Goal: Register for event/course: Sign up to attend an event or enroll in a course

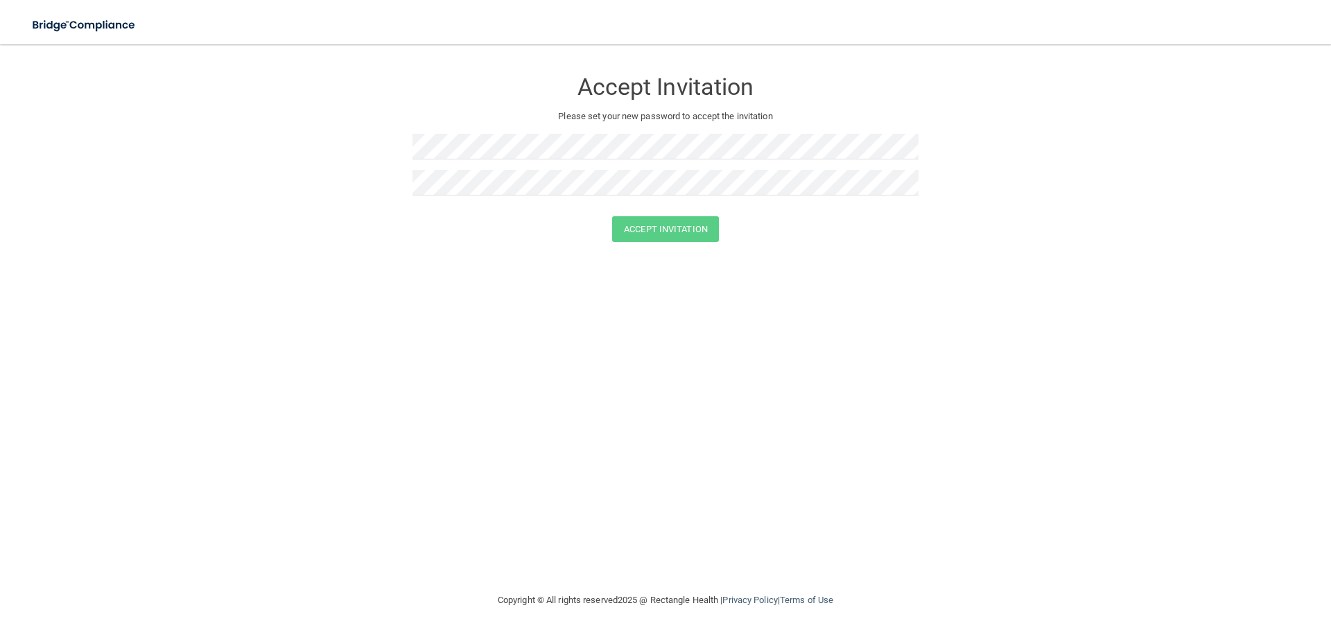
drag, startPoint x: 35, startPoint y: 183, endPoint x: 112, endPoint y: 111, distance: 105.9
click at [36, 177] on form "Accept Invitation Please set your new password to accept the invitation Accept …" at bounding box center [665, 158] width 1275 height 200
click at [87, 16] on img at bounding box center [85, 25] width 128 height 28
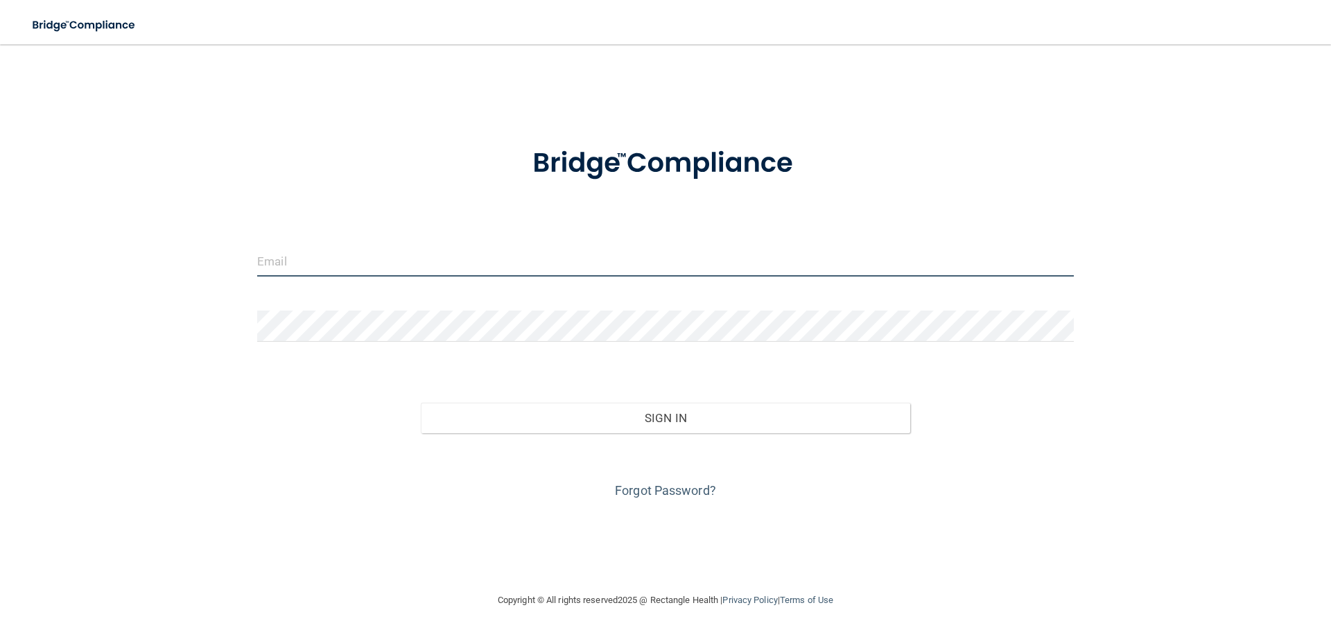
type input "[EMAIL_ADDRESS][DOMAIN_NAME]"
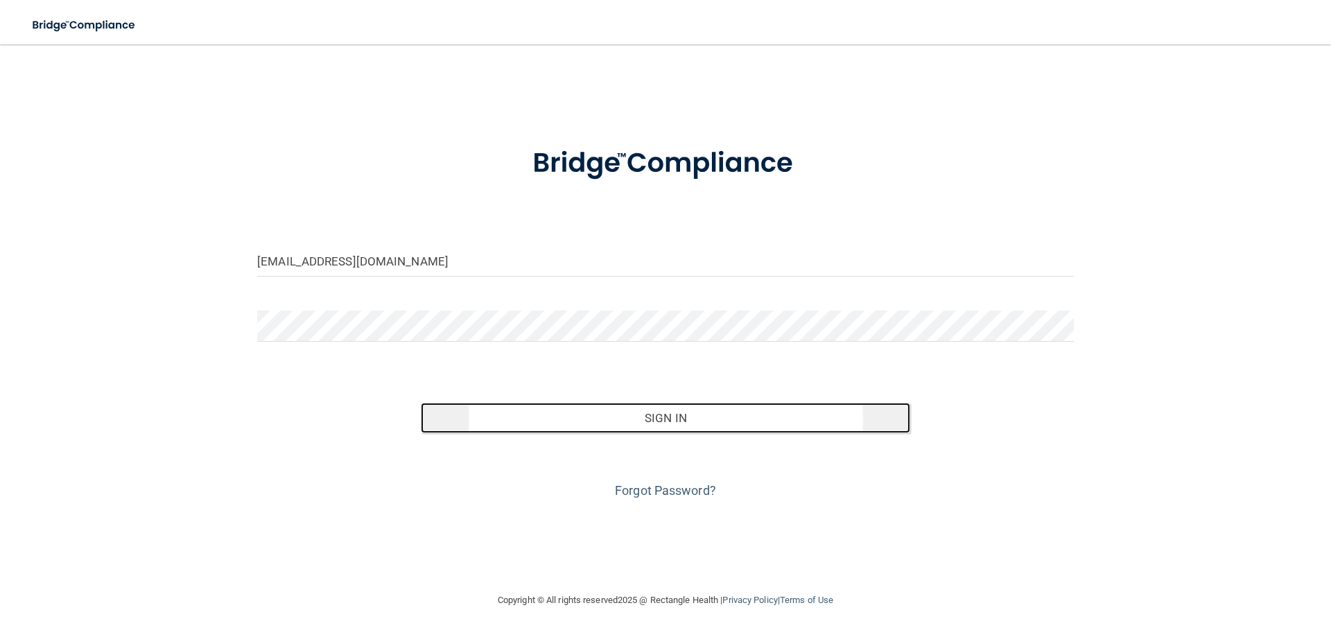
click at [672, 412] on button "Sign In" at bounding box center [666, 418] width 490 height 30
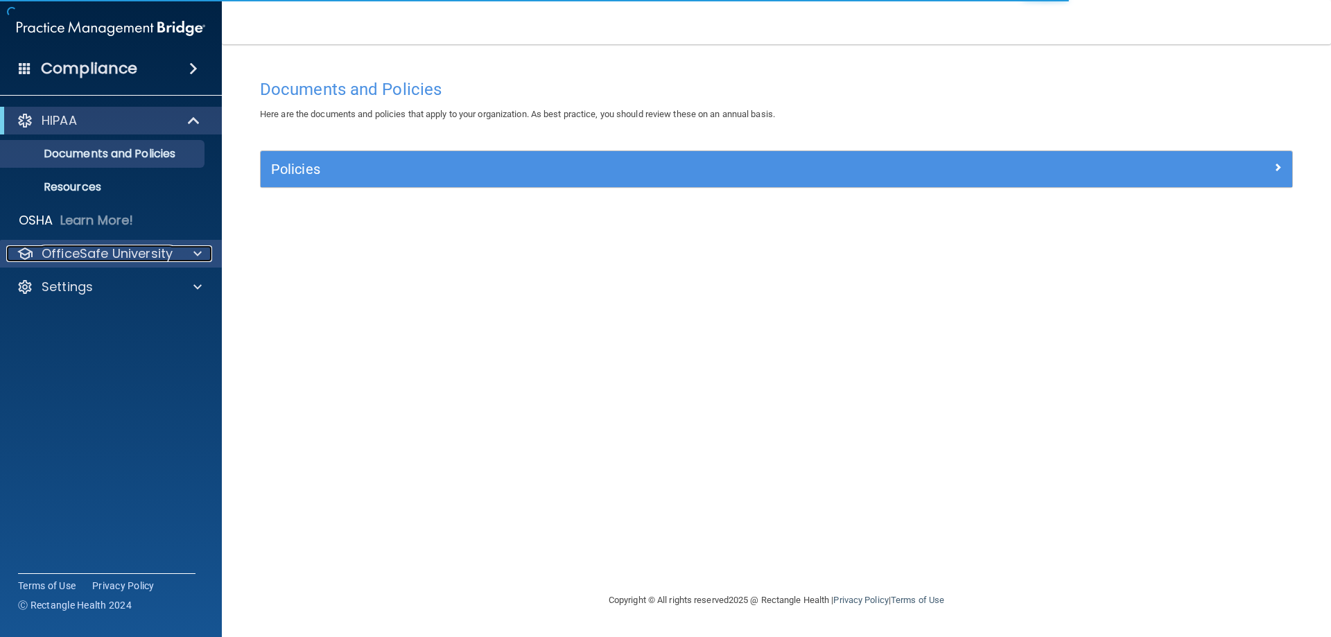
click at [110, 245] on p "OfficeSafe University" at bounding box center [107, 253] width 131 height 17
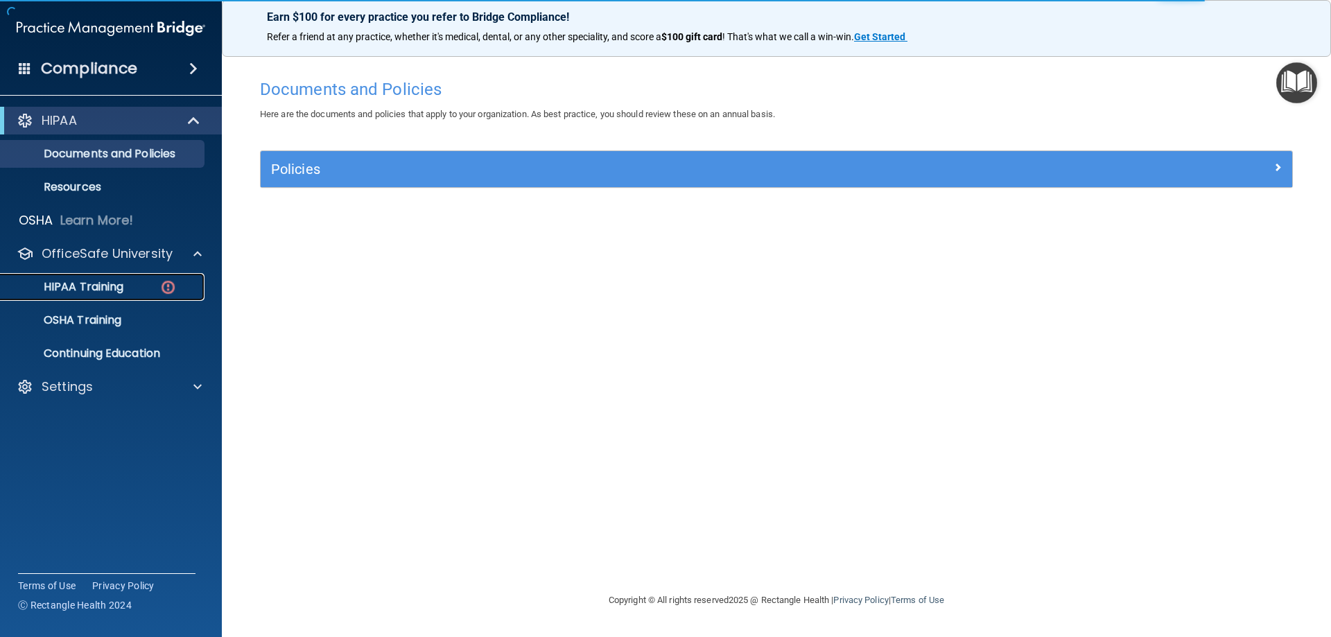
click at [112, 280] on p "HIPAA Training" at bounding box center [66, 287] width 114 height 14
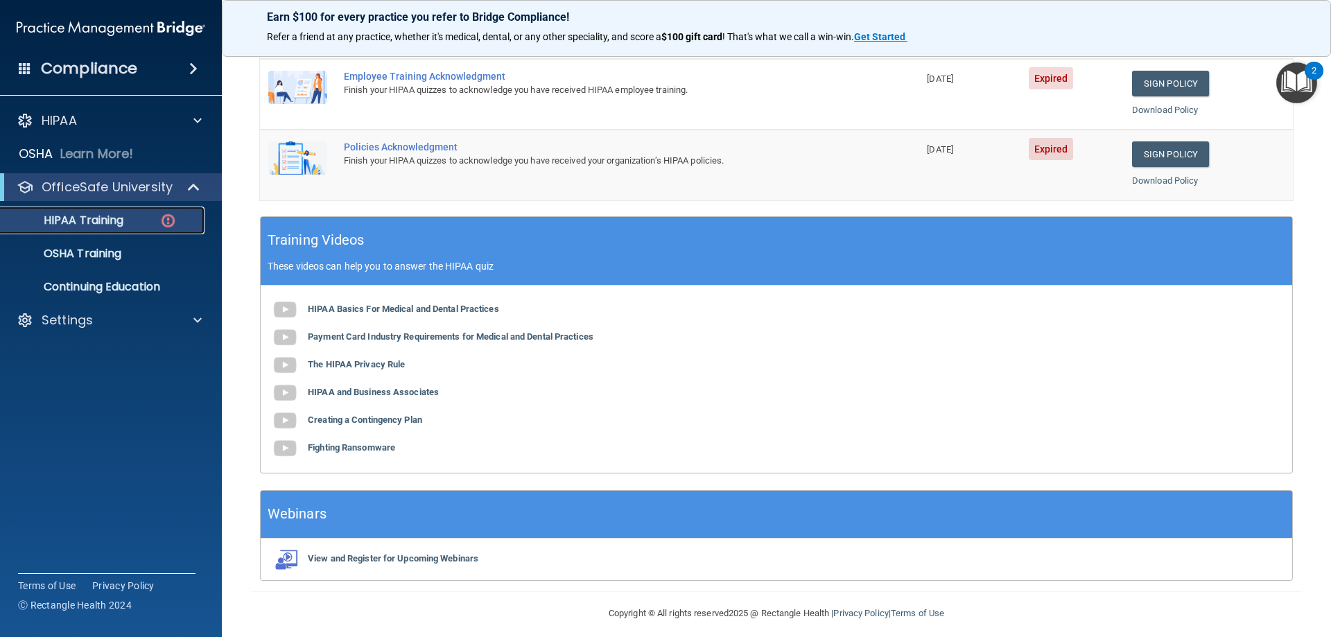
scroll to position [407, 0]
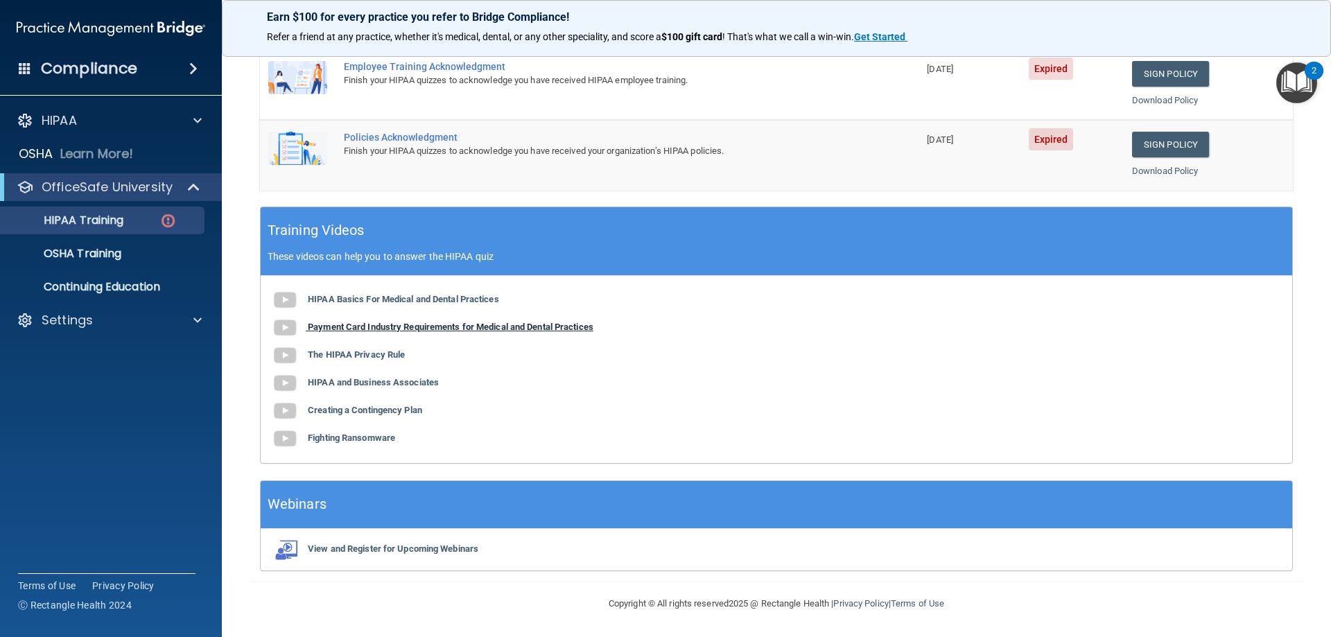
click at [335, 331] on b "Payment Card Industry Requirements for Medical and Dental Practices" at bounding box center [451, 327] width 286 height 10
click at [390, 358] on b "The HIPAA Privacy Rule" at bounding box center [356, 354] width 97 height 10
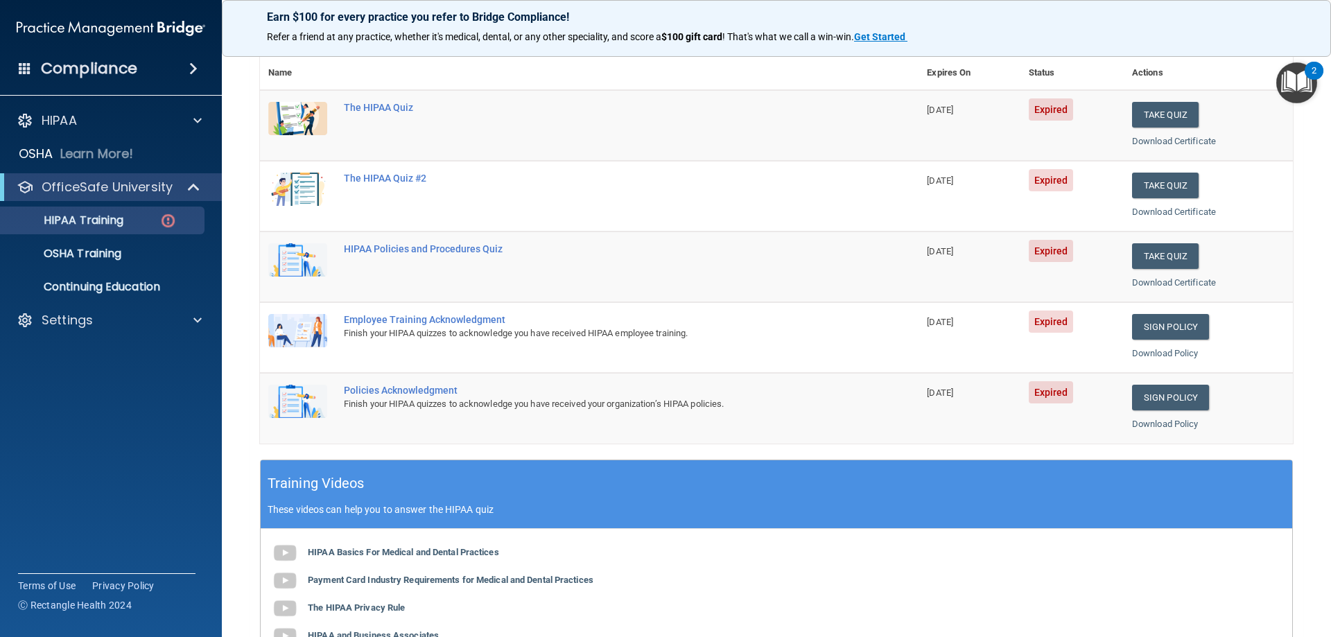
scroll to position [150, 0]
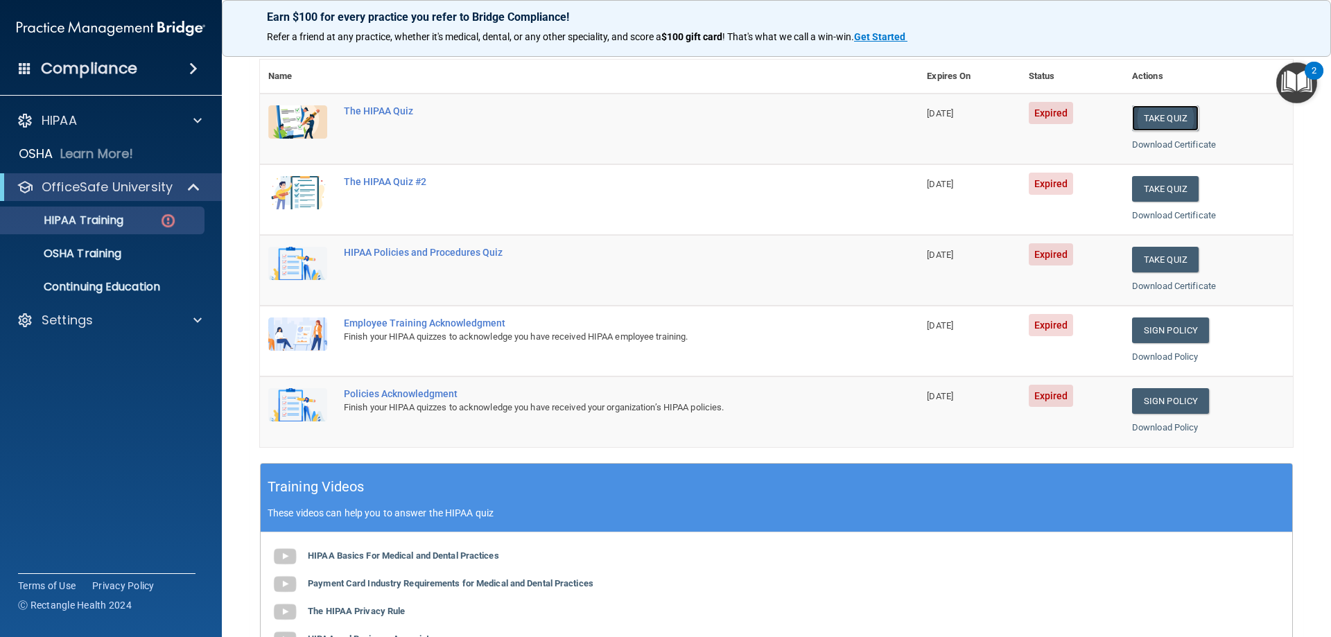
click at [1151, 113] on button "Take Quiz" at bounding box center [1165, 118] width 67 height 26
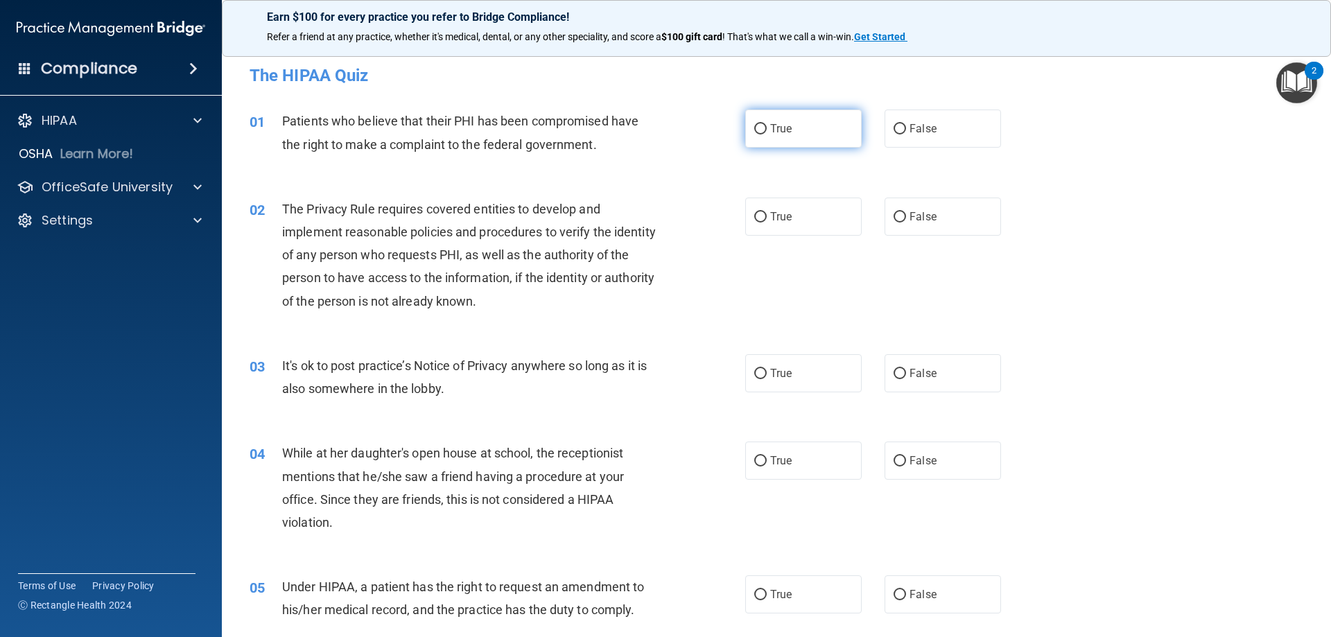
click at [756, 130] on input "True" at bounding box center [760, 129] width 12 height 10
radio input "true"
click at [754, 212] on input "True" at bounding box center [760, 217] width 12 height 10
radio input "true"
click at [893, 373] on input "False" at bounding box center [899, 374] width 12 height 10
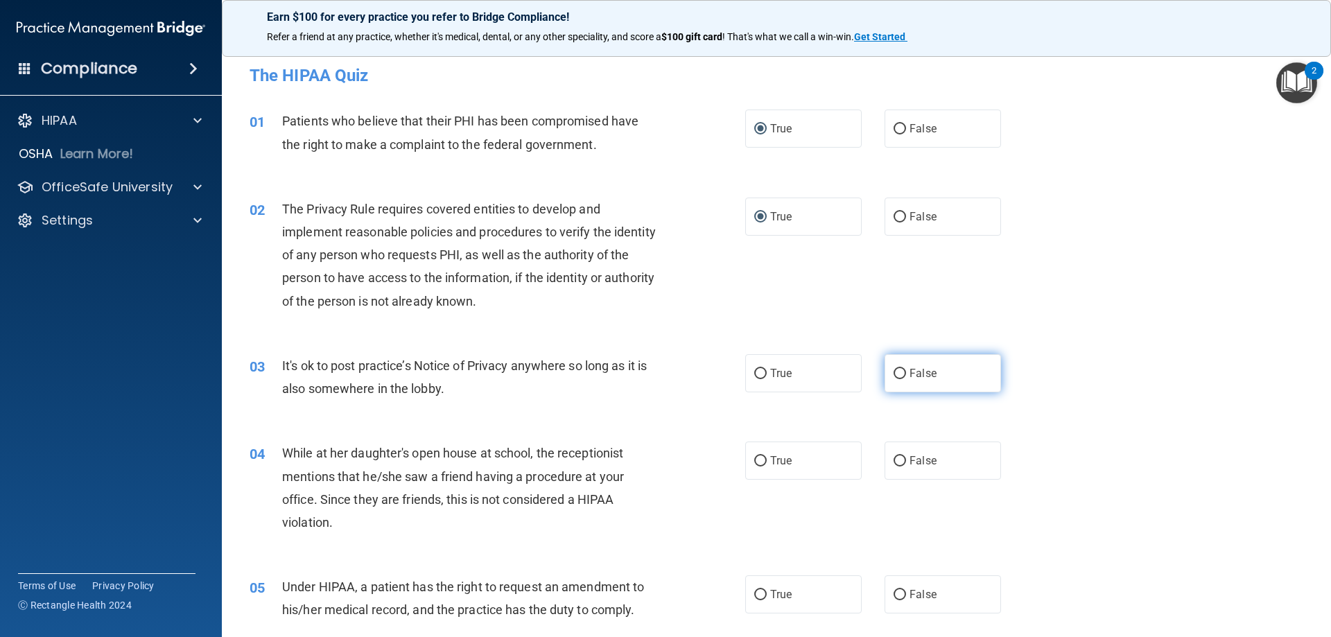
radio input "true"
click at [893, 456] on input "False" at bounding box center [899, 461] width 12 height 10
radio input "true"
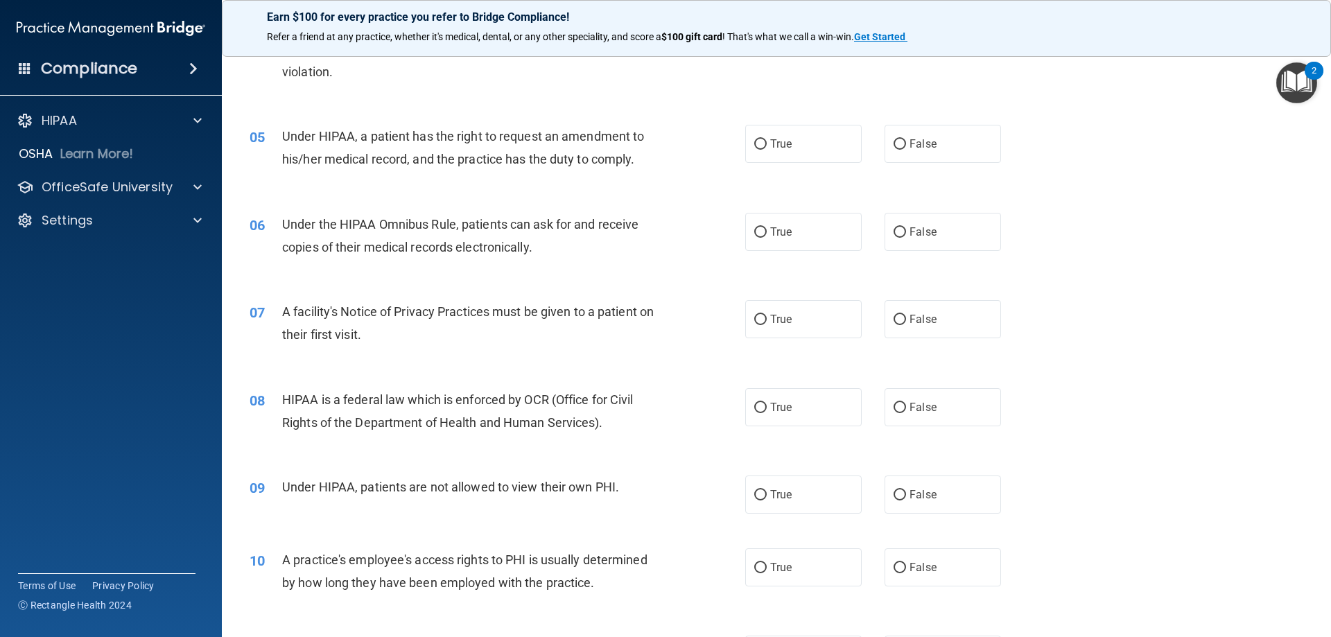
scroll to position [328, 0]
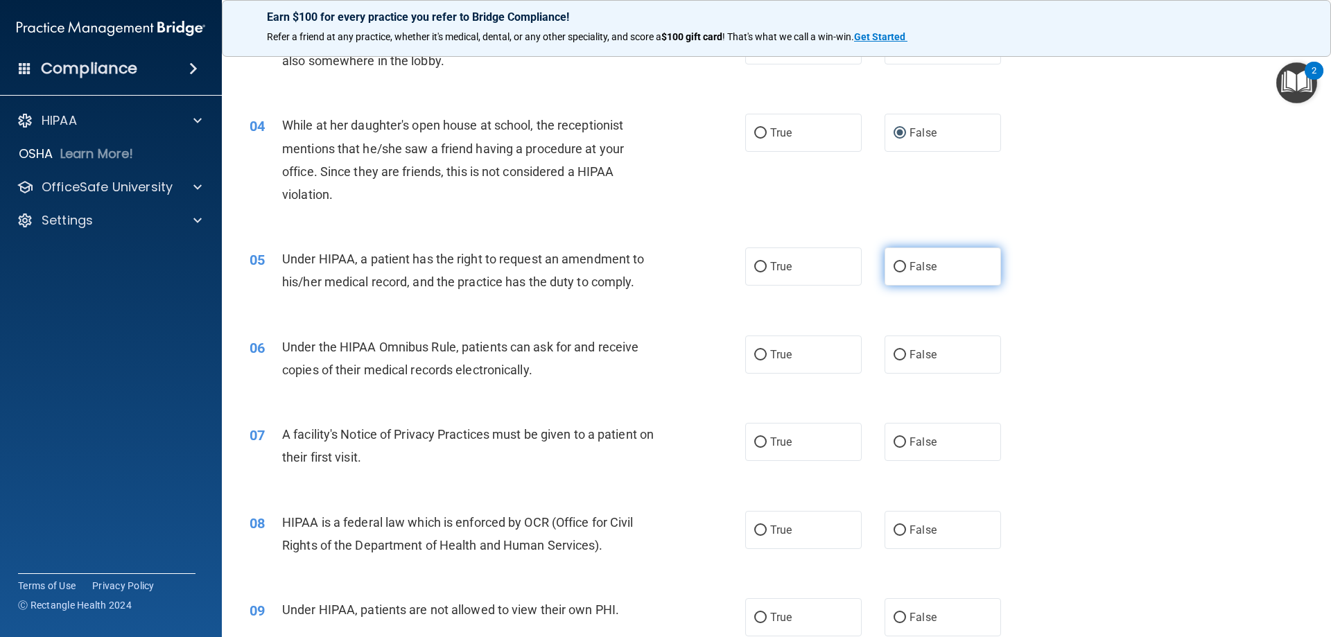
click at [909, 266] on span "False" at bounding box center [922, 266] width 27 height 13
click at [903, 266] on input "False" at bounding box center [899, 267] width 12 height 10
radio input "true"
click at [754, 356] on input "True" at bounding box center [760, 355] width 12 height 10
radio input "true"
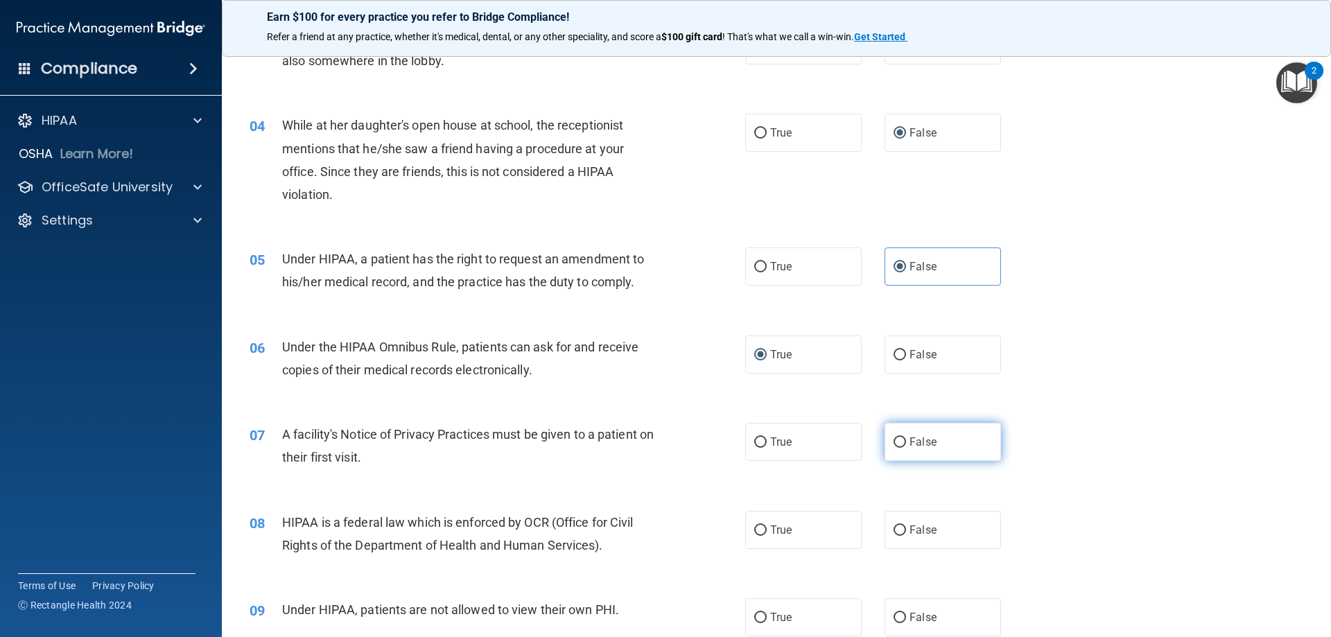
click at [898, 440] on input "False" at bounding box center [899, 442] width 12 height 10
radio input "true"
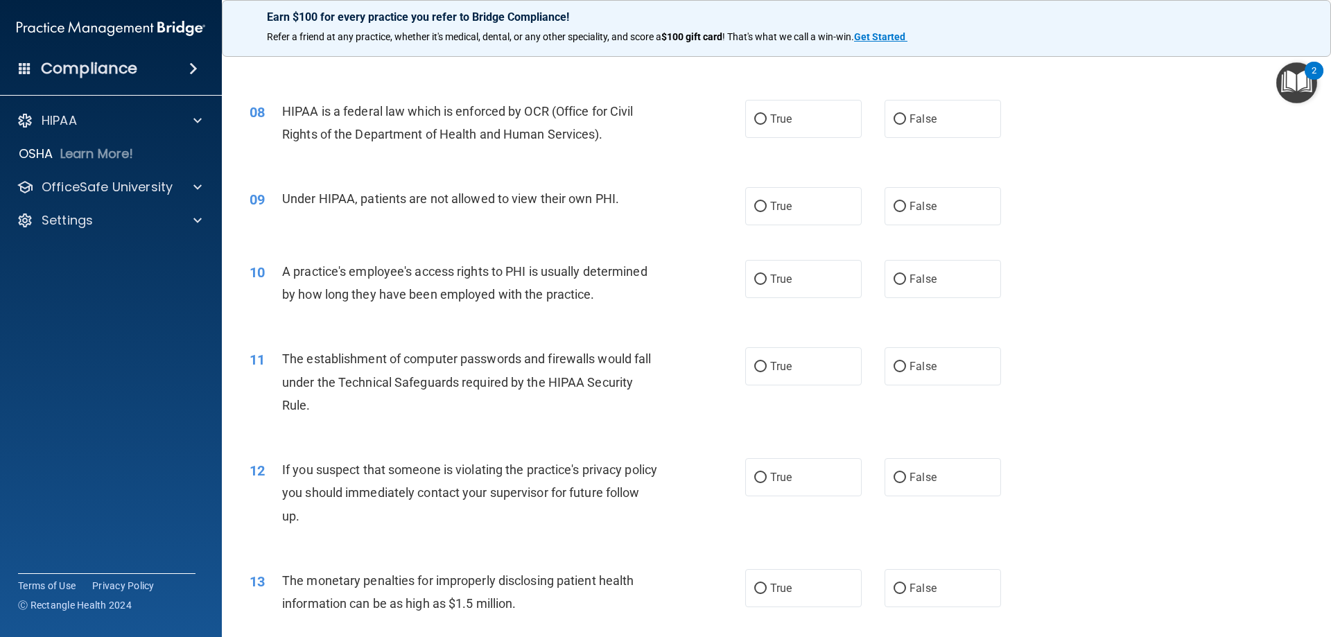
scroll to position [743, 0]
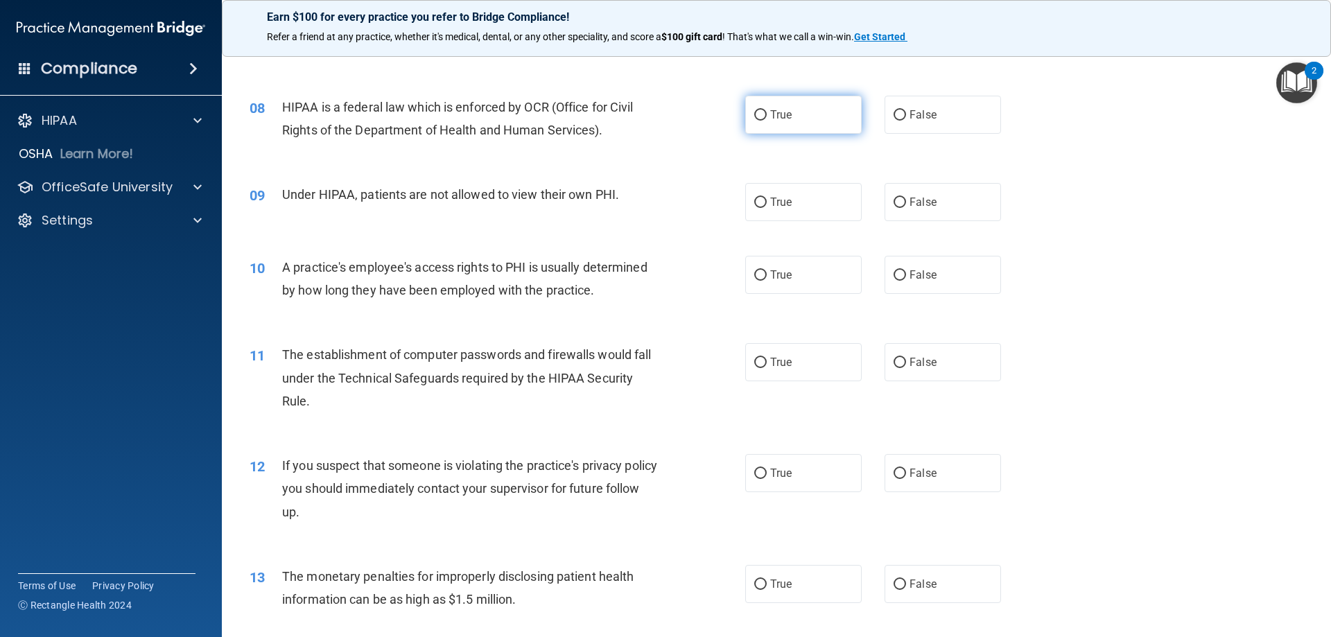
click at [751, 121] on label "True" at bounding box center [803, 115] width 116 height 38
click at [754, 121] on input "True" at bounding box center [760, 115] width 12 height 10
radio input "true"
click at [893, 201] on input "False" at bounding box center [899, 203] width 12 height 10
radio input "true"
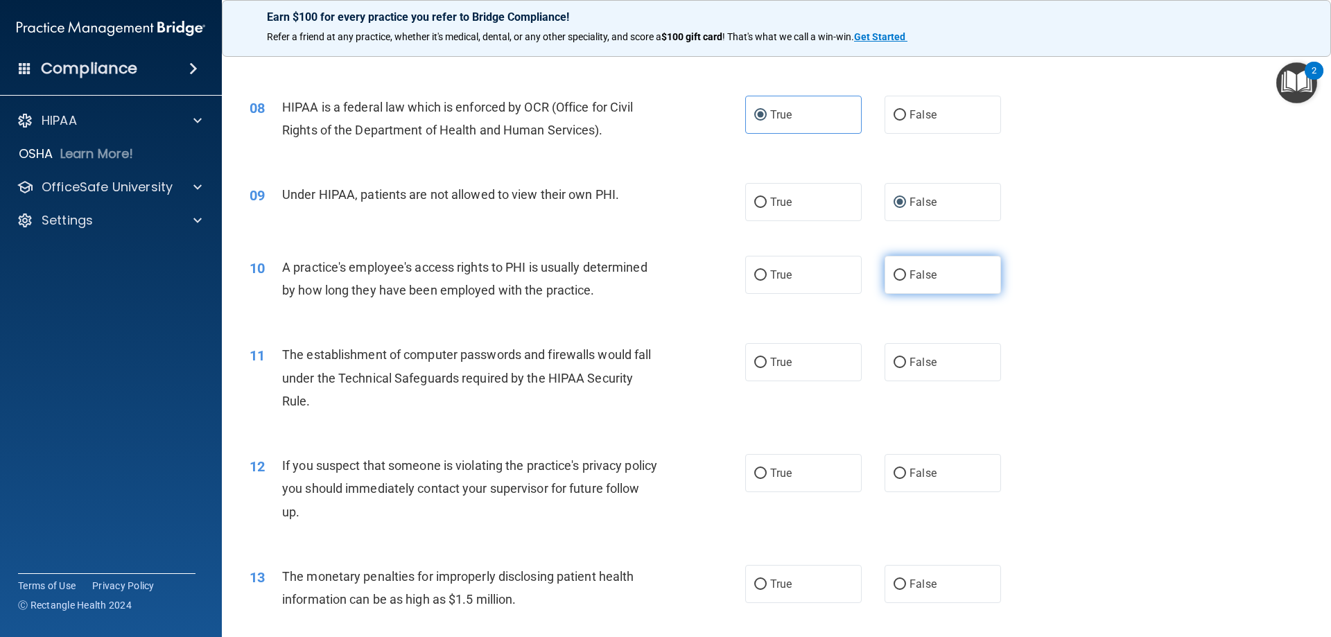
click at [894, 272] on input "False" at bounding box center [899, 275] width 12 height 10
radio input "true"
click at [760, 363] on input "True" at bounding box center [760, 363] width 12 height 10
radio input "true"
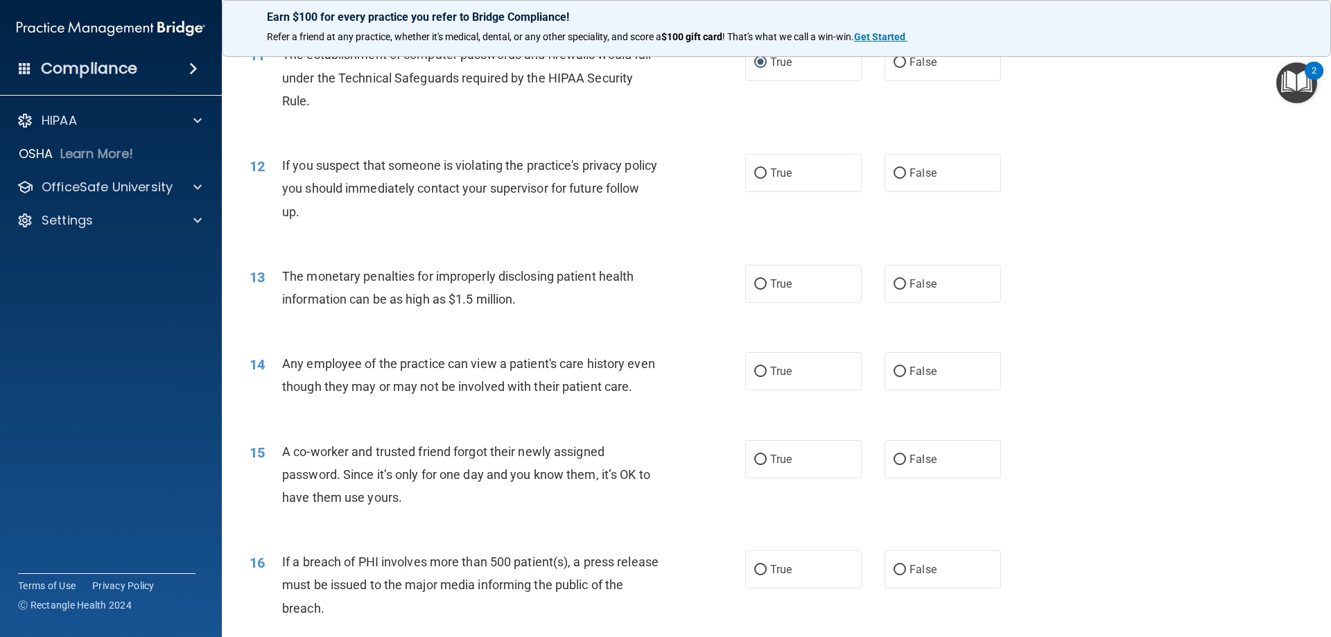
scroll to position [1067, 0]
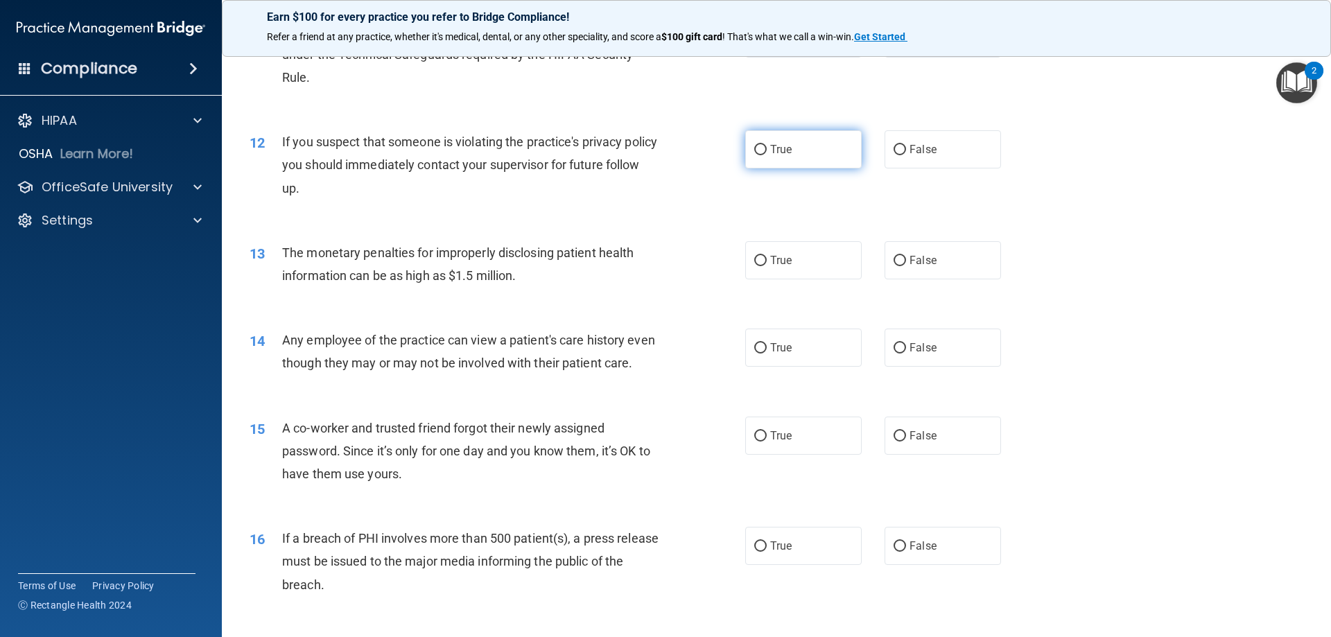
click at [770, 155] on span "True" at bounding box center [780, 149] width 21 height 13
click at [767, 155] on input "True" at bounding box center [760, 150] width 12 height 10
radio input "true"
click at [762, 265] on label "True" at bounding box center [803, 260] width 116 height 38
click at [762, 265] on input "True" at bounding box center [760, 261] width 12 height 10
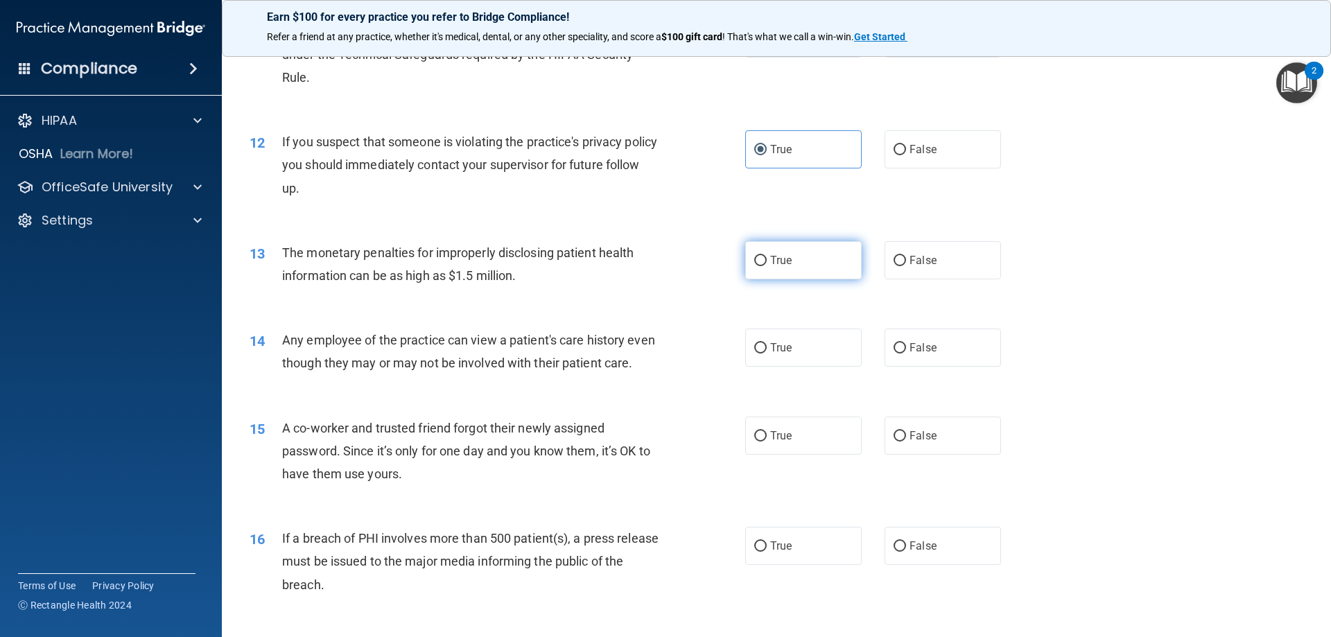
radio input "true"
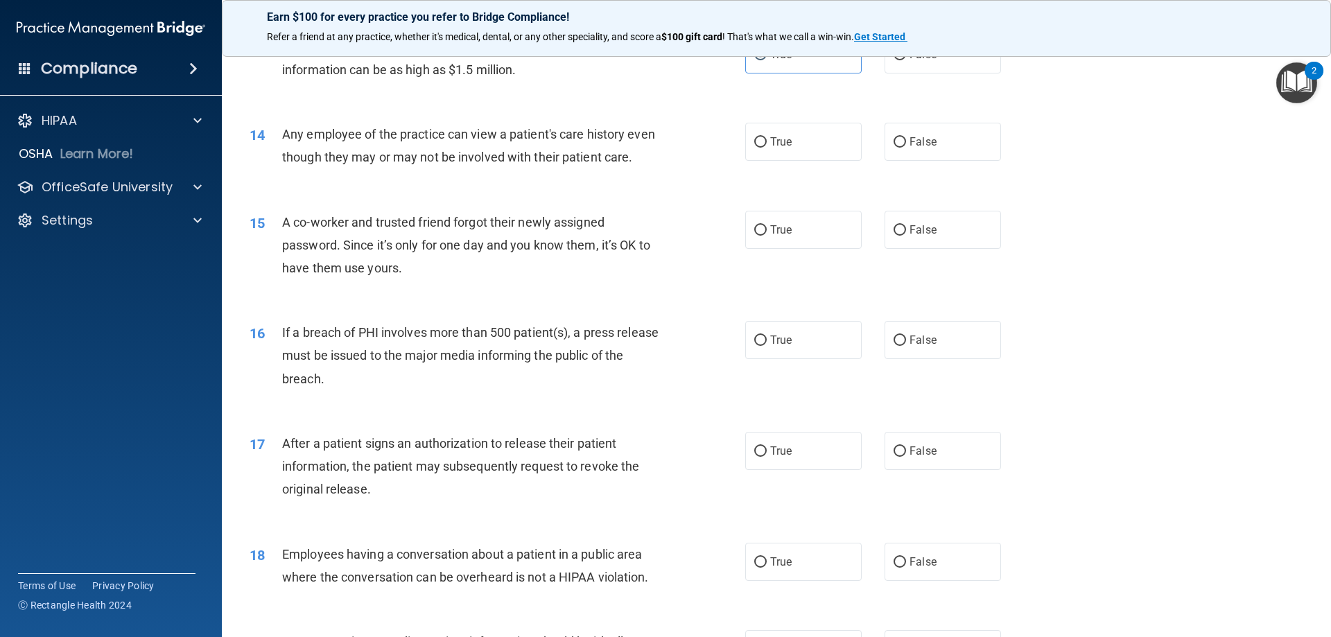
scroll to position [1276, 0]
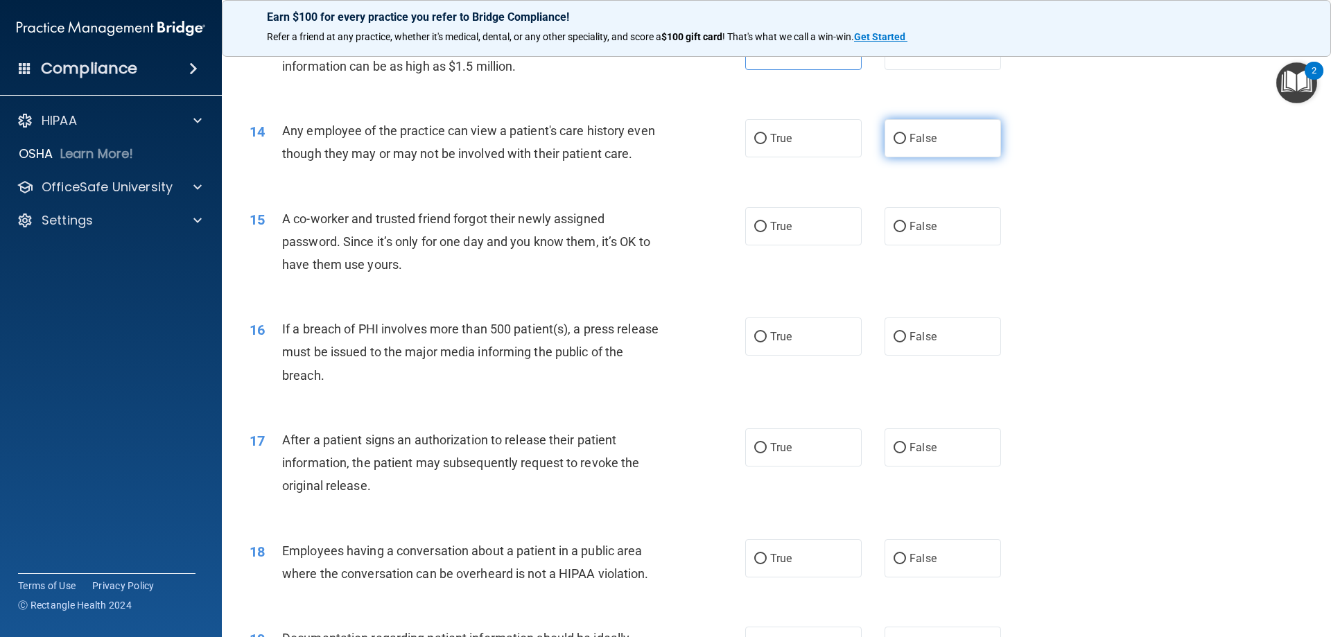
click at [893, 137] on input "False" at bounding box center [899, 139] width 12 height 10
radio input "true"
click at [900, 245] on label "False" at bounding box center [942, 226] width 116 height 38
click at [900, 232] on input "False" at bounding box center [899, 227] width 12 height 10
radio input "true"
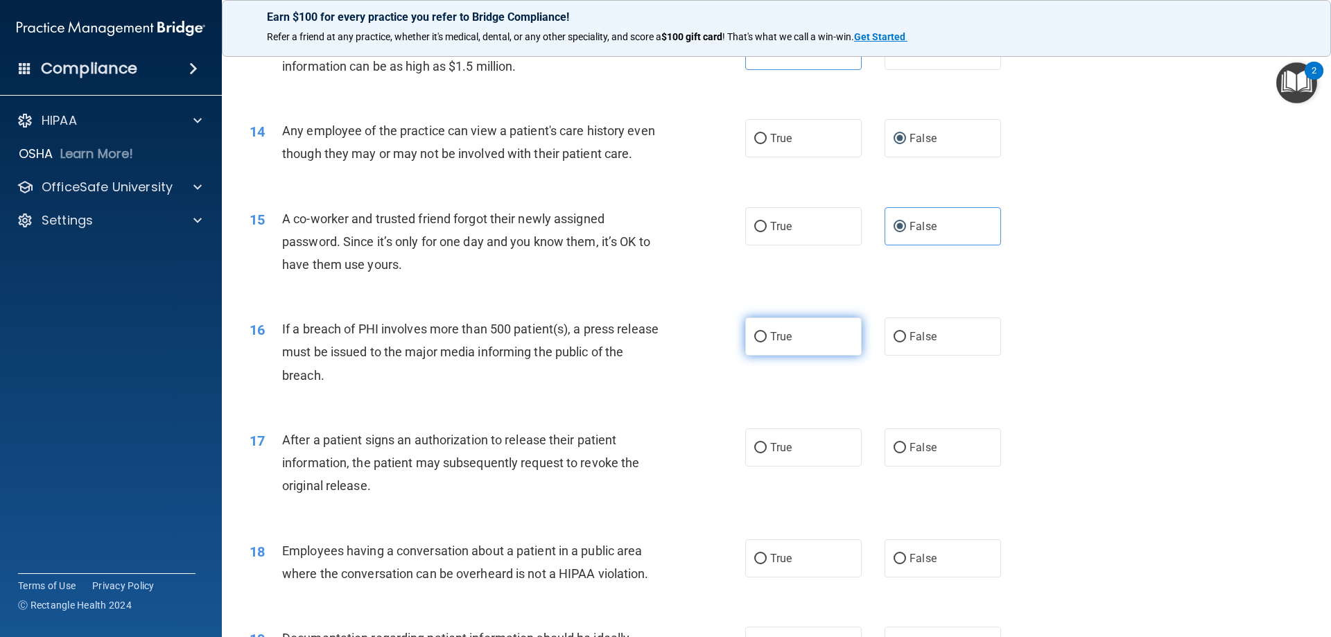
click at [754, 342] on input "True" at bounding box center [760, 337] width 12 height 10
radio input "true"
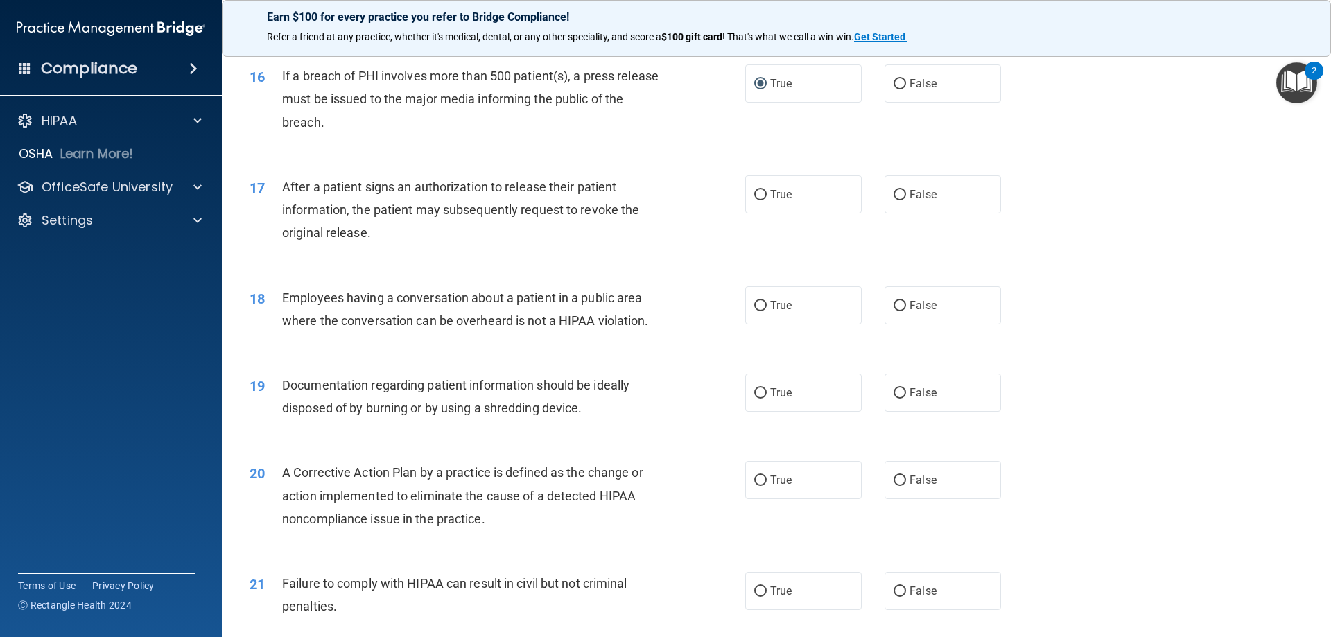
scroll to position [1553, 0]
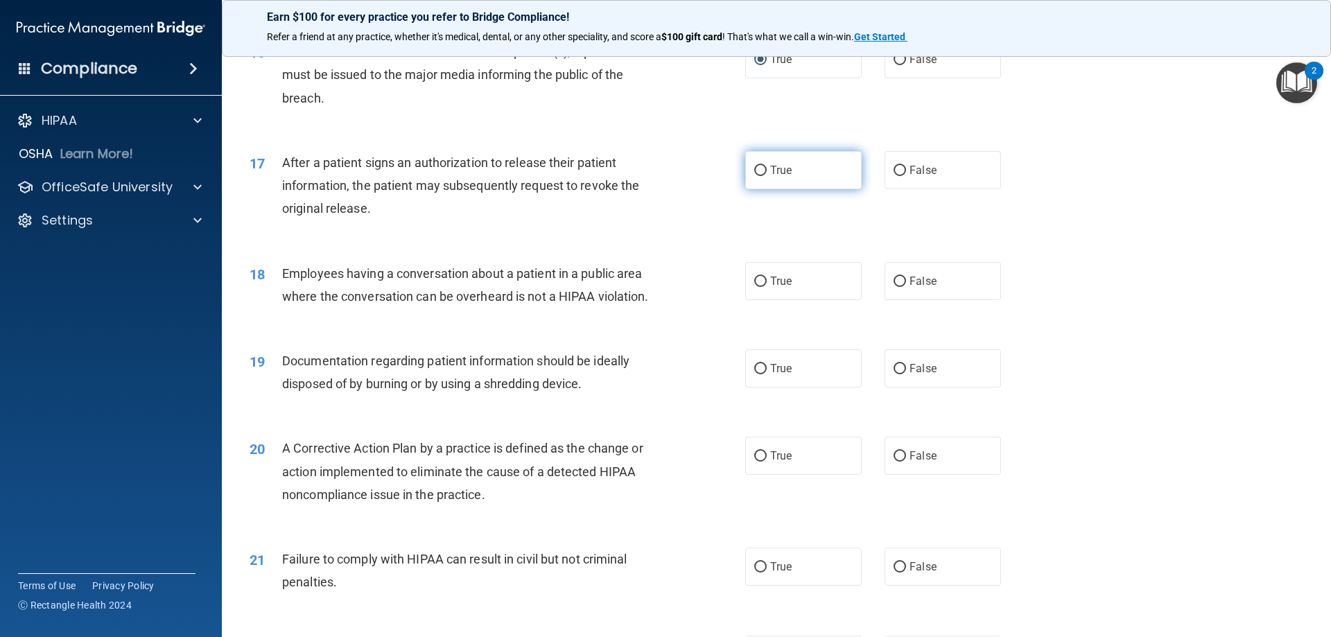
click at [789, 189] on label "True" at bounding box center [803, 170] width 116 height 38
click at [767, 176] on input "True" at bounding box center [760, 171] width 12 height 10
radio input "true"
click at [897, 287] on input "False" at bounding box center [899, 282] width 12 height 10
radio input "true"
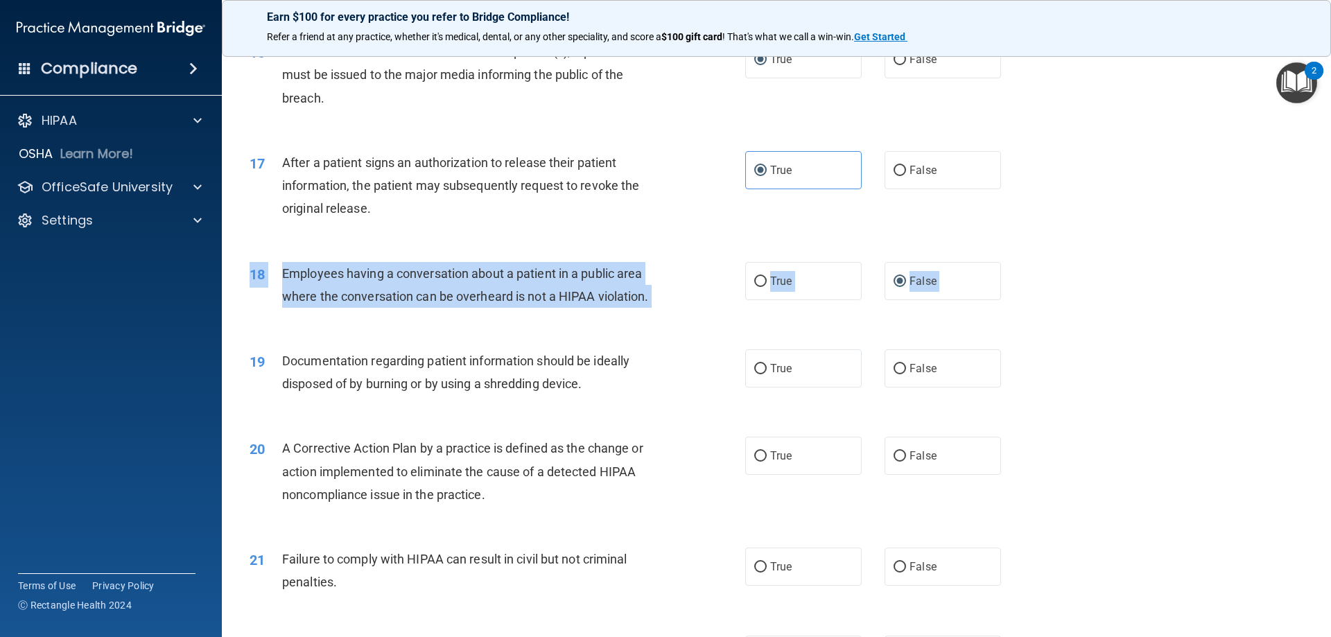
drag, startPoint x: 1319, startPoint y: 352, endPoint x: 1318, endPoint y: 401, distance: 48.5
click at [1318, 401] on main "- The HIPAA Quiz This quiz doesn’t expire until [DATE]. Are you sure you want t…" at bounding box center [776, 340] width 1109 height 593
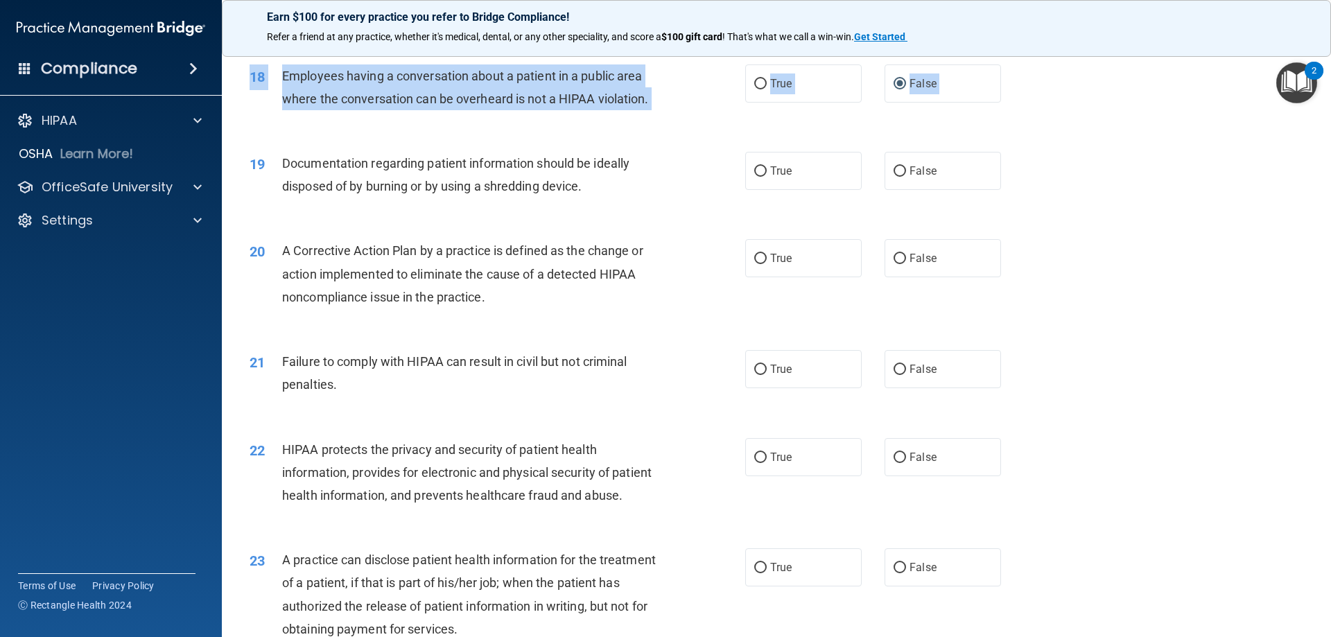
scroll to position [1763, 0]
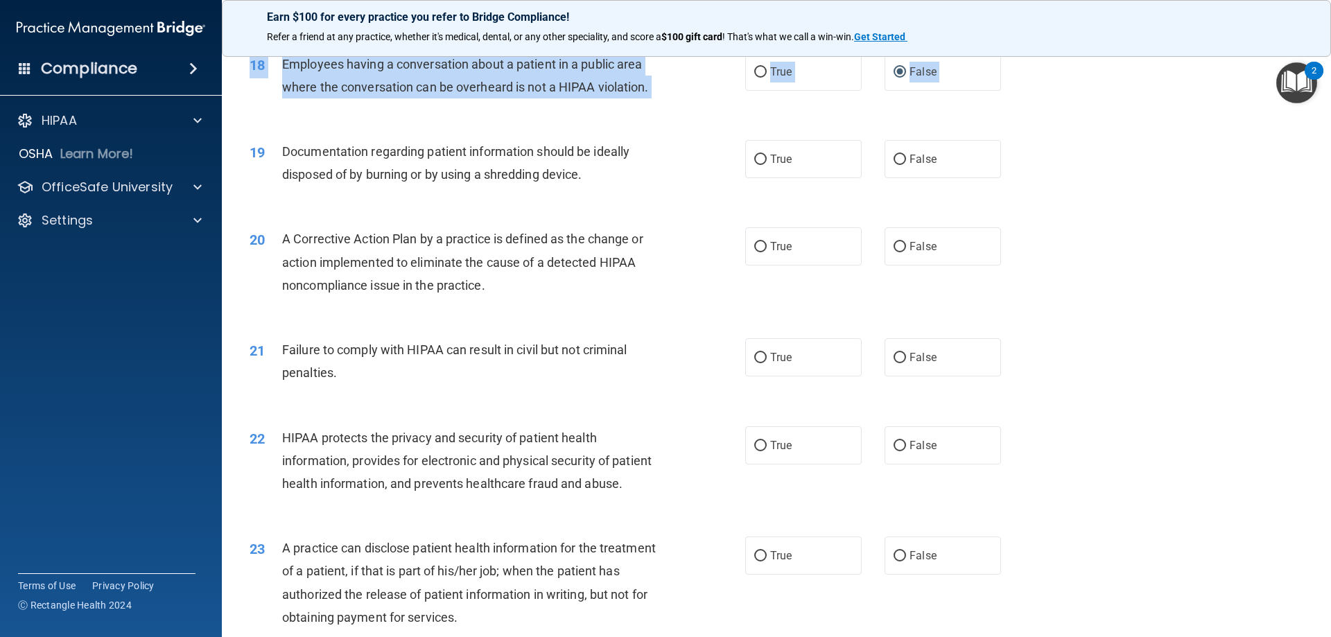
click at [1043, 210] on div "19 Documentation regarding patient information should be ideally disposed of by…" at bounding box center [776, 166] width 1074 height 87
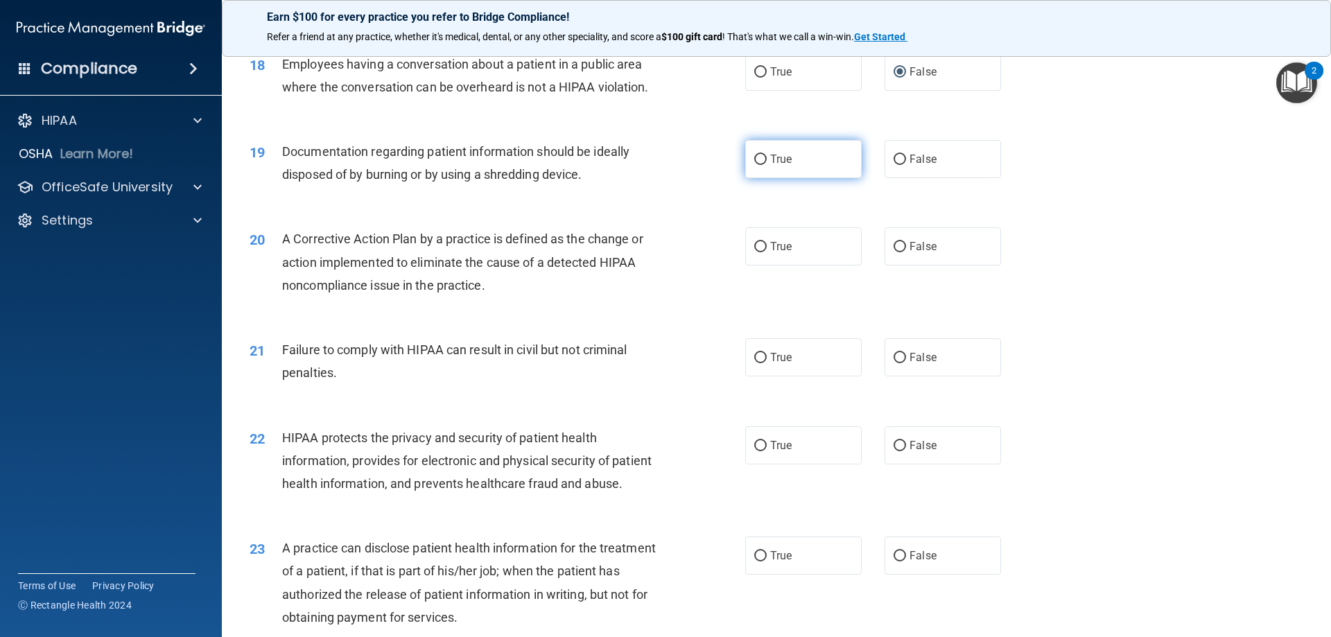
click at [772, 178] on label "True" at bounding box center [803, 159] width 116 height 38
click at [767, 165] on input "True" at bounding box center [760, 160] width 12 height 10
radio input "true"
click at [771, 253] on span "True" at bounding box center [780, 246] width 21 height 13
click at [767, 252] on input "True" at bounding box center [760, 247] width 12 height 10
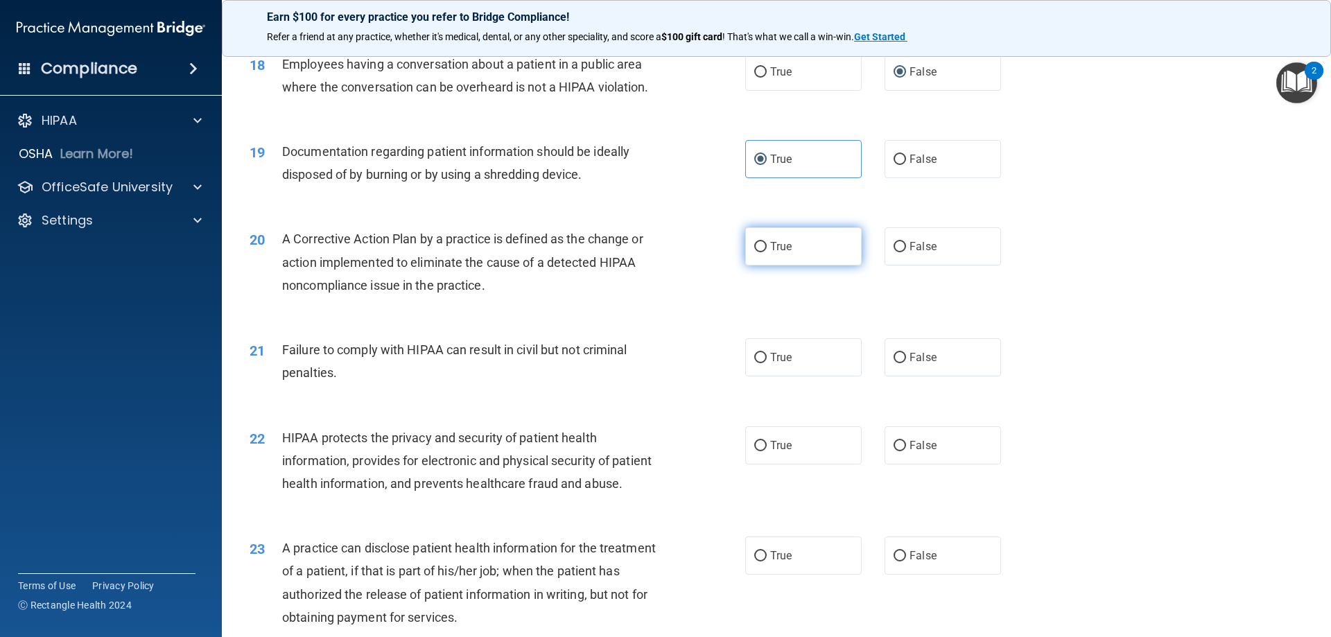
radio input "true"
click at [893, 363] on input "False" at bounding box center [899, 358] width 12 height 10
radio input "true"
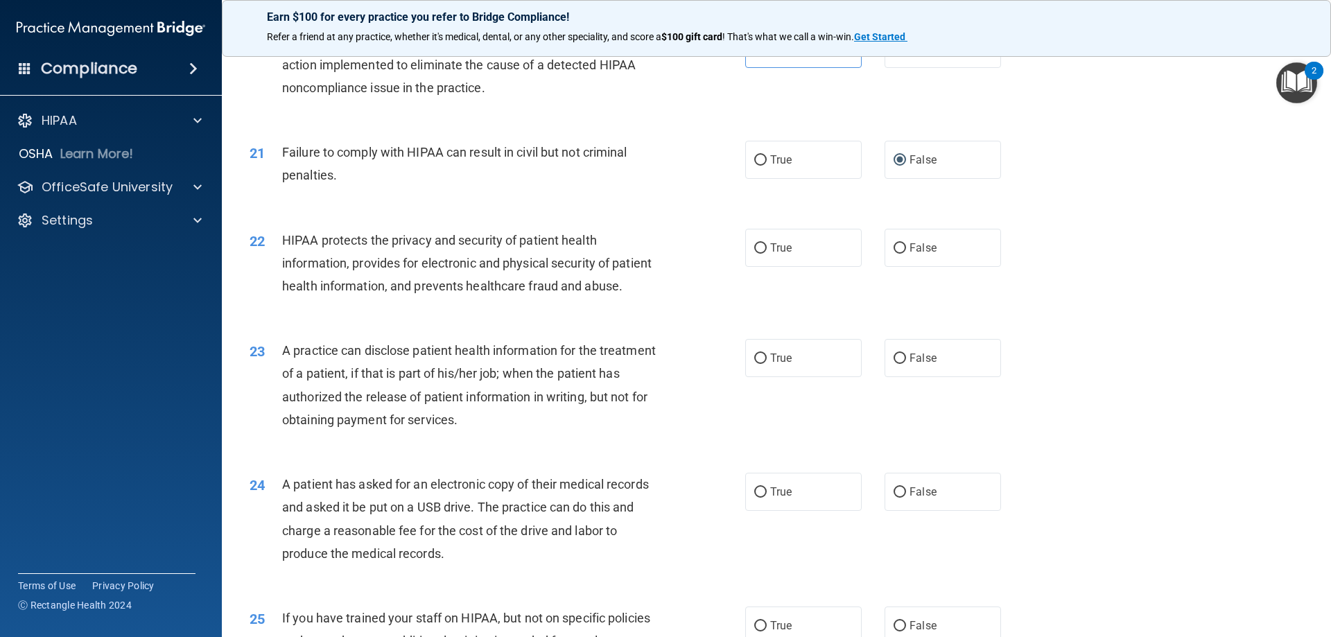
scroll to position [1972, 0]
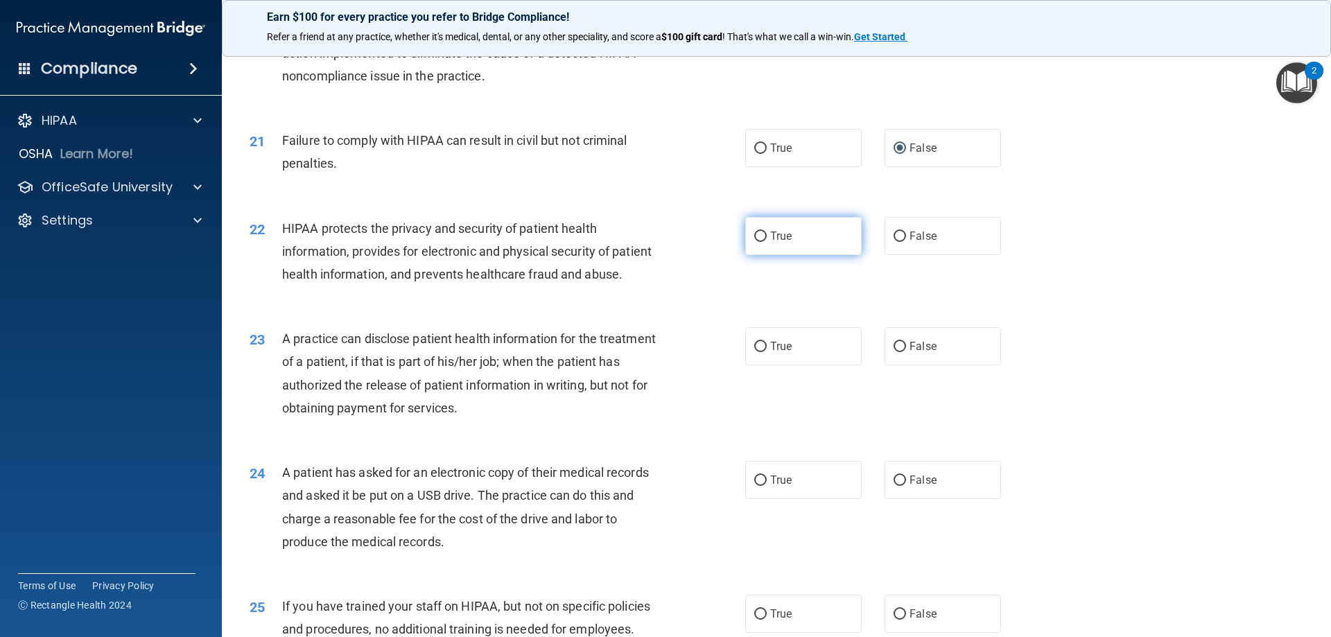
click at [754, 242] on input "True" at bounding box center [760, 237] width 12 height 10
radio input "true"
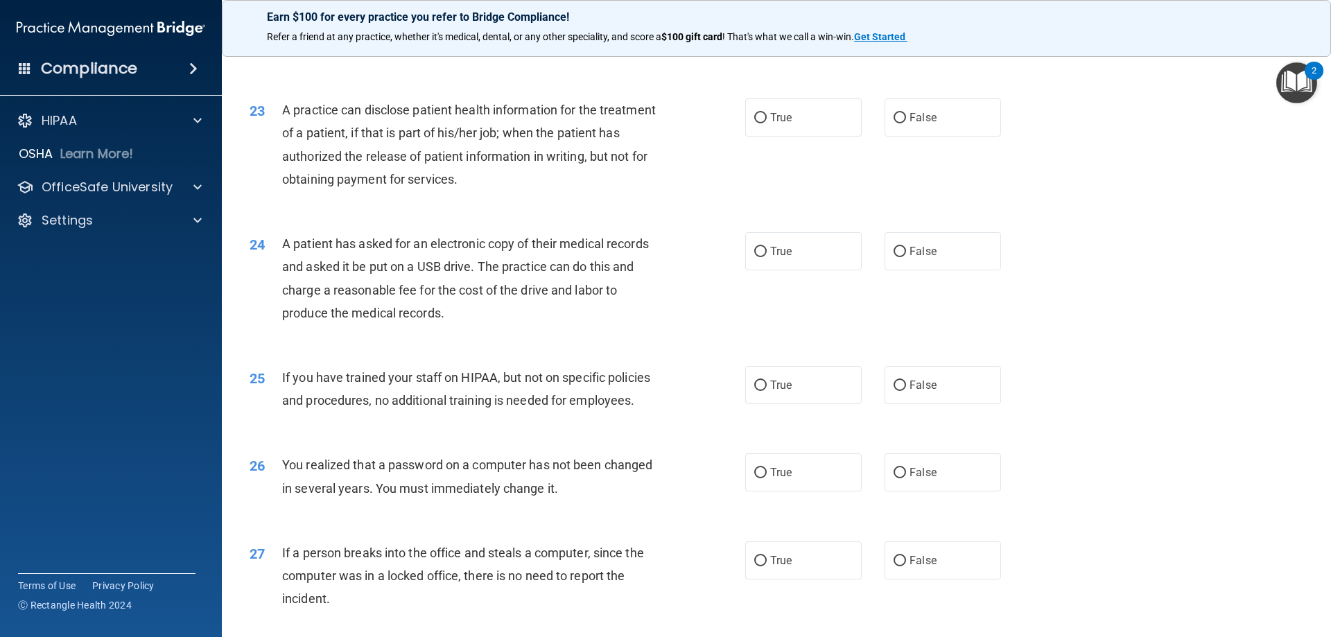
scroll to position [2217, 0]
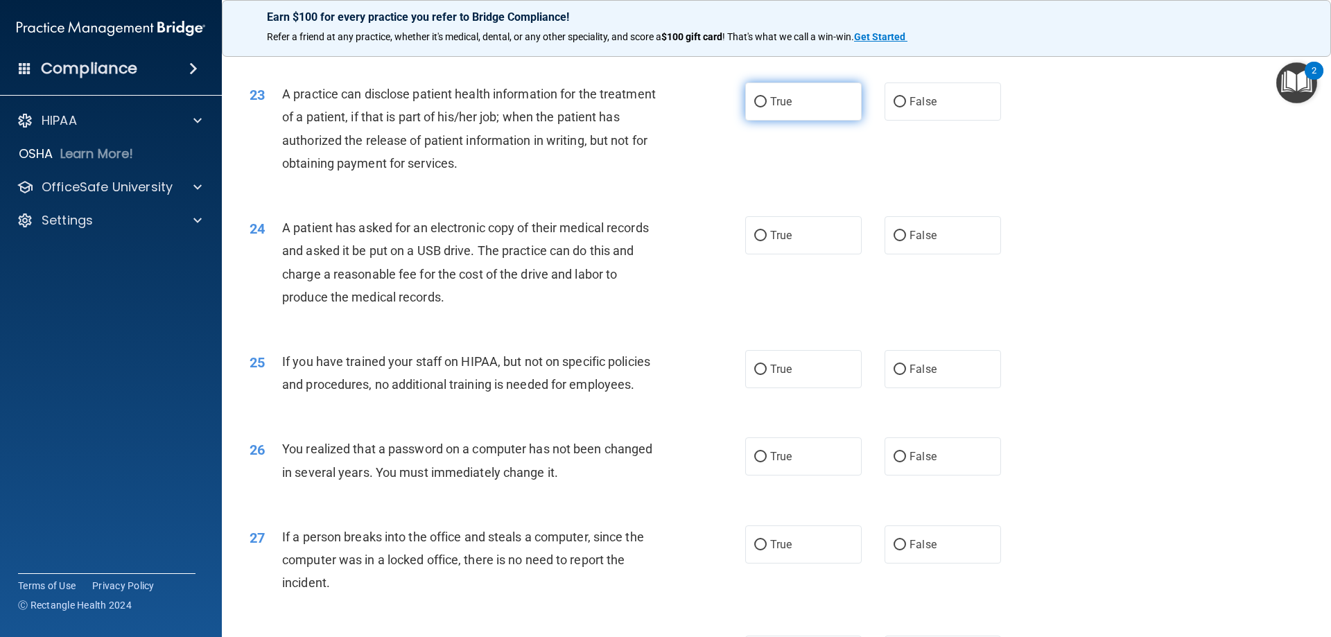
click at [765, 121] on label "True" at bounding box center [803, 101] width 116 height 38
click at [765, 107] on input "True" at bounding box center [760, 102] width 12 height 10
radio input "true"
click at [747, 254] on label "True" at bounding box center [803, 235] width 116 height 38
click at [754, 241] on input "True" at bounding box center [760, 236] width 12 height 10
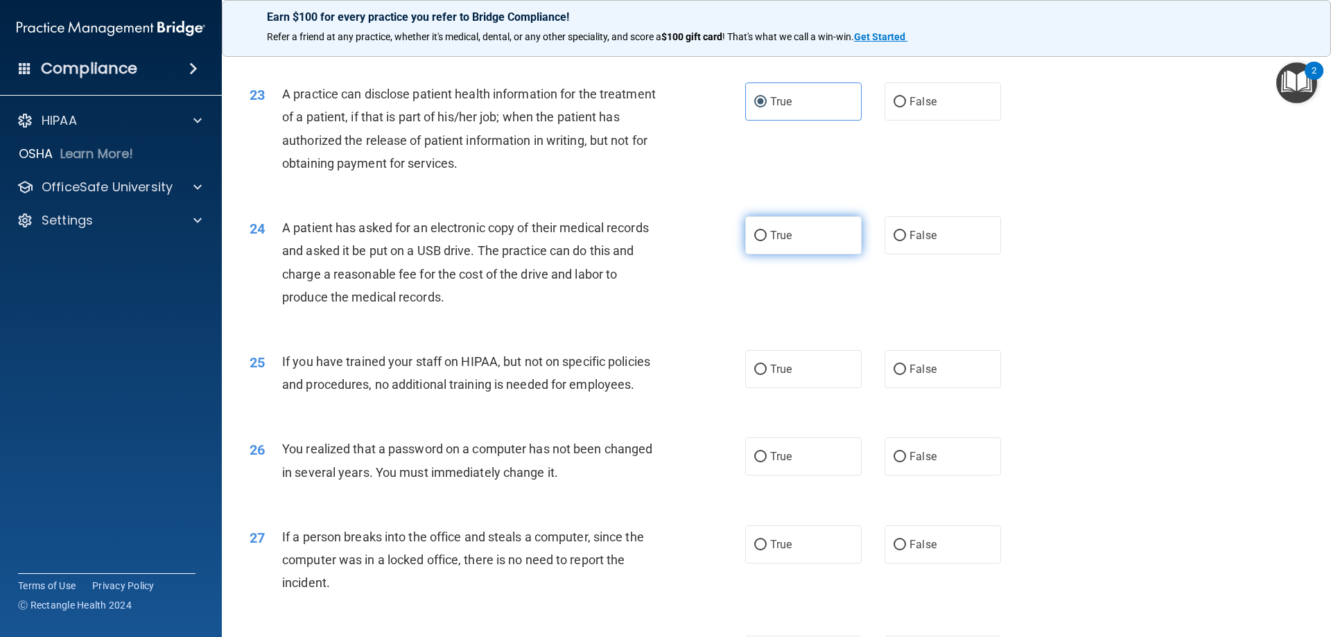
radio input "true"
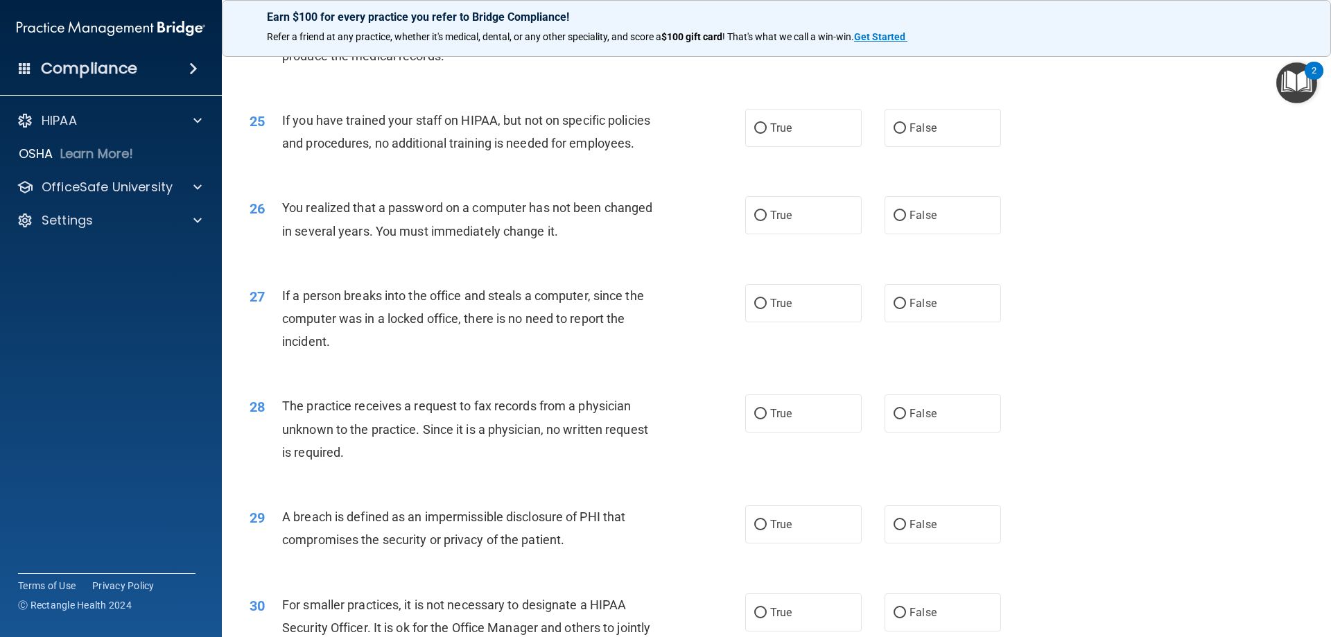
scroll to position [2474, 0]
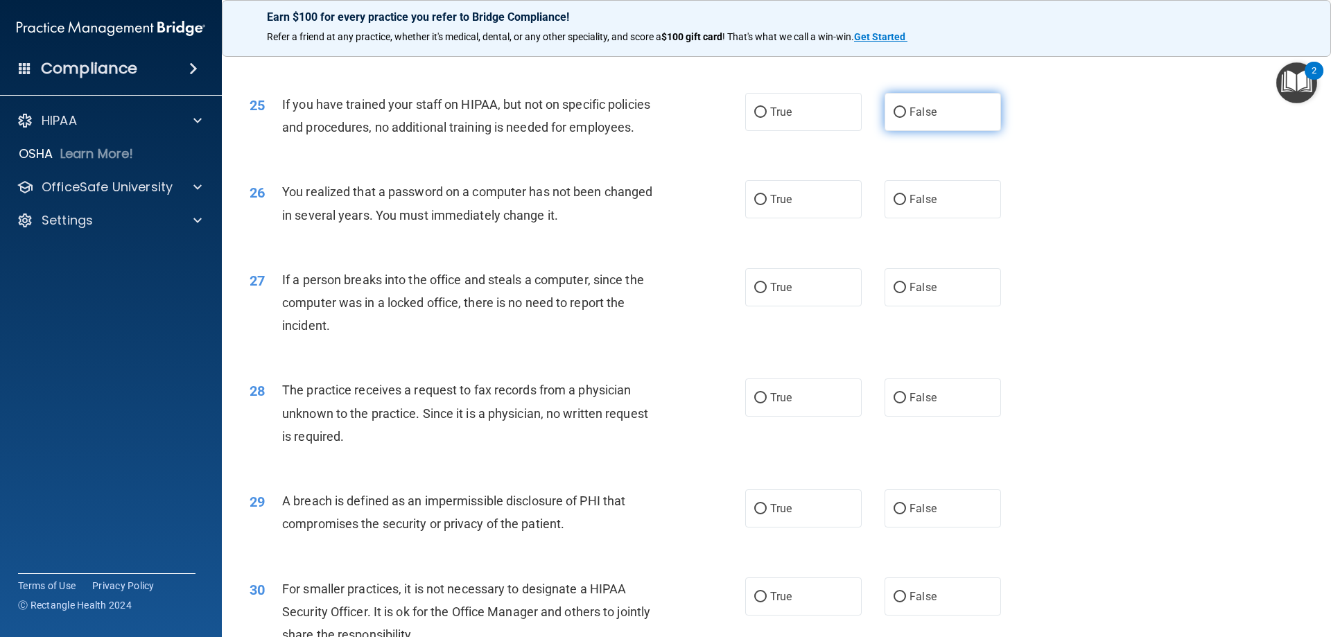
click at [893, 118] on input "False" at bounding box center [899, 112] width 12 height 10
radio input "true"
click at [756, 205] on input "True" at bounding box center [760, 200] width 12 height 10
radio input "true"
click at [893, 293] on input "False" at bounding box center [899, 288] width 12 height 10
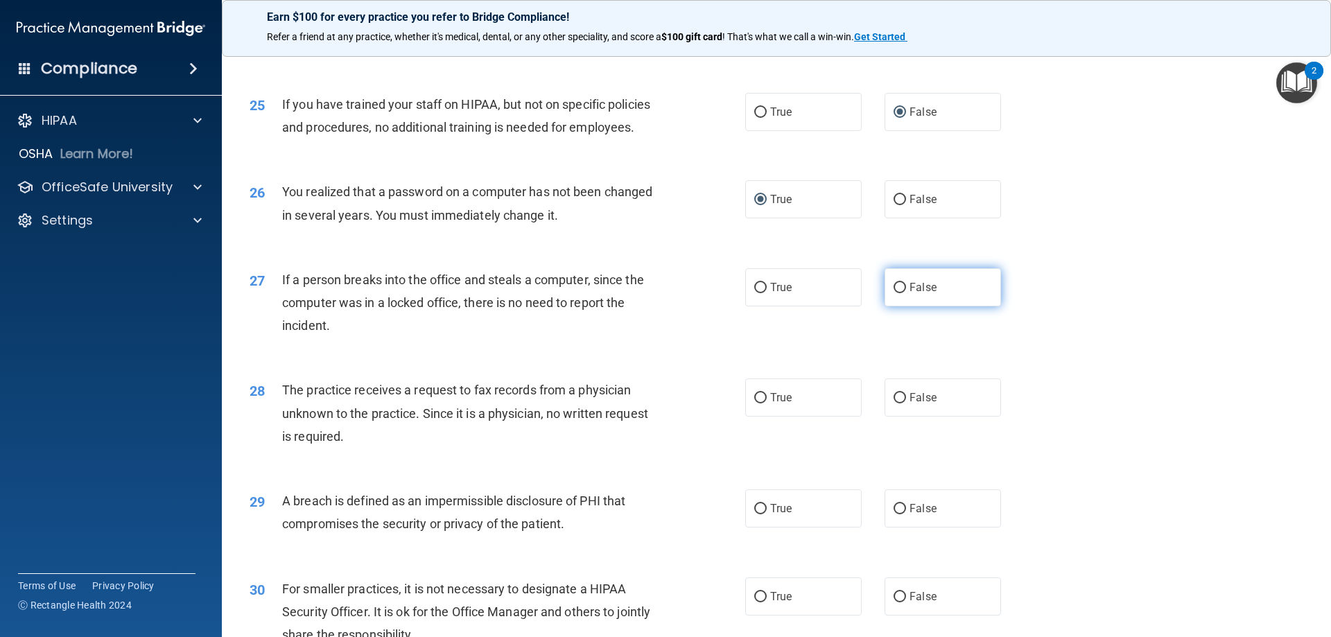
radio input "true"
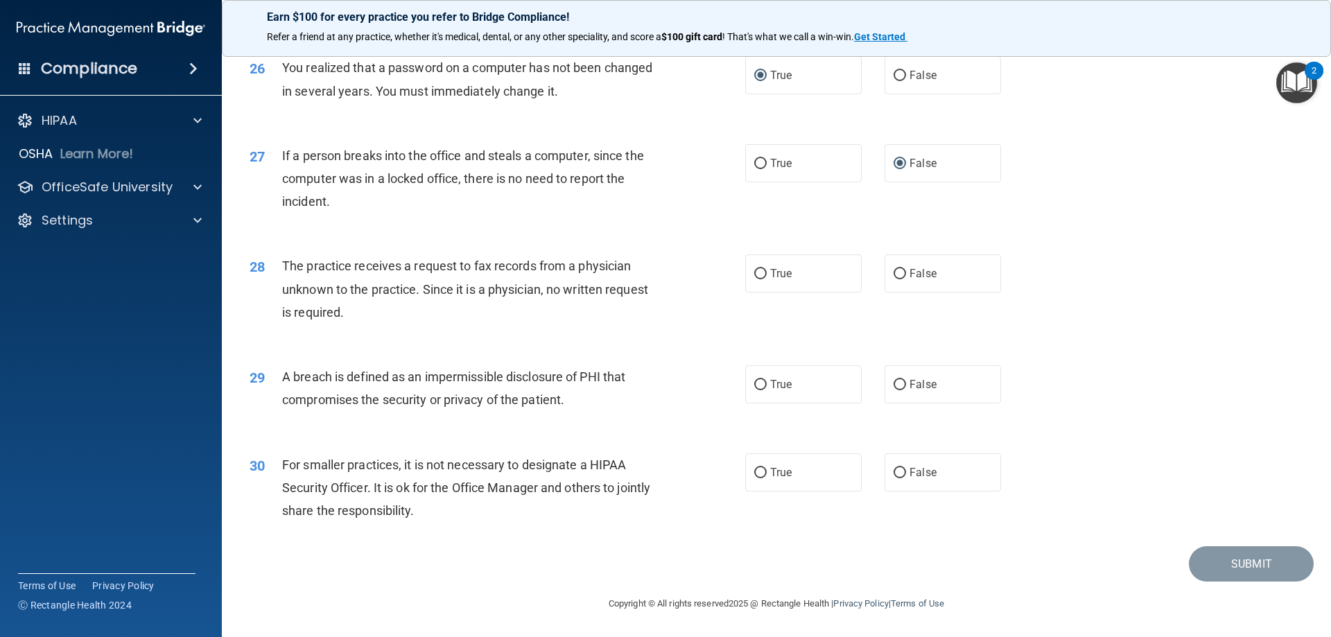
scroll to position [2644, 0]
click at [763, 278] on label "True" at bounding box center [803, 273] width 116 height 38
click at [763, 278] on input "True" at bounding box center [760, 274] width 12 height 10
radio input "true"
click at [758, 390] on input "True" at bounding box center [760, 385] width 12 height 10
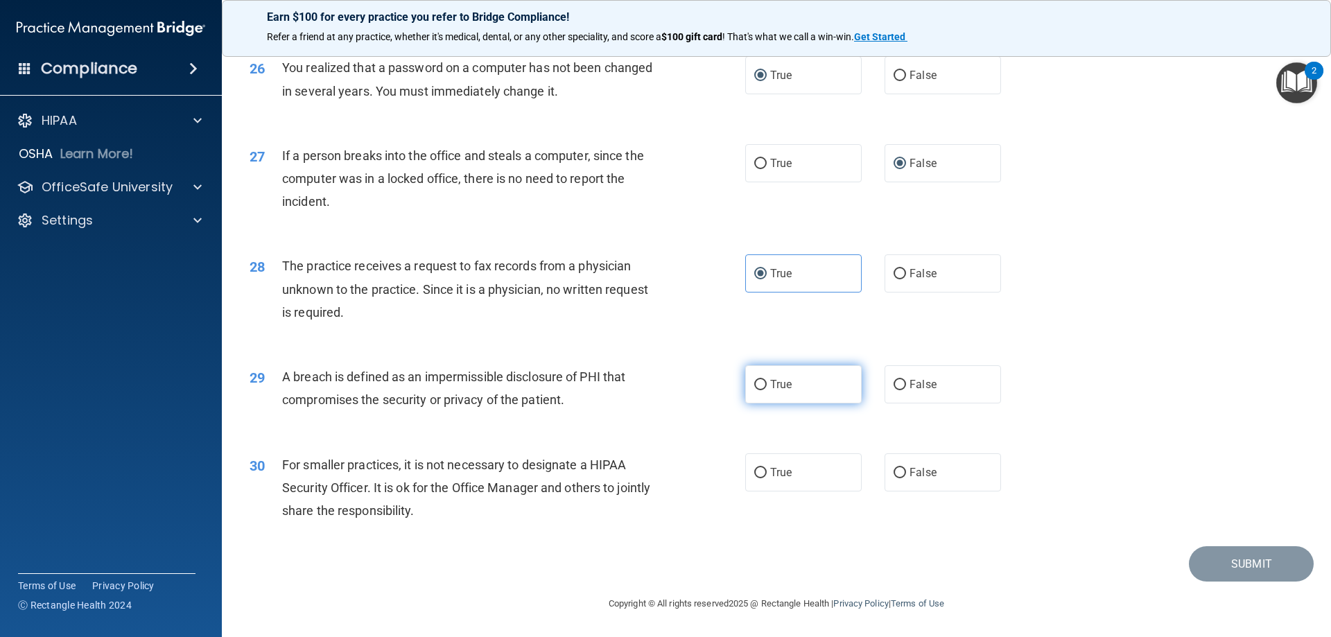
radio input "true"
click at [893, 471] on input "False" at bounding box center [899, 473] width 12 height 10
radio input "true"
click at [1235, 569] on button "Submit" at bounding box center [1251, 563] width 125 height 35
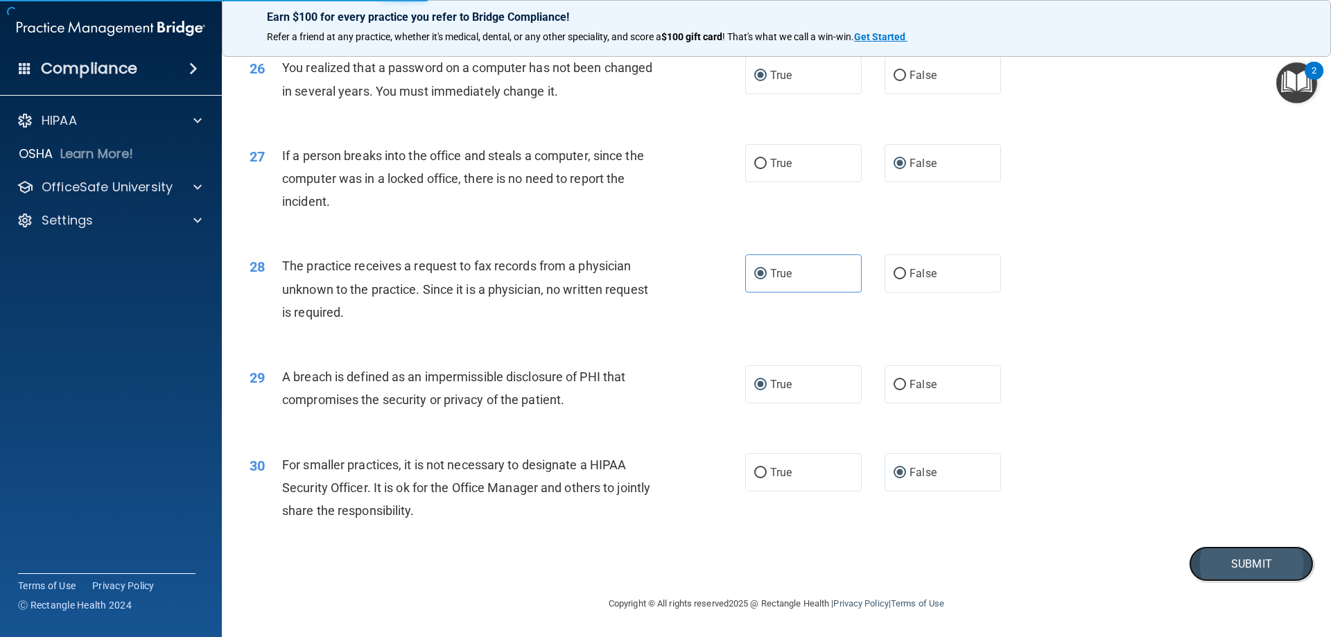
click at [1235, 563] on button "Submit" at bounding box center [1251, 563] width 125 height 35
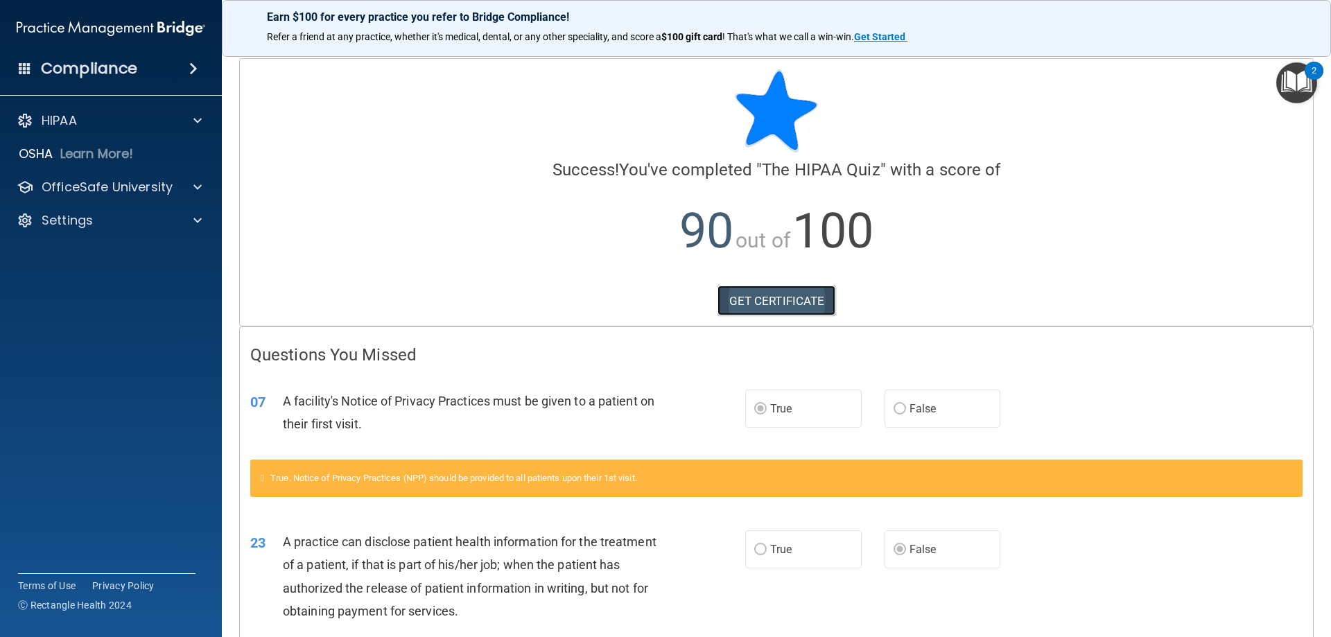
click at [796, 302] on link "GET CERTIFICATE" at bounding box center [776, 301] width 119 height 30
click at [110, 182] on p "OfficeSafe University" at bounding box center [107, 187] width 131 height 17
click at [94, 216] on p "HIPAA Training" at bounding box center [66, 220] width 114 height 14
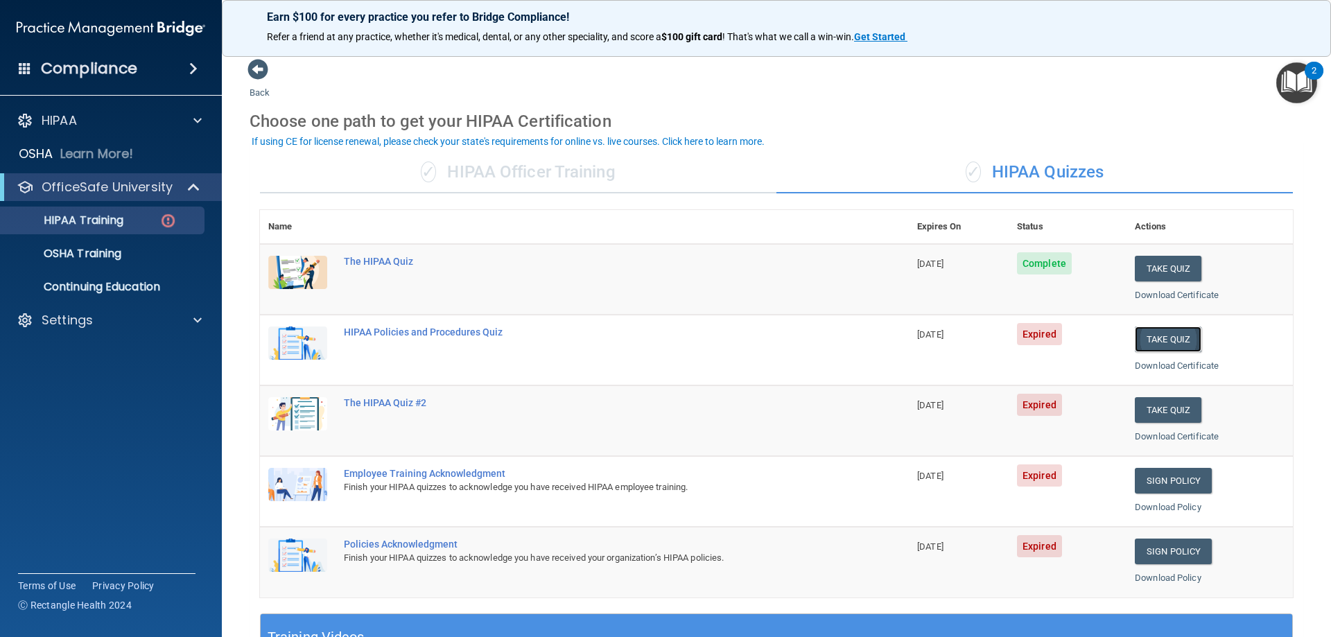
click at [1146, 342] on button "Take Quiz" at bounding box center [1168, 339] width 67 height 26
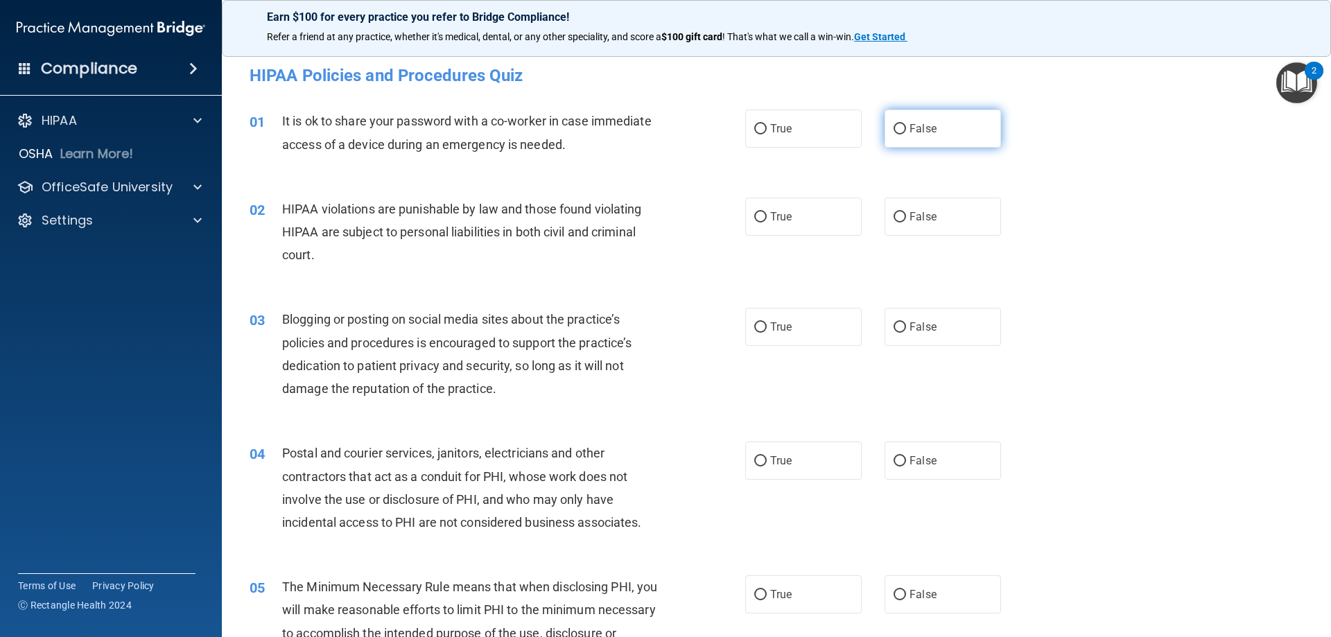
click at [893, 134] on input "False" at bounding box center [899, 129] width 12 height 10
radio input "true"
click at [764, 222] on label "True" at bounding box center [803, 217] width 116 height 38
click at [764, 222] on input "True" at bounding box center [760, 217] width 12 height 10
radio input "true"
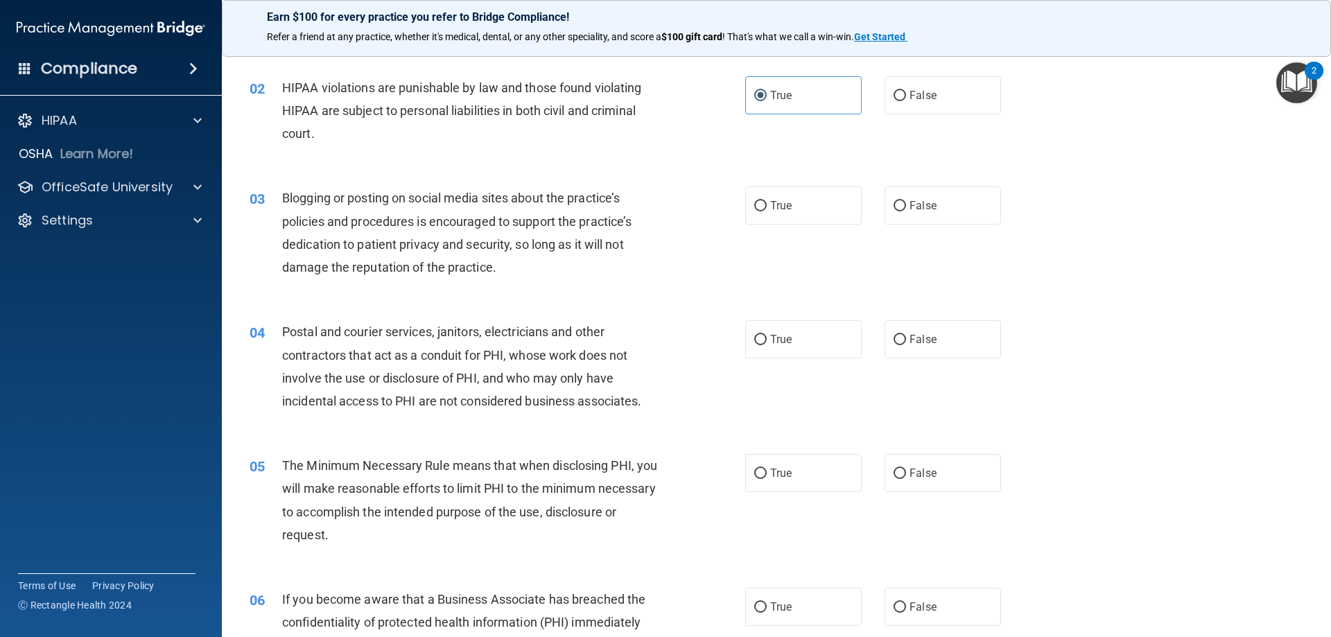
scroll to position [113, 0]
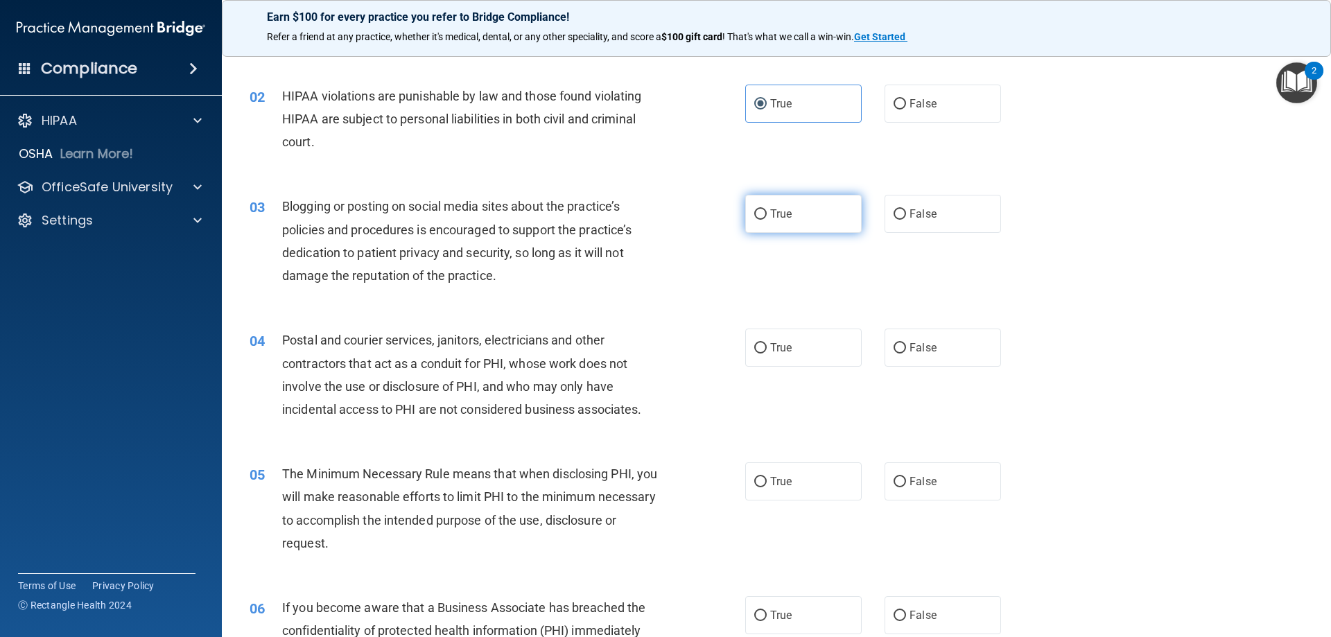
click at [756, 219] on input "True" at bounding box center [760, 214] width 12 height 10
radio input "true"
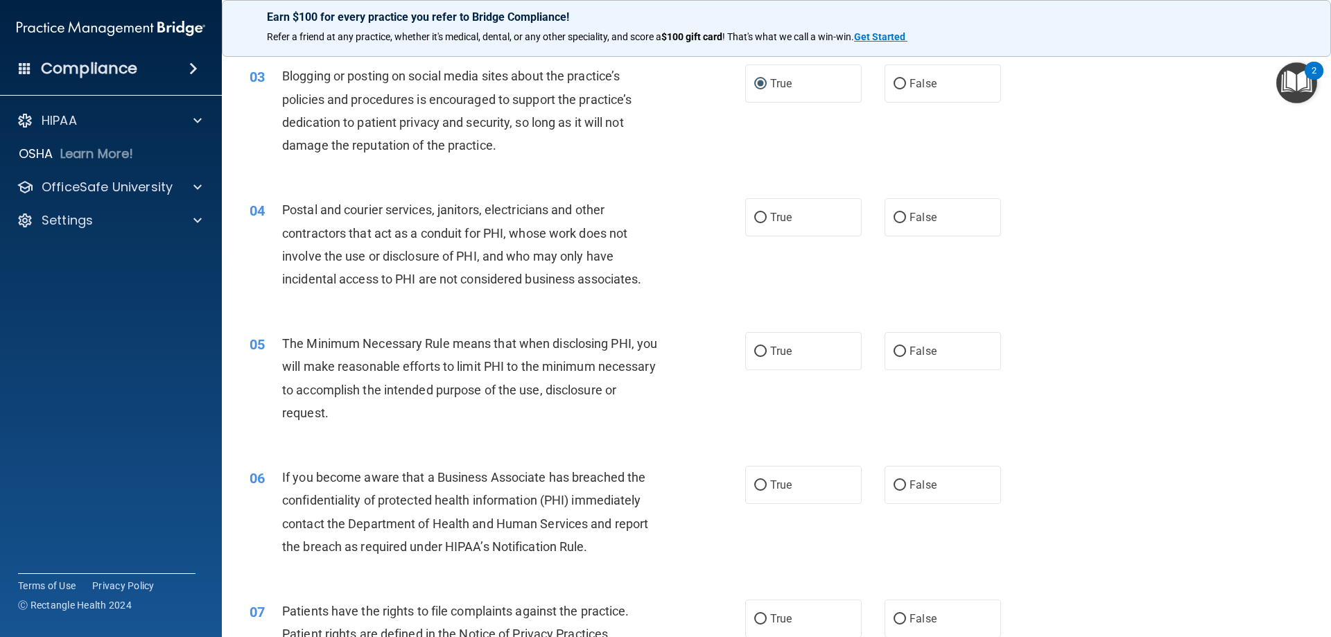
scroll to position [268, 0]
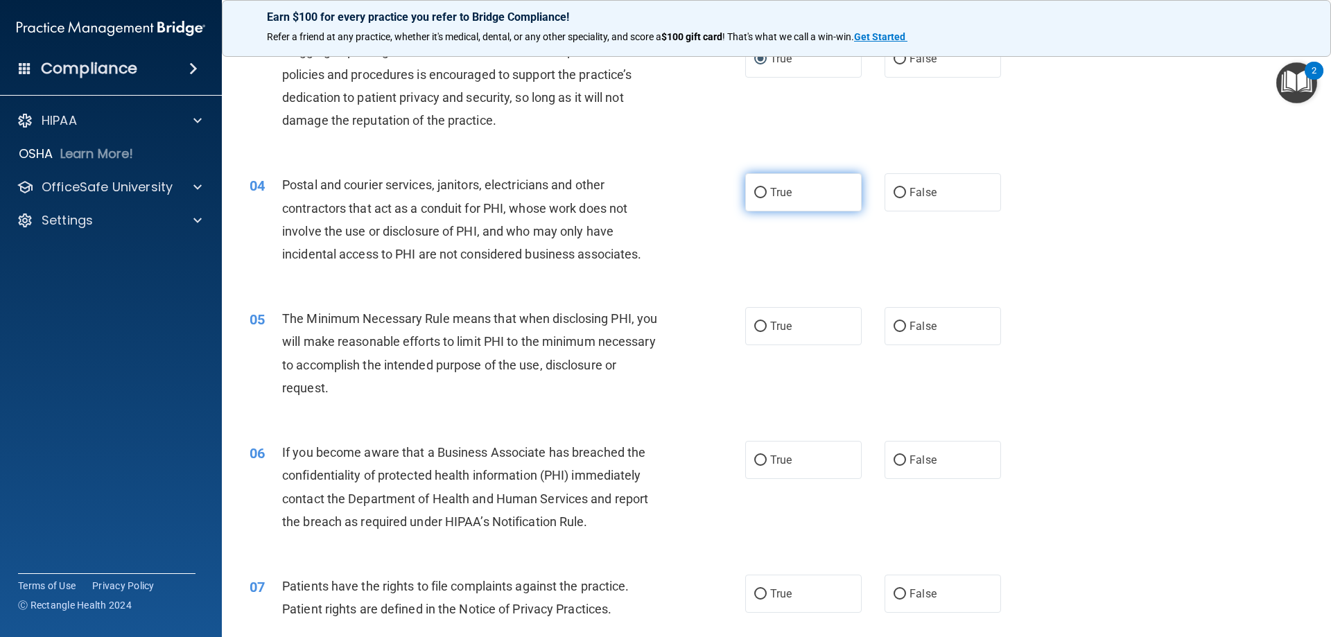
click at [754, 191] on input "True" at bounding box center [760, 193] width 12 height 10
radio input "true"
click at [754, 329] on input "True" at bounding box center [760, 327] width 12 height 10
radio input "true"
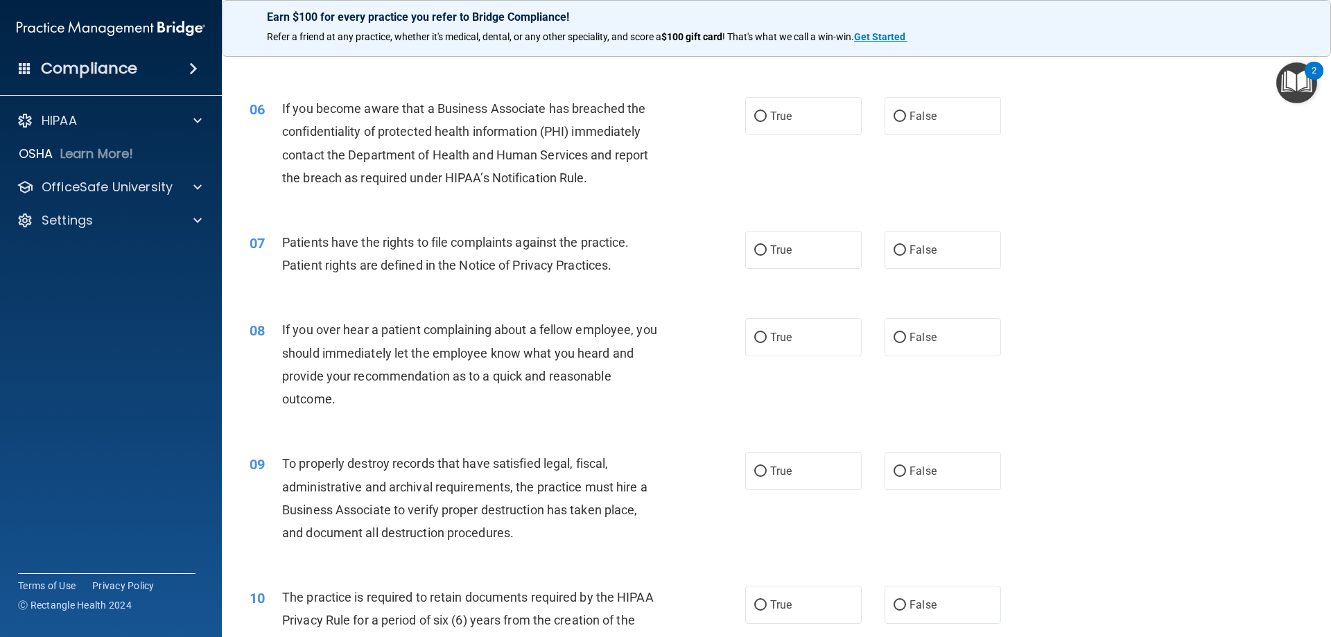
scroll to position [633, 0]
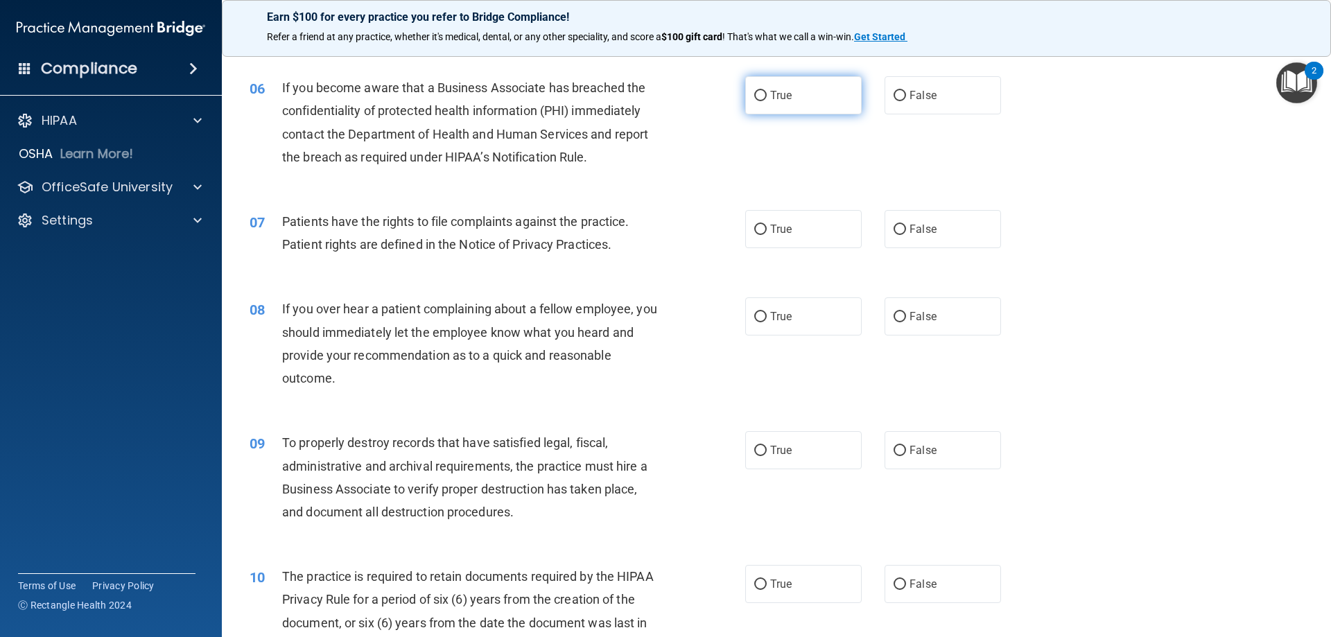
click at [754, 94] on input "True" at bounding box center [760, 96] width 12 height 10
radio input "true"
click at [779, 235] on span "True" at bounding box center [780, 229] width 21 height 13
click at [767, 235] on input "True" at bounding box center [760, 230] width 12 height 10
radio input "true"
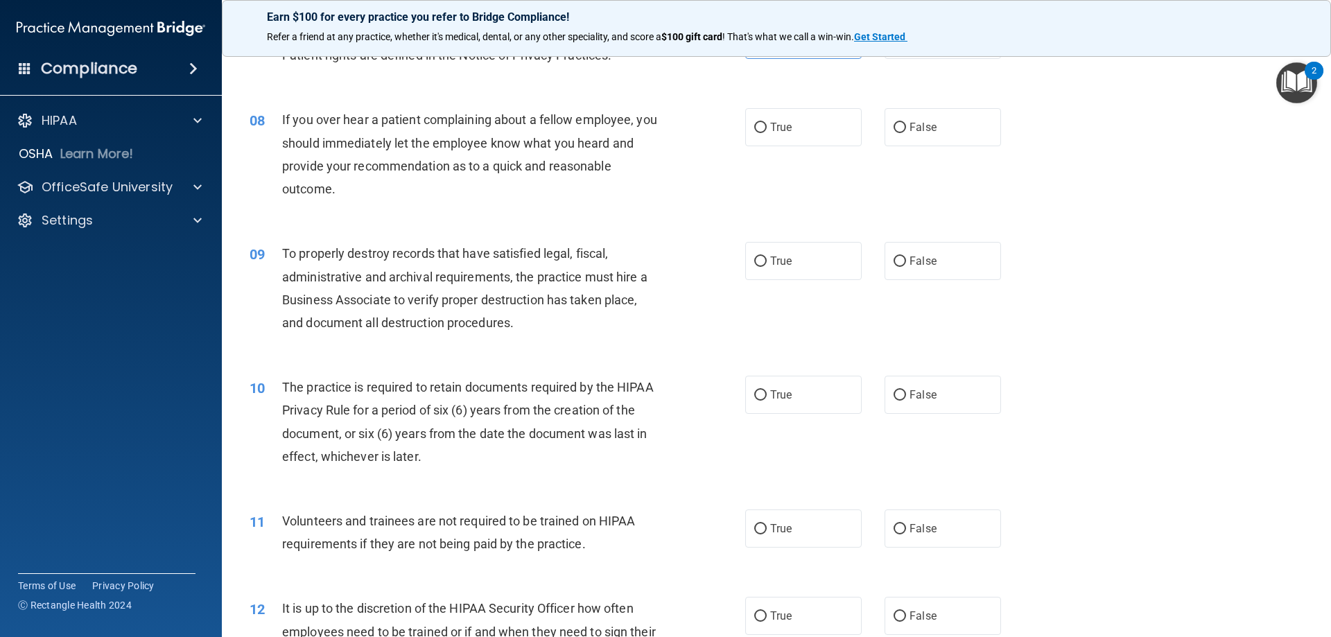
scroll to position [830, 0]
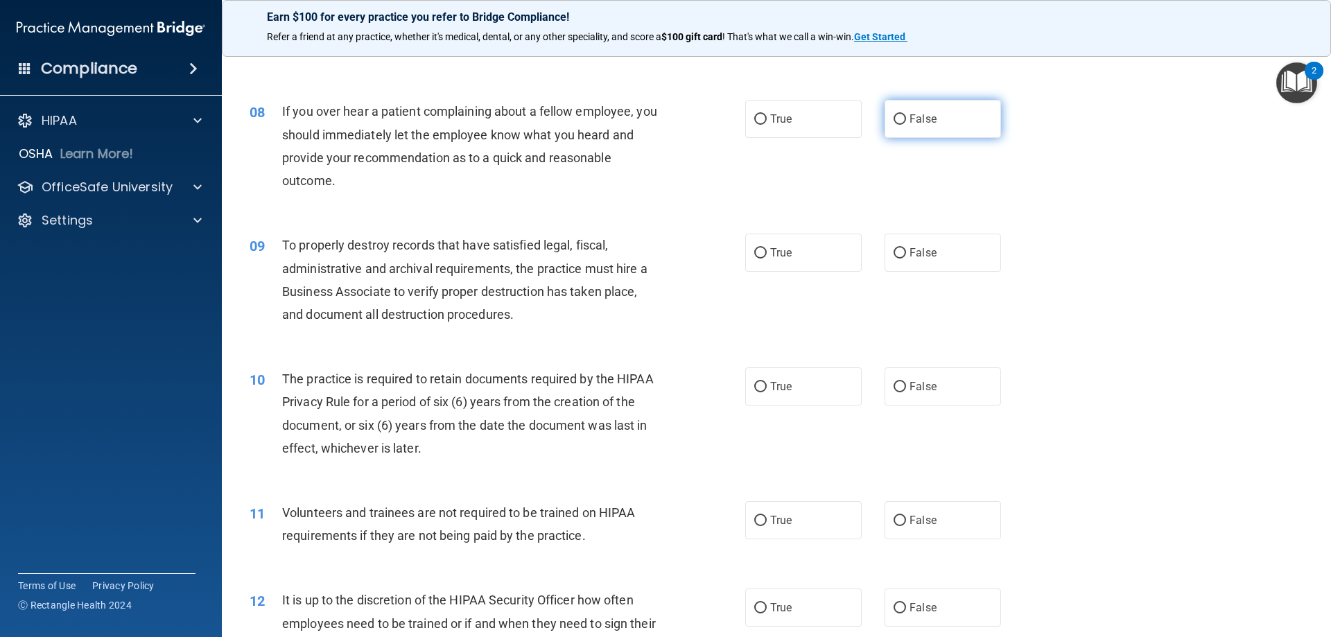
click at [893, 119] on input "False" at bounding box center [899, 119] width 12 height 10
radio input "true"
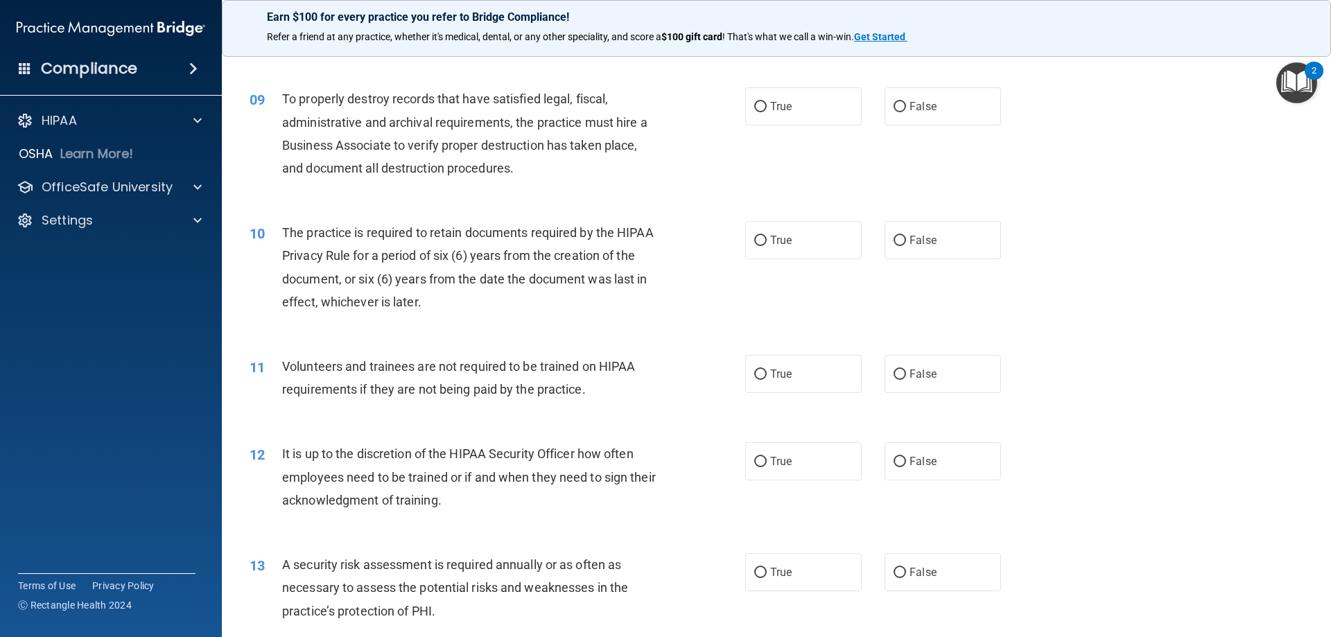
scroll to position [1011, 0]
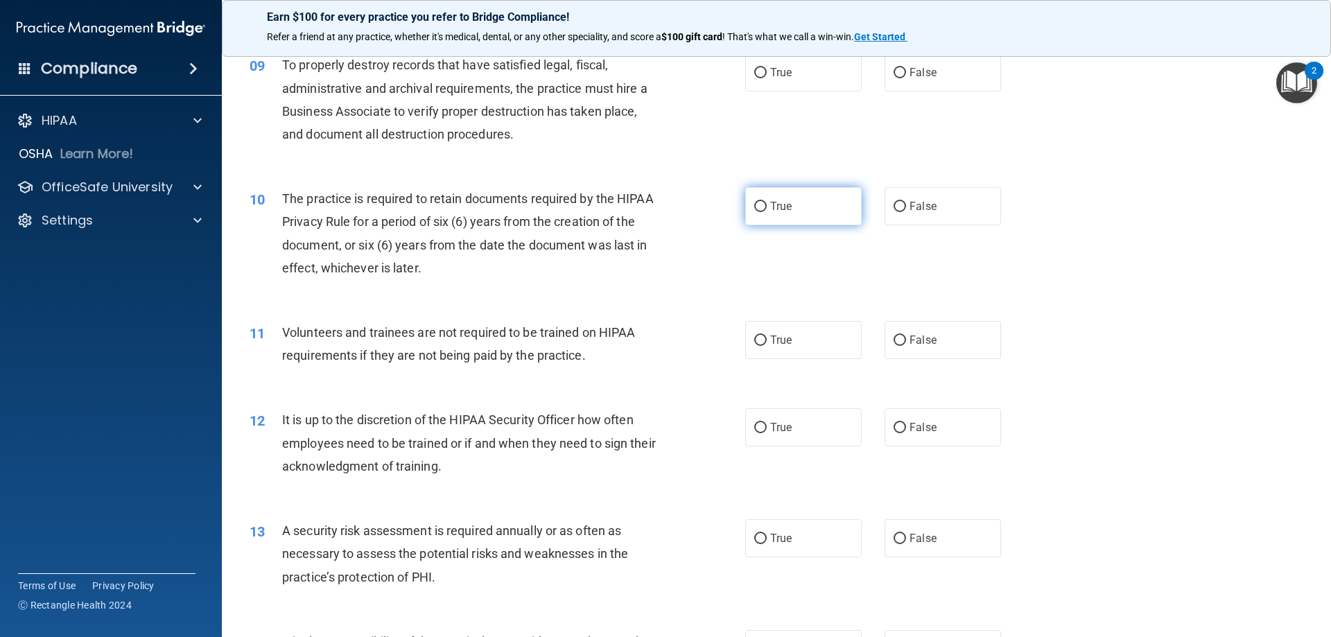
click at [763, 213] on label "True" at bounding box center [803, 206] width 116 height 38
click at [763, 212] on input "True" at bounding box center [760, 207] width 12 height 10
radio input "true"
click at [754, 70] on input "True" at bounding box center [760, 73] width 12 height 10
radio input "true"
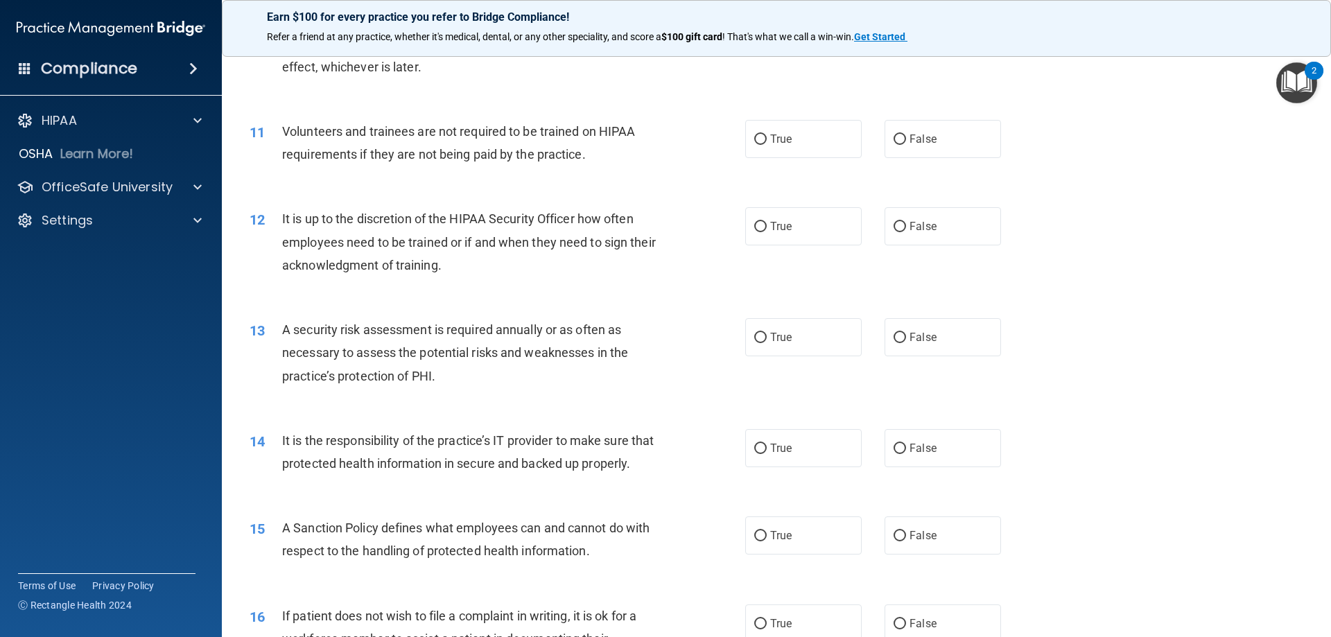
scroll to position [1254, 0]
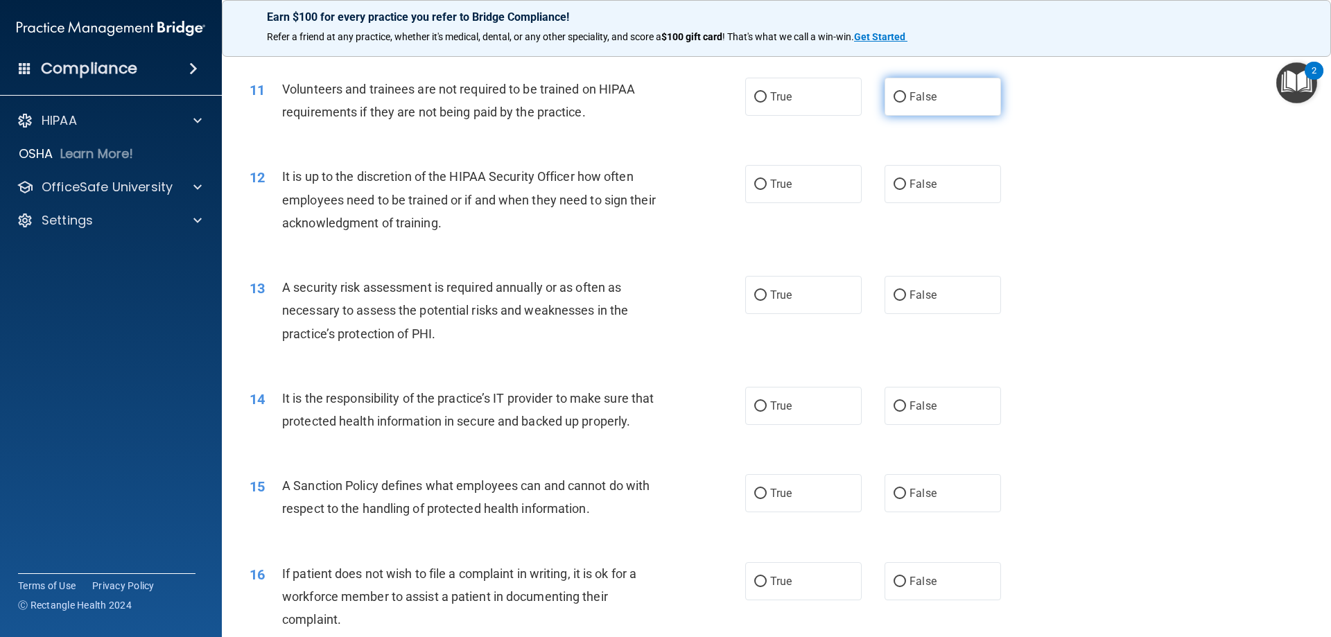
click at [898, 96] on label "False" at bounding box center [942, 97] width 116 height 38
click at [893, 184] on input "False" at bounding box center [899, 185] width 12 height 10
radio input "true"
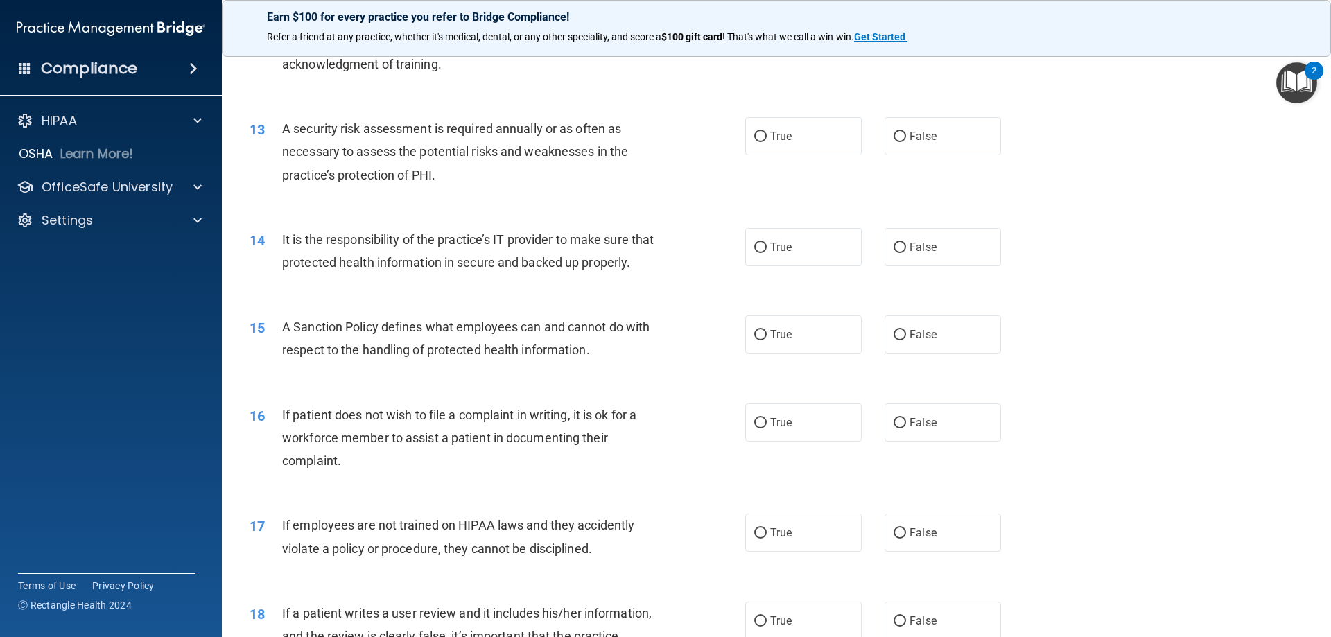
scroll to position [1422, 0]
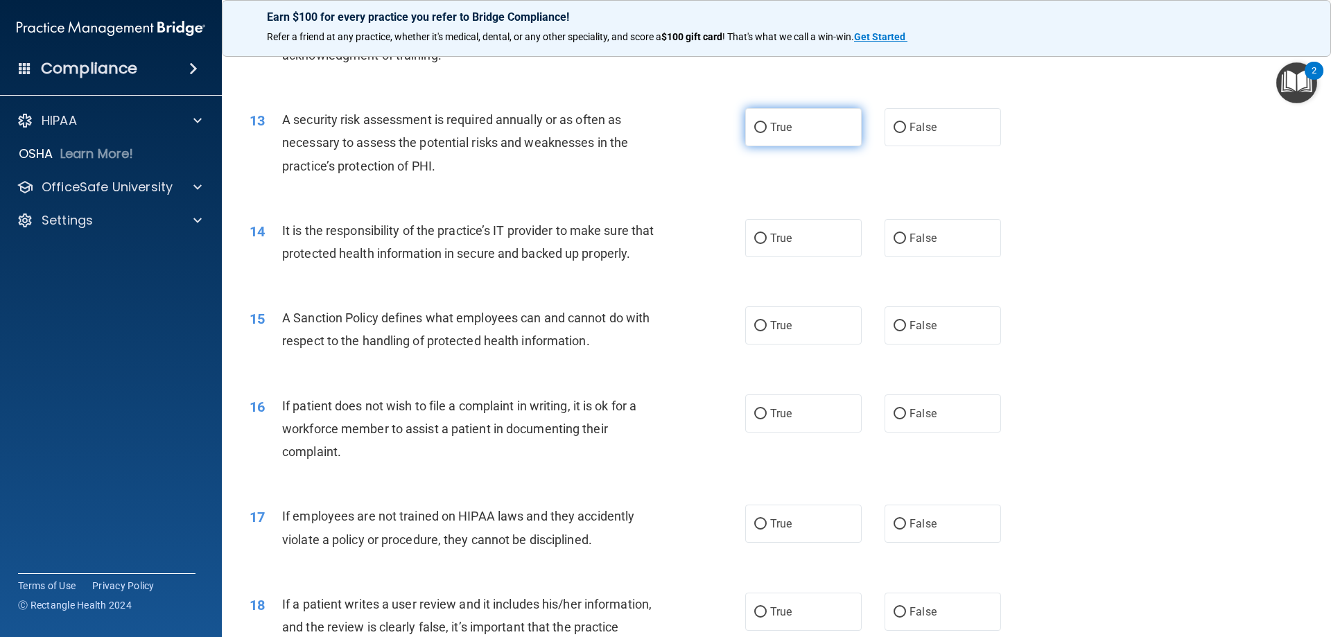
click at [770, 130] on span "True" at bounding box center [780, 127] width 21 height 13
click at [767, 130] on input "True" at bounding box center [760, 128] width 12 height 10
radio input "true"
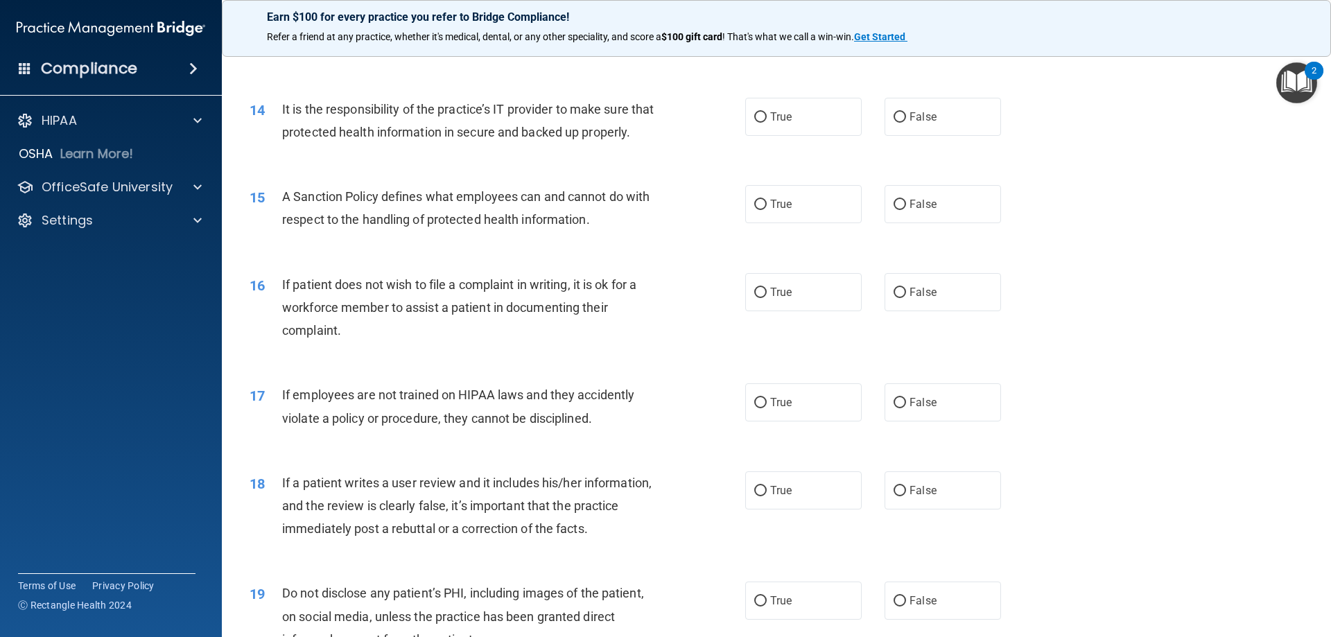
scroll to position [1547, 0]
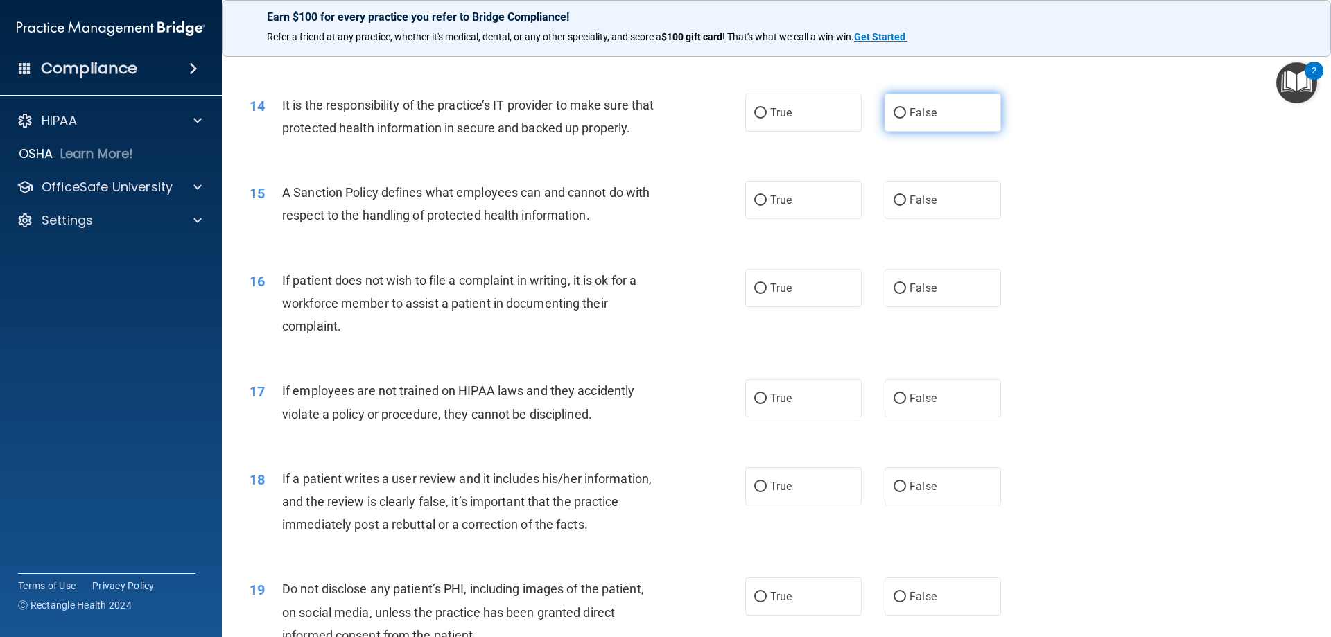
click at [896, 110] on input "False" at bounding box center [899, 113] width 12 height 10
radio input "true"
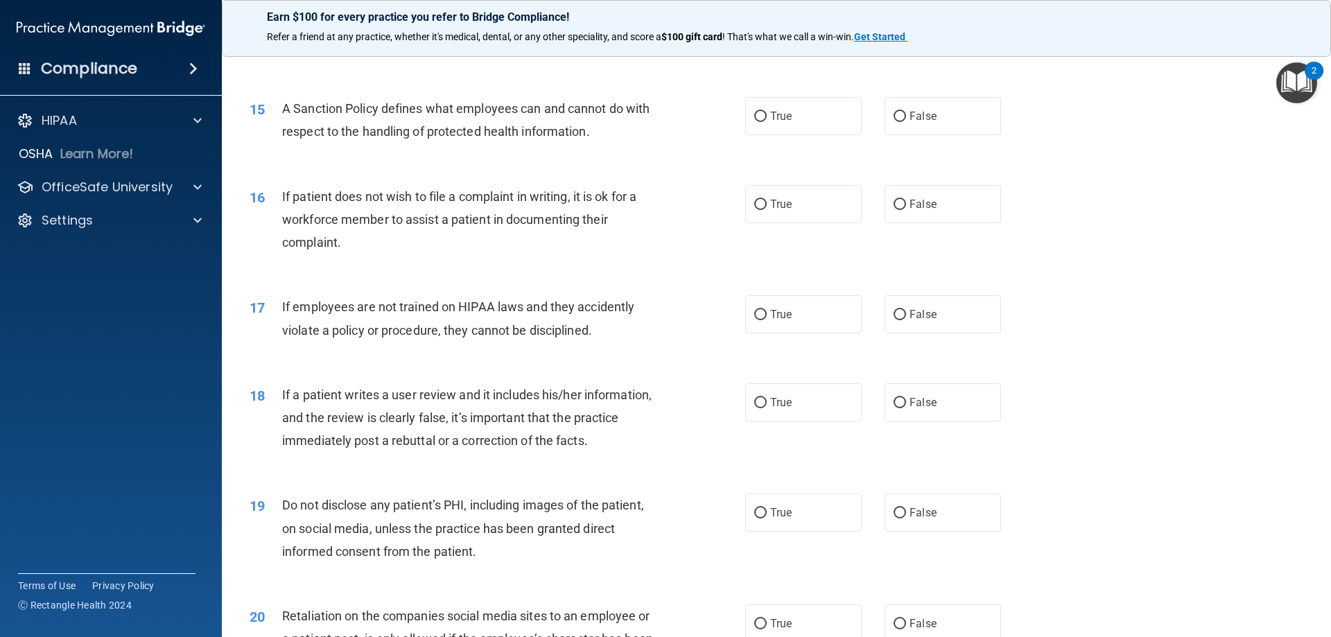
scroll to position [1652, 0]
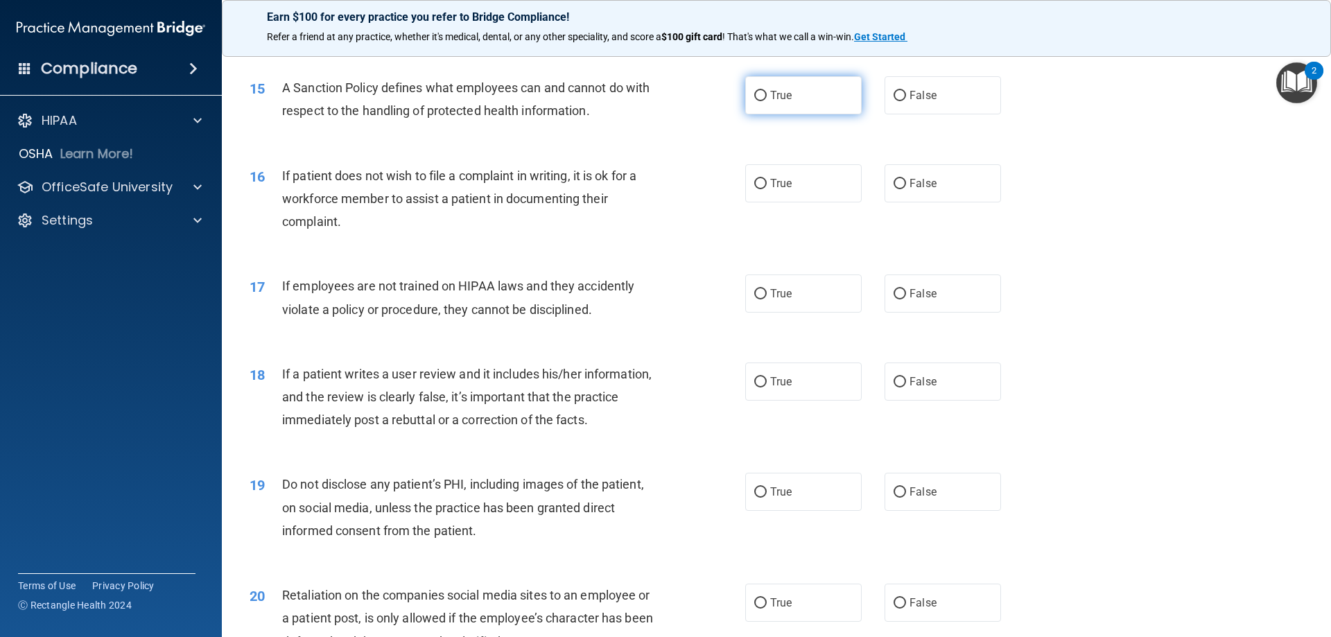
click at [751, 114] on label "True" at bounding box center [803, 95] width 116 height 38
click at [754, 101] on input "True" at bounding box center [760, 96] width 12 height 10
radio input "true"
click at [898, 189] on input "False" at bounding box center [899, 184] width 12 height 10
radio input "true"
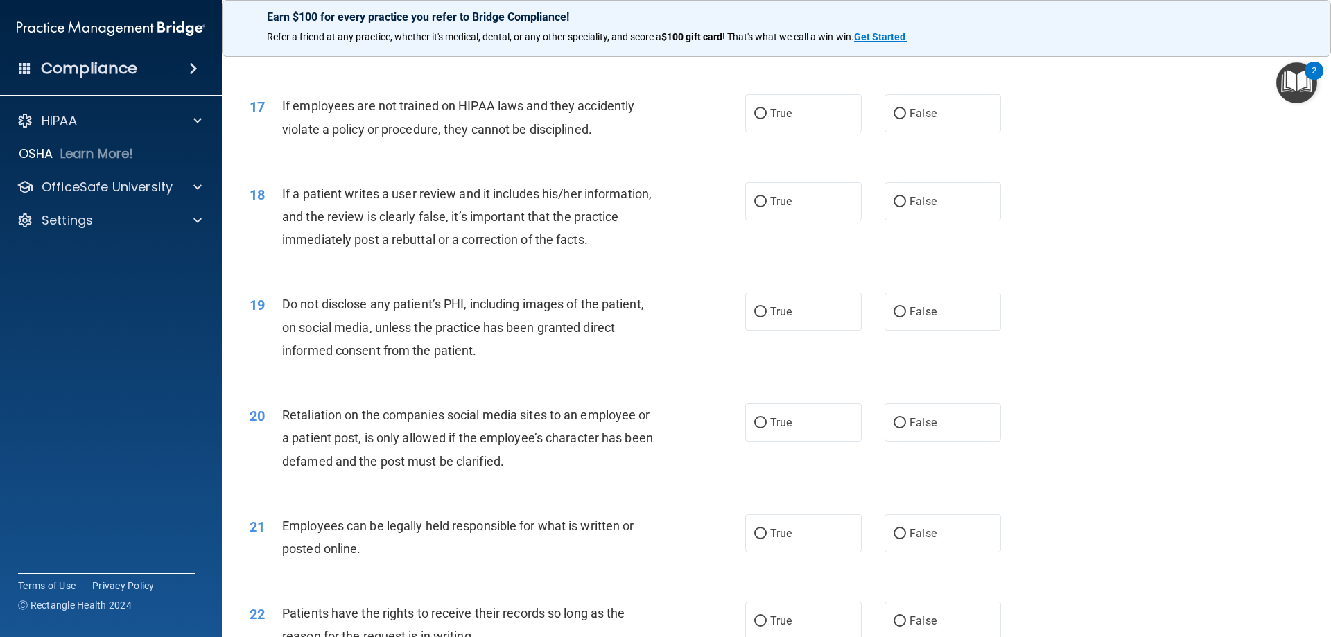
scroll to position [1849, 0]
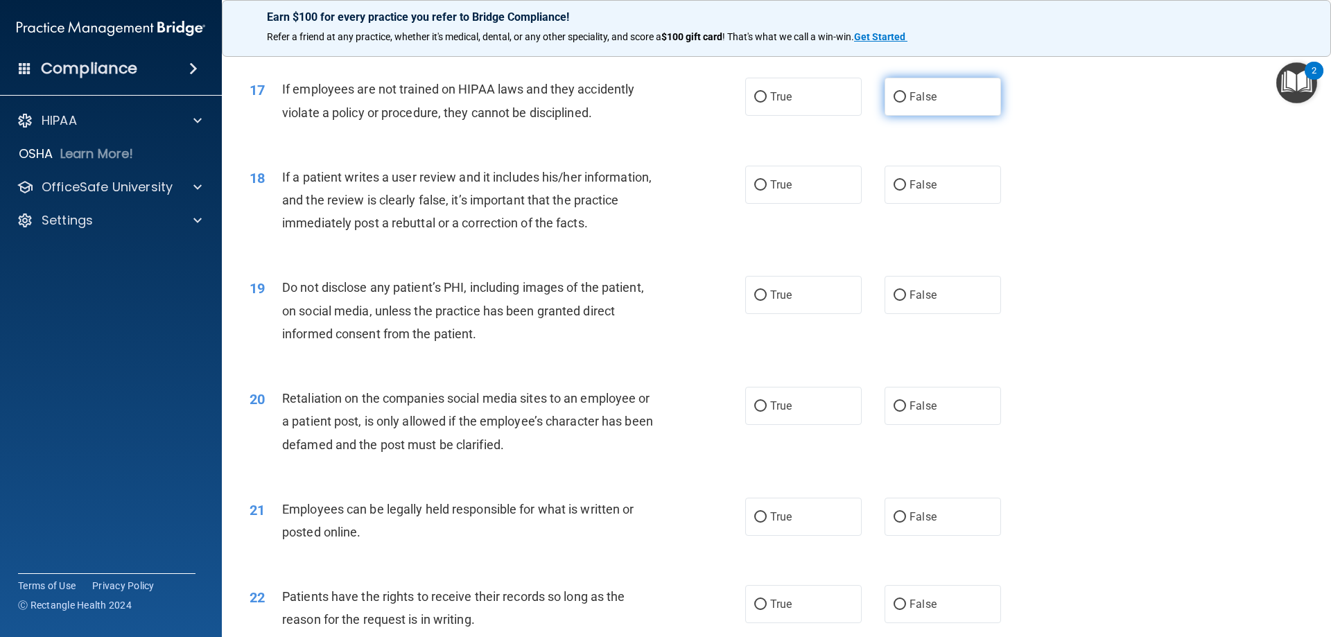
click at [896, 103] on input "False" at bounding box center [899, 97] width 12 height 10
radio input "true"
click at [900, 204] on label "False" at bounding box center [942, 185] width 116 height 38
click at [900, 191] on input "False" at bounding box center [899, 185] width 12 height 10
radio input "true"
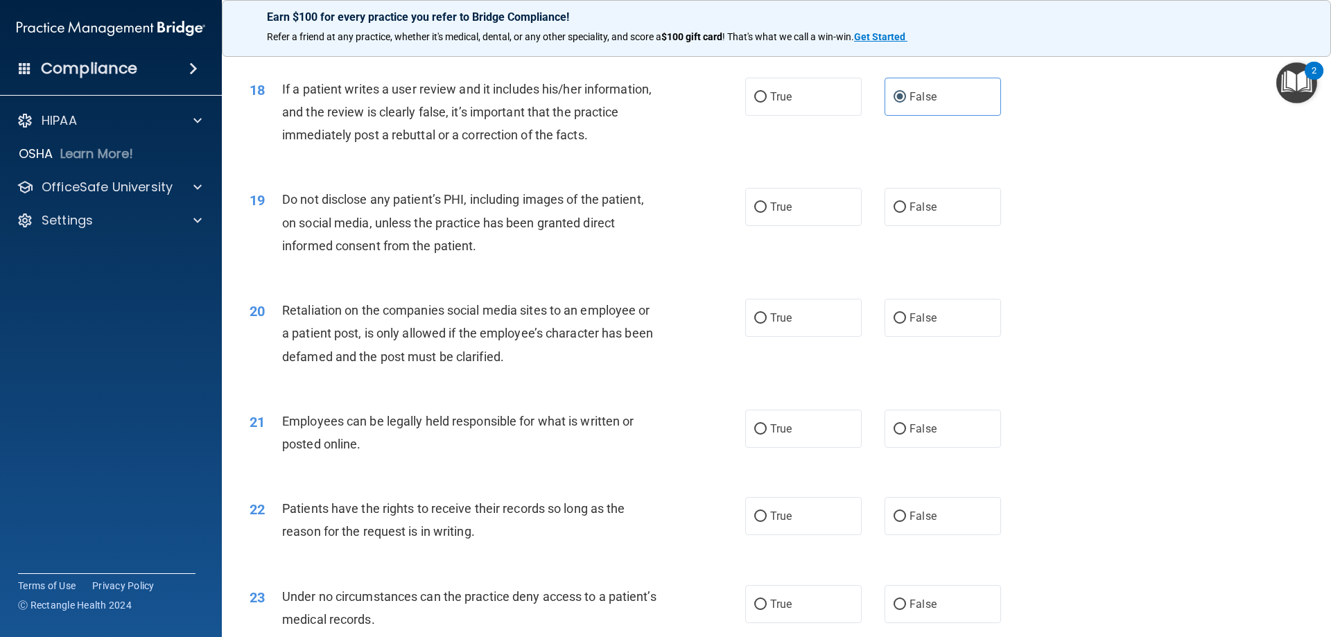
scroll to position [2030, 0]
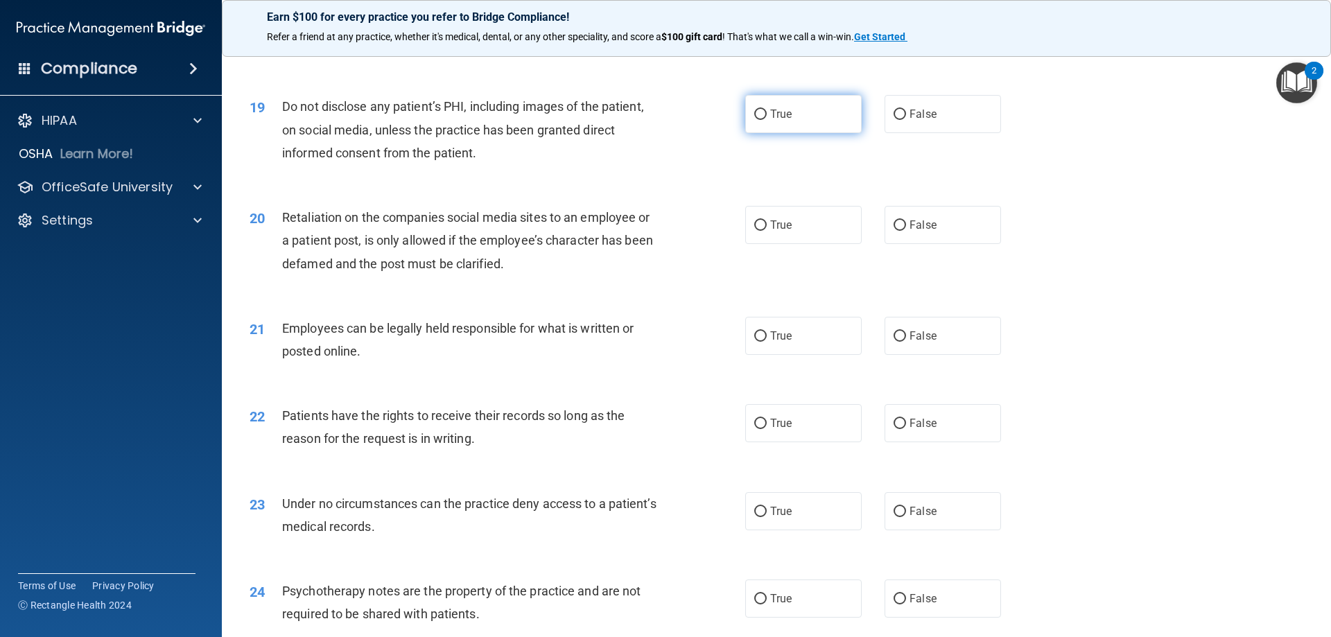
click at [754, 120] on input "True" at bounding box center [760, 115] width 12 height 10
radio input "true"
click at [893, 231] on input "False" at bounding box center [899, 225] width 12 height 10
radio input "true"
click at [760, 342] on input "True" at bounding box center [760, 336] width 12 height 10
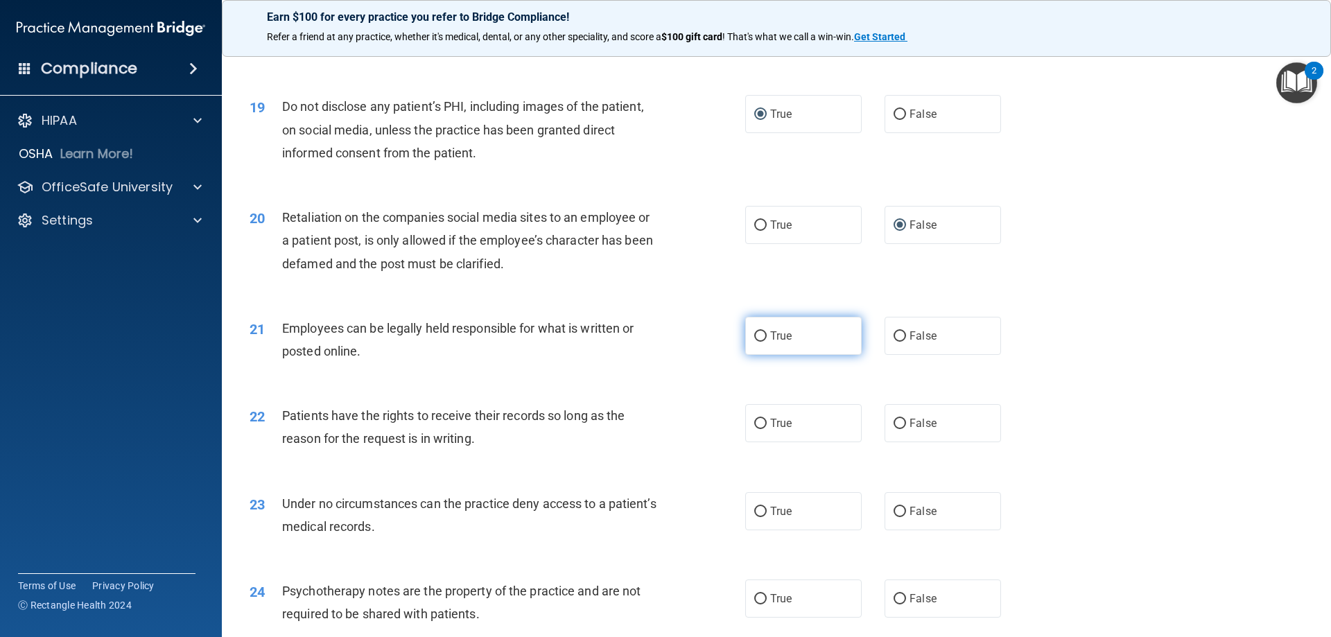
radio input "true"
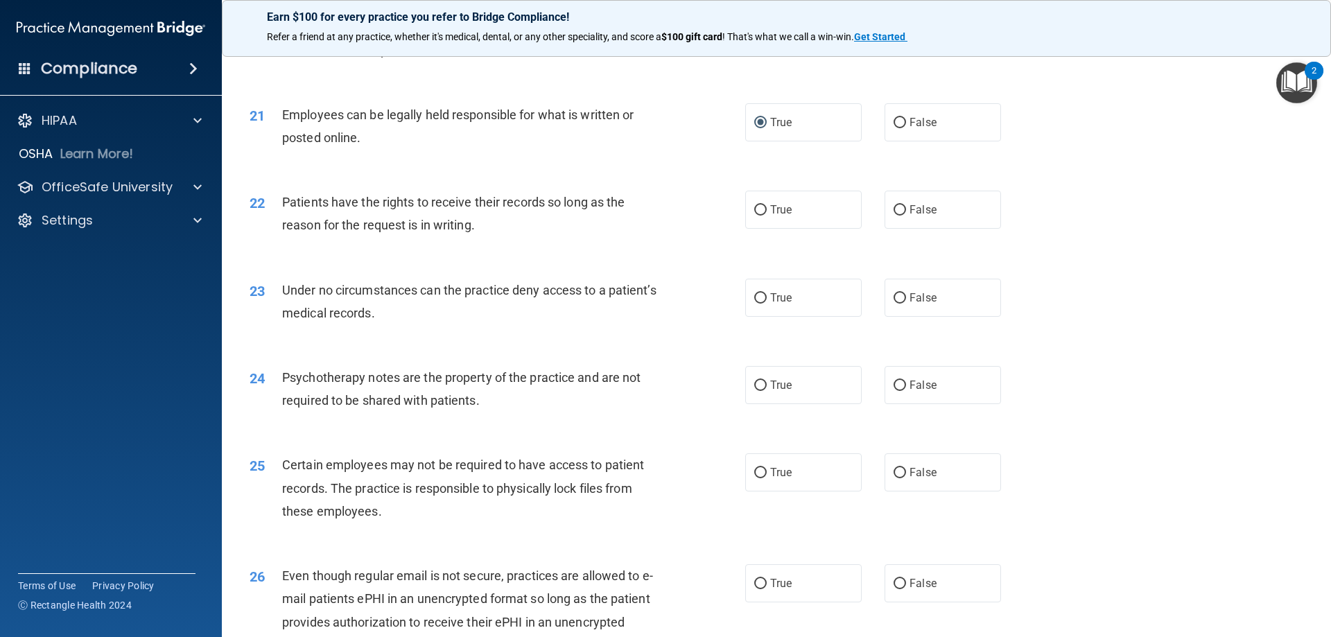
scroll to position [2256, 0]
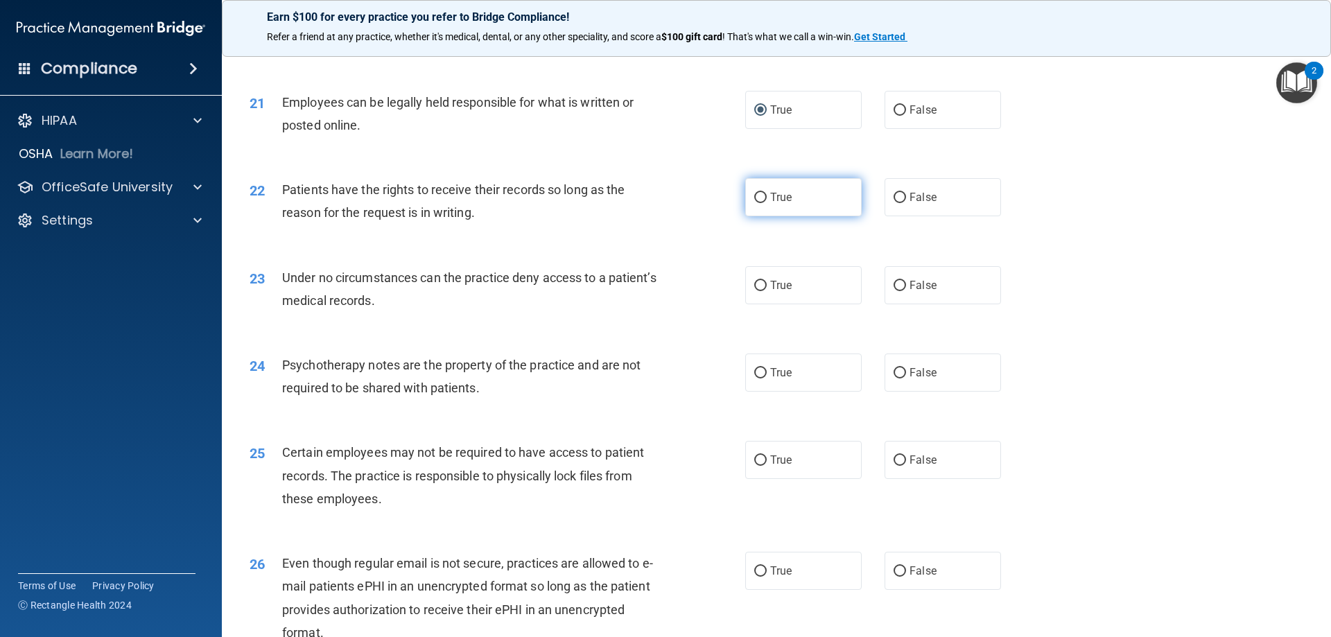
click at [772, 204] on span "True" at bounding box center [780, 197] width 21 height 13
click at [767, 203] on input "True" at bounding box center [760, 198] width 12 height 10
radio input "true"
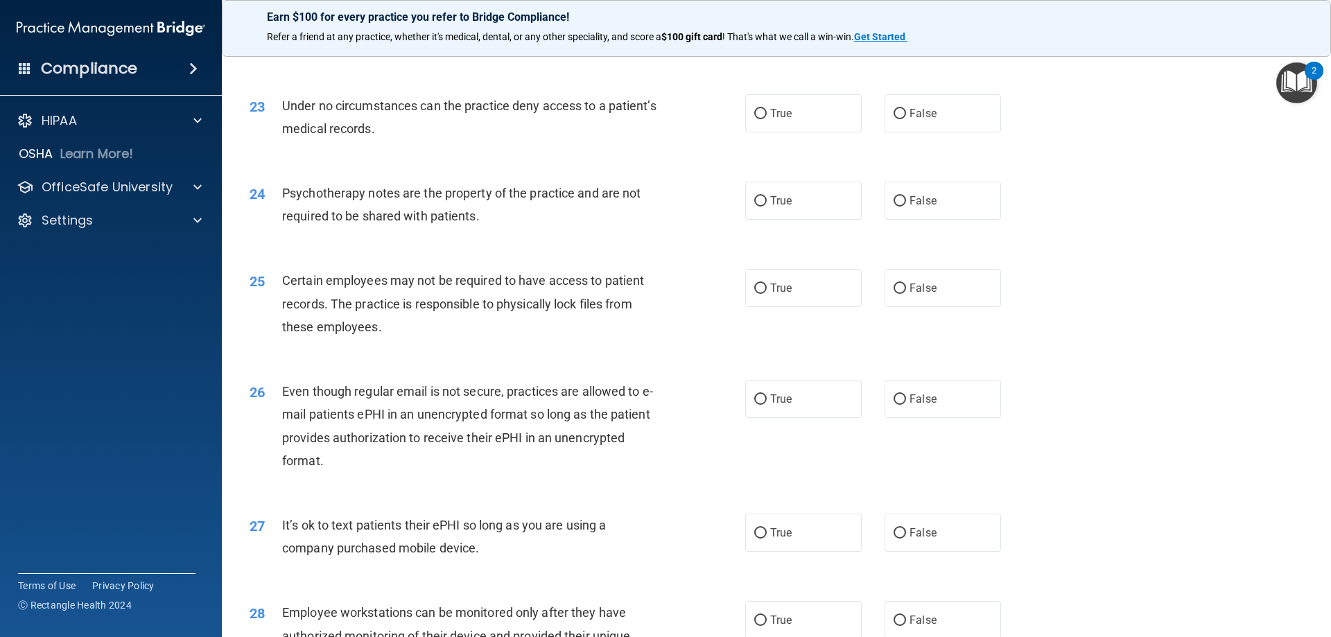
scroll to position [2432, 0]
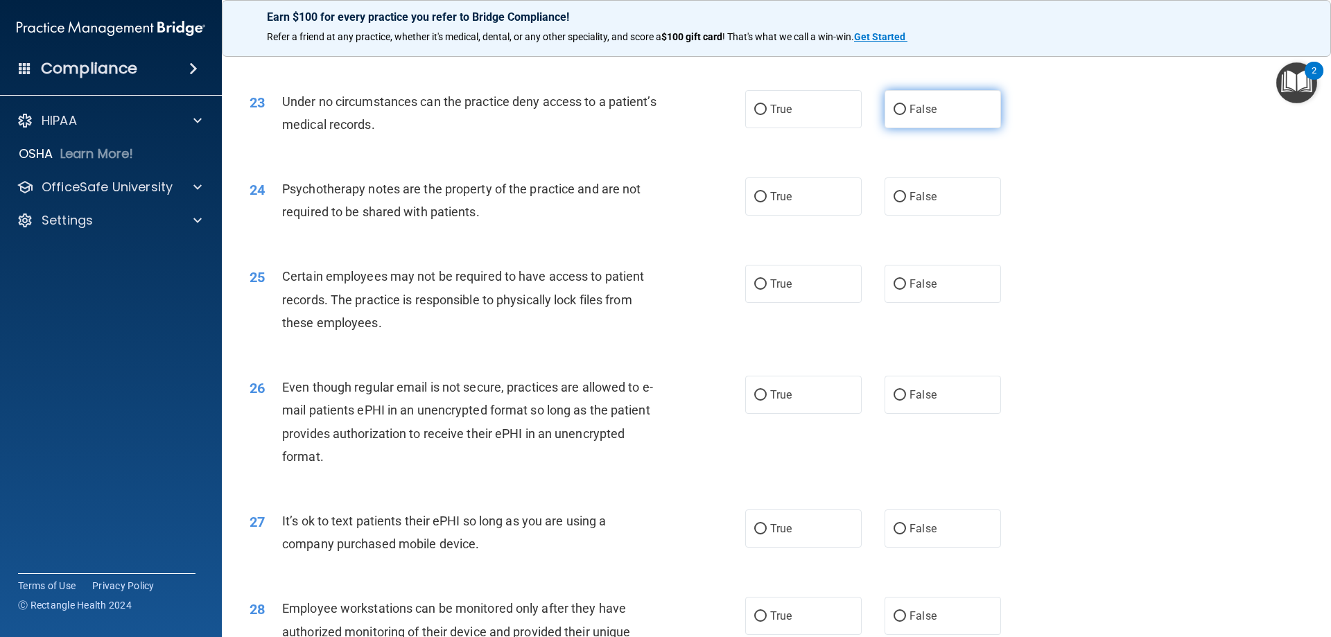
click at [894, 128] on label "False" at bounding box center [942, 109] width 116 height 38
click at [894, 115] on input "False" at bounding box center [899, 110] width 12 height 10
radio input "true"
click at [754, 202] on input "True" at bounding box center [760, 197] width 12 height 10
radio input "true"
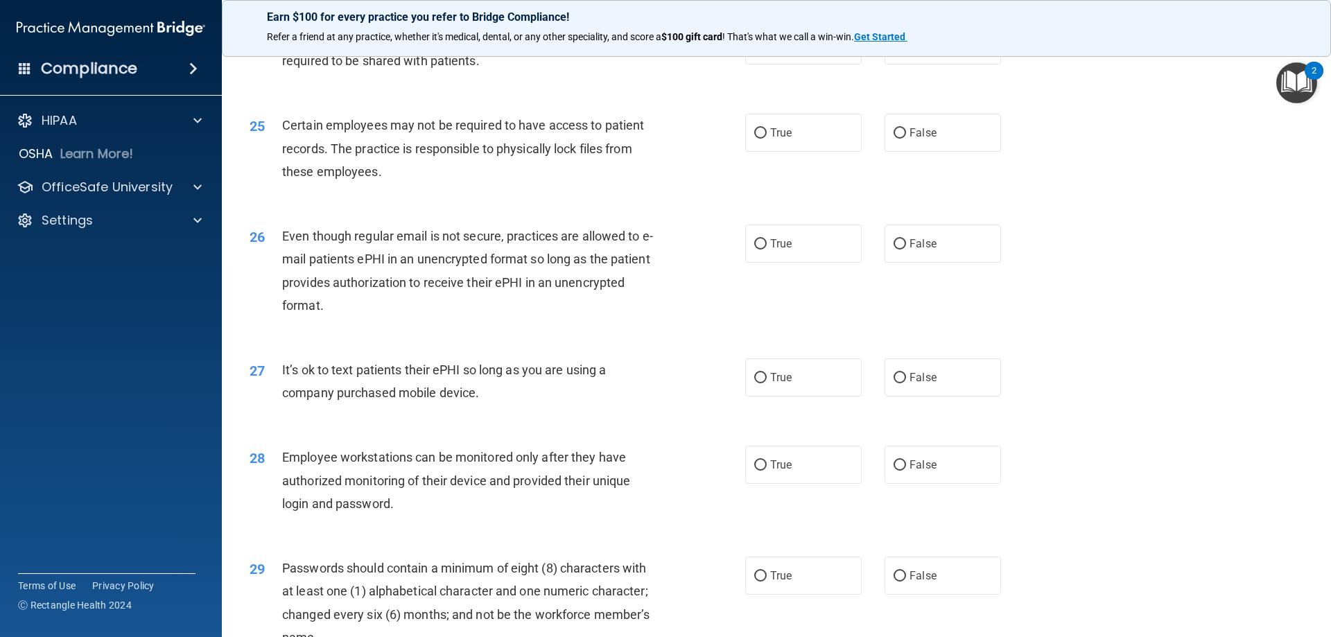
scroll to position [2591, 0]
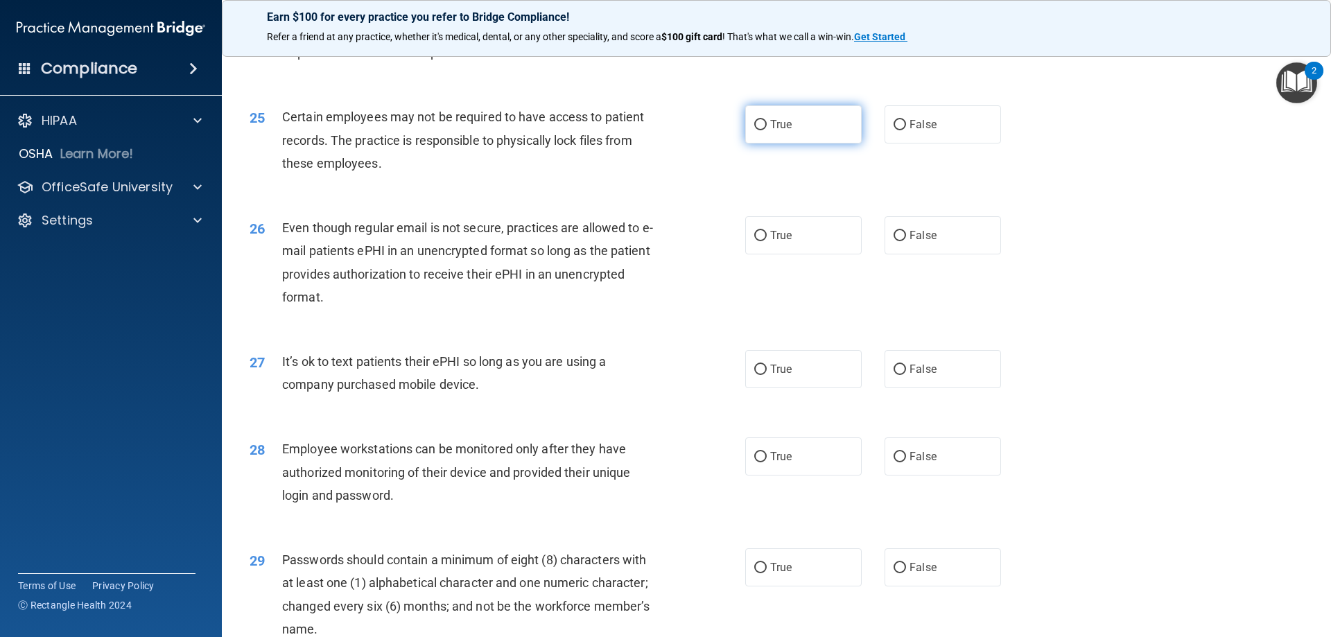
click at [792, 143] on label "True" at bounding box center [803, 124] width 116 height 38
click at [767, 130] on input "True" at bounding box center [760, 125] width 12 height 10
radio input "true"
click at [797, 143] on label "True" at bounding box center [803, 124] width 116 height 38
click at [767, 130] on input "True" at bounding box center [760, 125] width 12 height 10
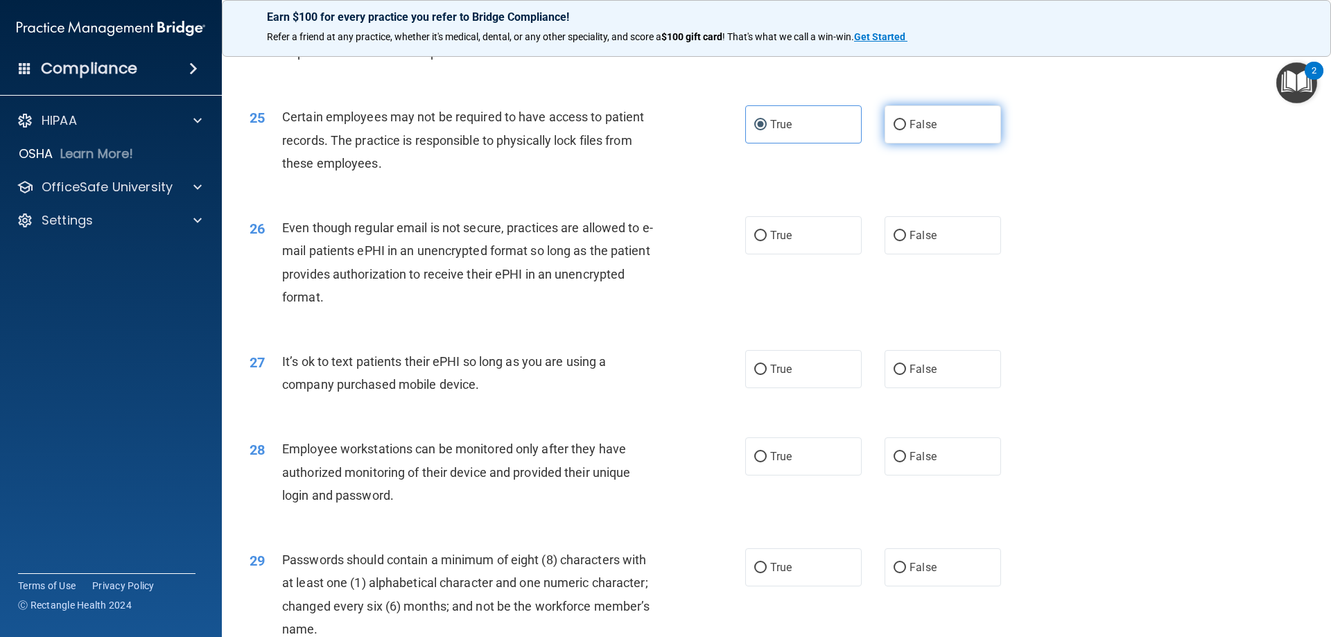
click at [893, 130] on input "False" at bounding box center [899, 125] width 12 height 10
radio input "true"
click at [751, 143] on label "True" at bounding box center [803, 124] width 116 height 38
click at [754, 130] on input "True" at bounding box center [760, 125] width 12 height 10
radio input "true"
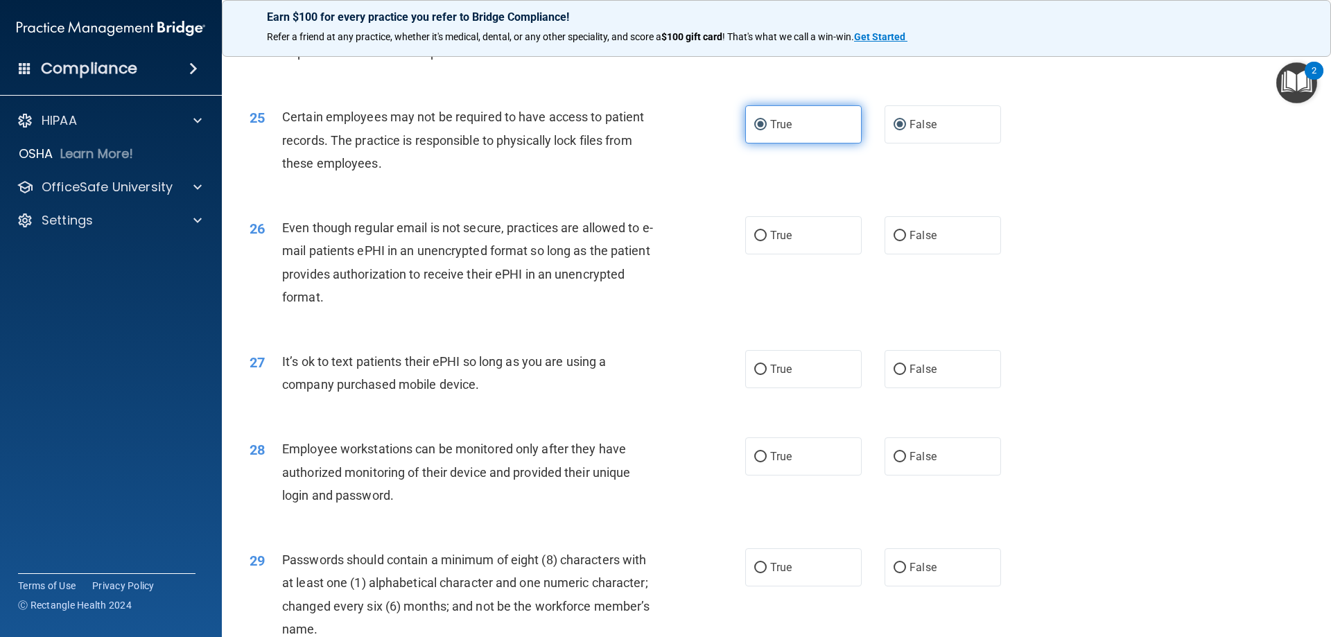
radio input "false"
click at [780, 242] on span "True" at bounding box center [780, 235] width 21 height 13
click at [767, 241] on input "True" at bounding box center [760, 236] width 12 height 10
radio input "true"
click at [898, 375] on input "False" at bounding box center [899, 370] width 12 height 10
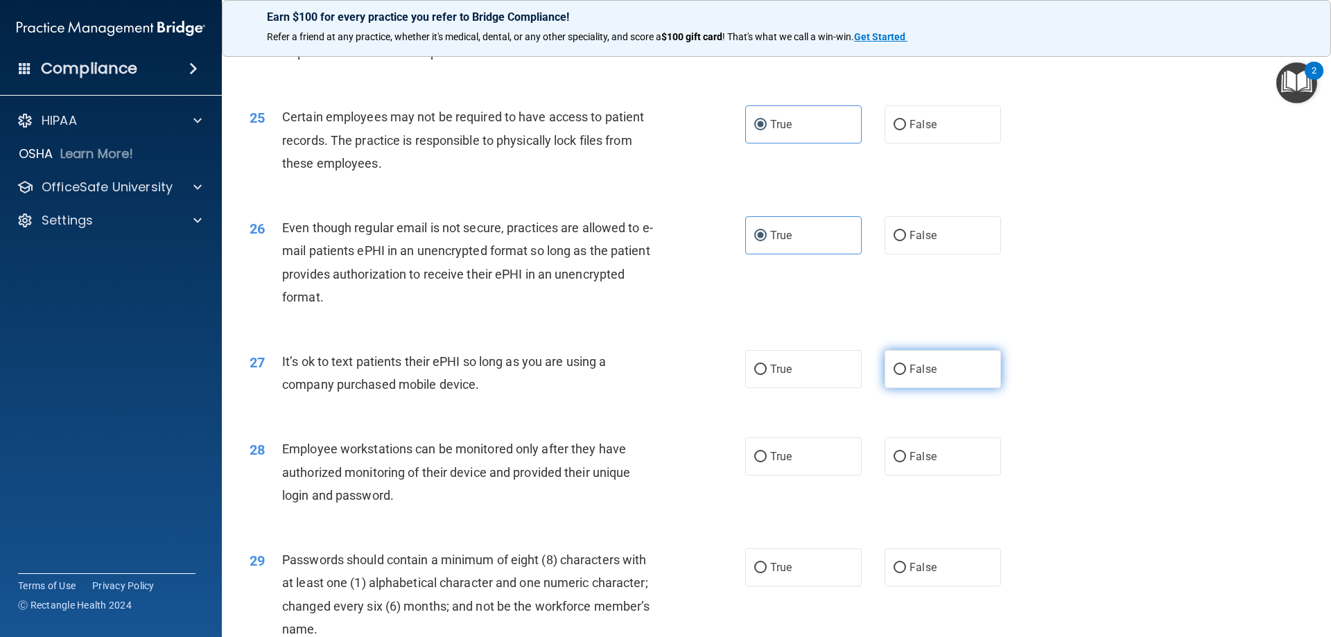
radio input "true"
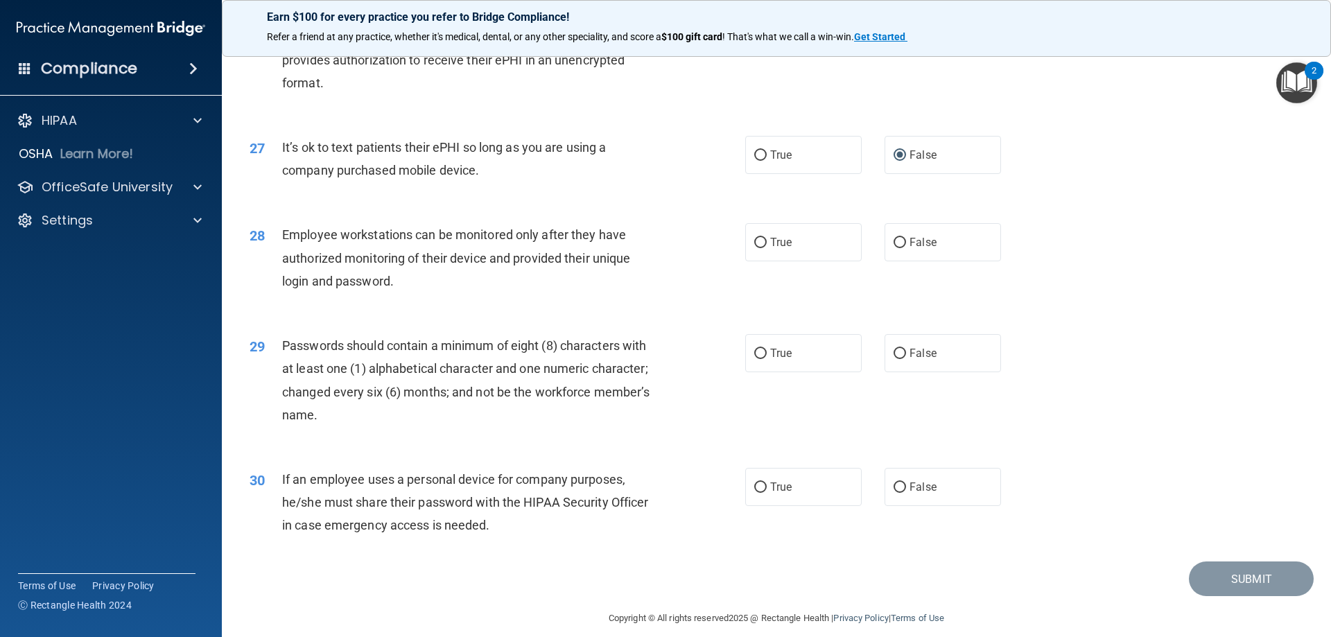
scroll to position [2843, 0]
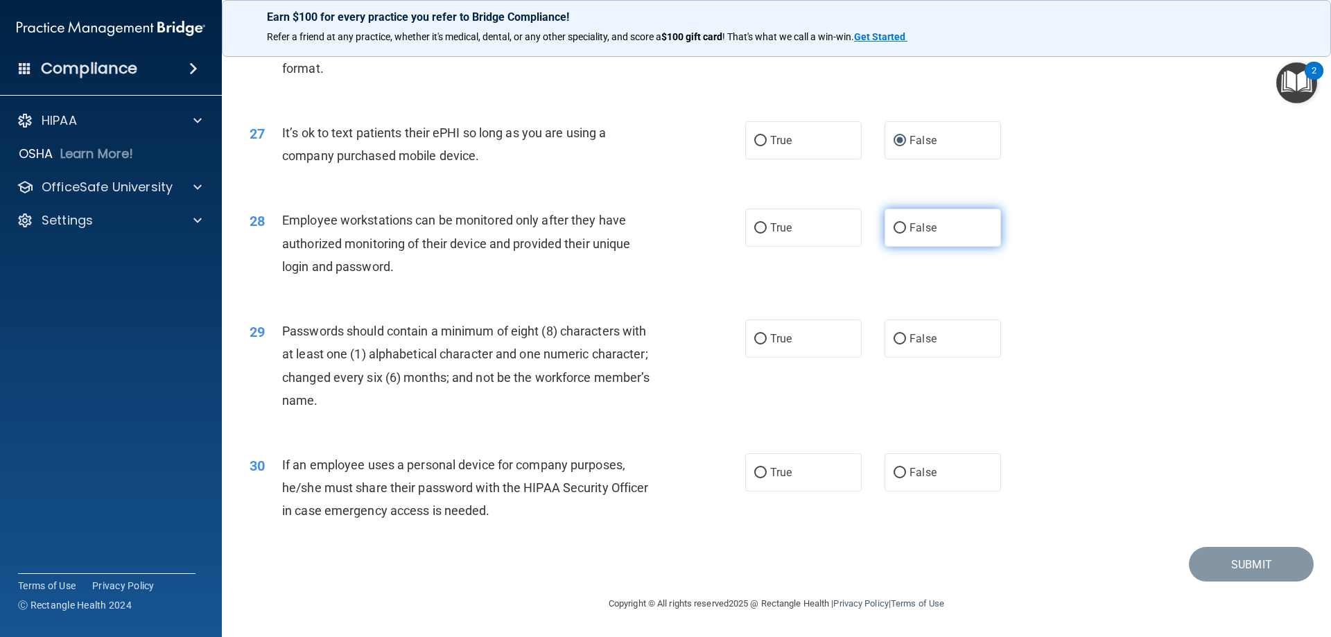
click at [909, 232] on span "False" at bounding box center [922, 227] width 27 height 13
click at [906, 232] on input "False" at bounding box center [899, 228] width 12 height 10
radio input "true"
click at [756, 341] on input "True" at bounding box center [760, 339] width 12 height 10
radio input "true"
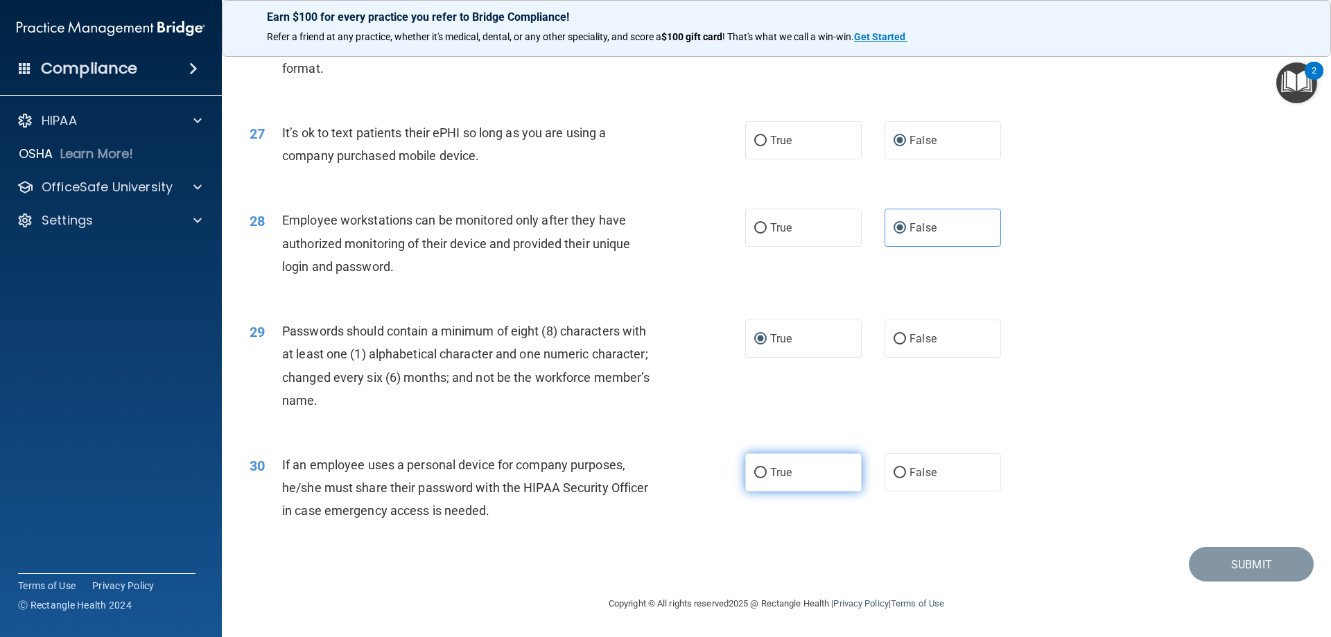
click at [754, 469] on input "True" at bounding box center [760, 473] width 12 height 10
radio input "true"
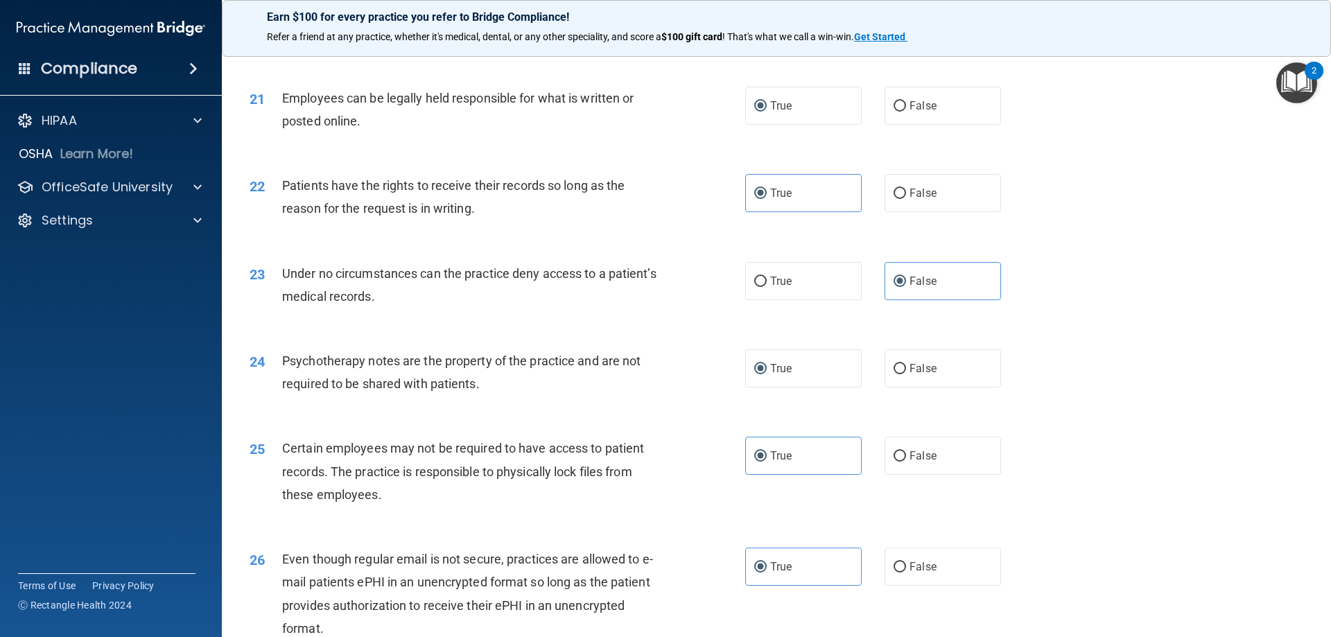
scroll to position [2268, 0]
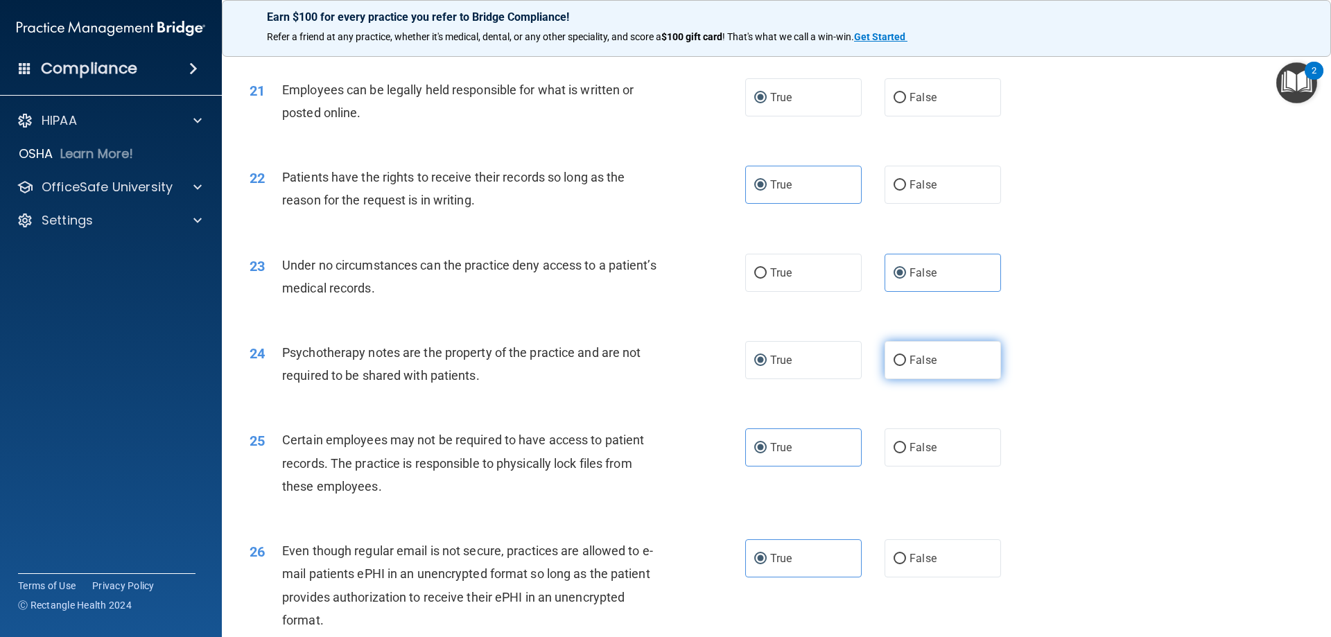
click at [897, 366] on input "False" at bounding box center [899, 361] width 12 height 10
radio input "true"
click at [803, 379] on label "True" at bounding box center [803, 360] width 116 height 38
click at [767, 366] on input "True" at bounding box center [760, 361] width 12 height 10
radio input "true"
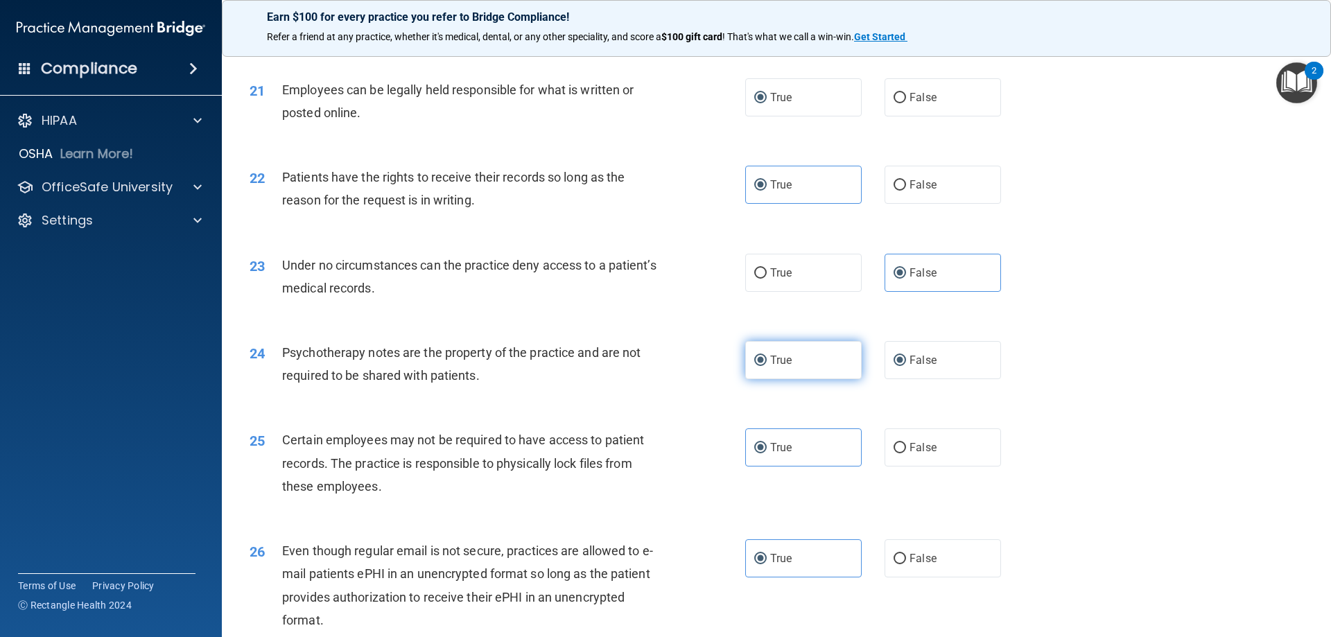
radio input "false"
click at [798, 116] on label "True" at bounding box center [803, 97] width 116 height 38
click at [767, 103] on input "True" at bounding box center [760, 98] width 12 height 10
click at [801, 203] on label "True" at bounding box center [803, 185] width 116 height 38
click at [767, 191] on input "True" at bounding box center [760, 185] width 12 height 10
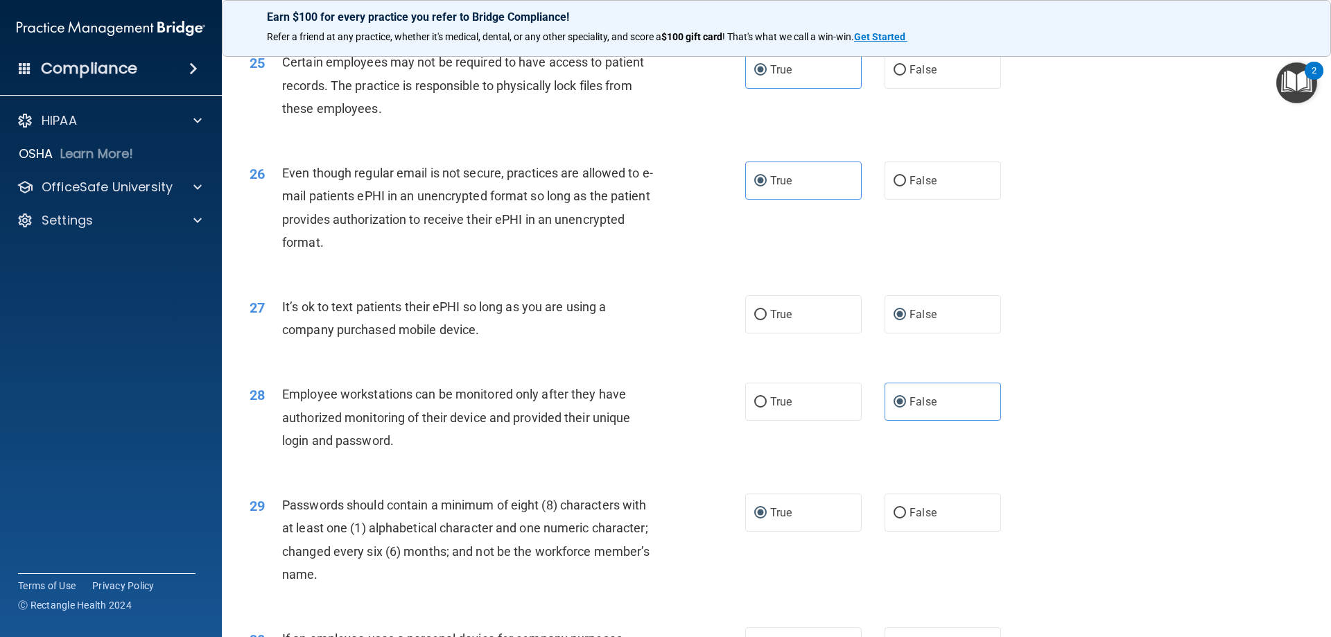
scroll to position [2650, 0]
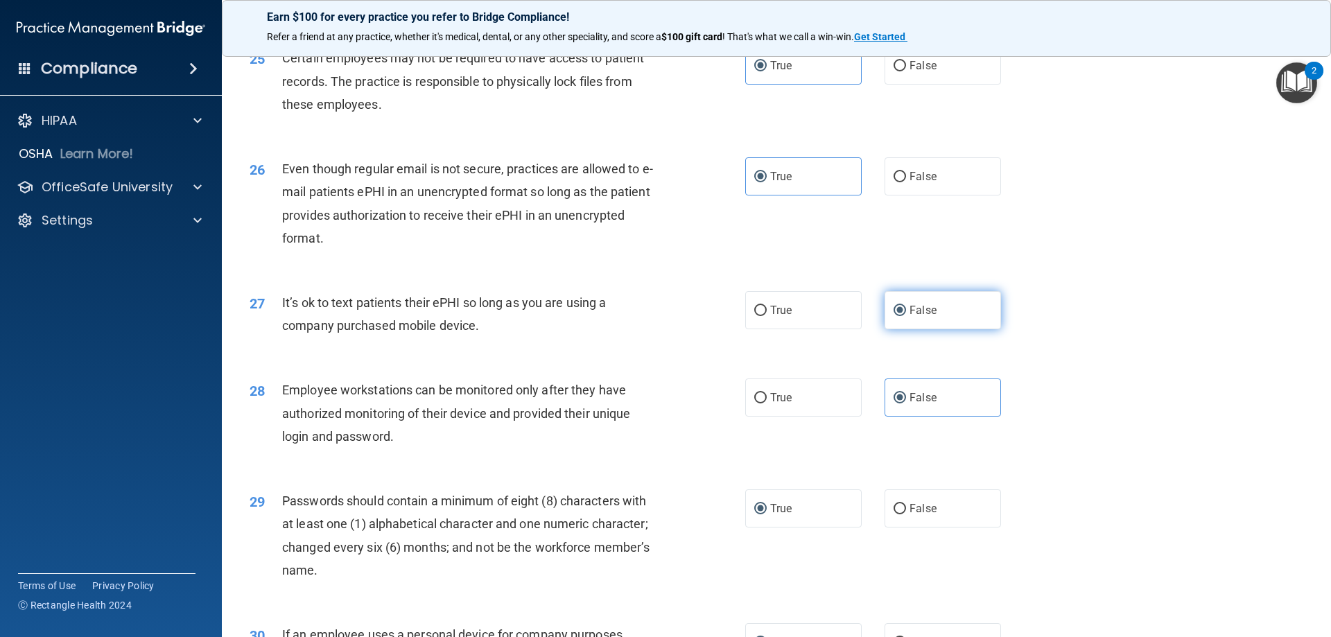
click at [932, 329] on label "False" at bounding box center [942, 310] width 116 height 38
click at [906, 316] on input "False" at bounding box center [899, 311] width 12 height 10
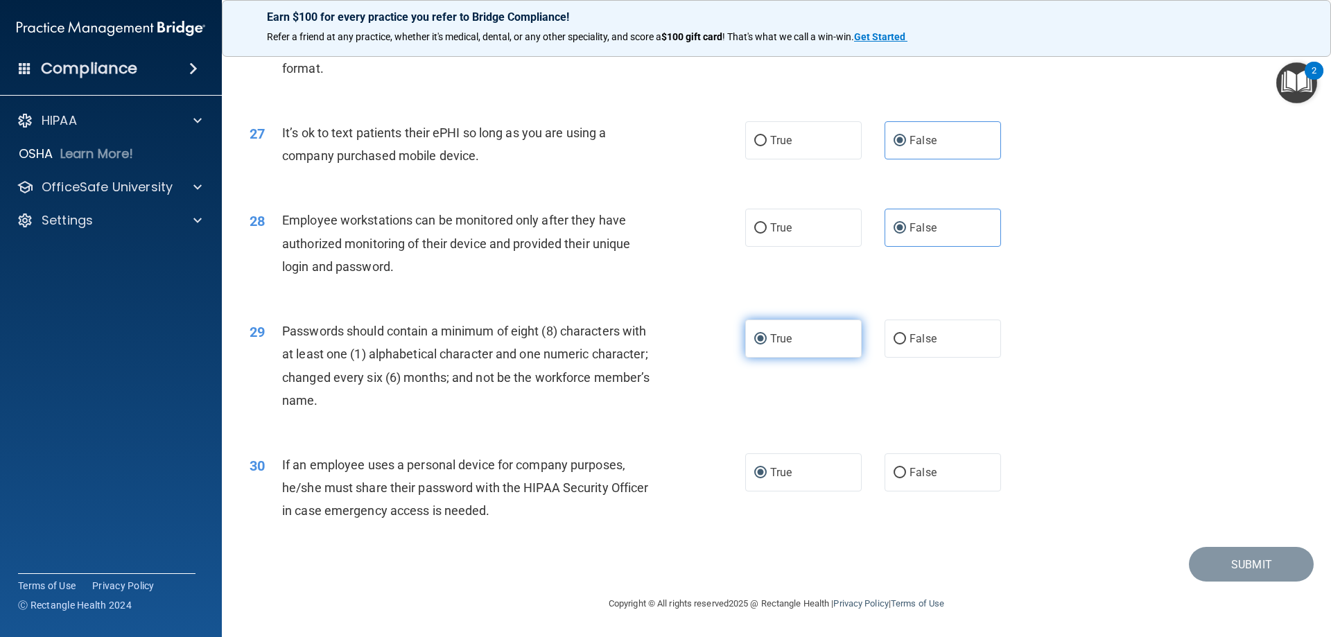
click at [774, 335] on span "True" at bounding box center [780, 338] width 21 height 13
click at [767, 335] on input "True" at bounding box center [760, 339] width 12 height 10
drag, startPoint x: 820, startPoint y: 471, endPoint x: 1006, endPoint y: 519, distance: 192.5
click at [820, 471] on label "True" at bounding box center [803, 472] width 116 height 38
click at [767, 471] on input "True" at bounding box center [760, 473] width 12 height 10
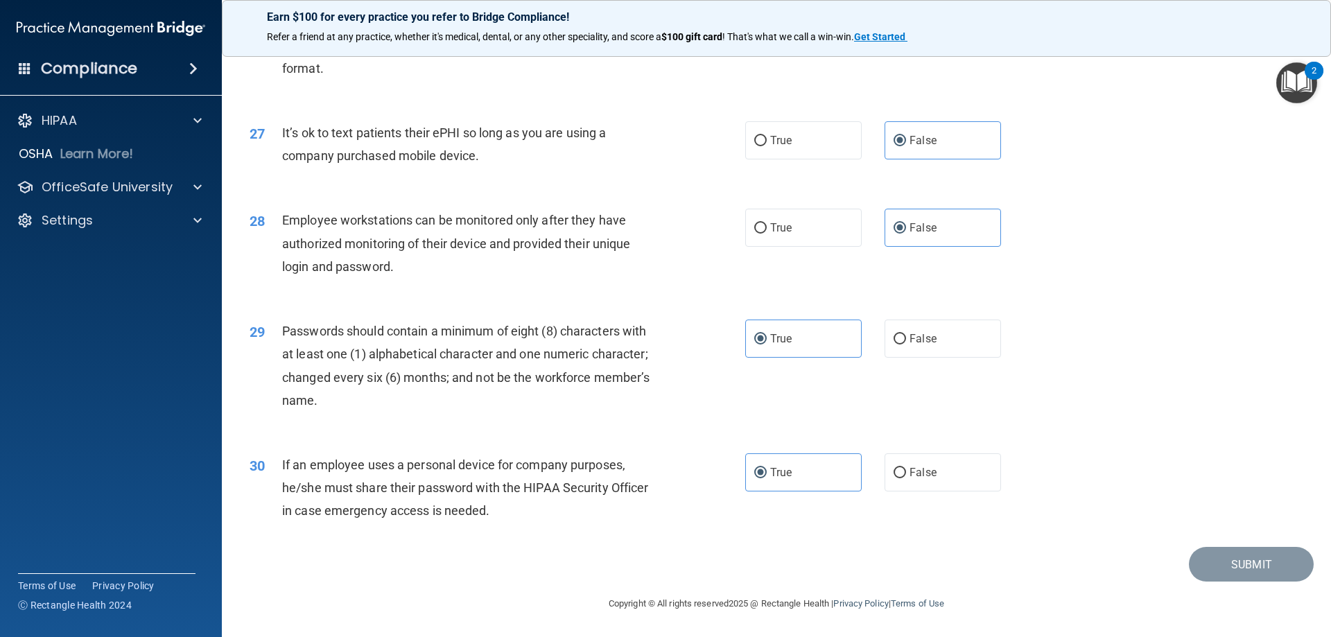
click at [1291, 78] on img "Open Resource Center, 2 new notifications" at bounding box center [1296, 82] width 41 height 41
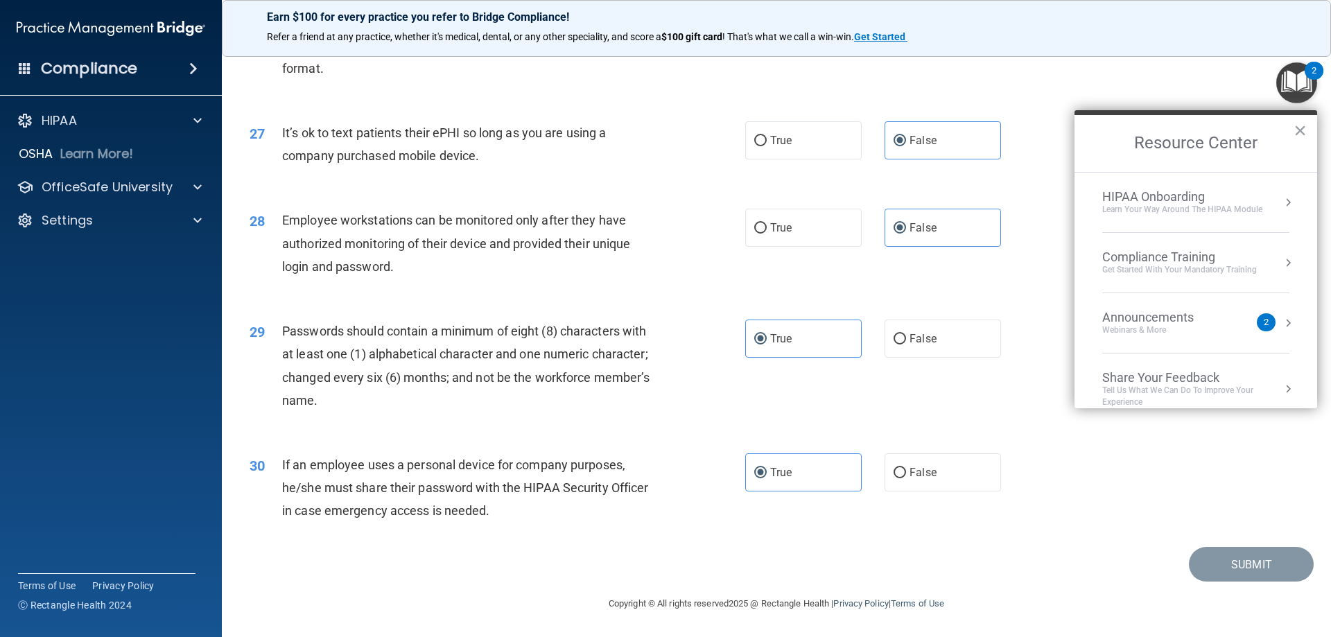
click at [1298, 132] on button "×" at bounding box center [1299, 130] width 13 height 22
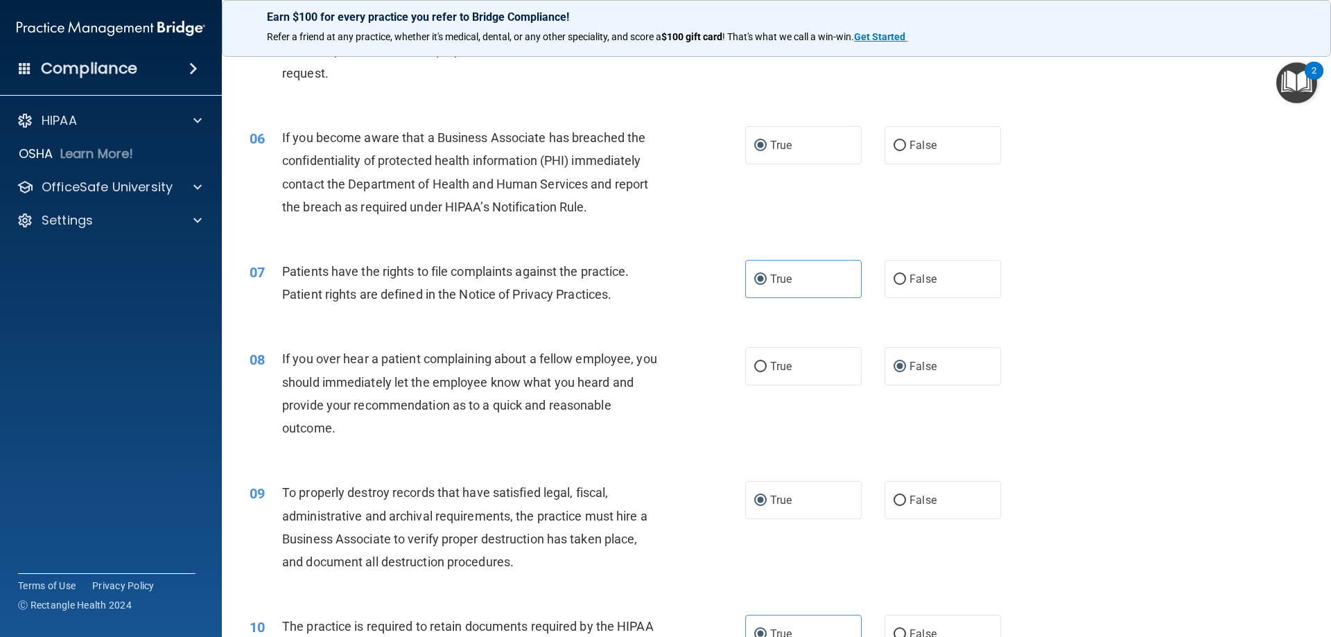
scroll to position [579, 0]
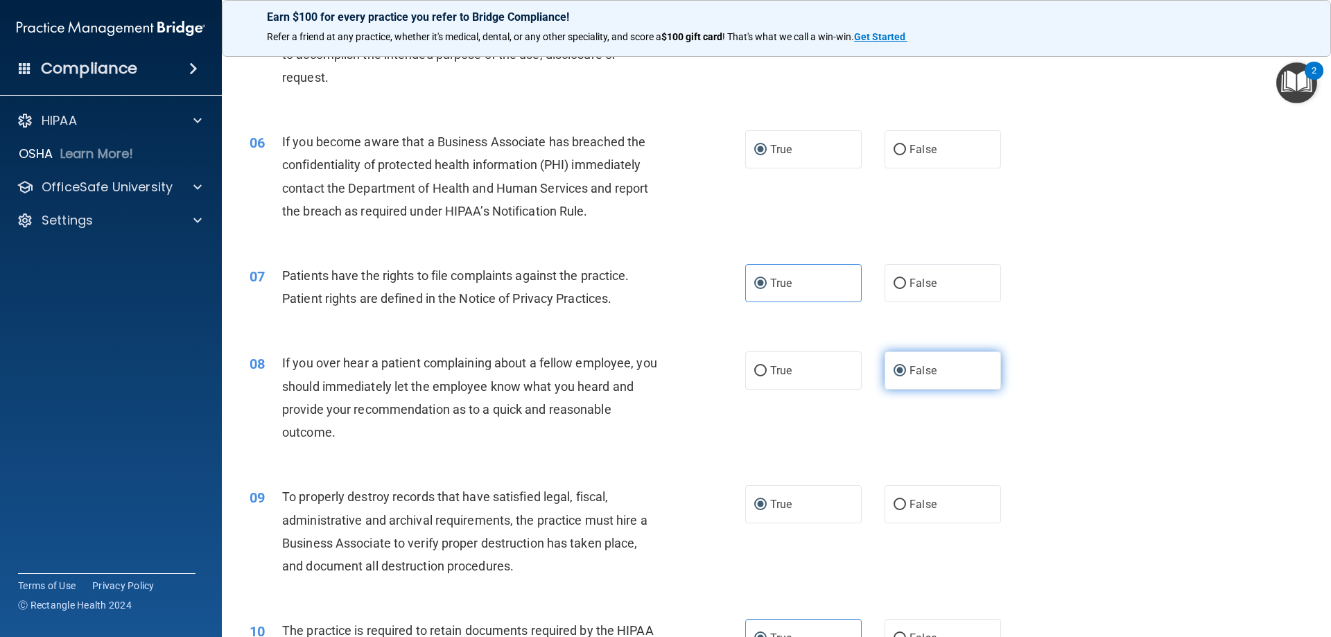
click at [913, 367] on span "False" at bounding box center [922, 370] width 27 height 13
click at [906, 367] on input "False" at bounding box center [899, 371] width 12 height 10
click at [827, 371] on label "True" at bounding box center [803, 370] width 116 height 38
click at [767, 371] on input "True" at bounding box center [760, 371] width 12 height 10
radio input "true"
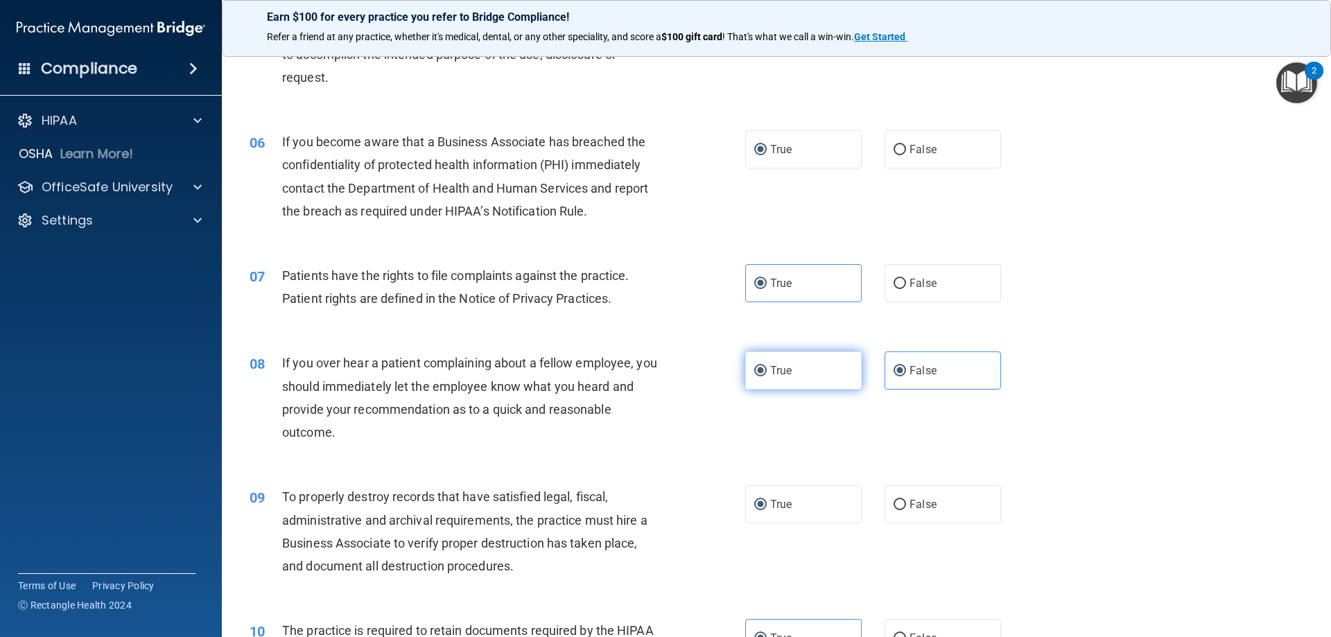
radio input "false"
click at [923, 501] on span "False" at bounding box center [922, 504] width 27 height 13
click at [906, 501] on input "False" at bounding box center [899, 505] width 12 height 10
radio input "true"
radio input "false"
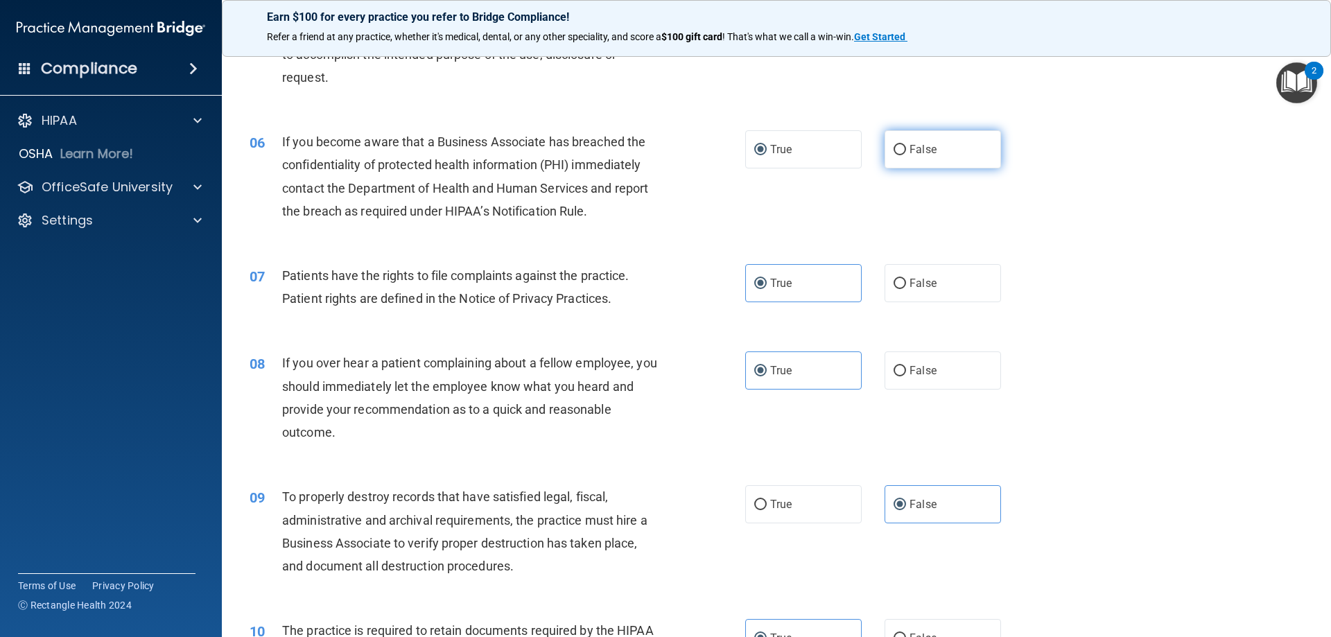
click at [948, 154] on label "False" at bounding box center [942, 149] width 116 height 38
click at [906, 154] on input "False" at bounding box center [899, 150] width 12 height 10
radio input "true"
radio input "false"
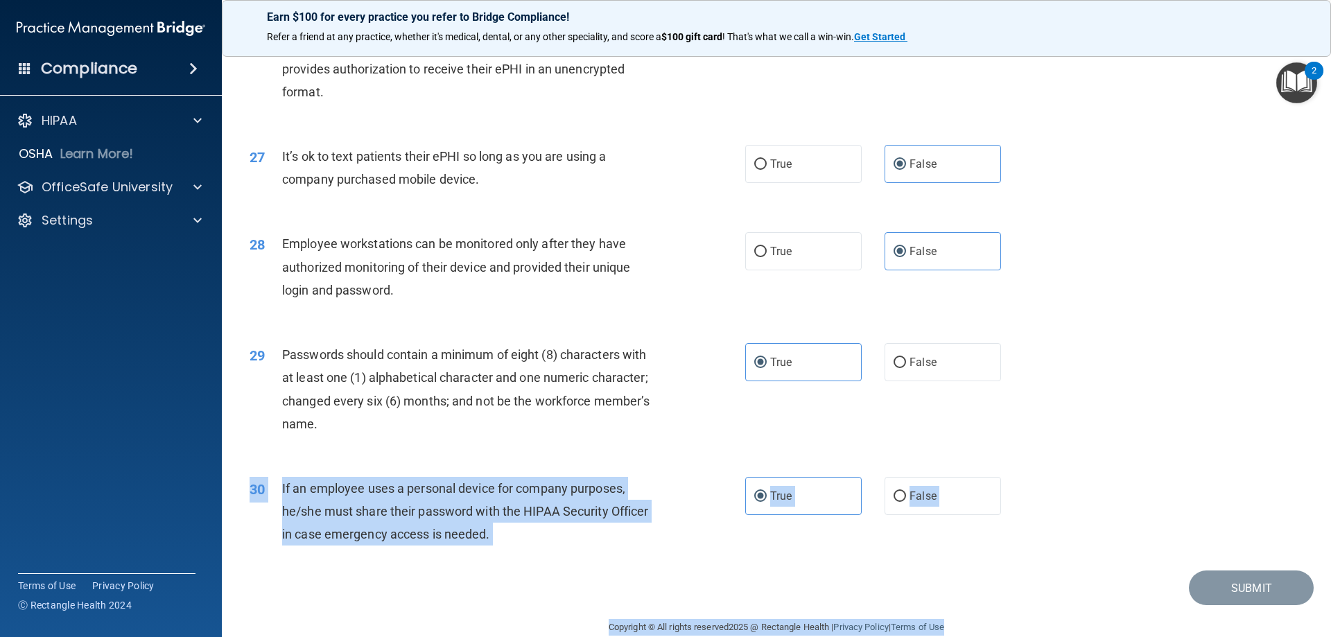
scroll to position [2843, 0]
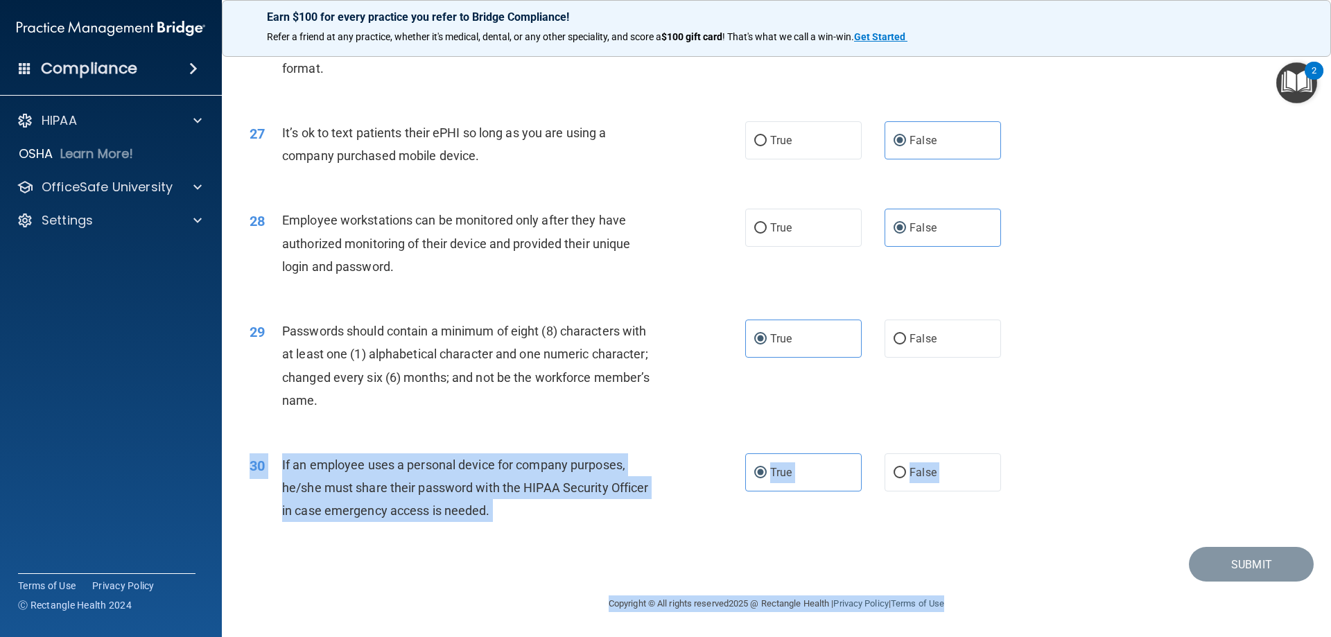
drag, startPoint x: 1320, startPoint y: 565, endPoint x: 1322, endPoint y: 629, distance: 63.8
click at [1322, 629] on main "- HIPAA Policies and Procedures Quiz This quiz doesn’t expire until [DATE]. Are…" at bounding box center [776, 340] width 1109 height 593
click at [1201, 594] on footer "Copyright © All rights reserved 2025 @ Rectangle Health | Privacy Policy | Term…" at bounding box center [777, 603] width 1054 height 42
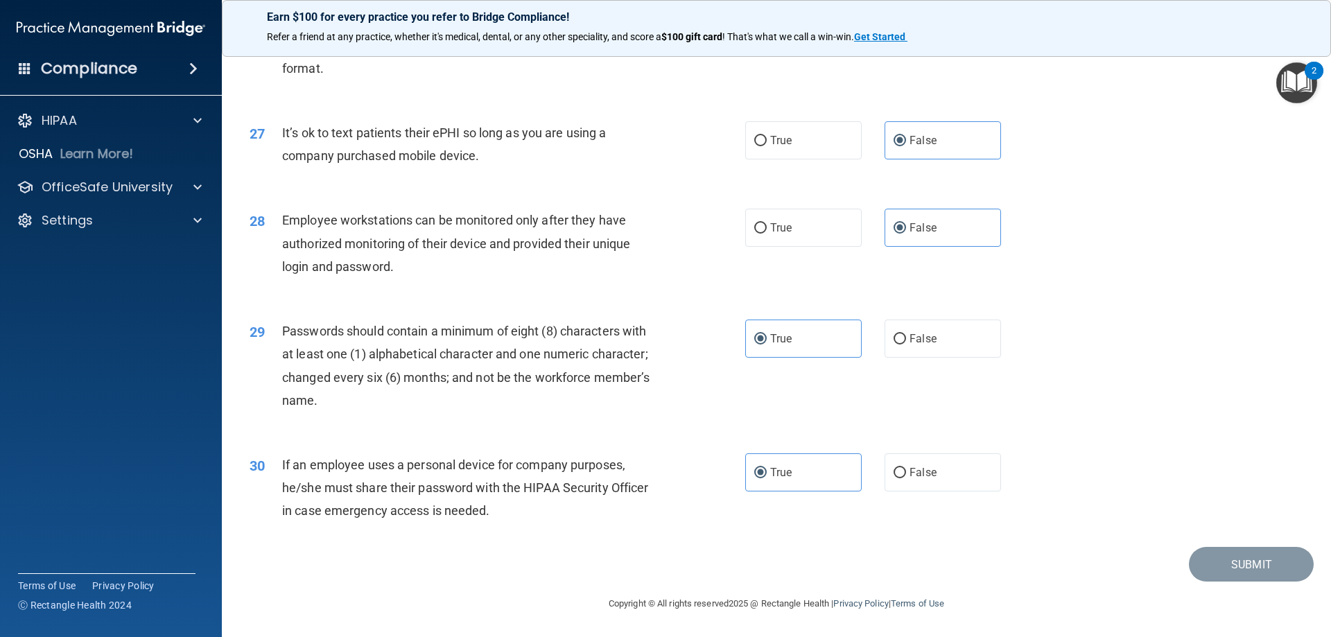
click at [1051, 573] on div "Submit" at bounding box center [776, 564] width 1074 height 35
drag, startPoint x: 929, startPoint y: 560, endPoint x: 900, endPoint y: 568, distance: 29.4
click at [911, 568] on div "Submit" at bounding box center [776, 564] width 1074 height 35
click at [779, 597] on div "Copyright © All rights reserved 2025 @ Rectangle Health | Privacy Policy | Term…" at bounding box center [776, 604] width 506 height 44
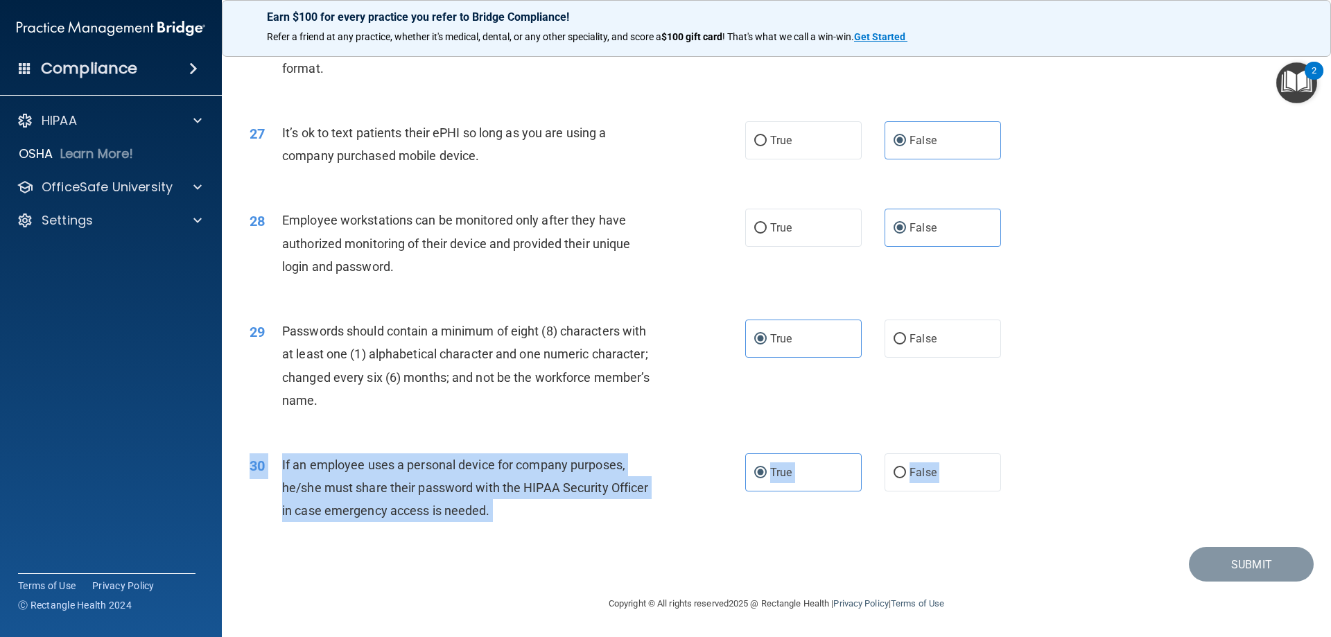
drag, startPoint x: 735, startPoint y: 541, endPoint x: 704, endPoint y: 534, distance: 32.0
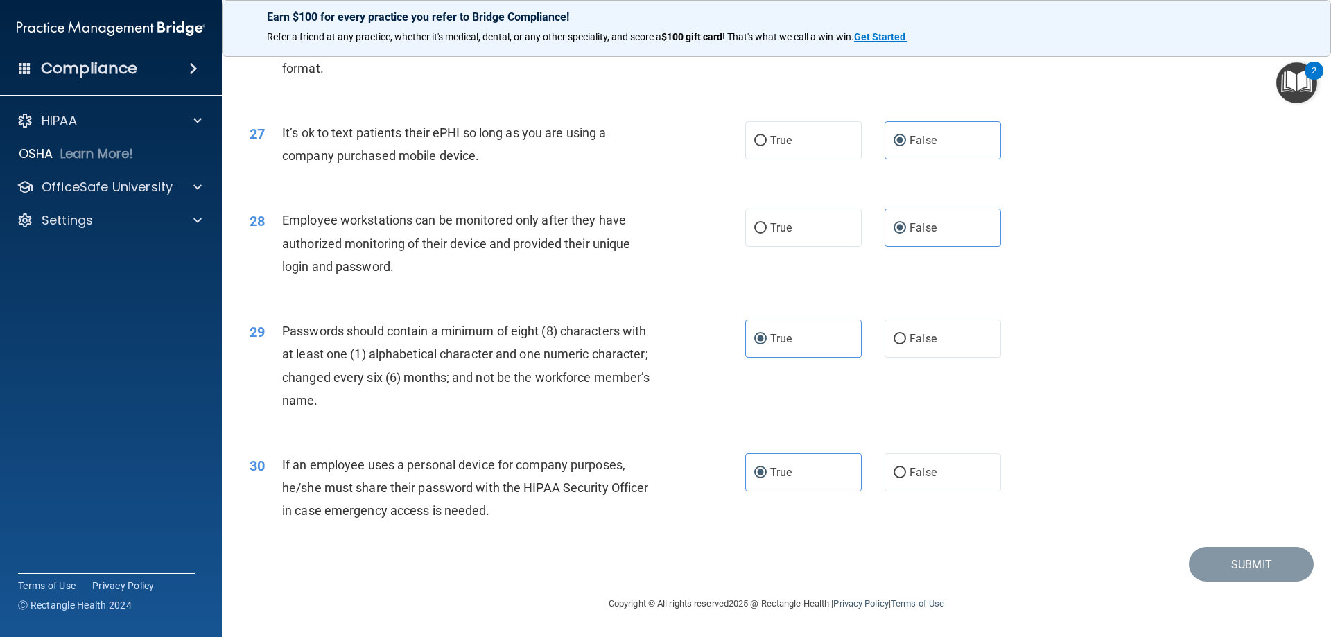
click at [1029, 367] on div "29 Passwords should contain a minimum of eight (8) characters with at least one…" at bounding box center [776, 369] width 1074 height 134
click at [945, 454] on label "False" at bounding box center [942, 472] width 116 height 38
click at [906, 468] on input "False" at bounding box center [899, 473] width 12 height 10
radio input "true"
click at [823, 479] on label "True" at bounding box center [803, 472] width 116 height 38
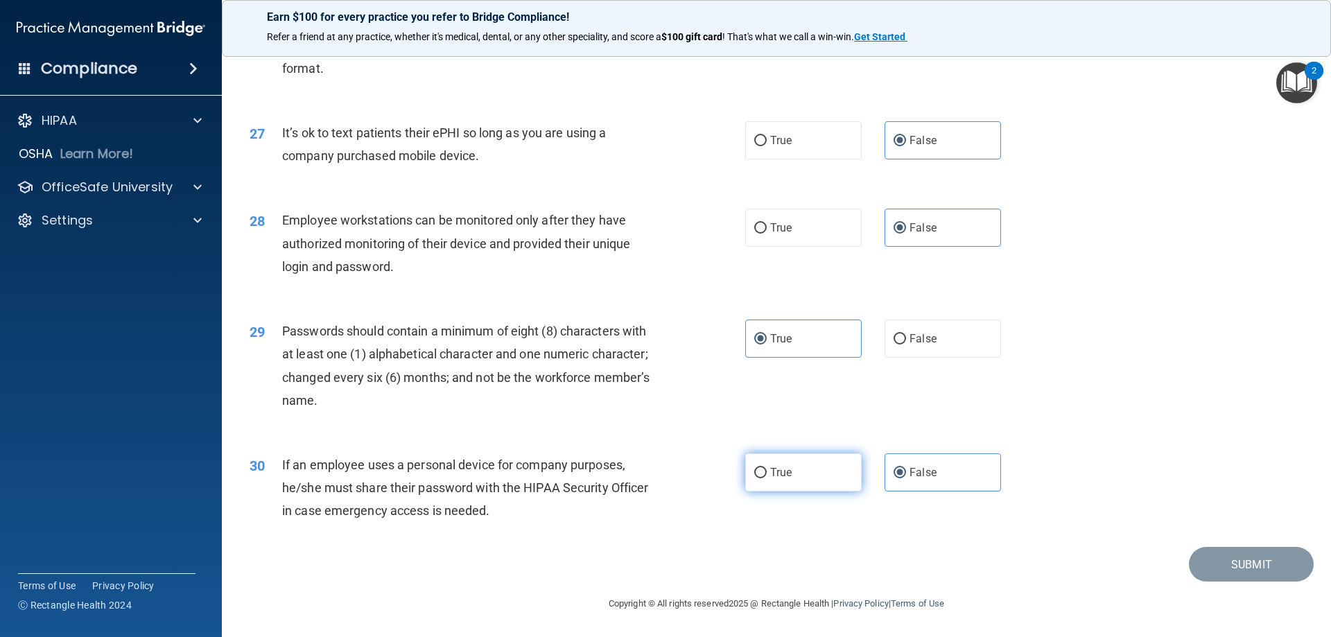
click at [767, 478] on input "True" at bounding box center [760, 473] width 12 height 10
radio input "true"
radio input "false"
click at [926, 222] on span "False" at bounding box center [922, 227] width 27 height 13
click at [906, 223] on input "False" at bounding box center [899, 228] width 12 height 10
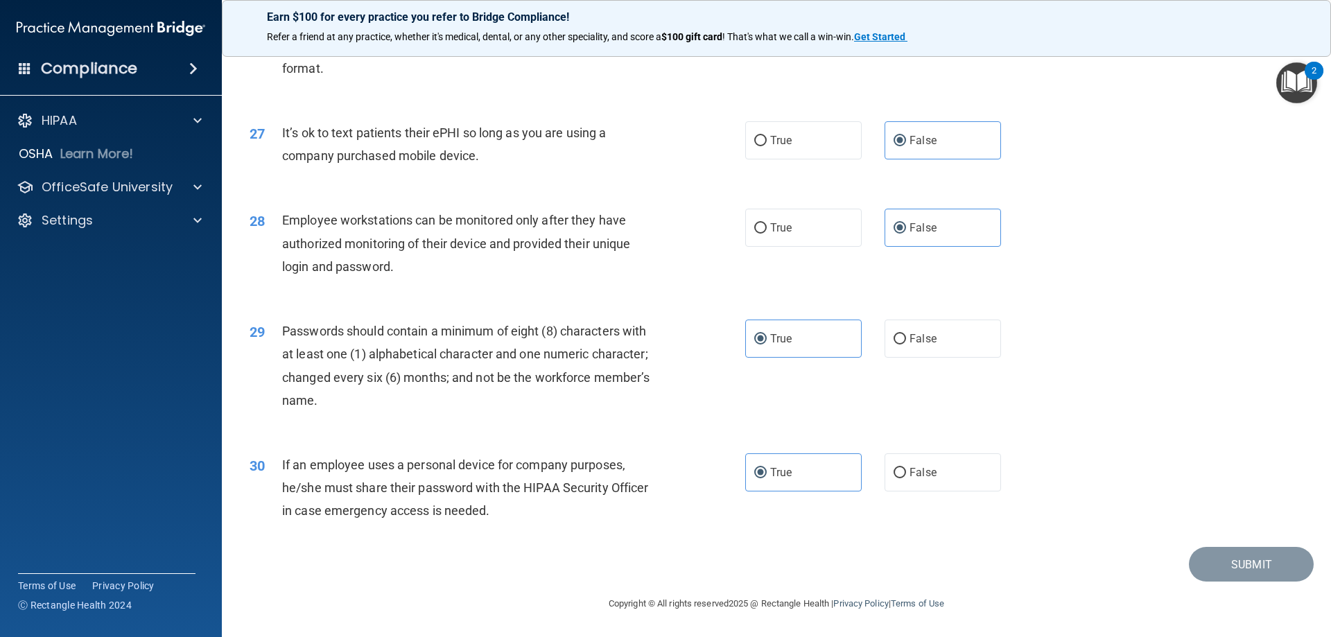
click at [913, 118] on div "27 It’s ok to text patients their ePHI so long as you are using a company purch…" at bounding box center [776, 147] width 1074 height 87
click at [1270, 21] on p "Earn $100 for every practice you refer to Bridge Compliance!" at bounding box center [776, 16] width 1019 height 13
click at [381, 28] on div "Earn $100 for every practice you refer to Bridge Compliance!" at bounding box center [776, 39] width 1052 height 22
click at [171, 184] on p "OfficeSafe University" at bounding box center [107, 187] width 131 height 17
click at [94, 219] on p "HIPAA Training" at bounding box center [66, 220] width 114 height 14
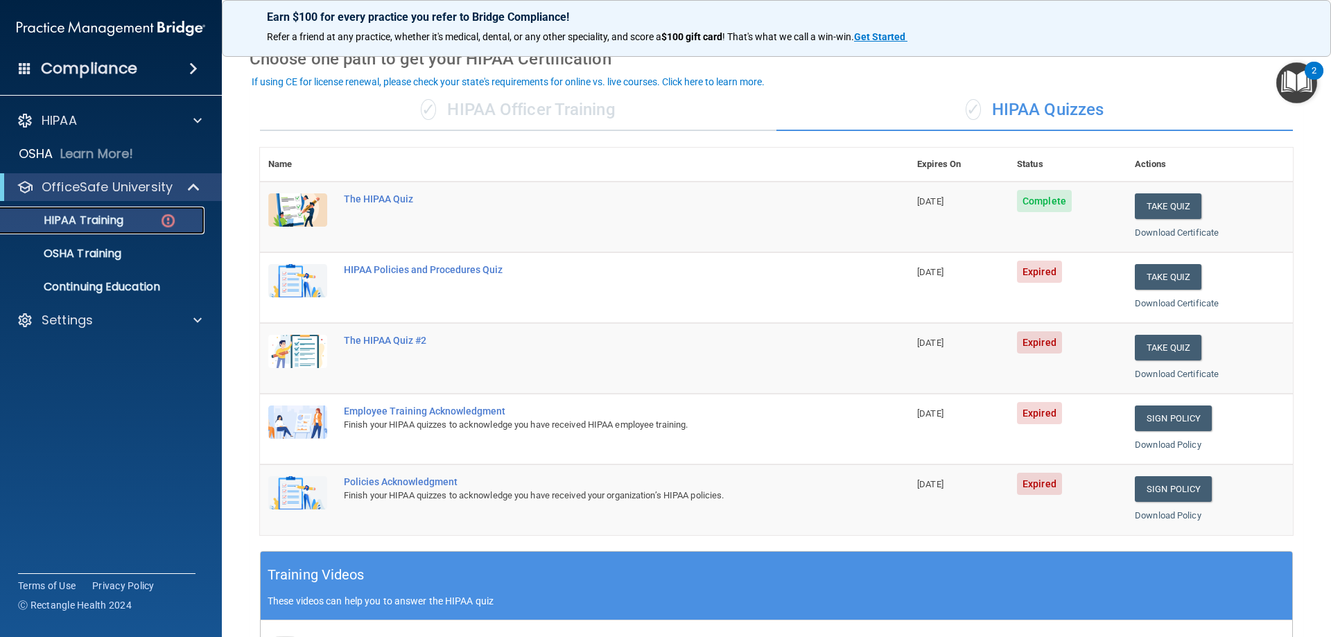
scroll to position [58, 0]
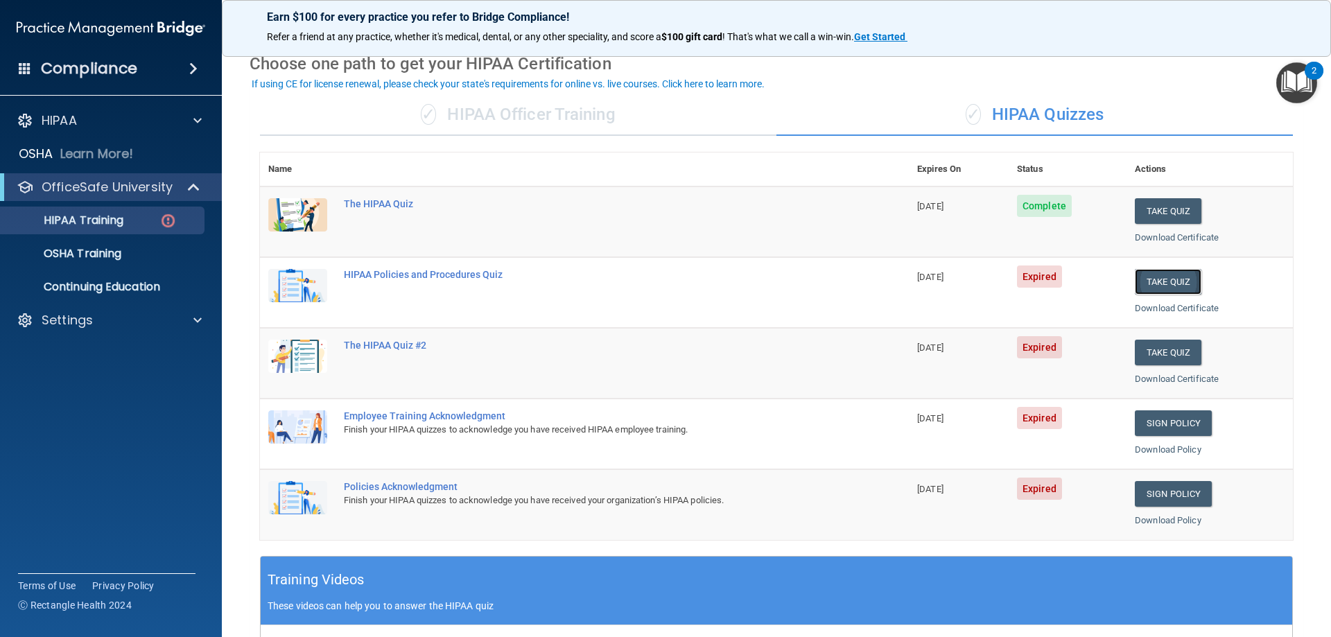
click at [1151, 278] on button "Take Quiz" at bounding box center [1168, 282] width 67 height 26
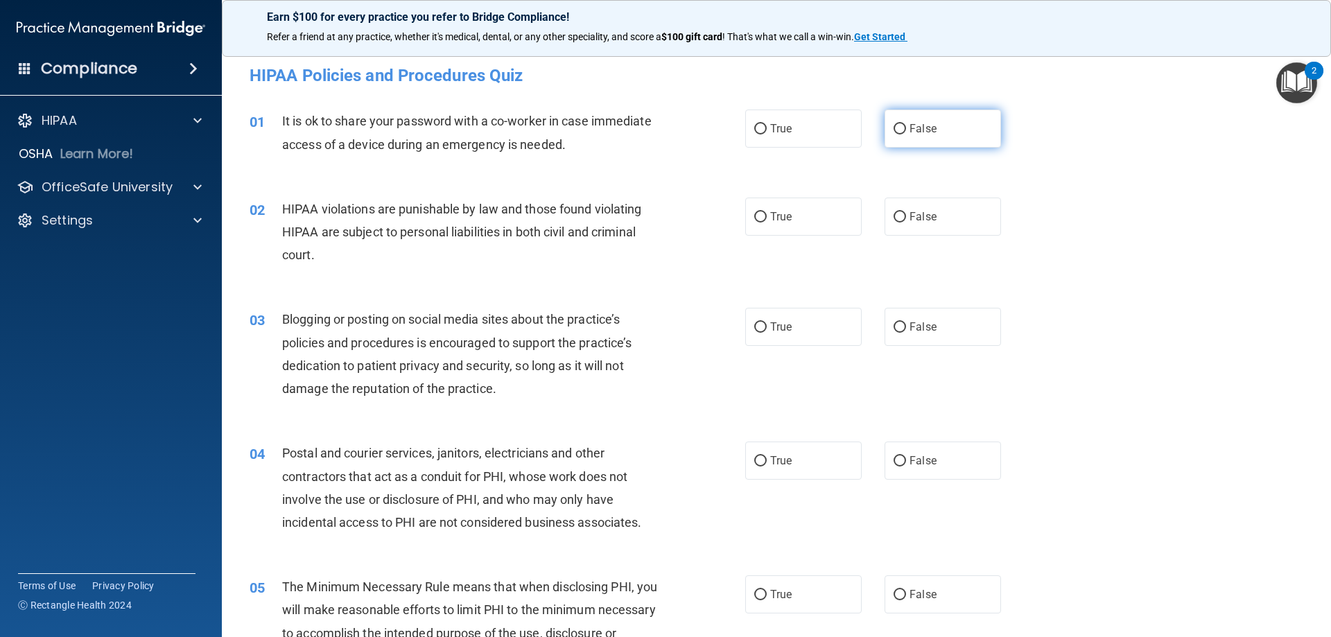
click at [909, 134] on span "False" at bounding box center [922, 128] width 27 height 13
click at [905, 134] on input "False" at bounding box center [899, 129] width 12 height 10
radio input "true"
drag, startPoint x: 765, startPoint y: 222, endPoint x: 767, endPoint y: 213, distance: 8.8
click at [766, 216] on label "True" at bounding box center [803, 217] width 116 height 38
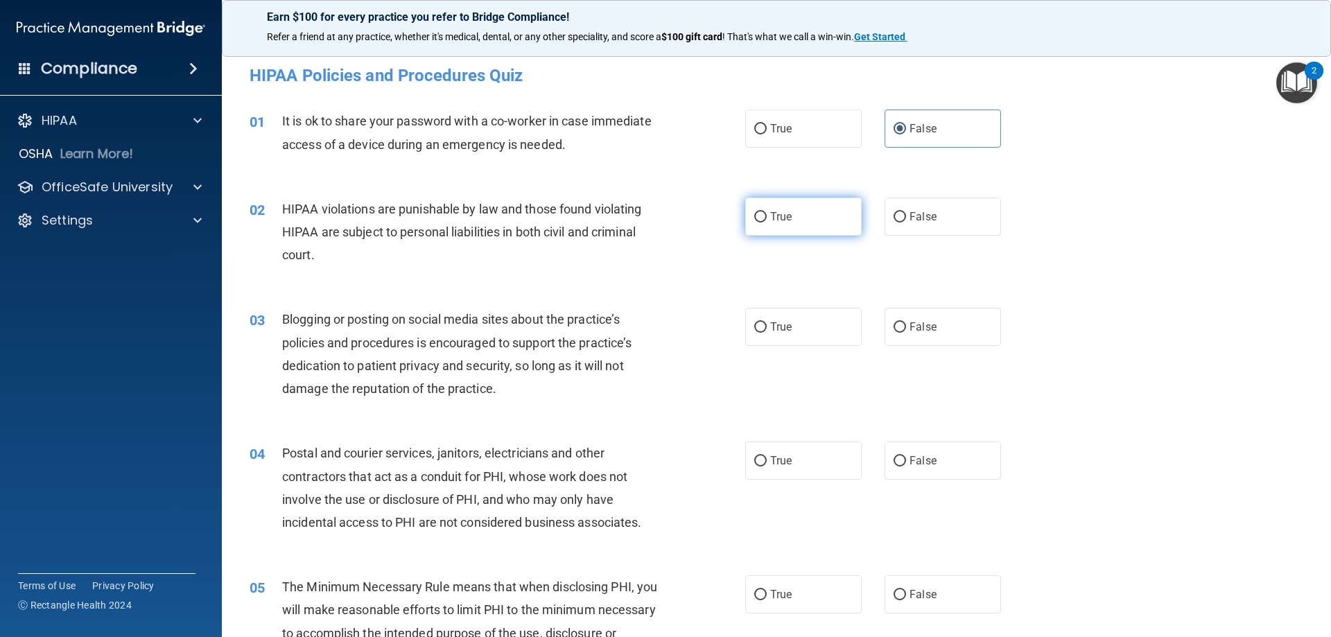
click at [766, 216] on input "True" at bounding box center [760, 217] width 12 height 10
radio input "true"
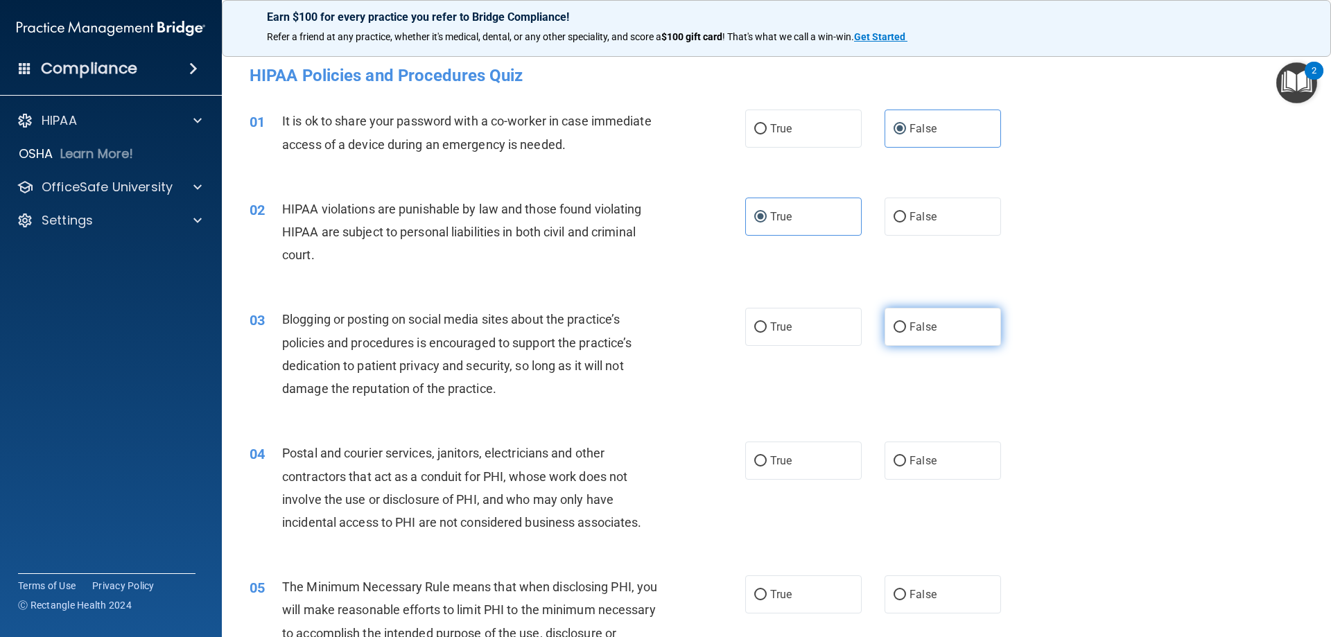
click at [896, 322] on input "False" at bounding box center [899, 327] width 12 height 10
radio input "true"
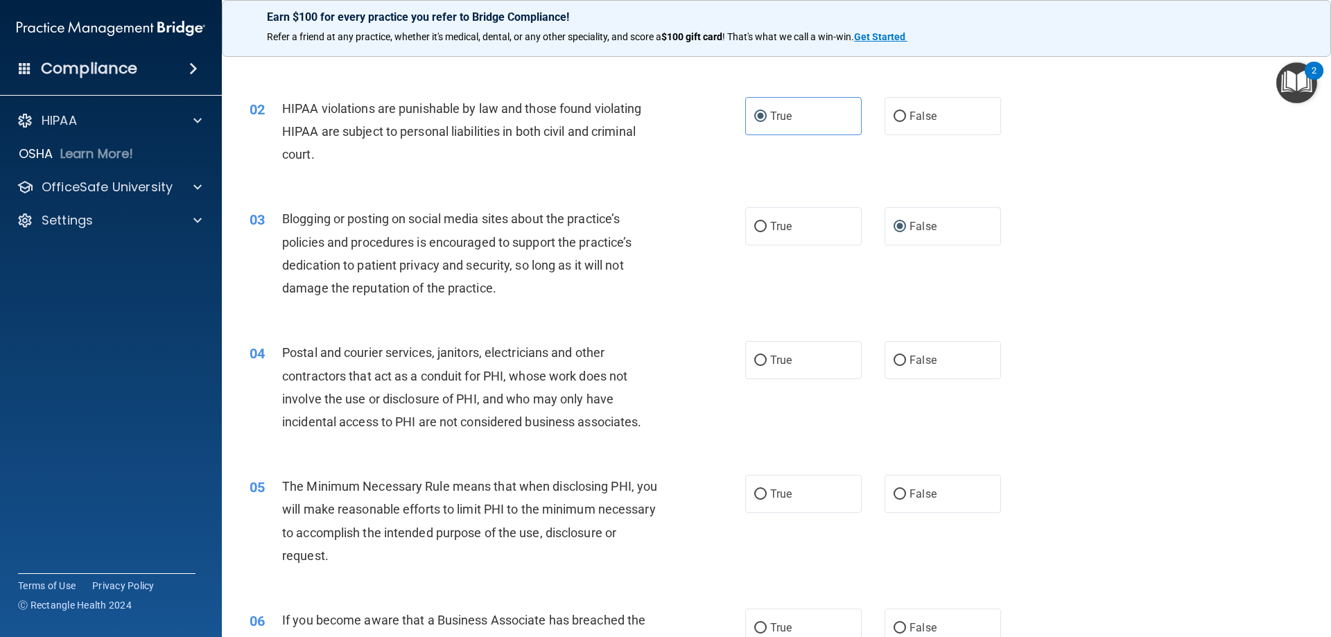
scroll to position [92, 0]
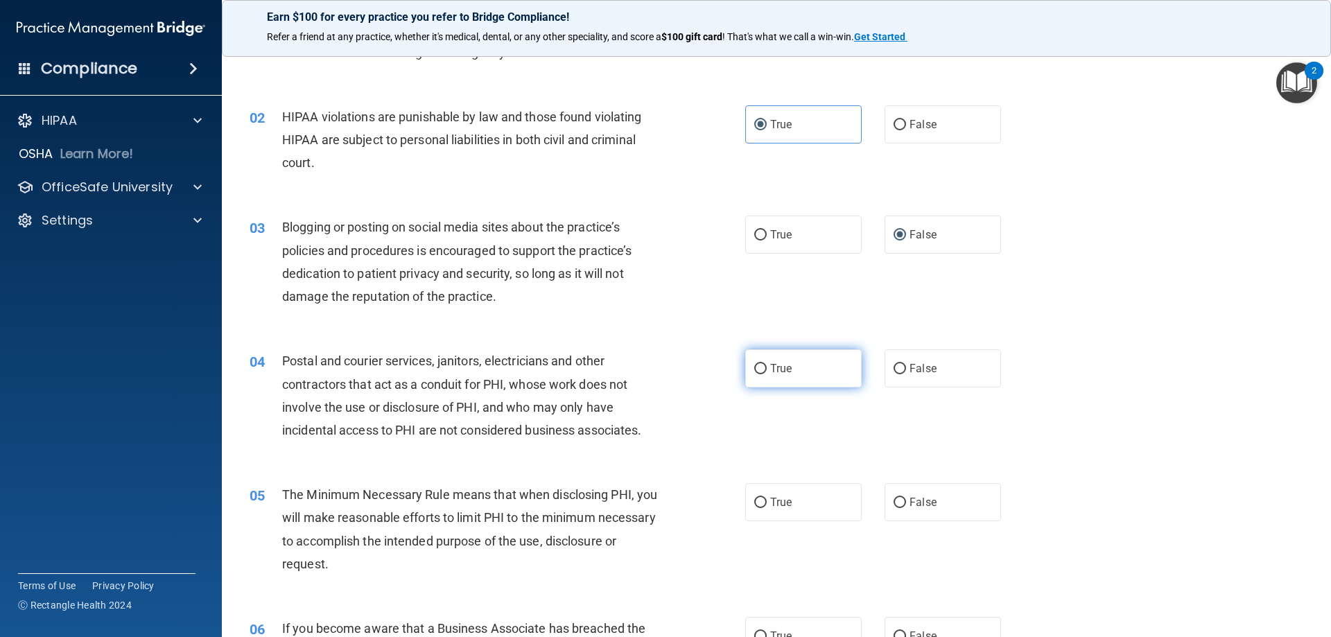
click at [790, 372] on label "True" at bounding box center [803, 368] width 116 height 38
click at [767, 372] on input "True" at bounding box center [760, 369] width 12 height 10
radio input "true"
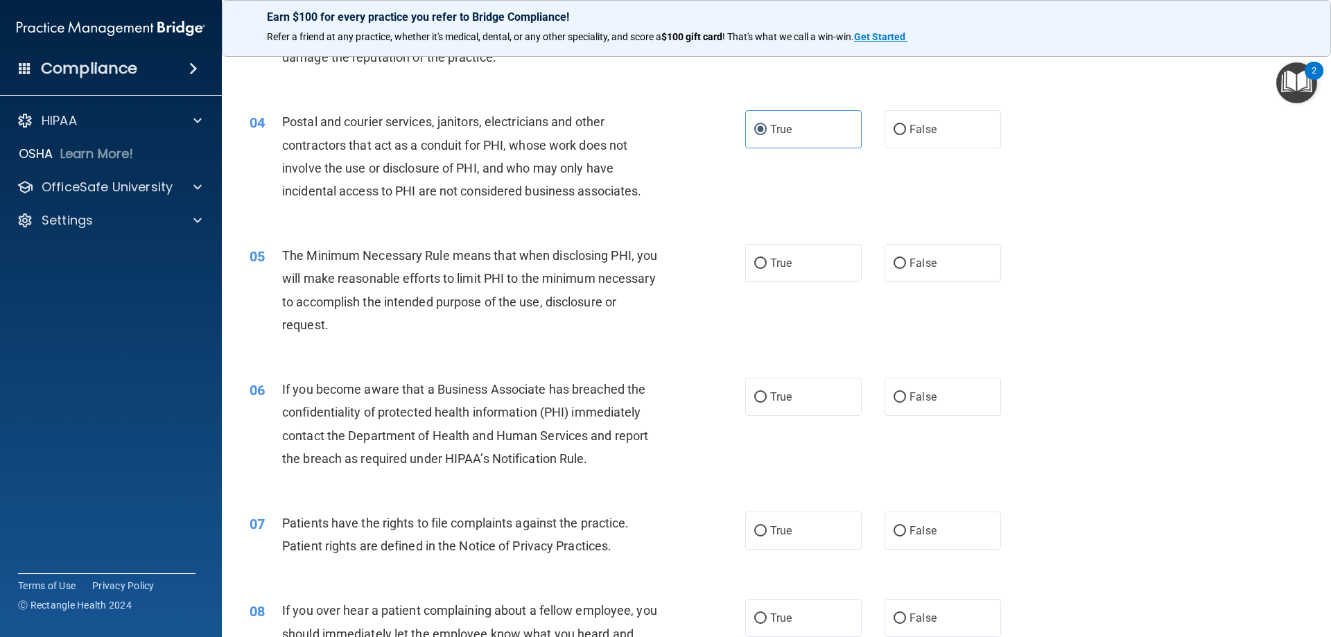
scroll to position [327, 0]
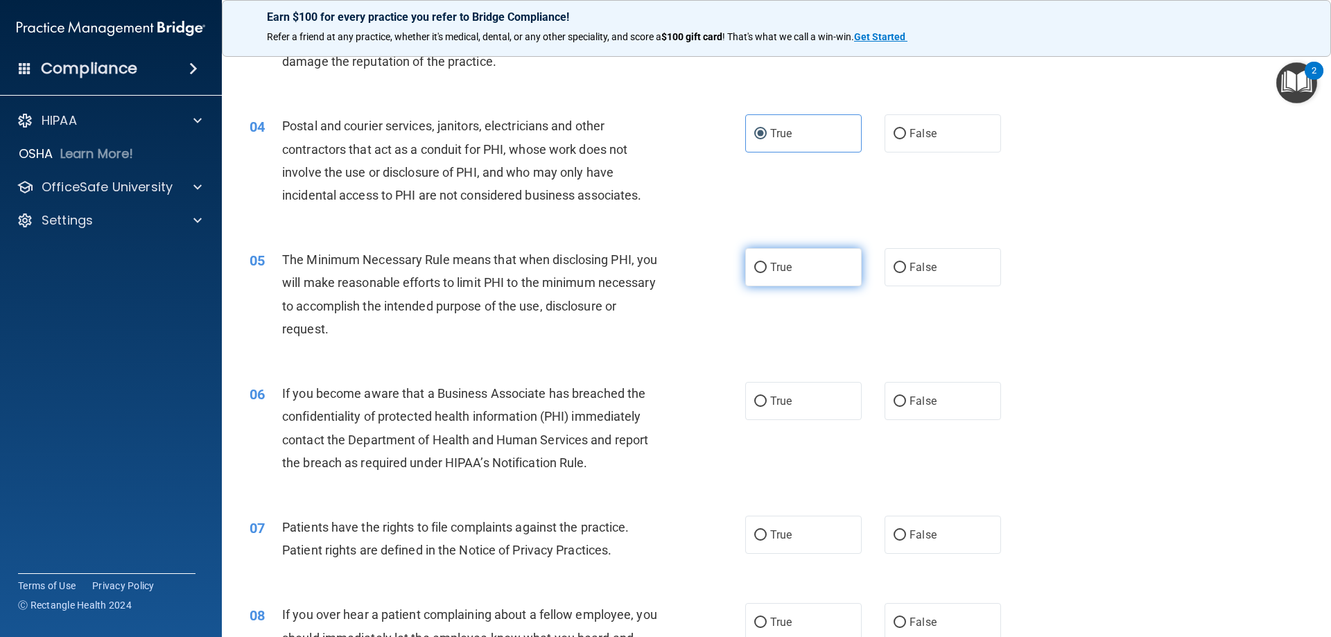
click at [794, 272] on label "True" at bounding box center [803, 267] width 116 height 38
click at [767, 272] on input "True" at bounding box center [760, 268] width 12 height 10
radio input "true"
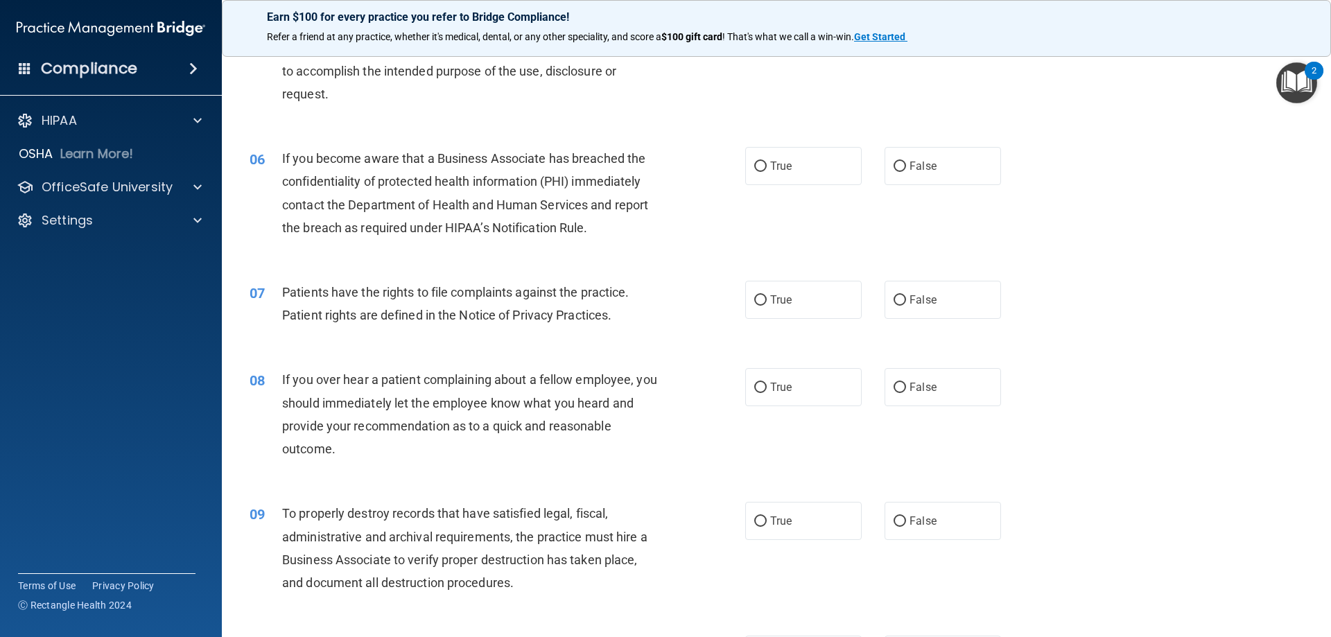
scroll to position [612, 0]
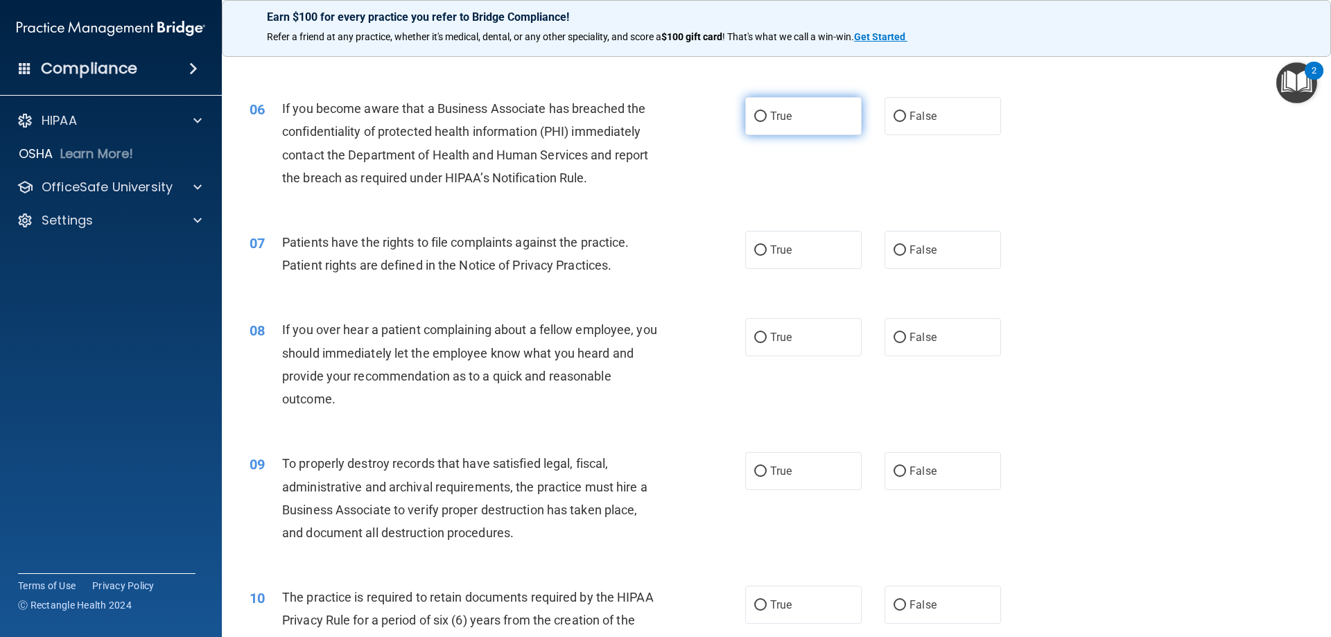
click at [754, 114] on input "True" at bounding box center [760, 117] width 12 height 10
radio input "true"
click at [771, 258] on label "True" at bounding box center [803, 250] width 116 height 38
click at [767, 256] on input "True" at bounding box center [760, 250] width 12 height 10
radio input "true"
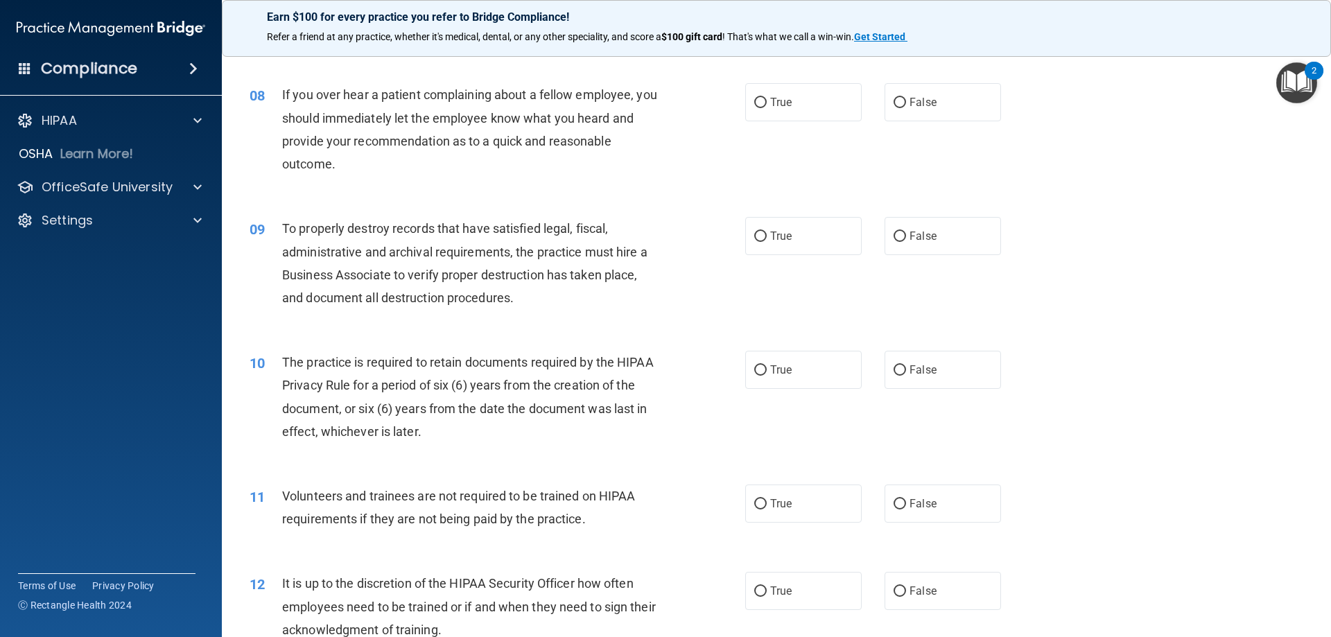
scroll to position [860, 0]
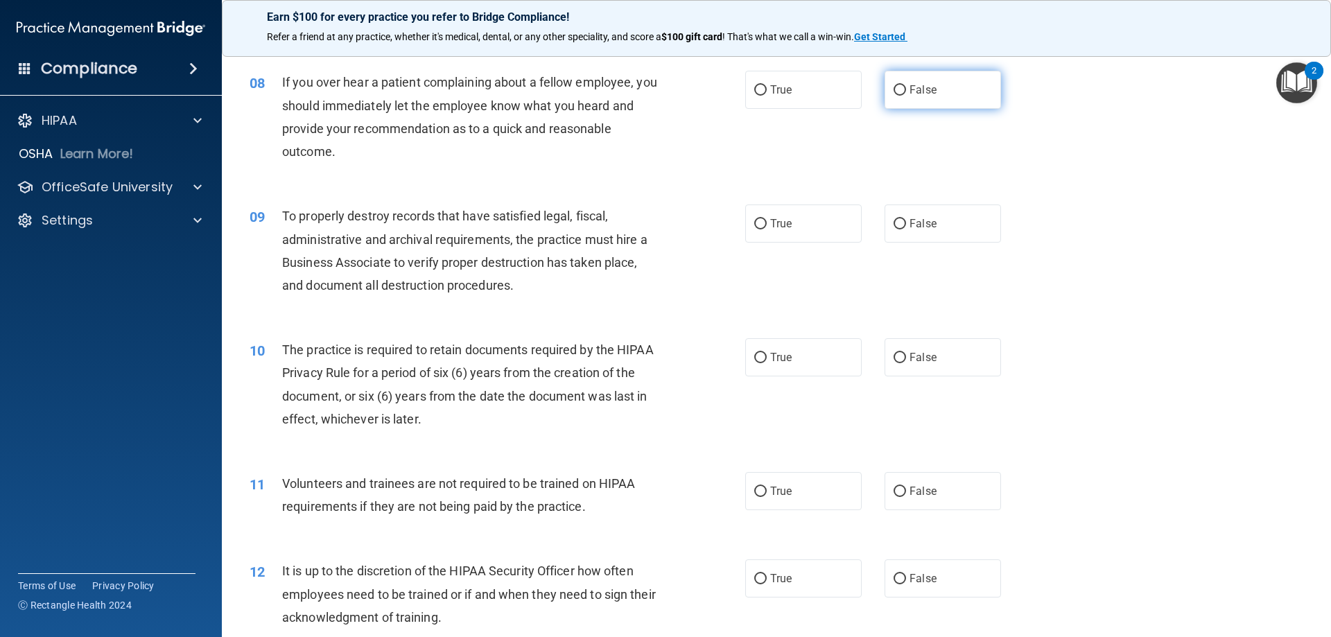
click at [900, 91] on label "False" at bounding box center [942, 90] width 116 height 38
click at [900, 91] on input "False" at bounding box center [899, 90] width 12 height 10
radio input "true"
click at [806, 228] on label "True" at bounding box center [803, 223] width 116 height 38
click at [767, 228] on input "True" at bounding box center [760, 224] width 12 height 10
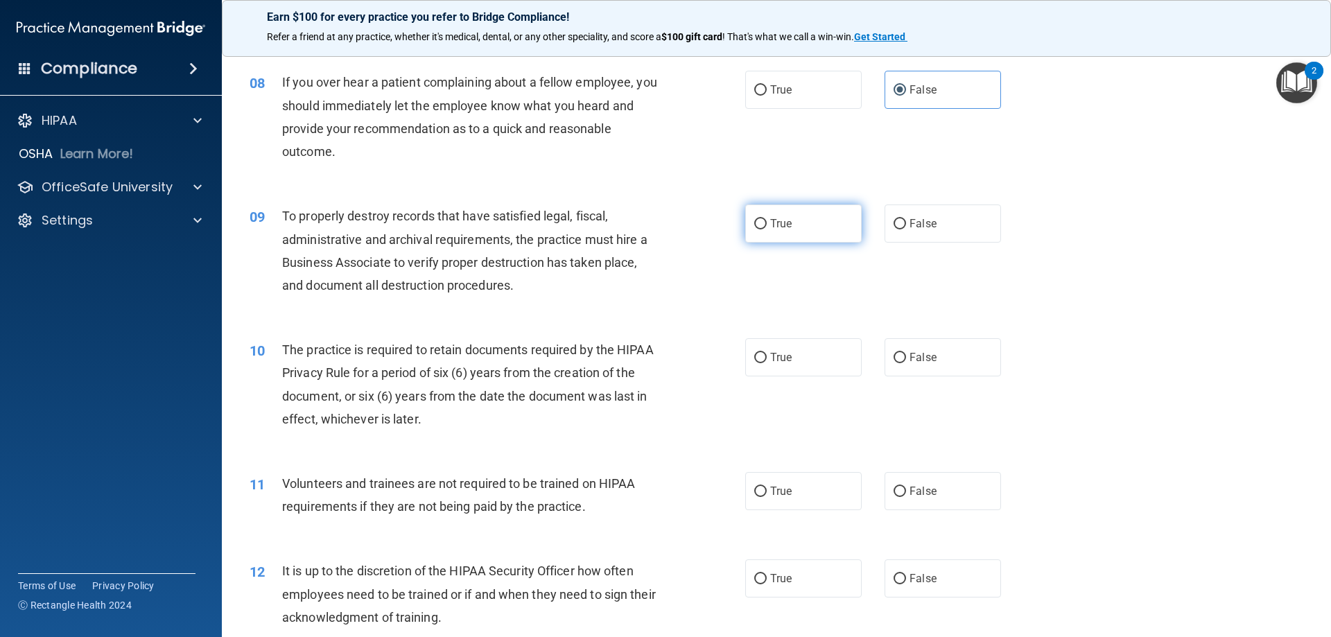
radio input "true"
click at [1019, 397] on div "10 The practice is required to retain documents required by the HIPAA Privacy R…" at bounding box center [776, 388] width 1074 height 134
click at [776, 365] on label "True" at bounding box center [803, 357] width 116 height 38
click at [767, 363] on input "True" at bounding box center [760, 358] width 12 height 10
radio input "true"
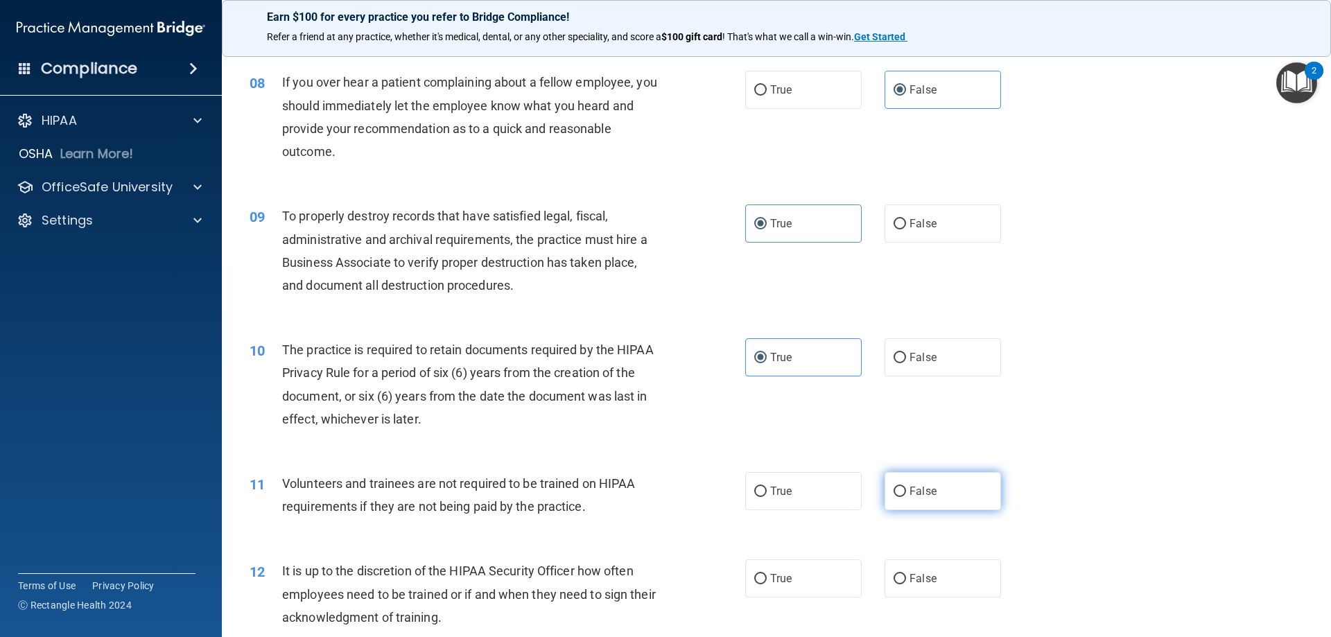
click at [896, 498] on label "False" at bounding box center [942, 491] width 116 height 38
click at [896, 497] on input "False" at bounding box center [899, 492] width 12 height 10
radio input "true"
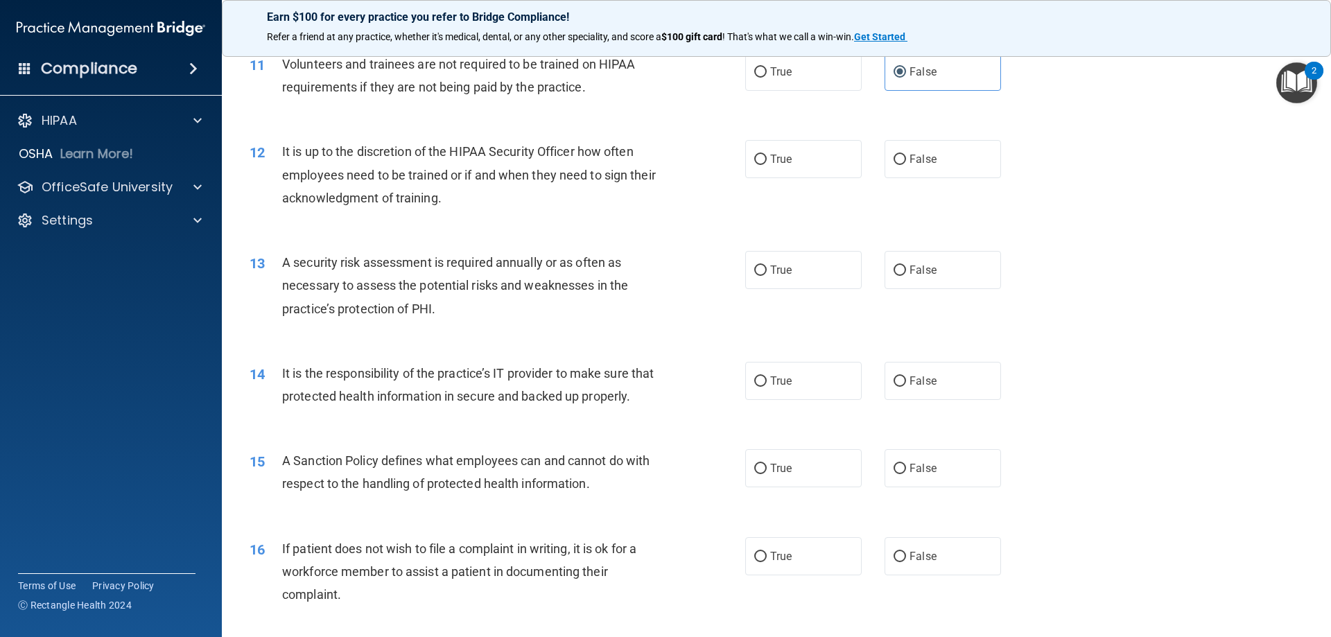
scroll to position [1287, 0]
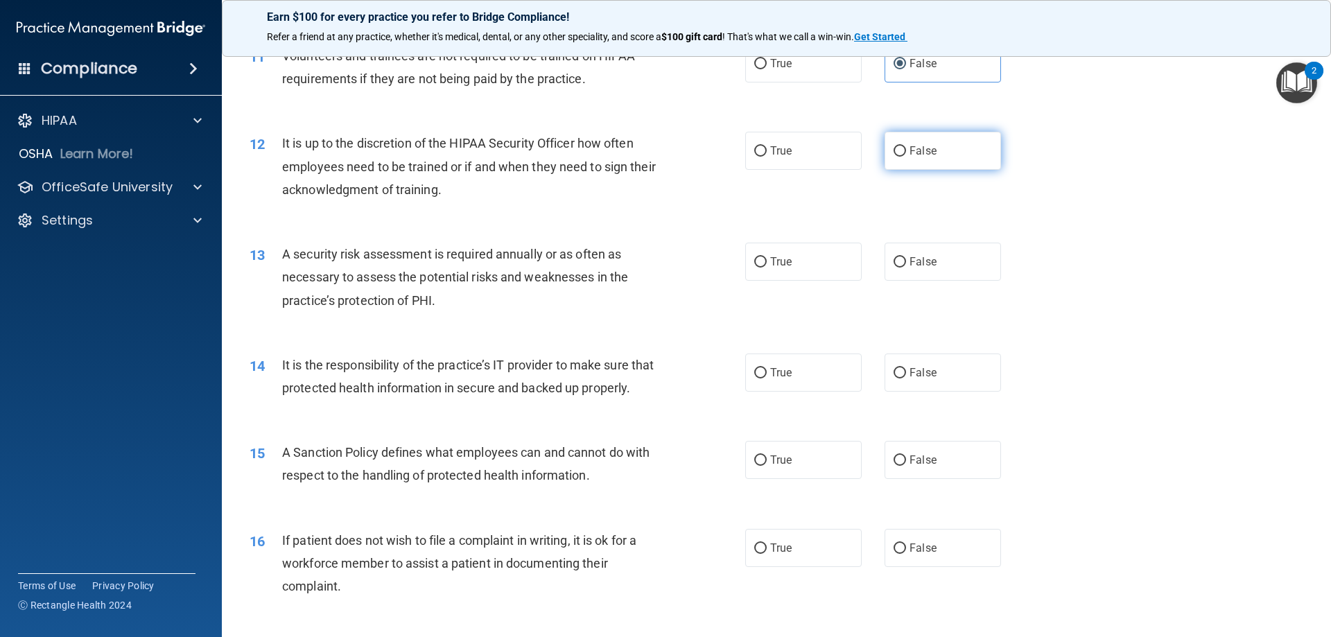
click at [913, 159] on label "False" at bounding box center [942, 151] width 116 height 38
click at [906, 157] on input "False" at bounding box center [899, 151] width 12 height 10
radio input "true"
click at [758, 272] on label "True" at bounding box center [803, 262] width 116 height 38
click at [758, 268] on input "True" at bounding box center [760, 262] width 12 height 10
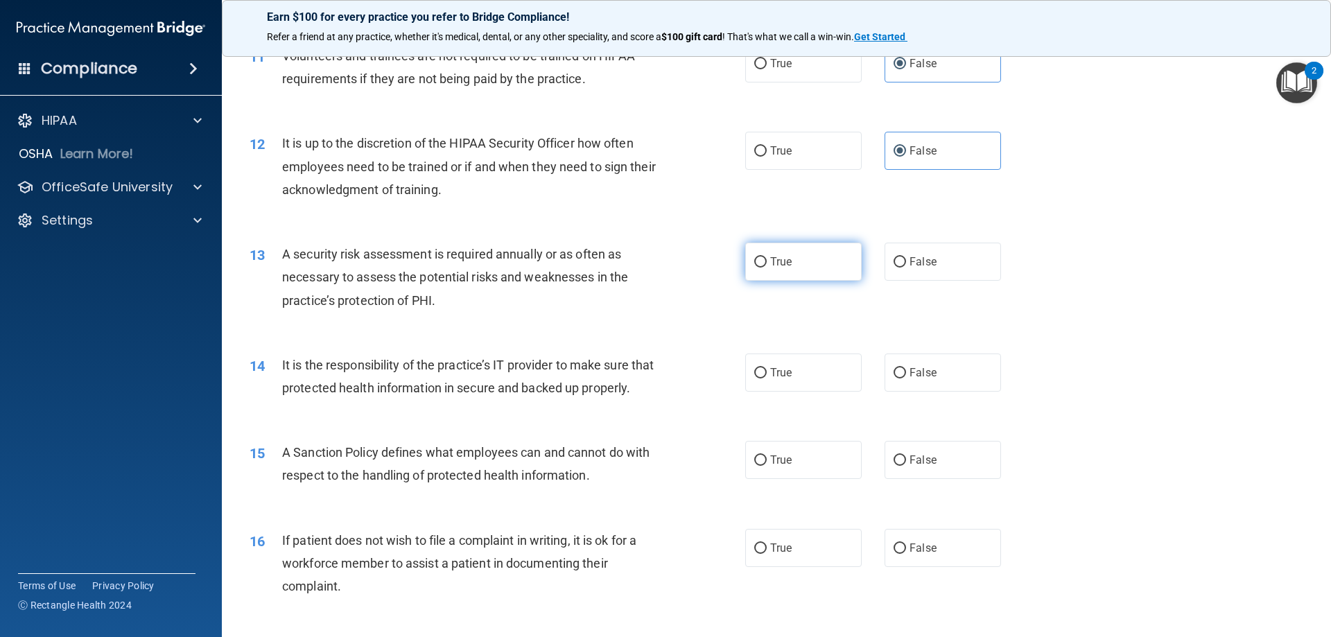
radio input "true"
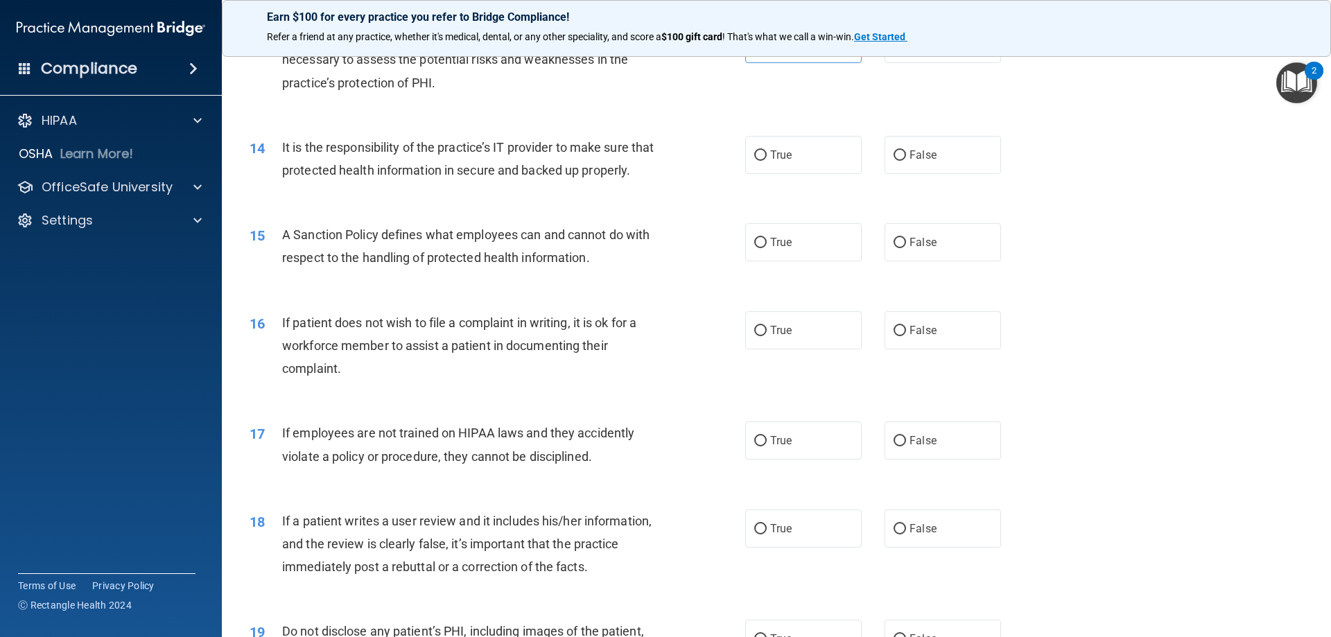
scroll to position [1510, 0]
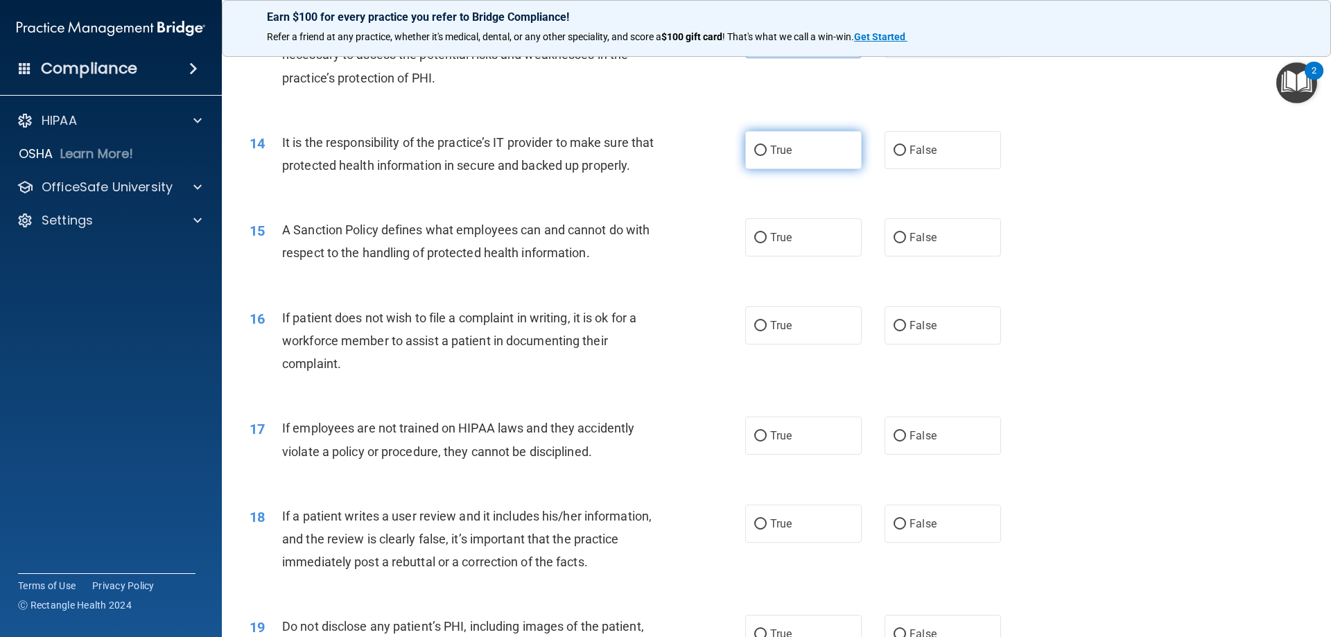
click at [828, 150] on label "True" at bounding box center [803, 150] width 116 height 38
click at [767, 150] on input "True" at bounding box center [760, 151] width 12 height 10
radio input "true"
click at [800, 256] on label "True" at bounding box center [803, 237] width 116 height 38
click at [767, 243] on input "True" at bounding box center [760, 238] width 12 height 10
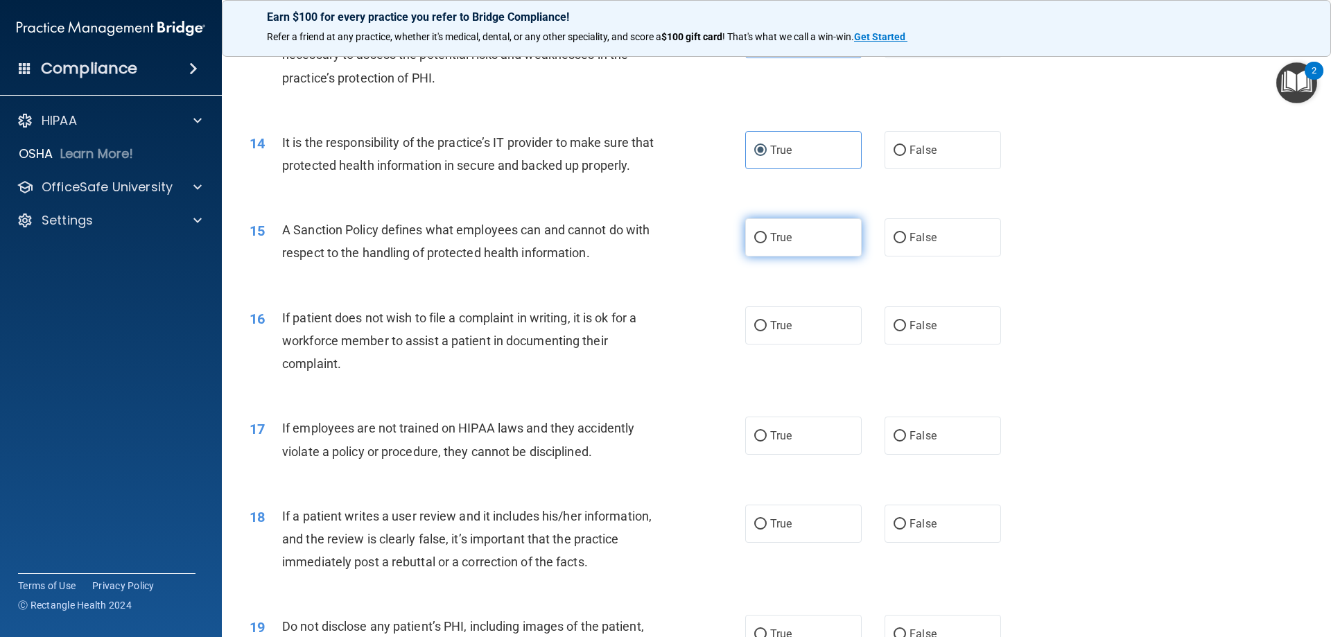
radio input "true"
click at [945, 342] on label "False" at bounding box center [942, 325] width 116 height 38
click at [906, 331] on input "False" at bounding box center [899, 326] width 12 height 10
radio input "true"
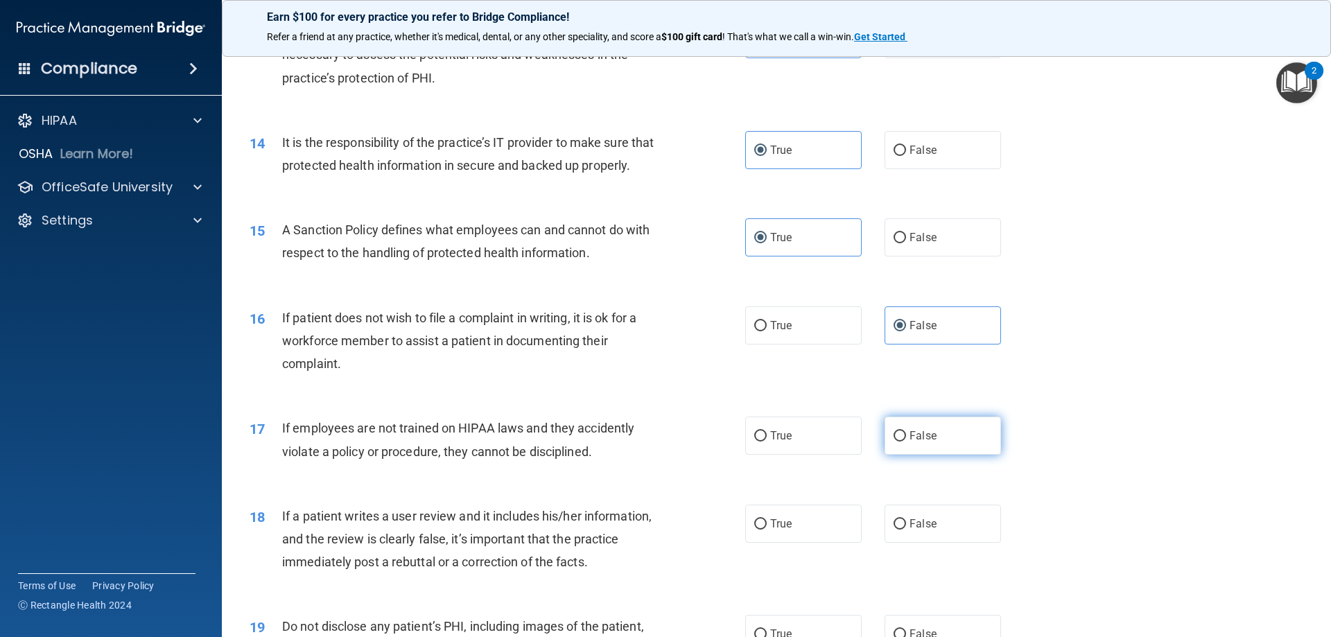
click at [895, 442] on input "False" at bounding box center [899, 436] width 12 height 10
radio input "true"
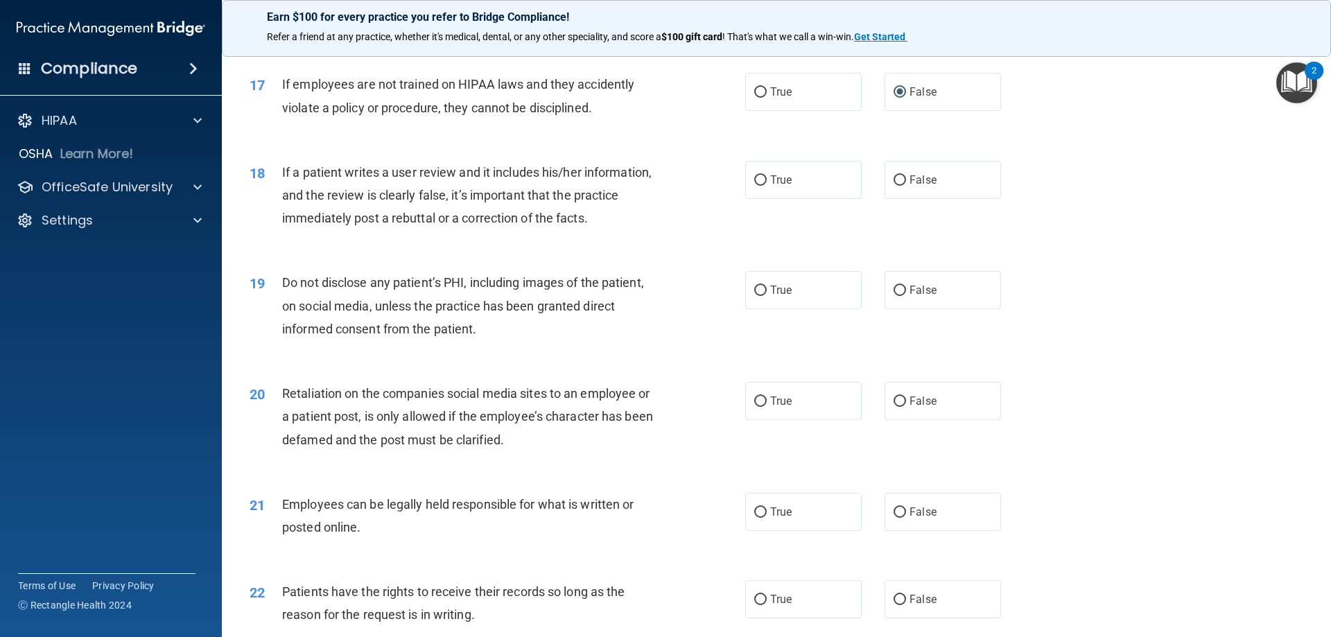
scroll to position [1858, 0]
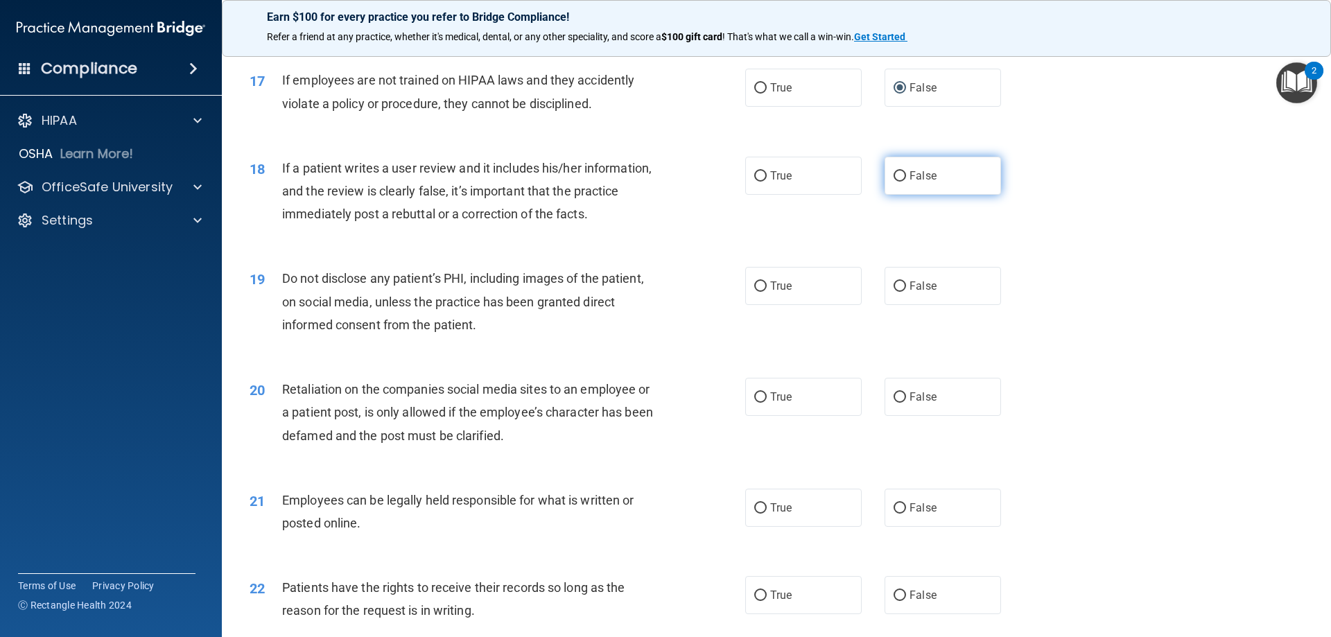
click at [930, 195] on label "False" at bounding box center [942, 176] width 116 height 38
click at [906, 182] on input "False" at bounding box center [899, 176] width 12 height 10
radio input "true"
click at [785, 293] on span "True" at bounding box center [780, 285] width 21 height 13
click at [767, 292] on input "True" at bounding box center [760, 286] width 12 height 10
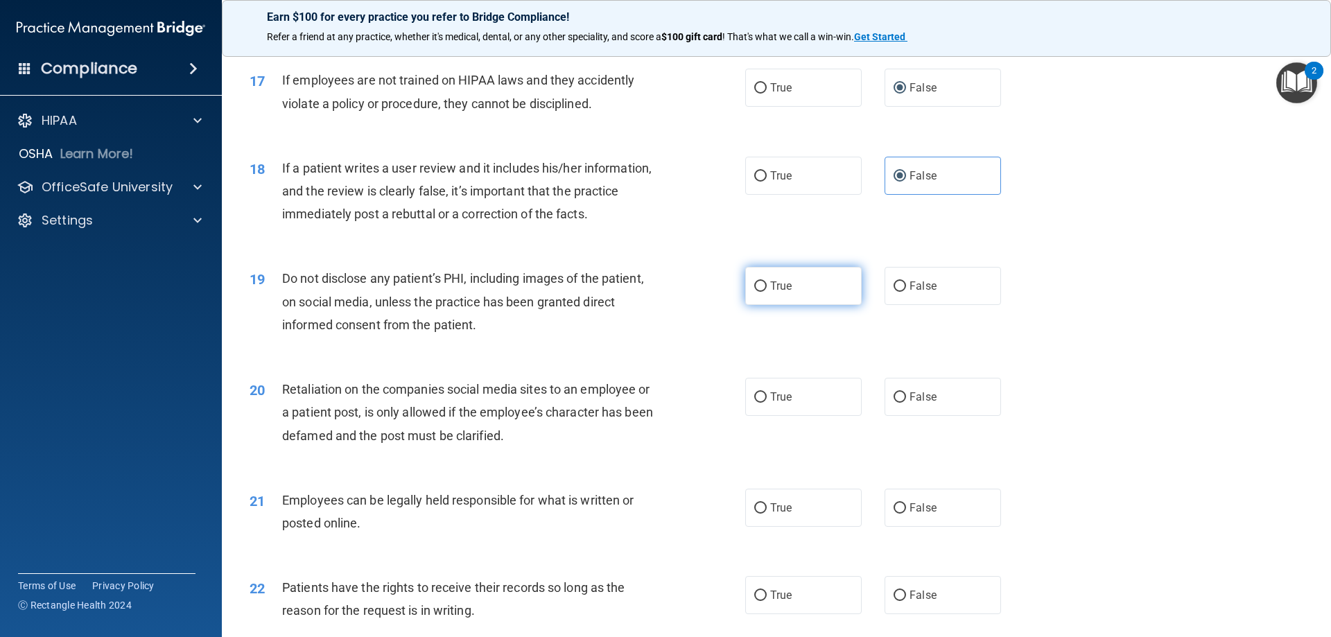
radio input "true"
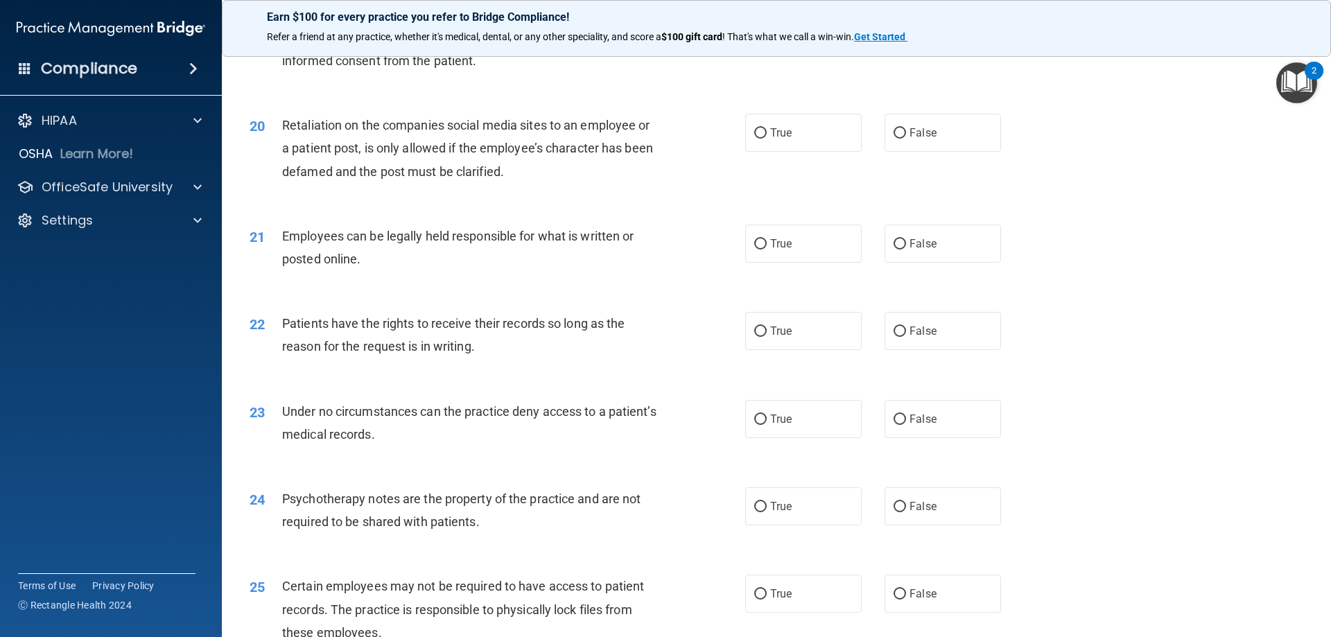
scroll to position [2155, 0]
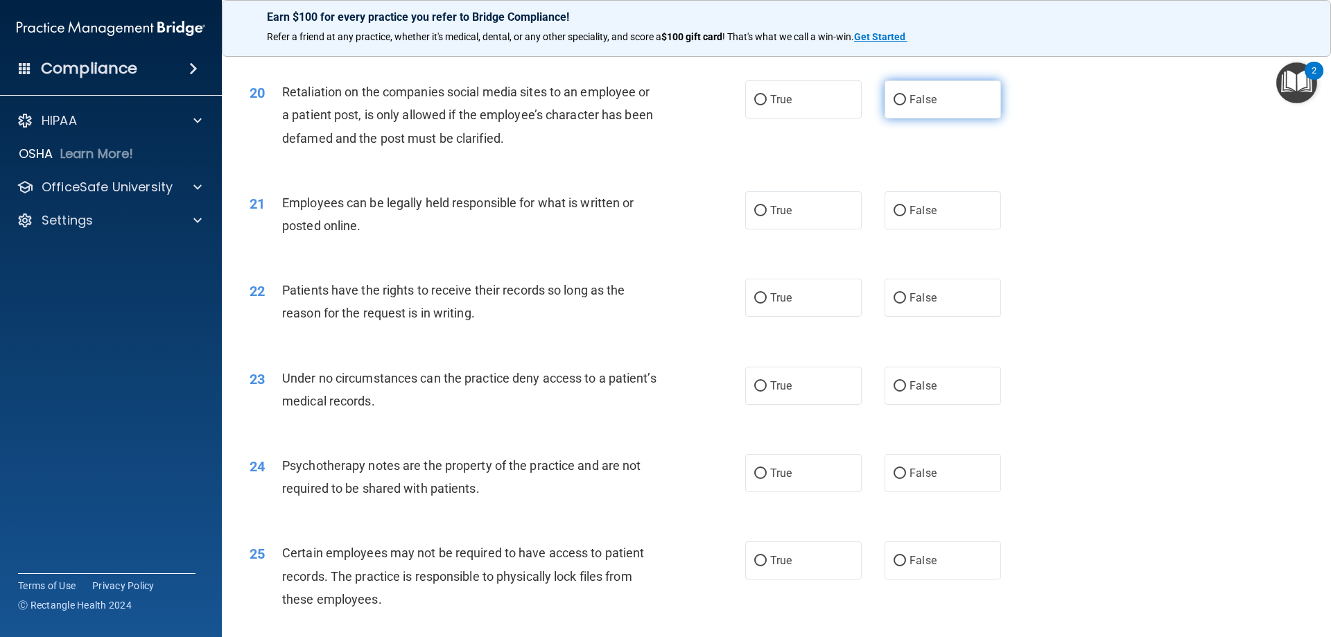
click at [938, 119] on label "False" at bounding box center [942, 99] width 116 height 38
click at [906, 105] on input "False" at bounding box center [899, 100] width 12 height 10
radio input "true"
click at [795, 229] on label "True" at bounding box center [803, 210] width 116 height 38
click at [767, 216] on input "True" at bounding box center [760, 211] width 12 height 10
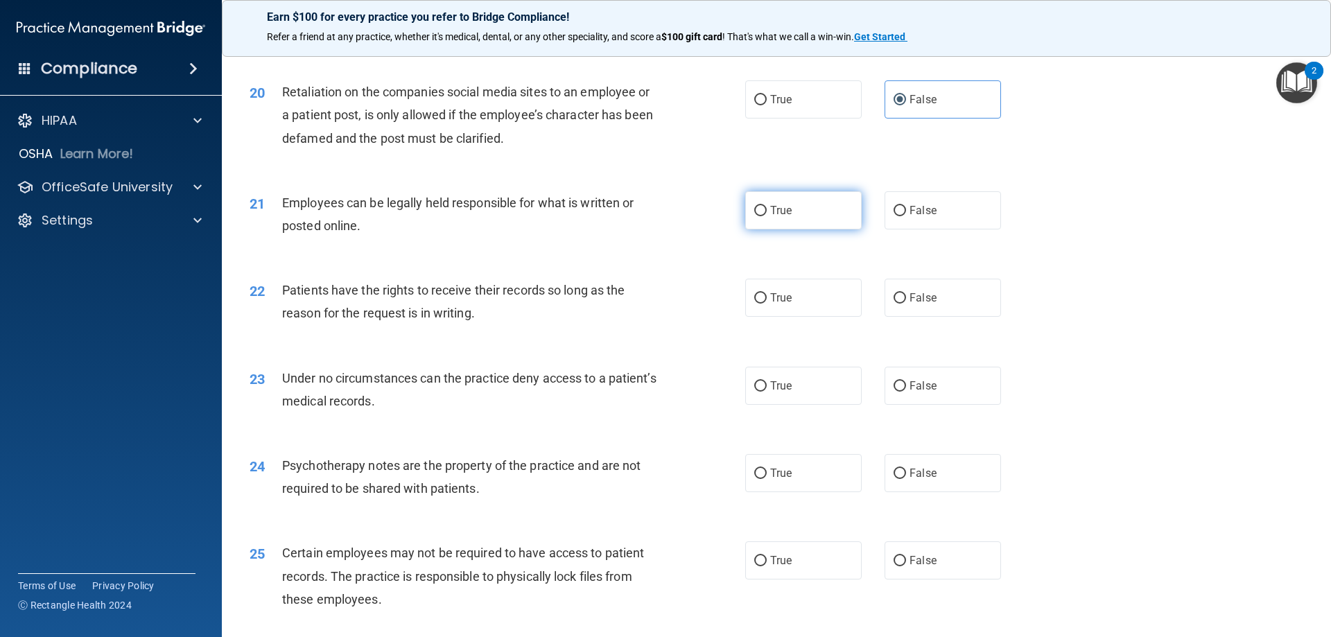
radio input "true"
click at [813, 317] on label "True" at bounding box center [803, 298] width 116 height 38
click at [767, 304] on input "True" at bounding box center [760, 298] width 12 height 10
radio input "true"
click at [910, 392] on span "False" at bounding box center [922, 385] width 27 height 13
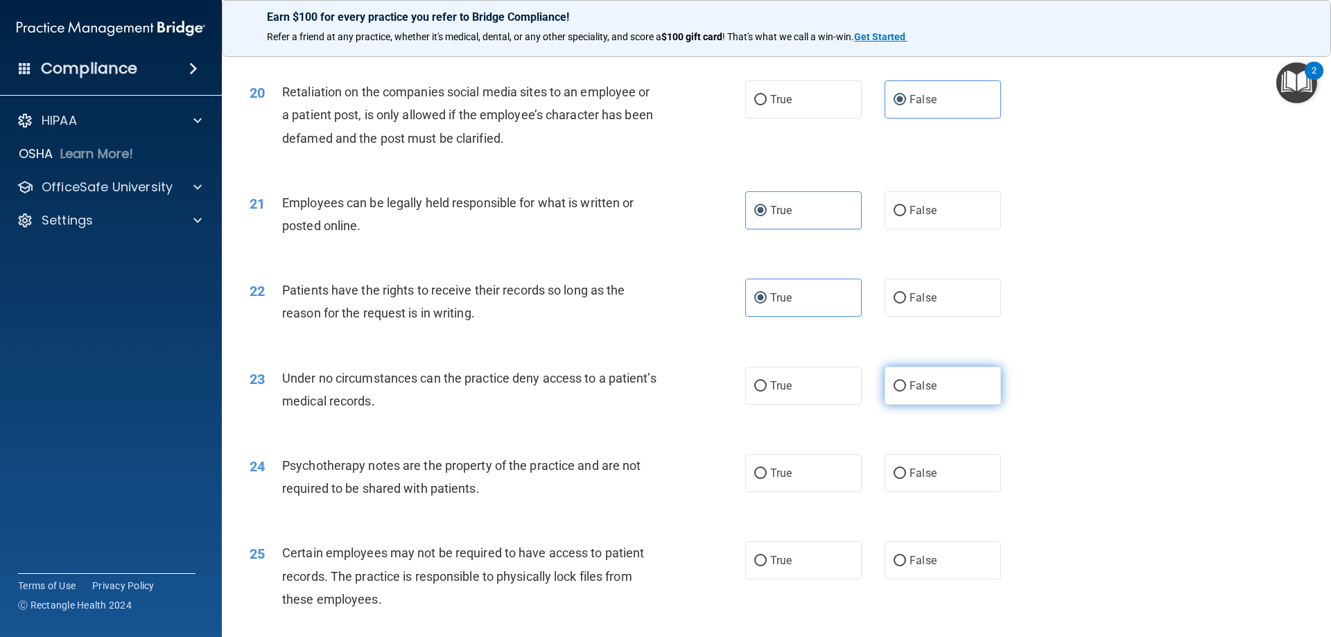
click at [906, 392] on input "False" at bounding box center [899, 386] width 12 height 10
radio input "true"
drag, startPoint x: 759, startPoint y: 492, endPoint x: 781, endPoint y: 493, distance: 22.2
click at [761, 479] on input "True" at bounding box center [760, 474] width 12 height 10
radio input "true"
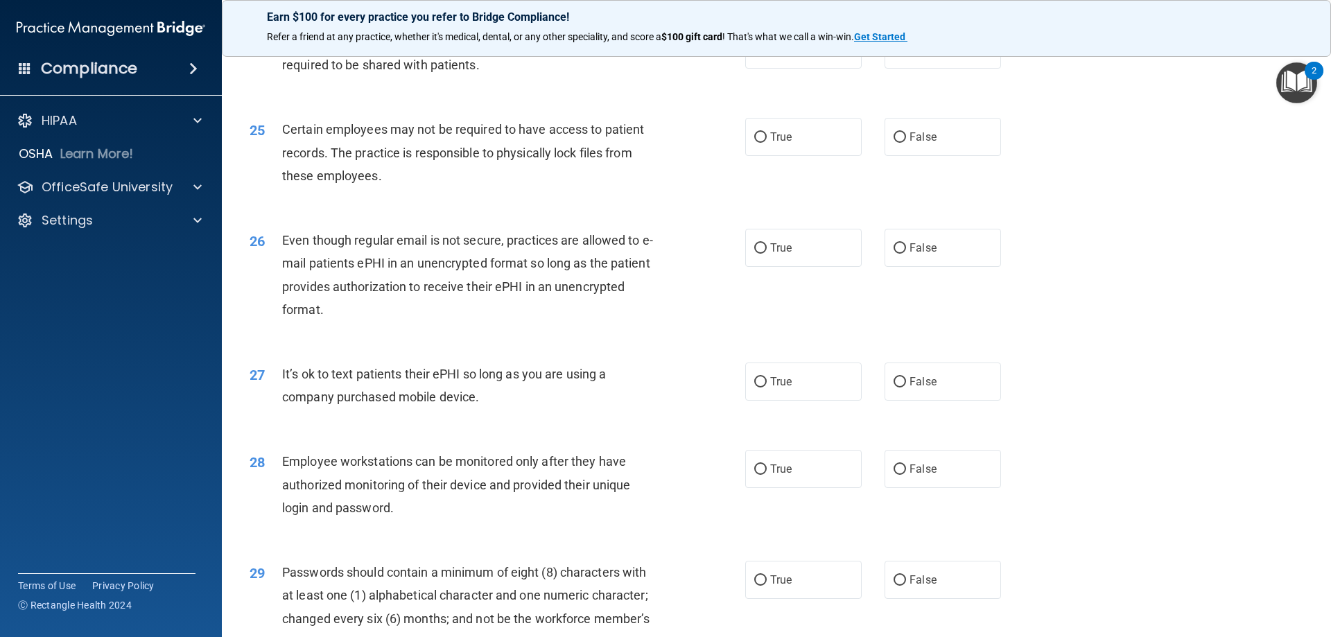
scroll to position [2595, 0]
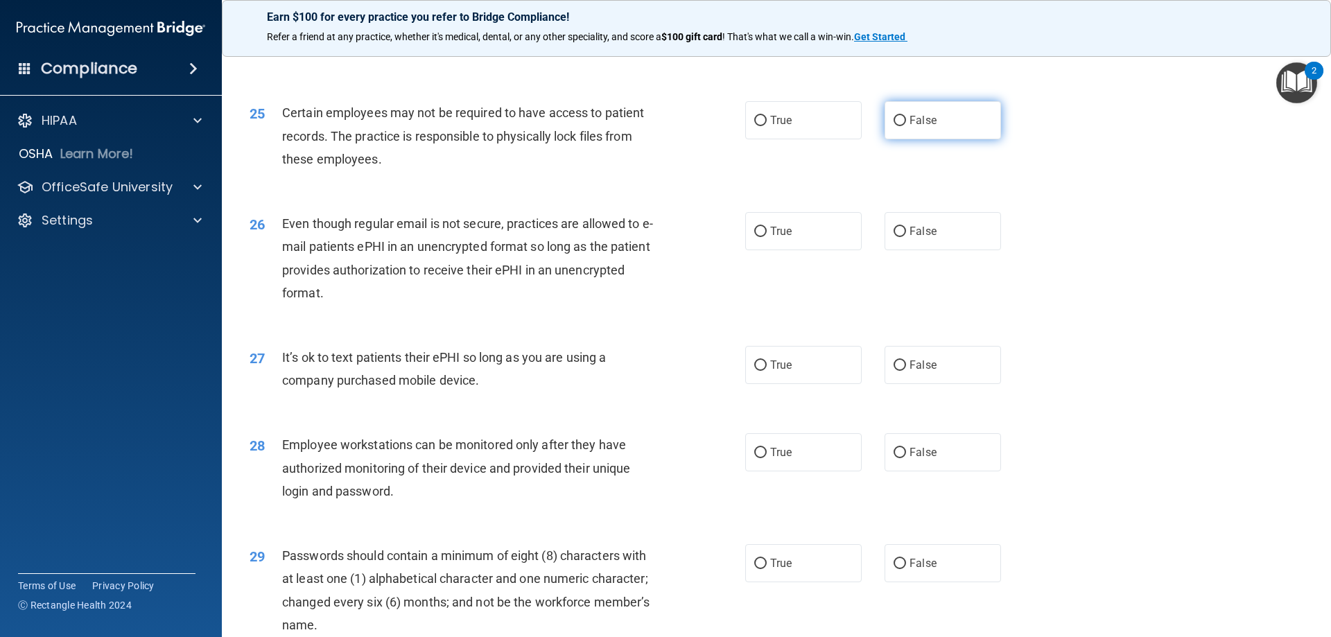
click at [904, 139] on label "False" at bounding box center [942, 120] width 116 height 38
click at [904, 126] on input "False" at bounding box center [899, 121] width 12 height 10
radio input "true"
click at [812, 250] on label "True" at bounding box center [803, 231] width 116 height 38
click at [767, 237] on input "True" at bounding box center [760, 232] width 12 height 10
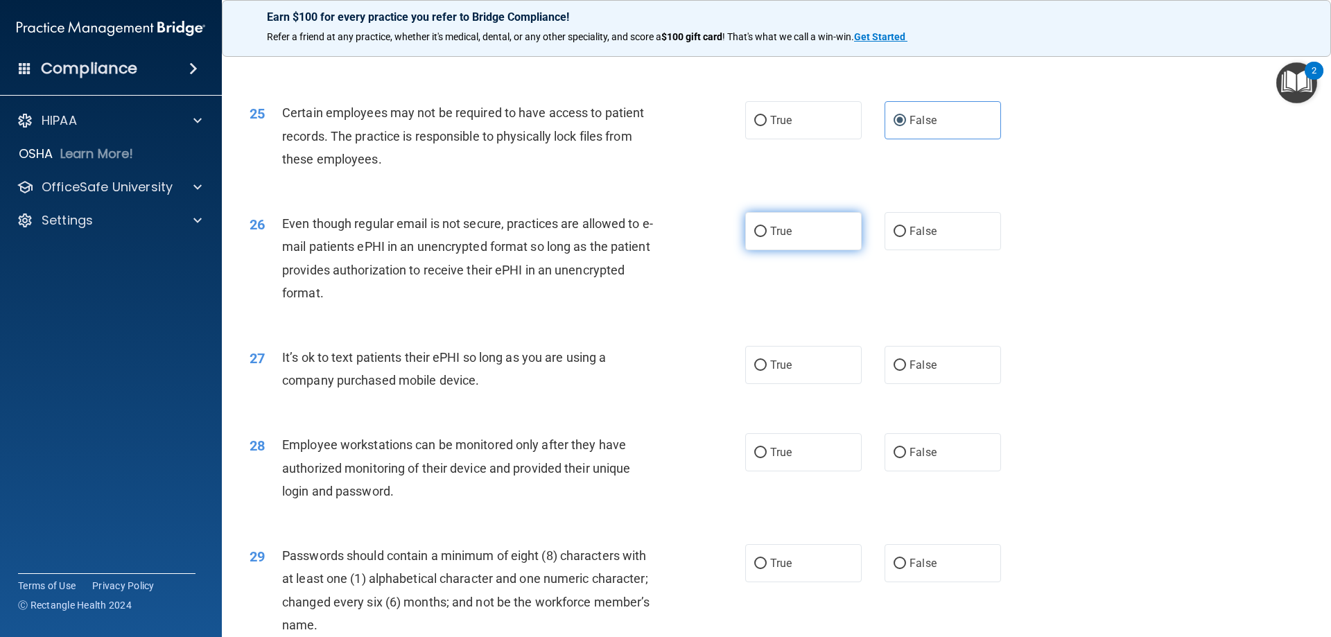
radio input "true"
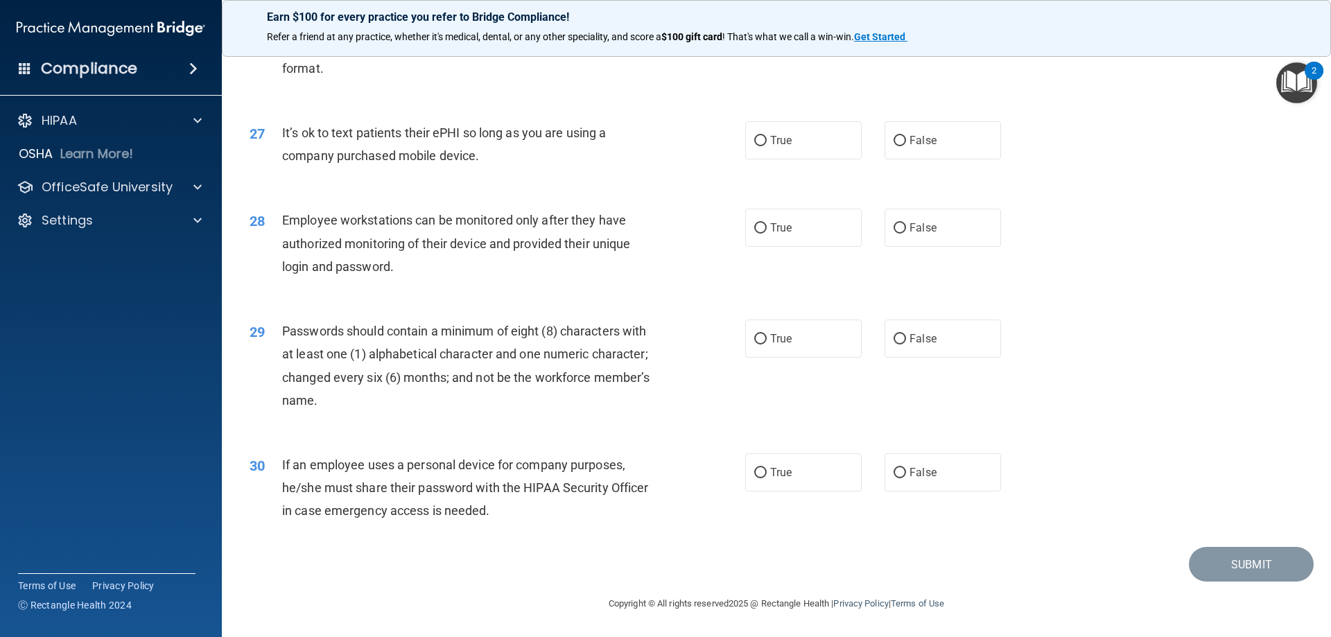
scroll to position [2843, 0]
click at [909, 141] on span "False" at bounding box center [922, 140] width 27 height 13
click at [905, 141] on input "False" at bounding box center [899, 141] width 12 height 10
radio input "true"
click at [926, 230] on span "False" at bounding box center [922, 227] width 27 height 13
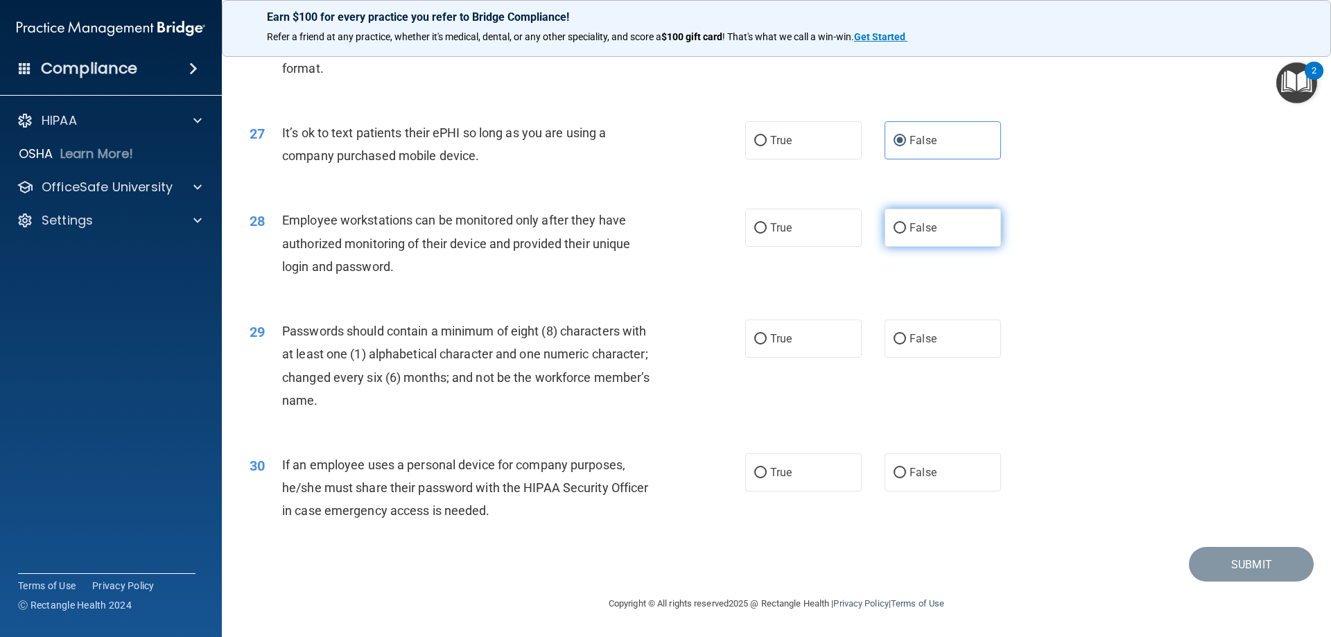
click at [906, 230] on input "False" at bounding box center [899, 228] width 12 height 10
radio input "true"
click at [803, 343] on label "True" at bounding box center [803, 339] width 116 height 38
click at [767, 343] on input "True" at bounding box center [760, 339] width 12 height 10
radio input "true"
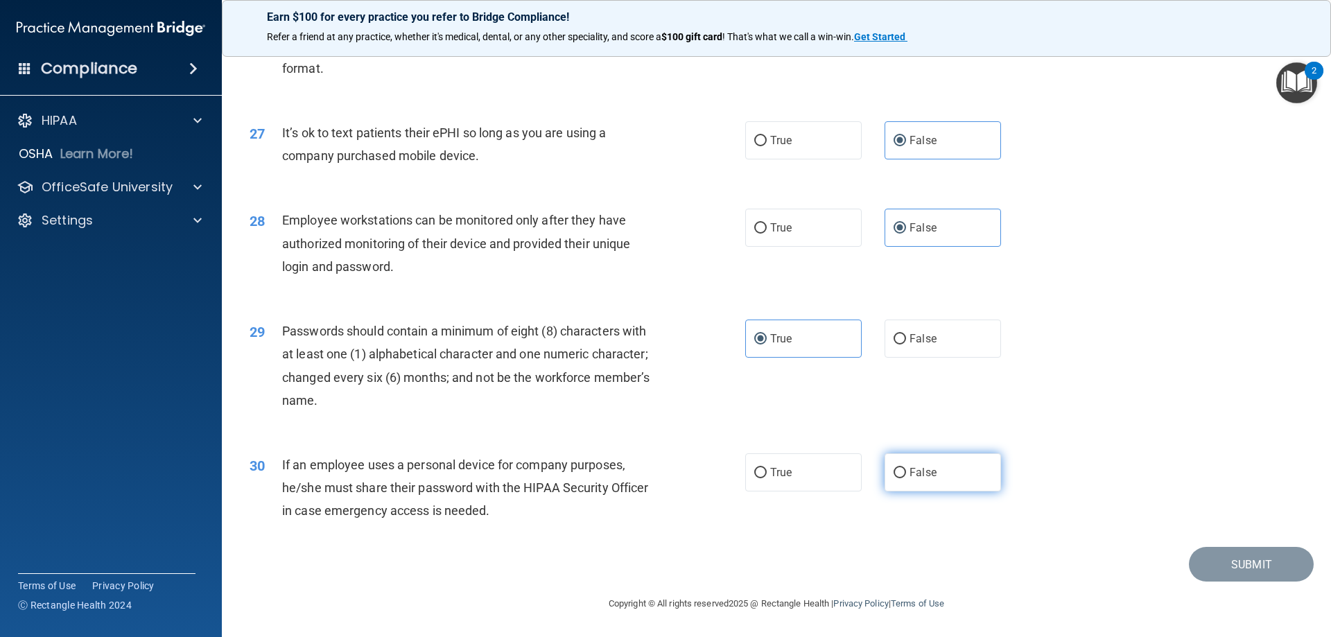
click at [909, 473] on span "False" at bounding box center [922, 472] width 27 height 13
click at [906, 473] on input "False" at bounding box center [899, 473] width 12 height 10
radio input "true"
click at [1241, 566] on button "Submit" at bounding box center [1251, 564] width 125 height 35
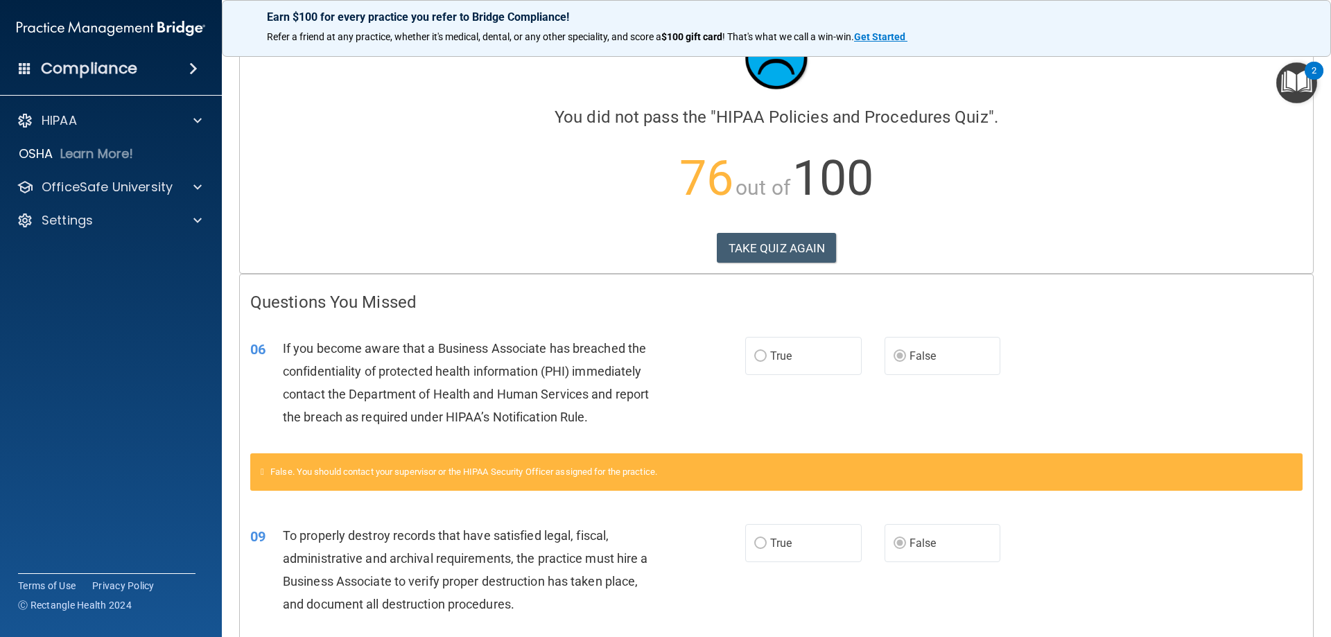
scroll to position [51, 0]
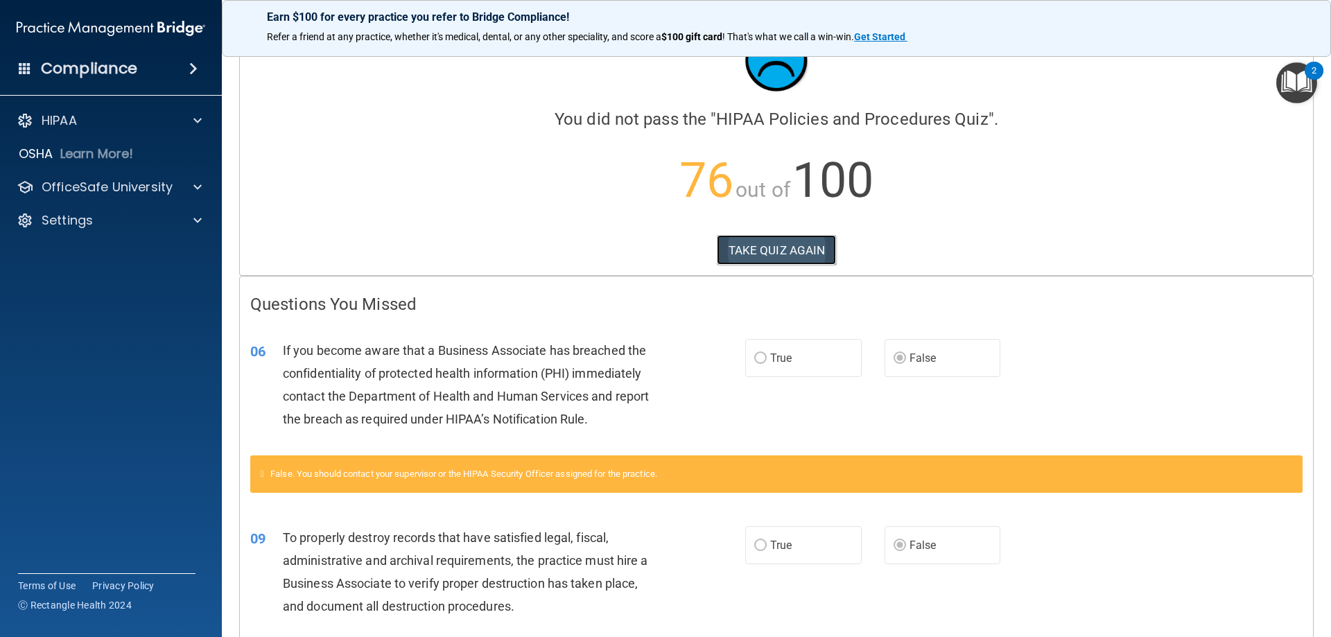
click at [799, 256] on button "TAKE QUIZ AGAIN" at bounding box center [777, 250] width 120 height 30
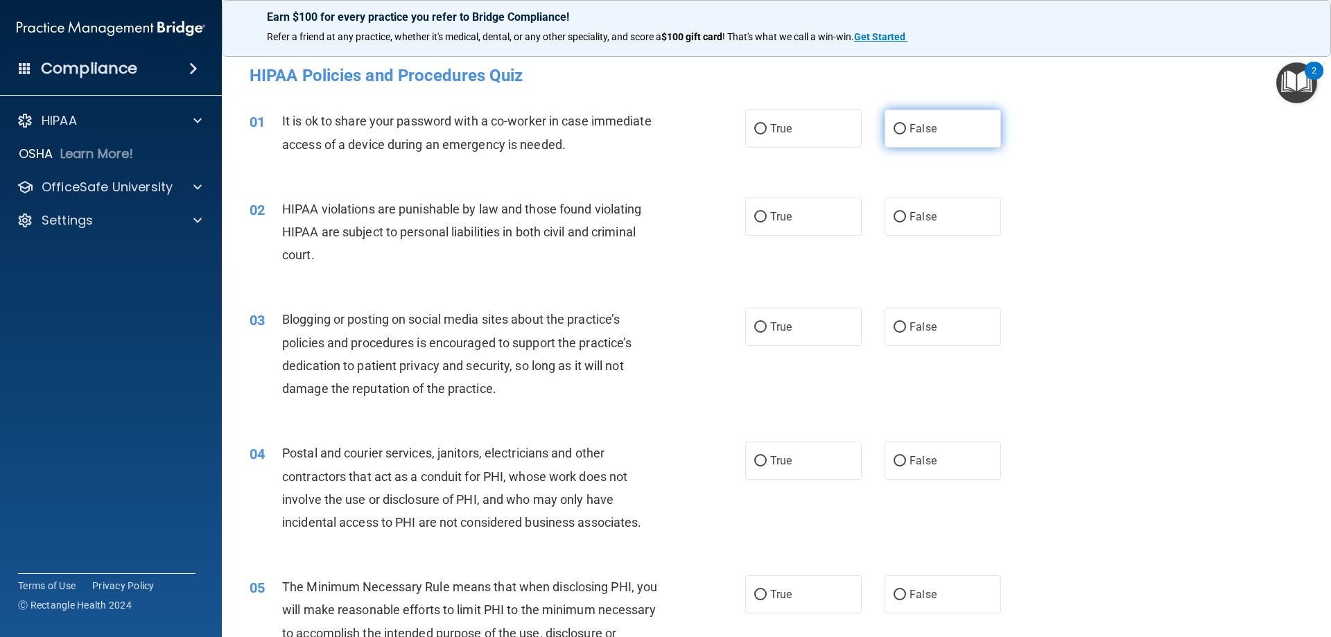
click at [901, 130] on label "False" at bounding box center [942, 129] width 116 height 38
click at [901, 130] on input "False" at bounding box center [899, 129] width 12 height 10
radio input "true"
click at [791, 214] on label "True" at bounding box center [803, 217] width 116 height 38
click at [767, 214] on input "True" at bounding box center [760, 217] width 12 height 10
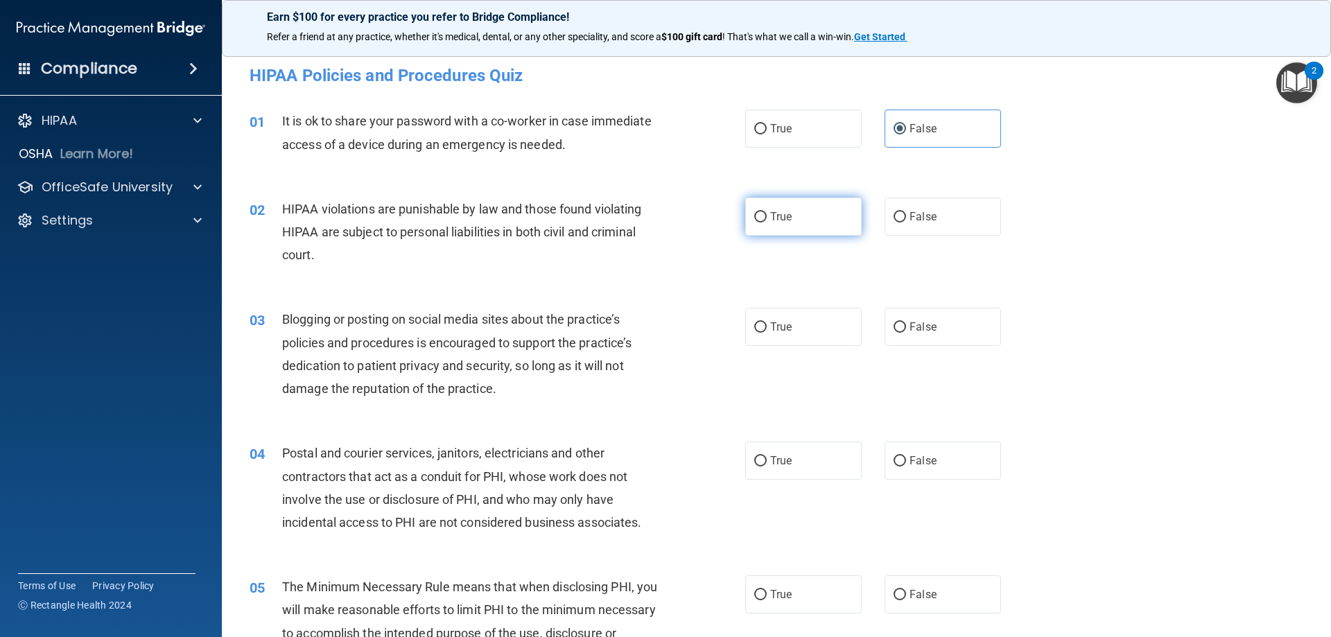
radio input "true"
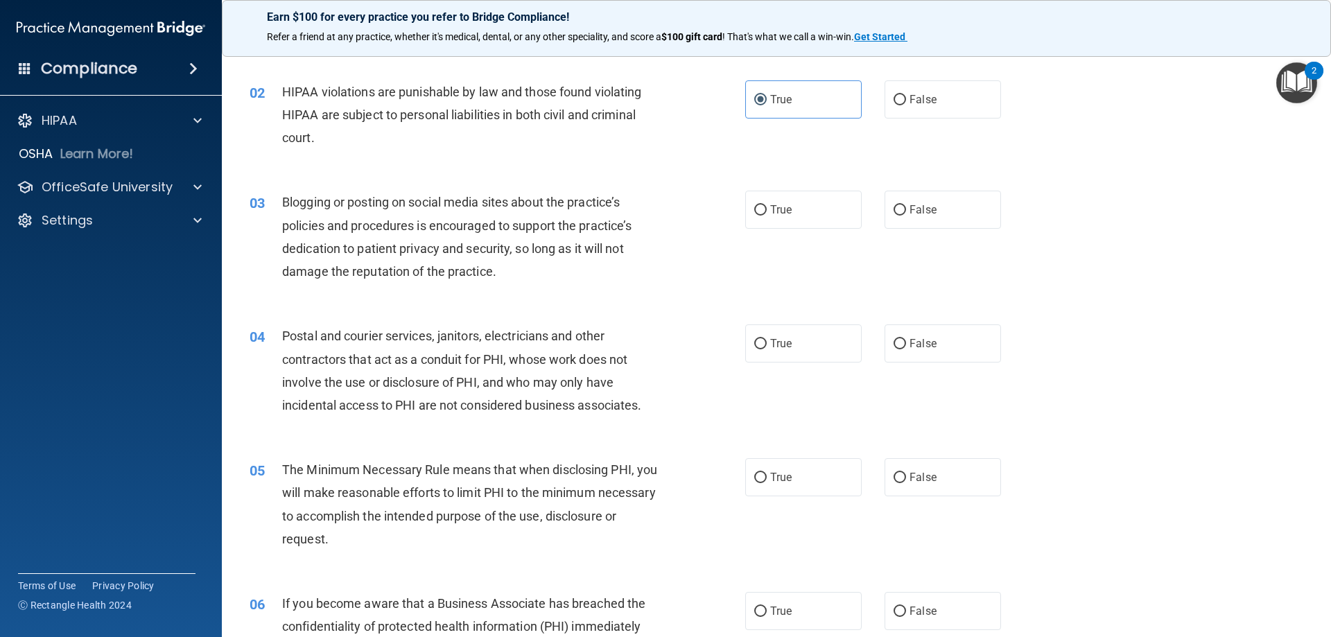
scroll to position [213, 0]
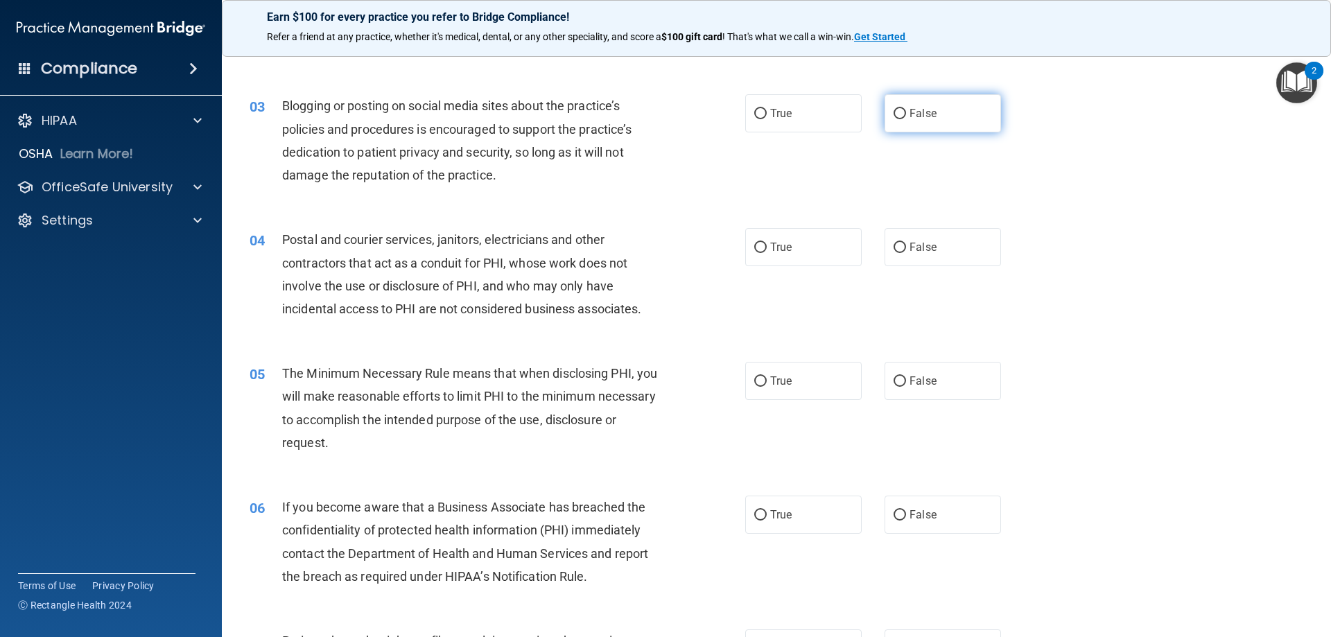
click at [893, 119] on input "False" at bounding box center [899, 114] width 12 height 10
radio input "true"
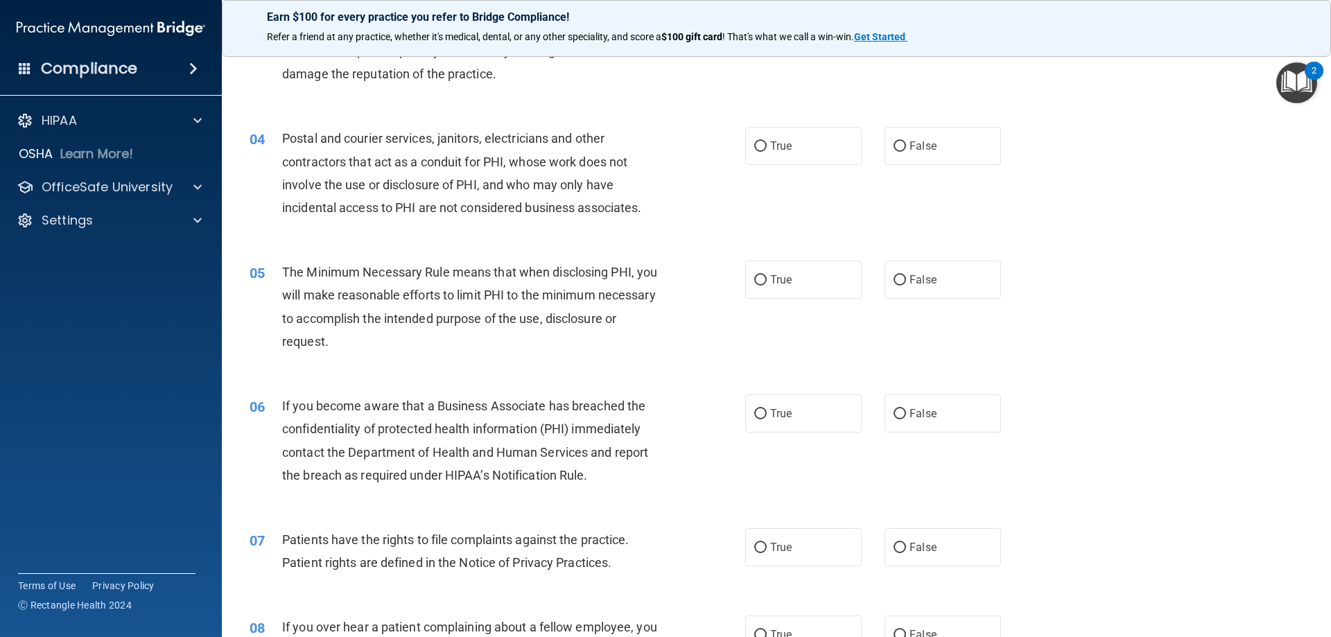
scroll to position [323, 0]
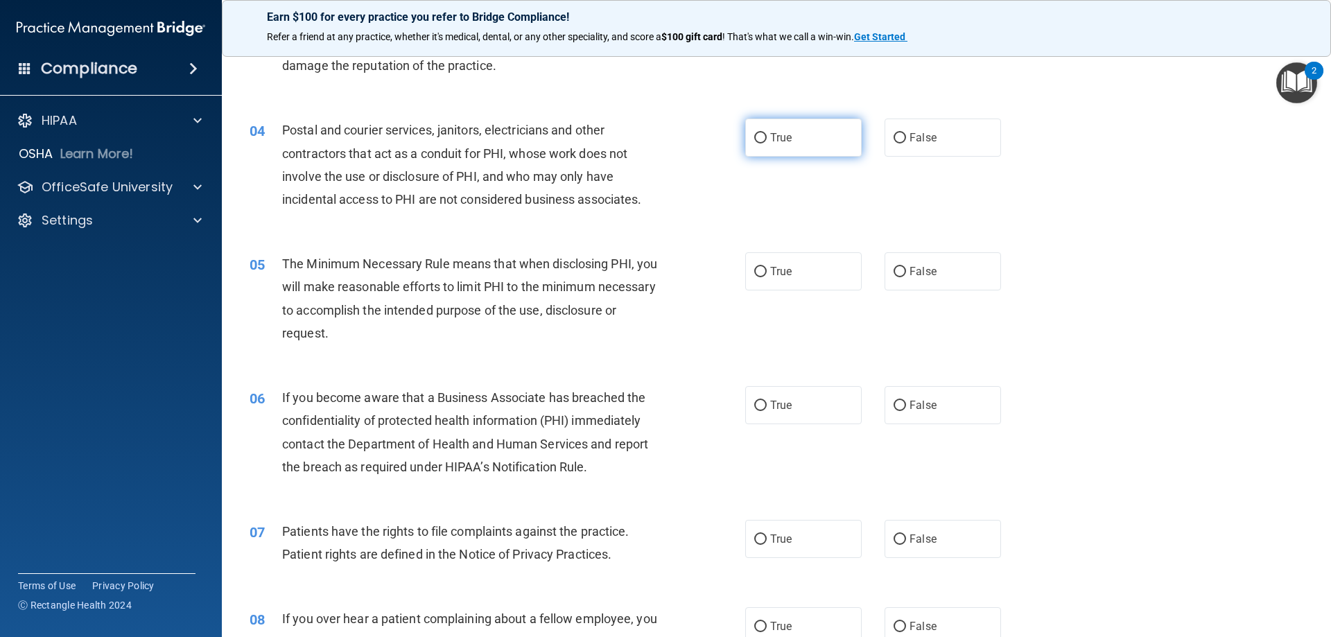
click at [774, 139] on span "True" at bounding box center [780, 137] width 21 height 13
click at [767, 139] on input "True" at bounding box center [760, 138] width 12 height 10
radio input "true"
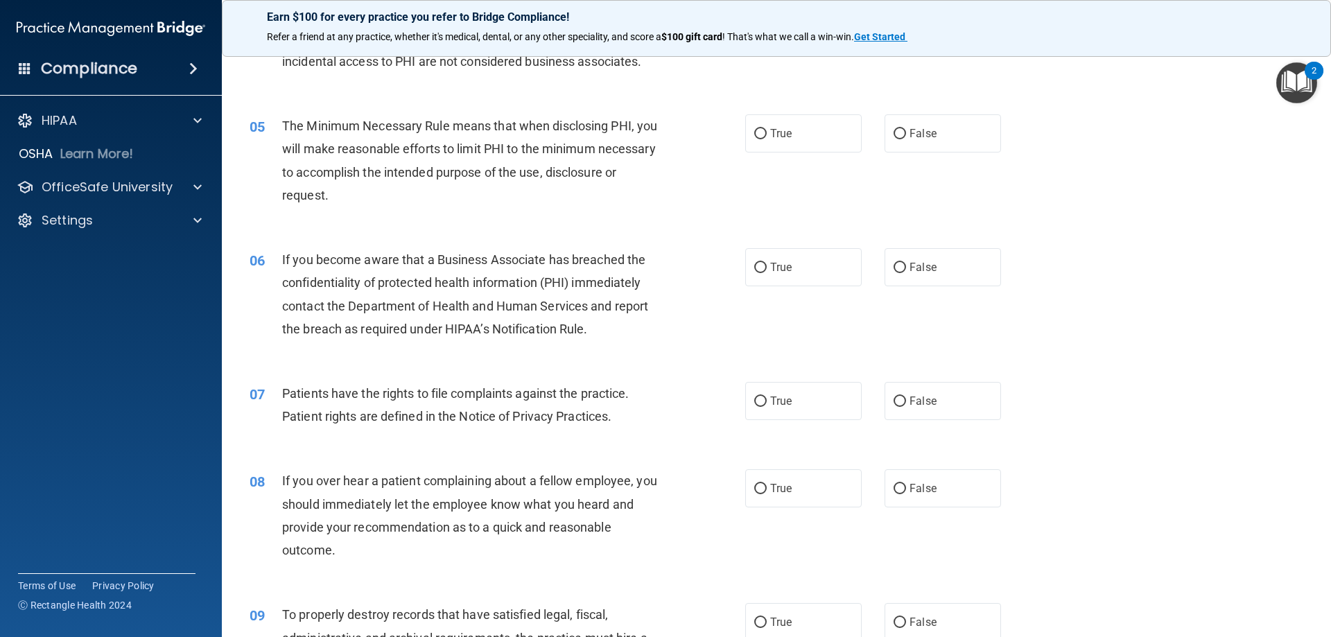
scroll to position [516, 0]
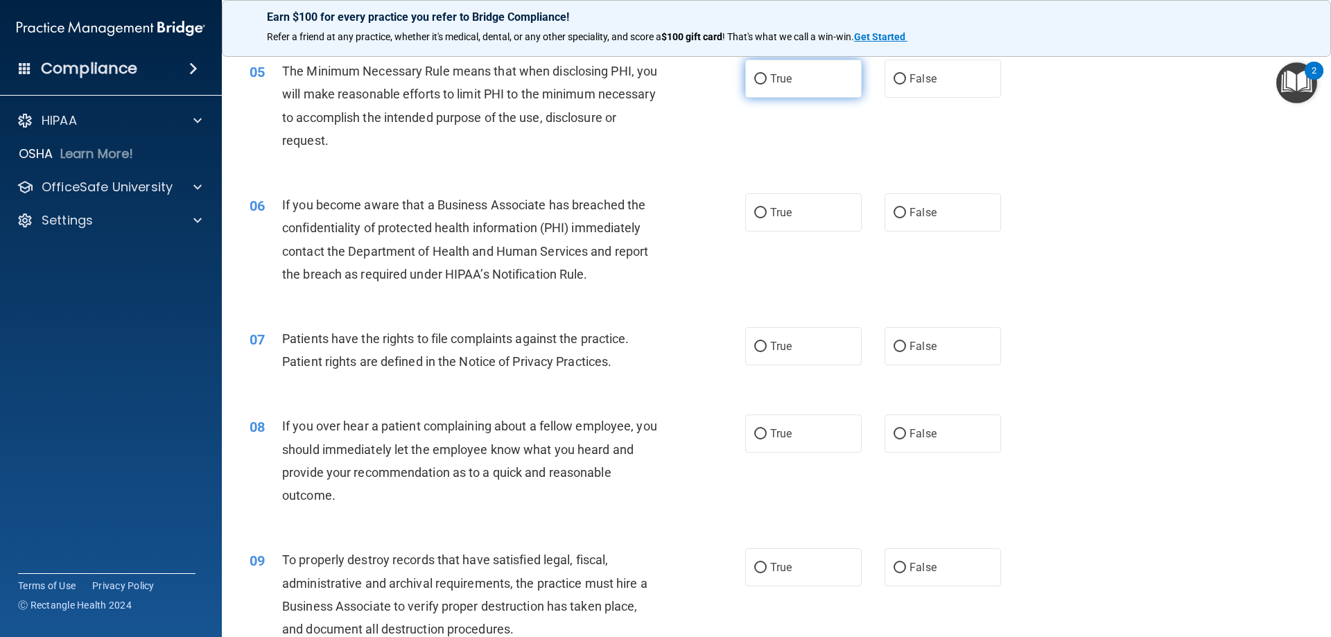
click at [787, 82] on label "True" at bounding box center [803, 79] width 116 height 38
click at [767, 82] on input "True" at bounding box center [760, 79] width 12 height 10
radio input "true"
click at [909, 213] on span "False" at bounding box center [922, 212] width 27 height 13
click at [905, 213] on input "False" at bounding box center [899, 213] width 12 height 10
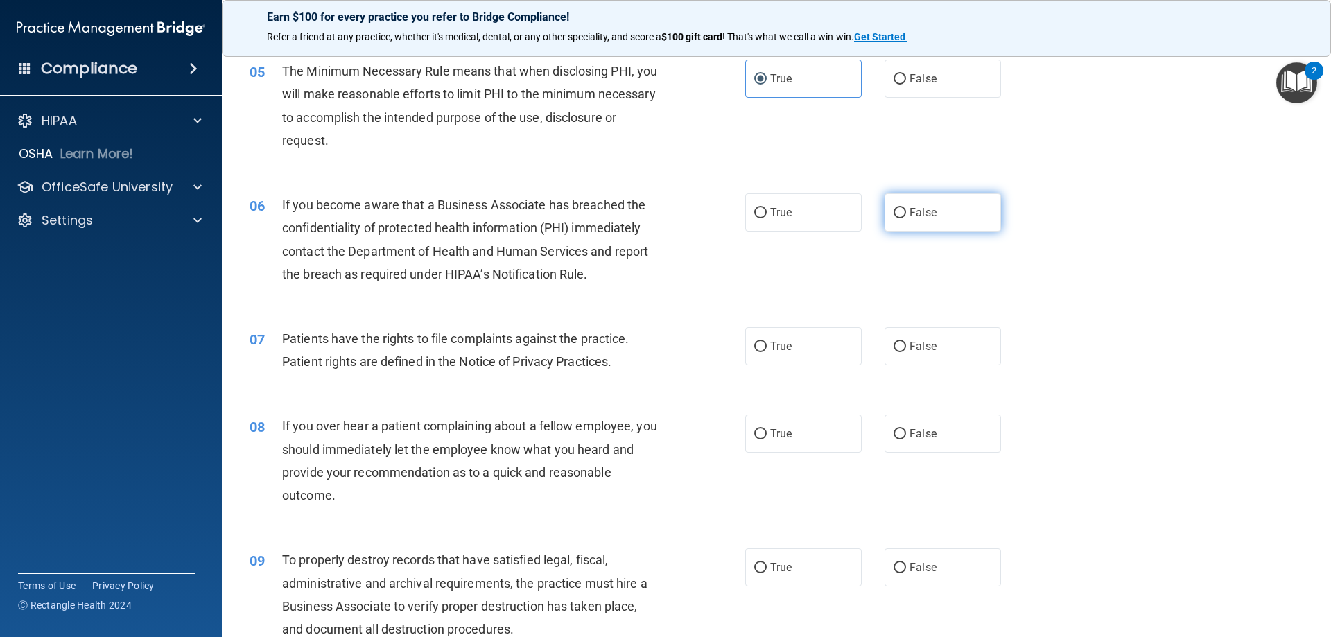
radio input "true"
click at [761, 343] on input "True" at bounding box center [760, 347] width 12 height 10
radio input "true"
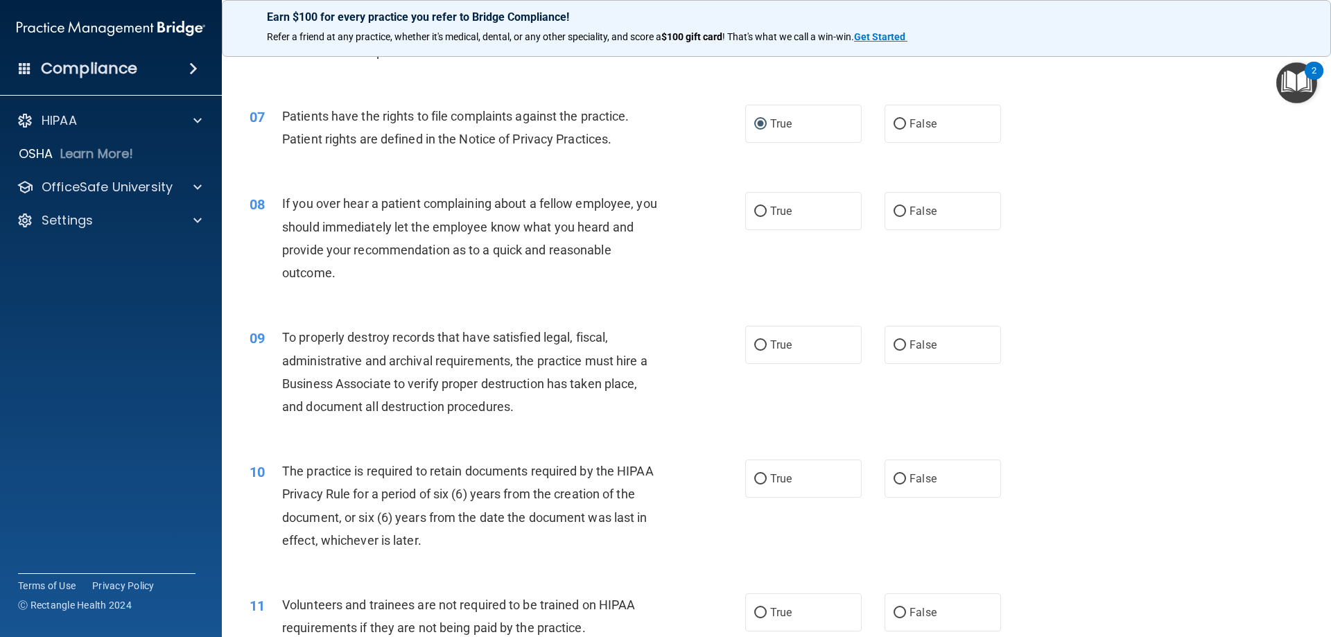
scroll to position [742, 0]
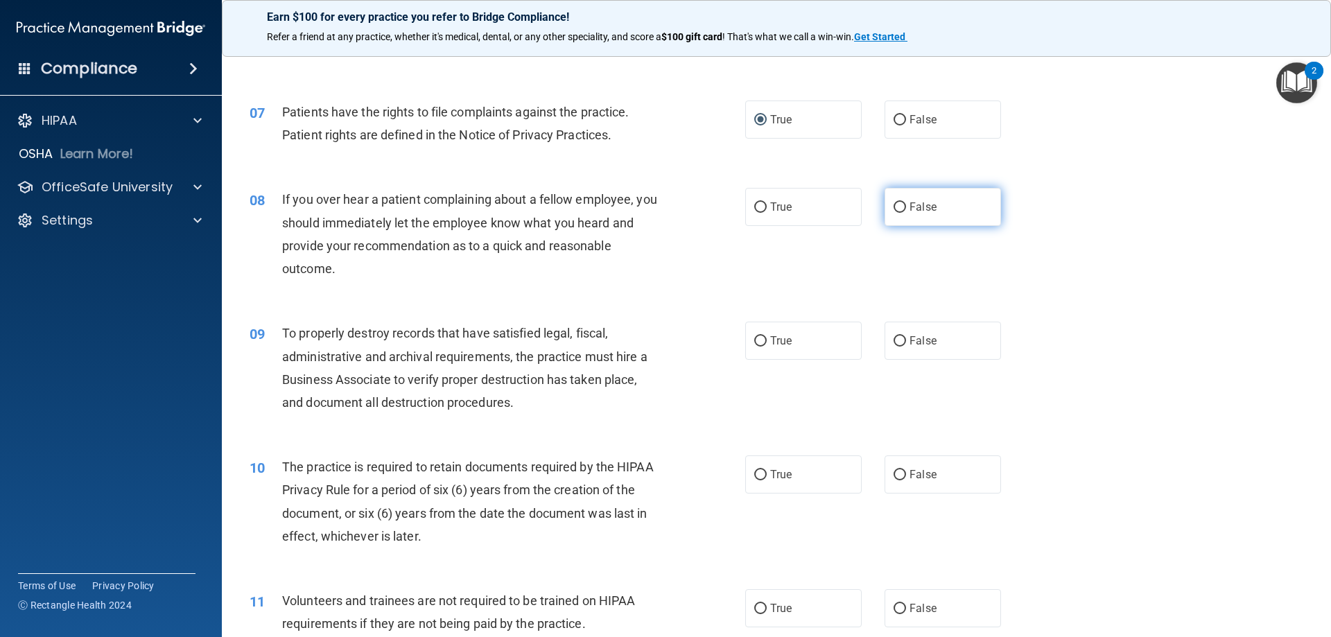
click at [893, 209] on input "False" at bounding box center [899, 207] width 12 height 10
radio input "true"
click at [896, 339] on input "False" at bounding box center [899, 341] width 12 height 10
radio input "true"
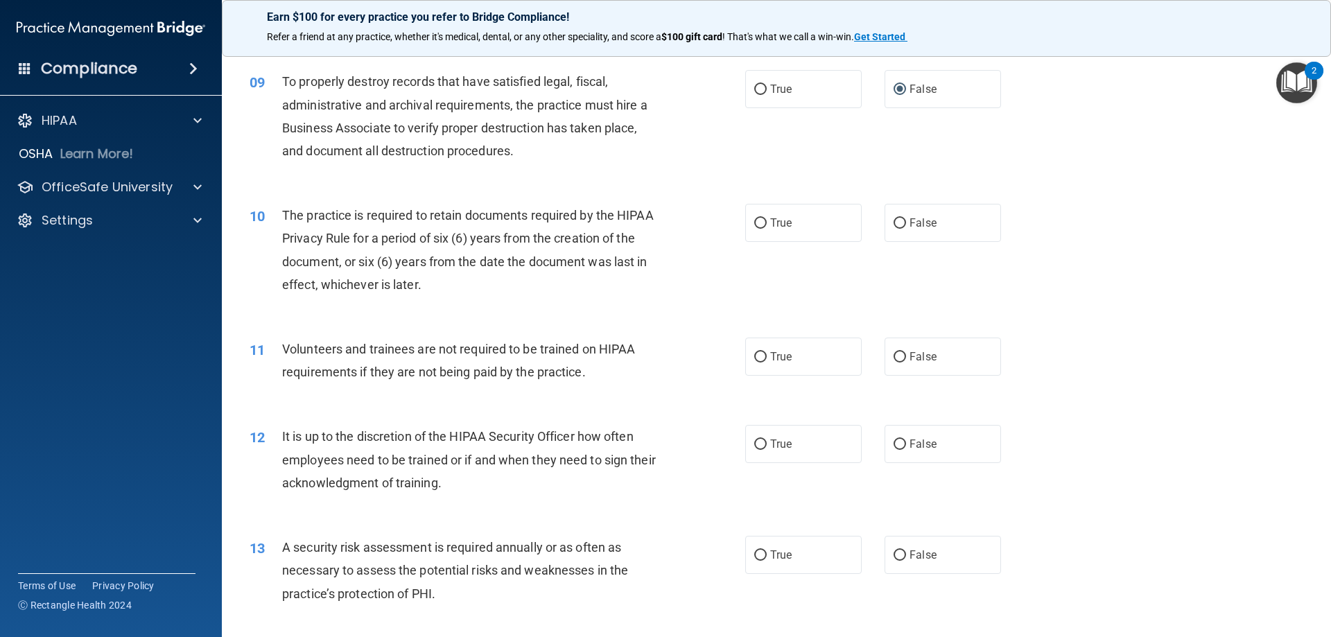
scroll to position [1006, 0]
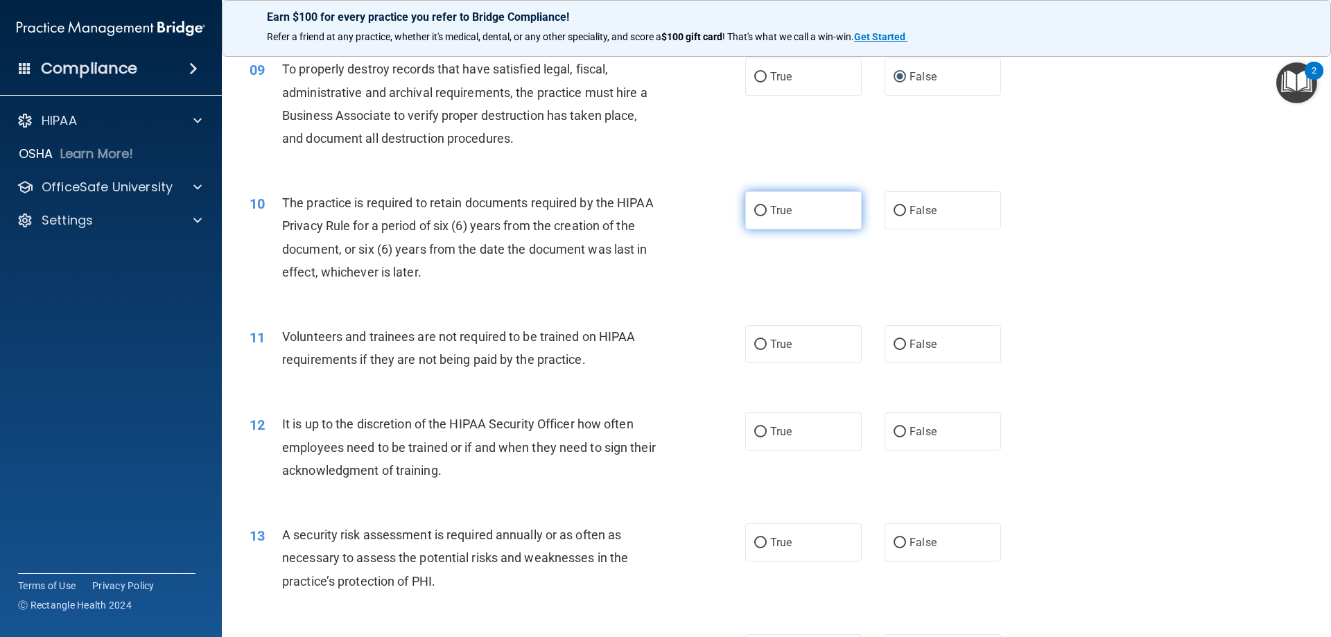
click at [760, 216] on input "True" at bounding box center [760, 211] width 12 height 10
radio input "true"
click at [789, 335] on label "True" at bounding box center [803, 344] width 116 height 38
click at [767, 340] on input "True" at bounding box center [760, 345] width 12 height 10
radio input "true"
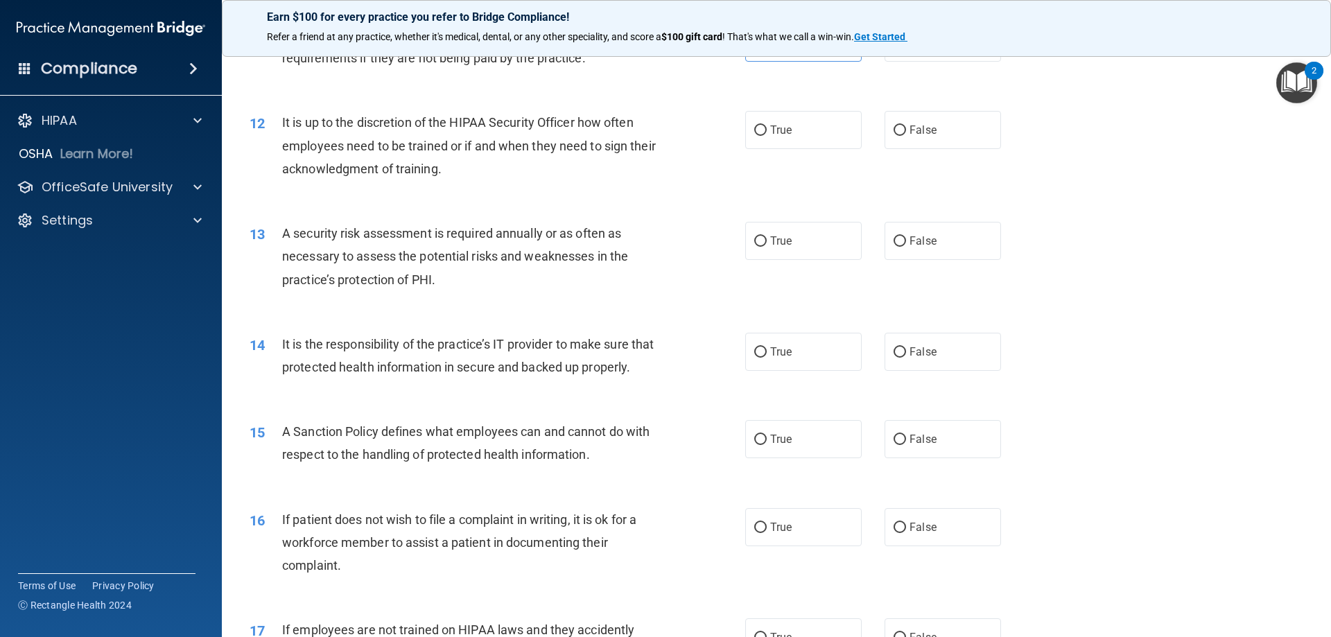
scroll to position [1312, 0]
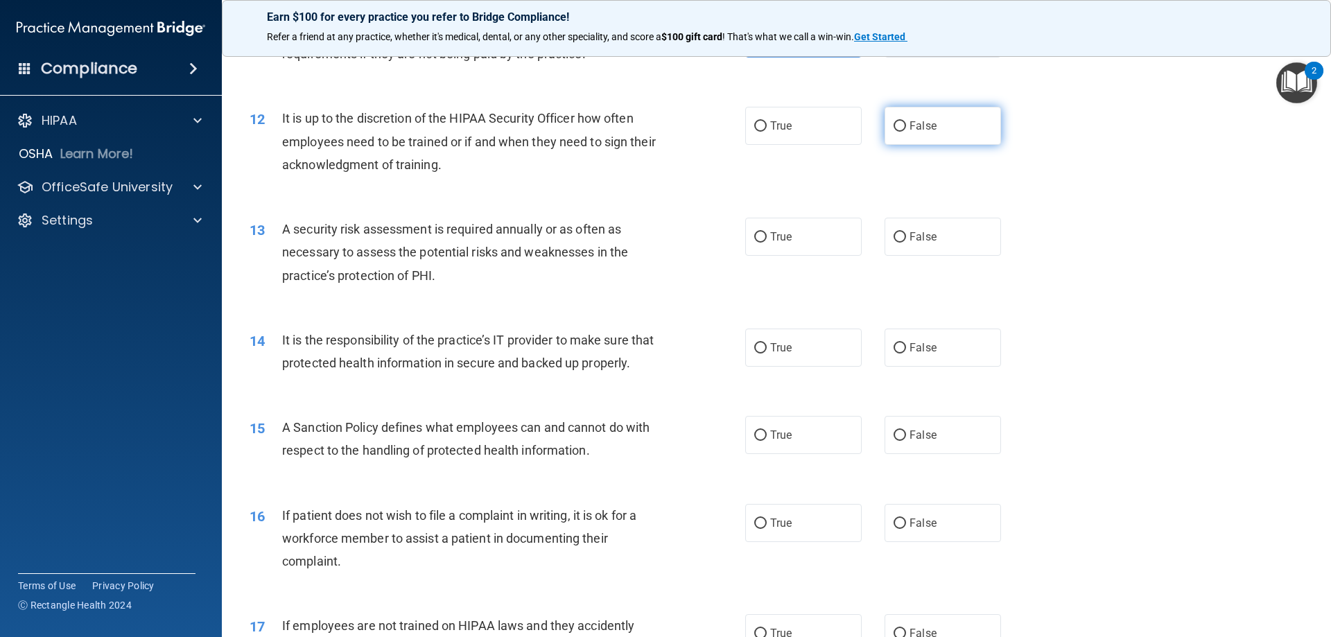
click at [896, 121] on input "False" at bounding box center [899, 126] width 12 height 10
radio input "true"
click at [783, 245] on label "True" at bounding box center [803, 237] width 116 height 38
click at [767, 243] on input "True" at bounding box center [760, 237] width 12 height 10
radio input "true"
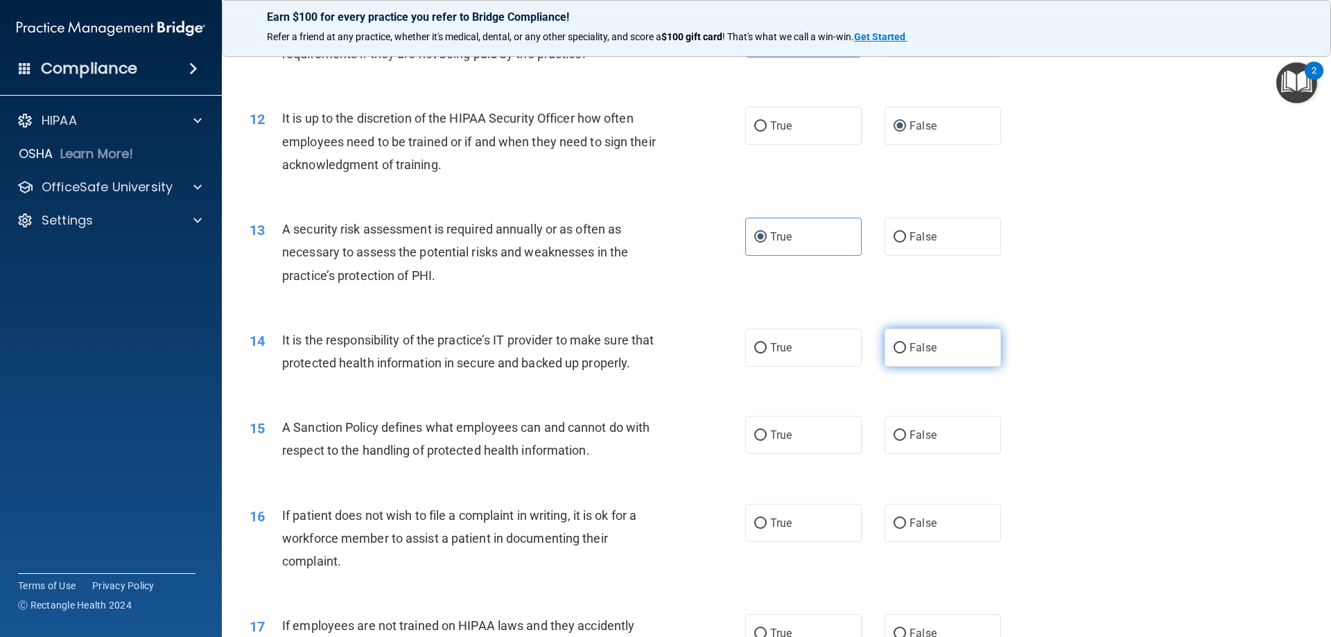
click at [893, 344] on input "False" at bounding box center [899, 348] width 12 height 10
radio input "true"
click at [893, 441] on input "False" at bounding box center [899, 435] width 12 height 10
radio input "true"
click at [763, 542] on label "True" at bounding box center [803, 523] width 116 height 38
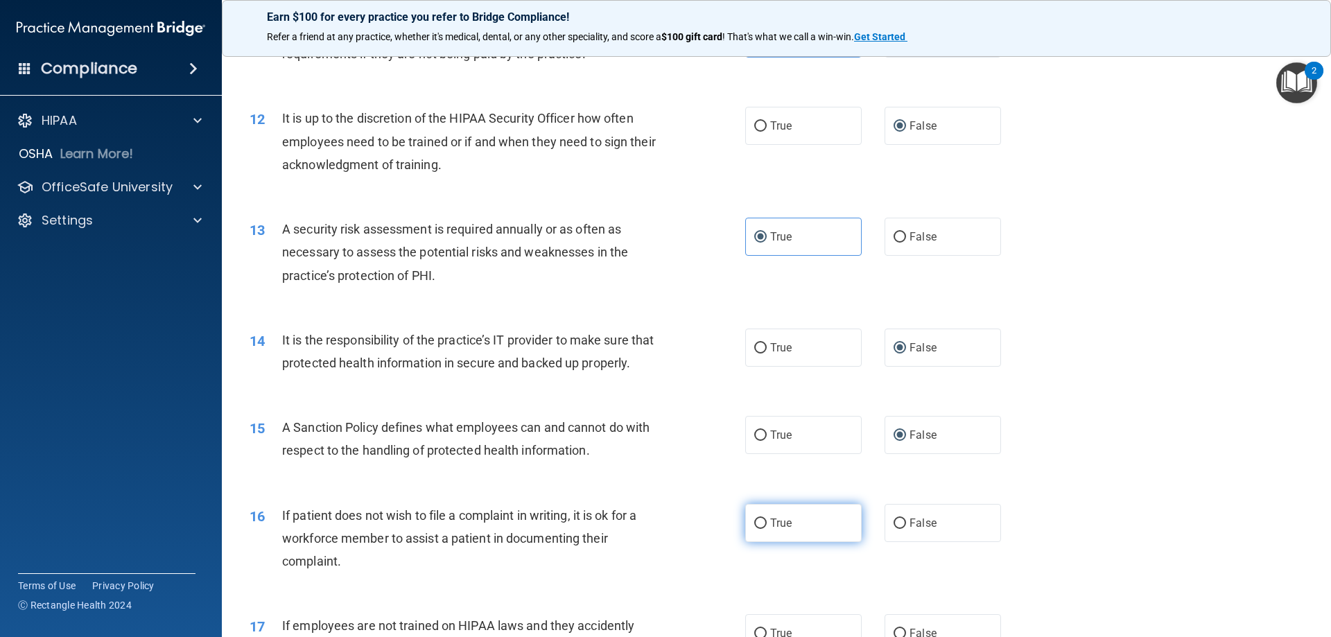
click at [763, 529] on input "True" at bounding box center [760, 523] width 12 height 10
radio input "true"
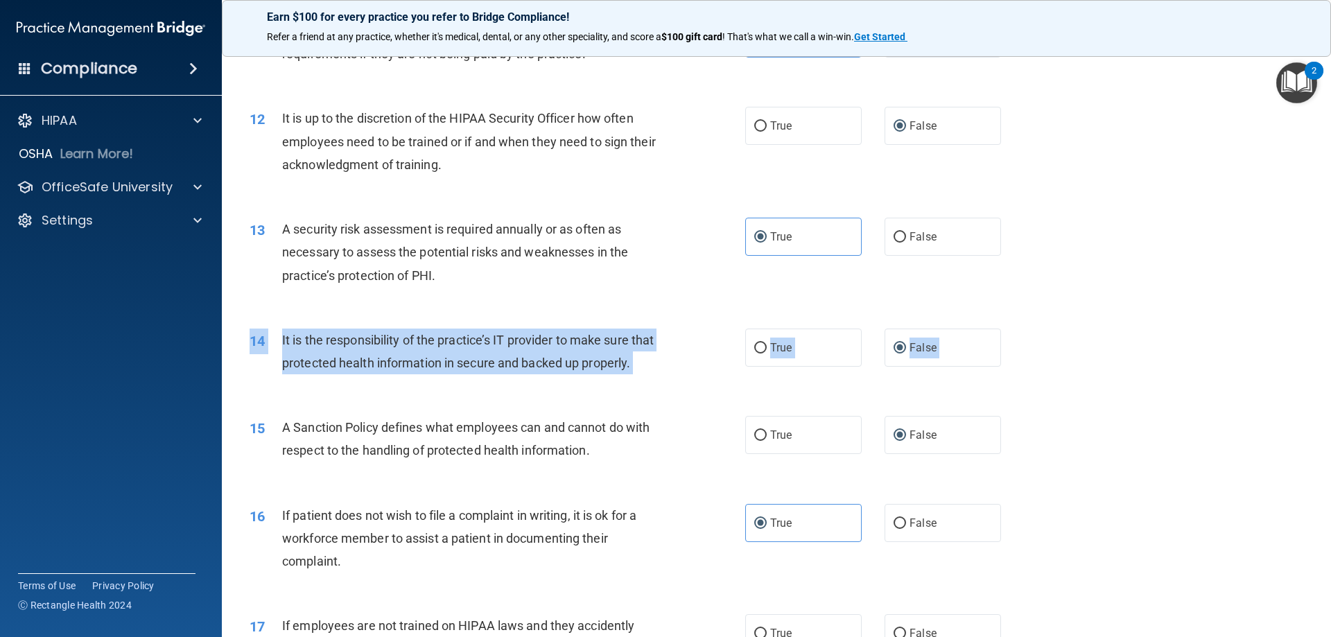
drag, startPoint x: 1320, startPoint y: 344, endPoint x: 1314, endPoint y: 422, distance: 78.6
click at [1314, 422] on main "- HIPAA Policies and Procedures Quiz This quiz doesn’t expire until [DATE]. Are…" at bounding box center [776, 340] width 1109 height 593
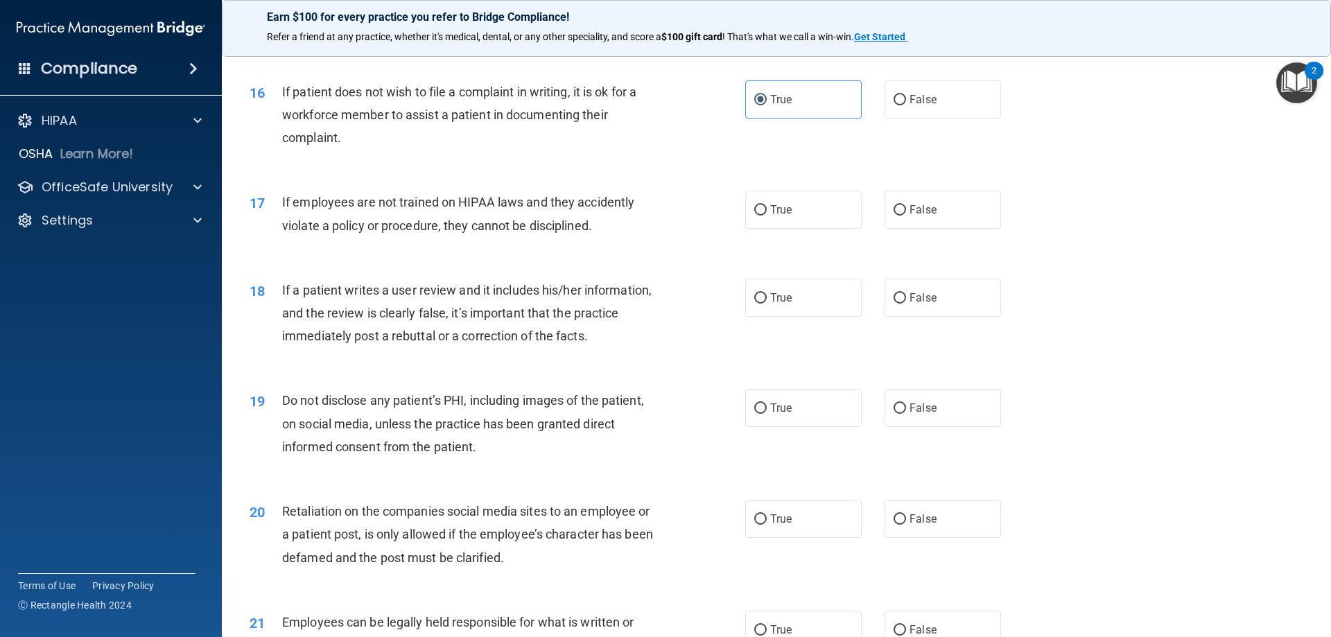
scroll to position [1756, 0]
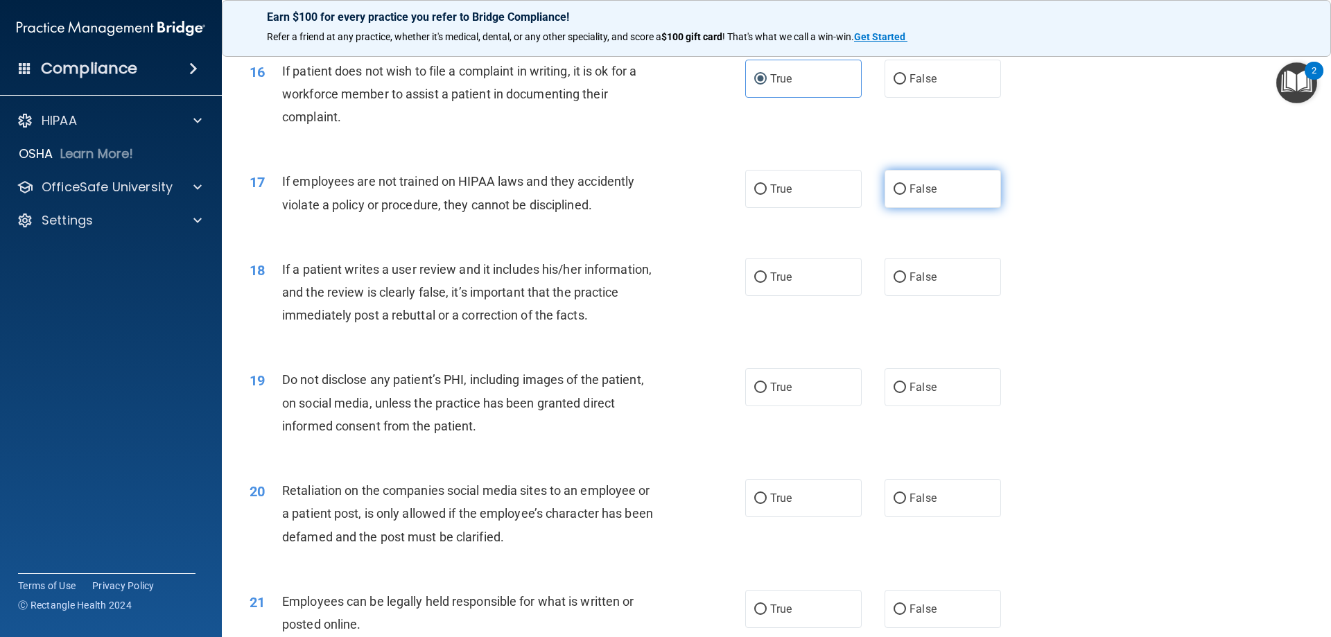
click at [893, 195] on input "False" at bounding box center [899, 189] width 12 height 10
radio input "true"
click at [916, 296] on label "False" at bounding box center [942, 277] width 116 height 38
click at [906, 283] on input "False" at bounding box center [899, 277] width 12 height 10
radio input "true"
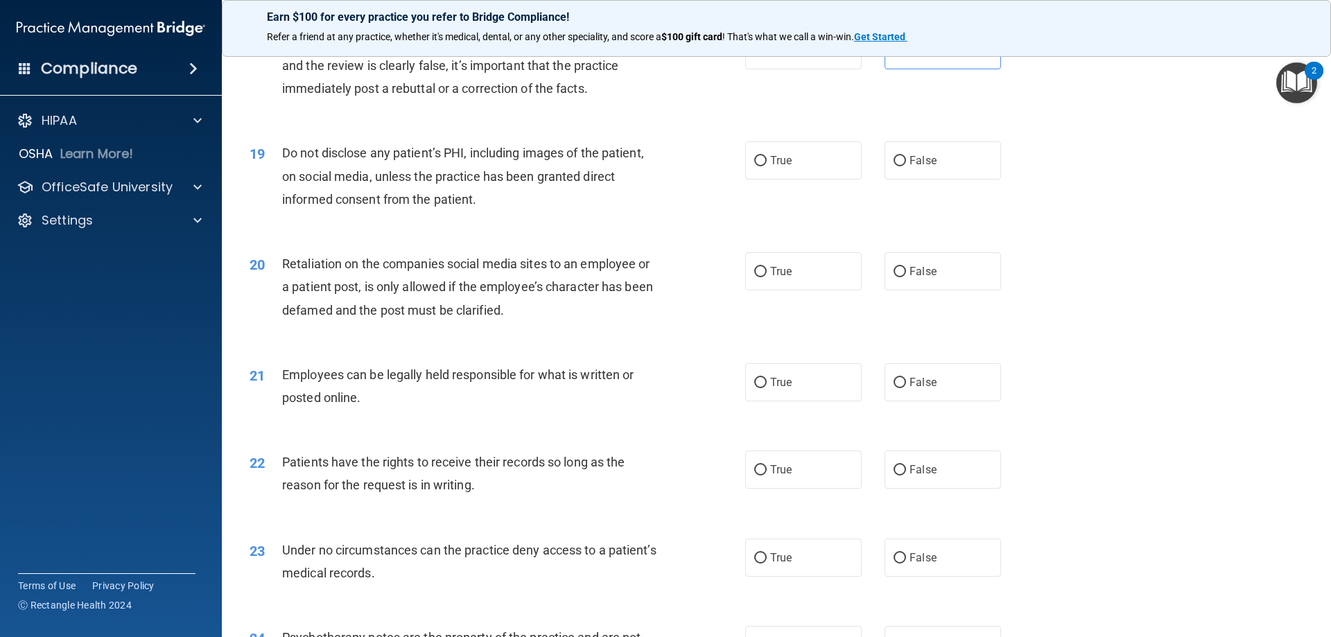
scroll to position [2046, 0]
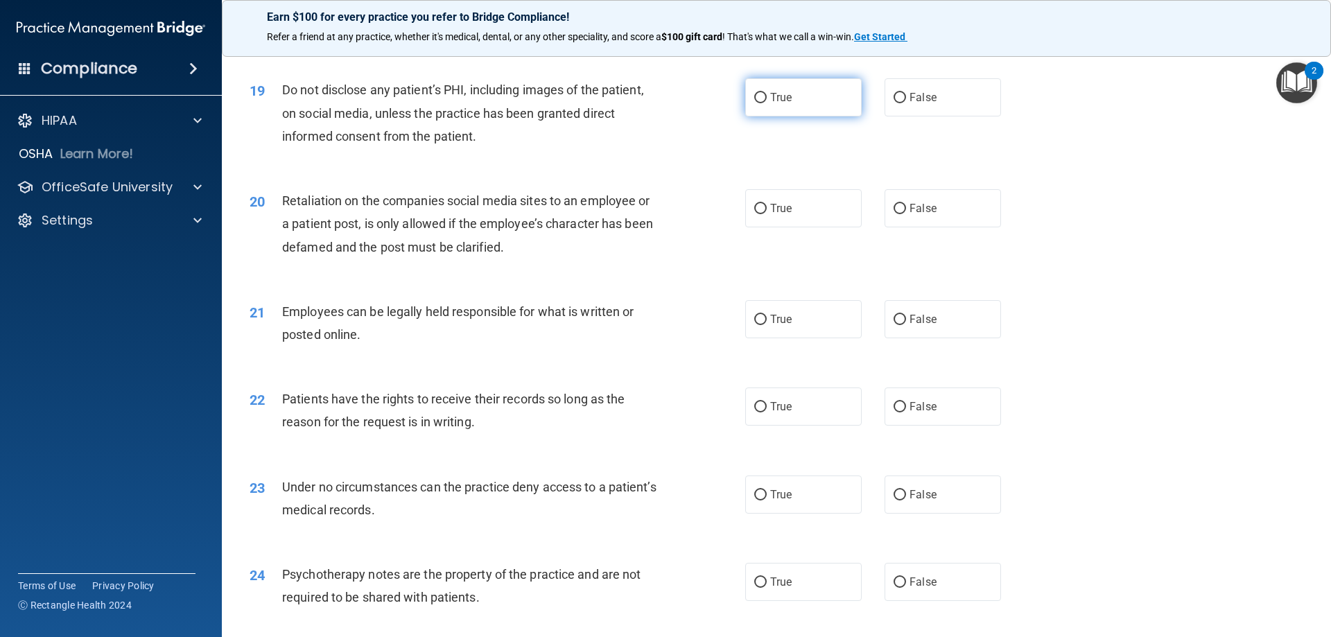
click at [780, 104] on span "True" at bounding box center [780, 97] width 21 height 13
click at [767, 103] on input "True" at bounding box center [760, 98] width 12 height 10
radio input "true"
click at [925, 227] on label "False" at bounding box center [942, 208] width 116 height 38
click at [906, 214] on input "False" at bounding box center [899, 209] width 12 height 10
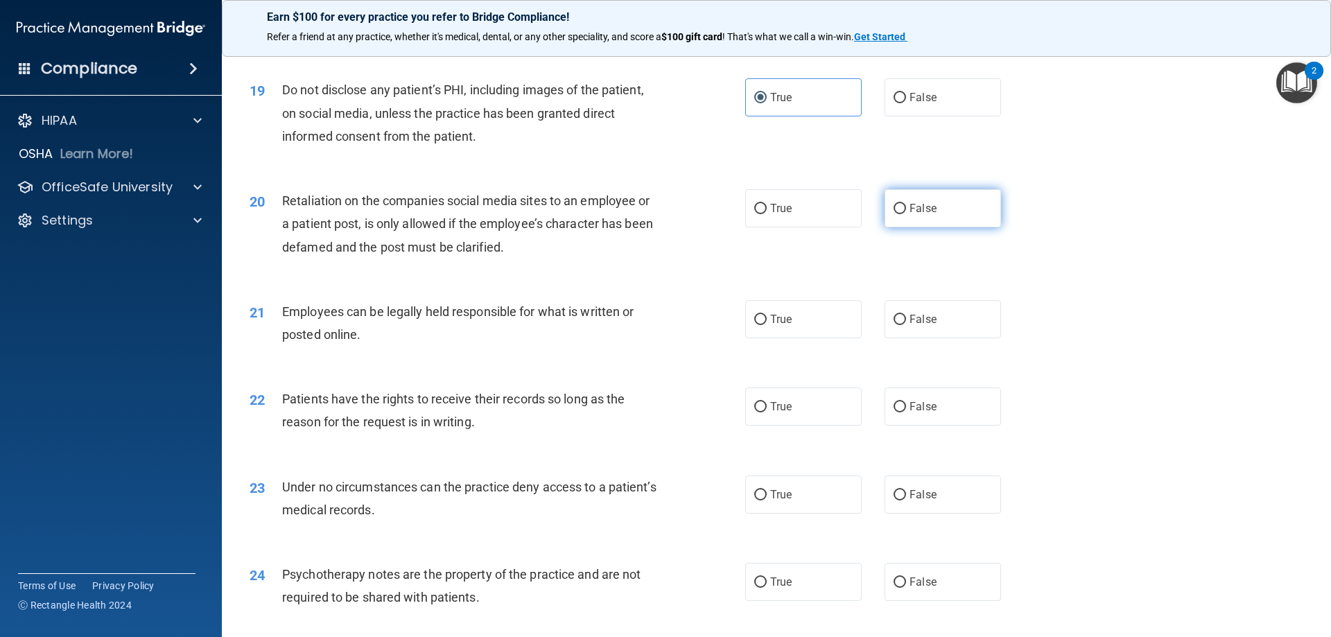
radio input "true"
click at [780, 326] on span "True" at bounding box center [780, 319] width 21 height 13
click at [767, 325] on input "True" at bounding box center [760, 320] width 12 height 10
radio input "true"
click at [893, 412] on input "False" at bounding box center [899, 407] width 12 height 10
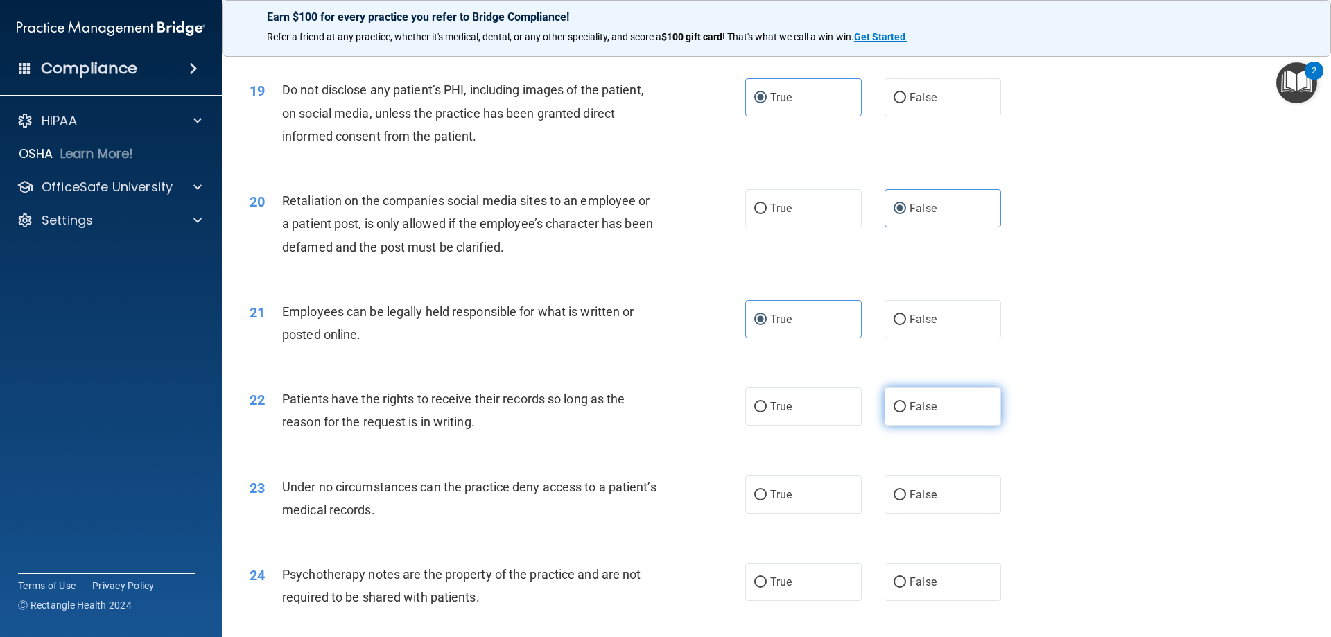
radio input "true"
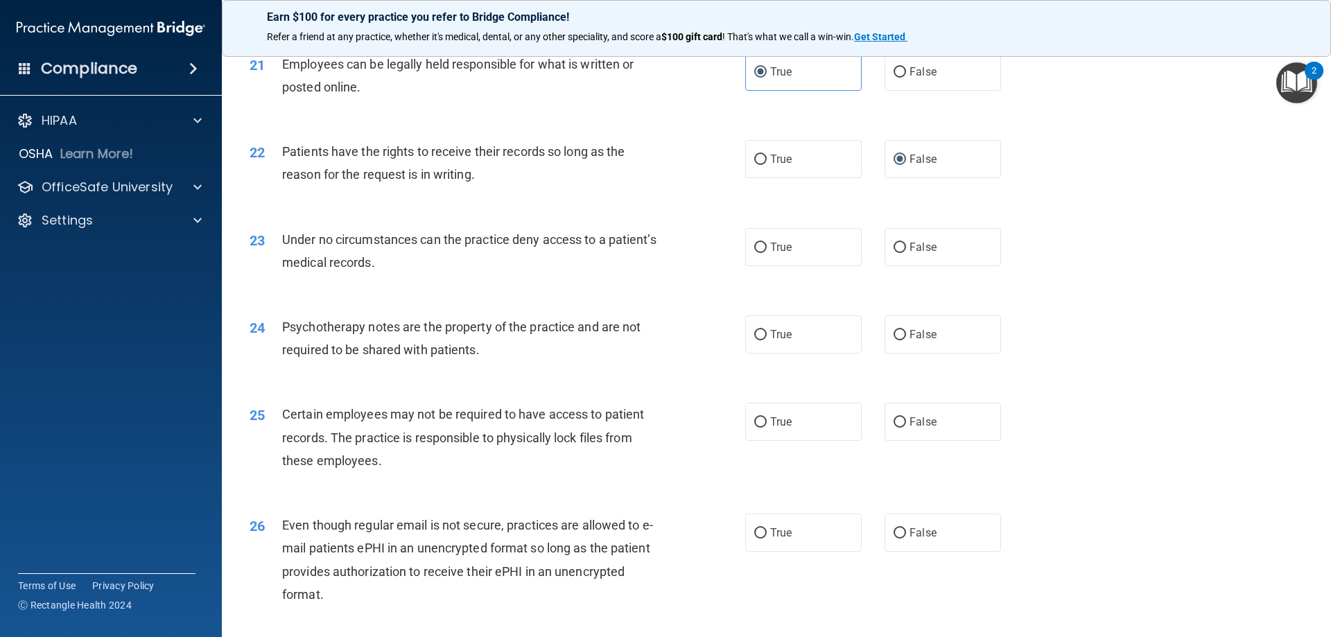
scroll to position [2298, 0]
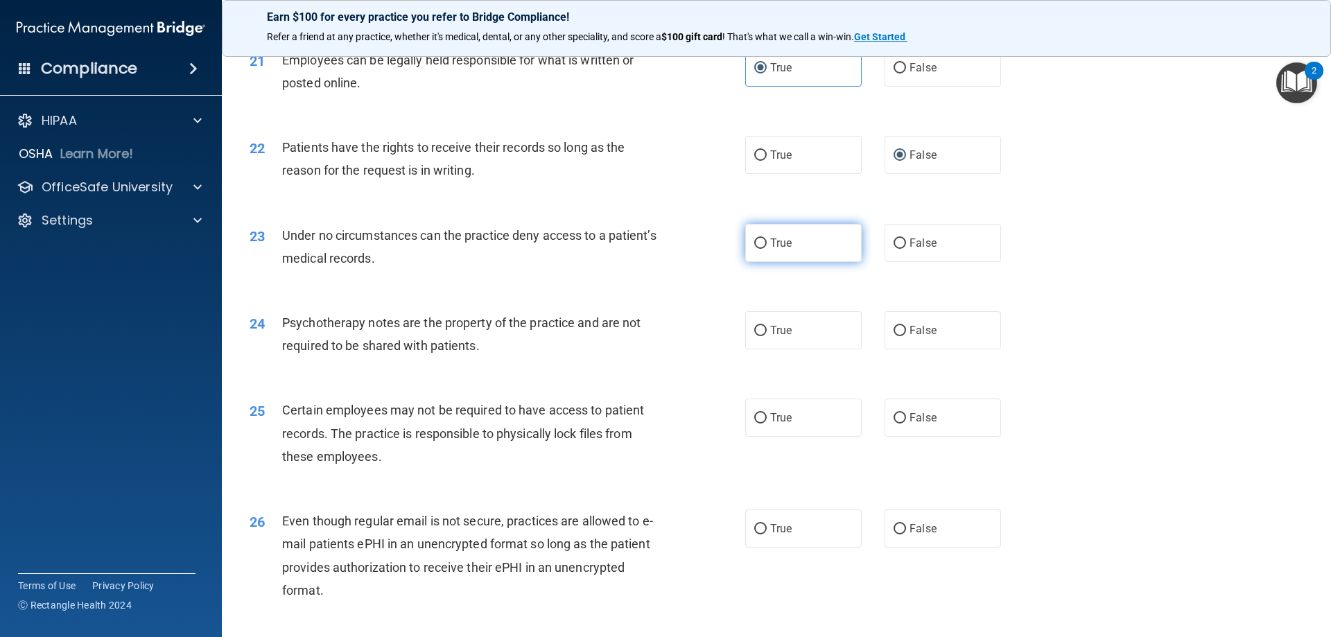
click at [747, 262] on label "True" at bounding box center [803, 243] width 116 height 38
click at [754, 249] on input "True" at bounding box center [760, 243] width 12 height 10
radio input "true"
click at [901, 262] on label "False" at bounding box center [942, 243] width 116 height 38
click at [901, 249] on input "False" at bounding box center [899, 243] width 12 height 10
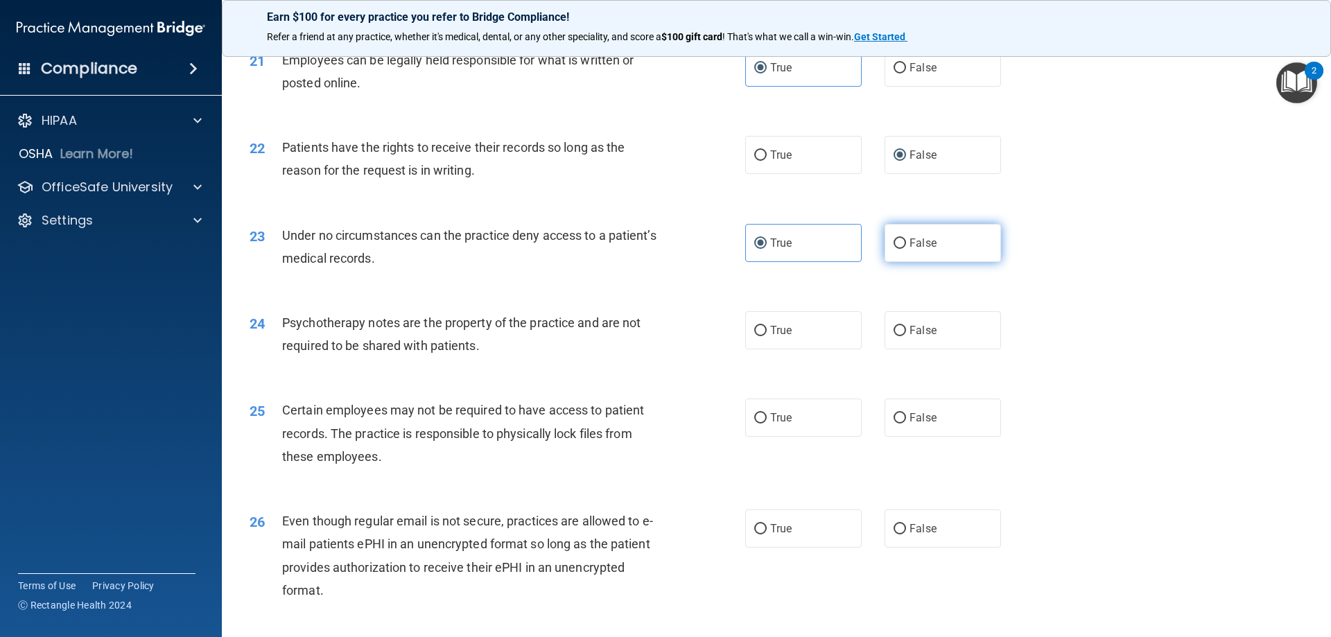
radio input "true"
radio input "false"
click at [756, 336] on input "True" at bounding box center [760, 331] width 12 height 10
radio input "true"
drag, startPoint x: 752, startPoint y: 437, endPoint x: 759, endPoint y: 439, distance: 7.2
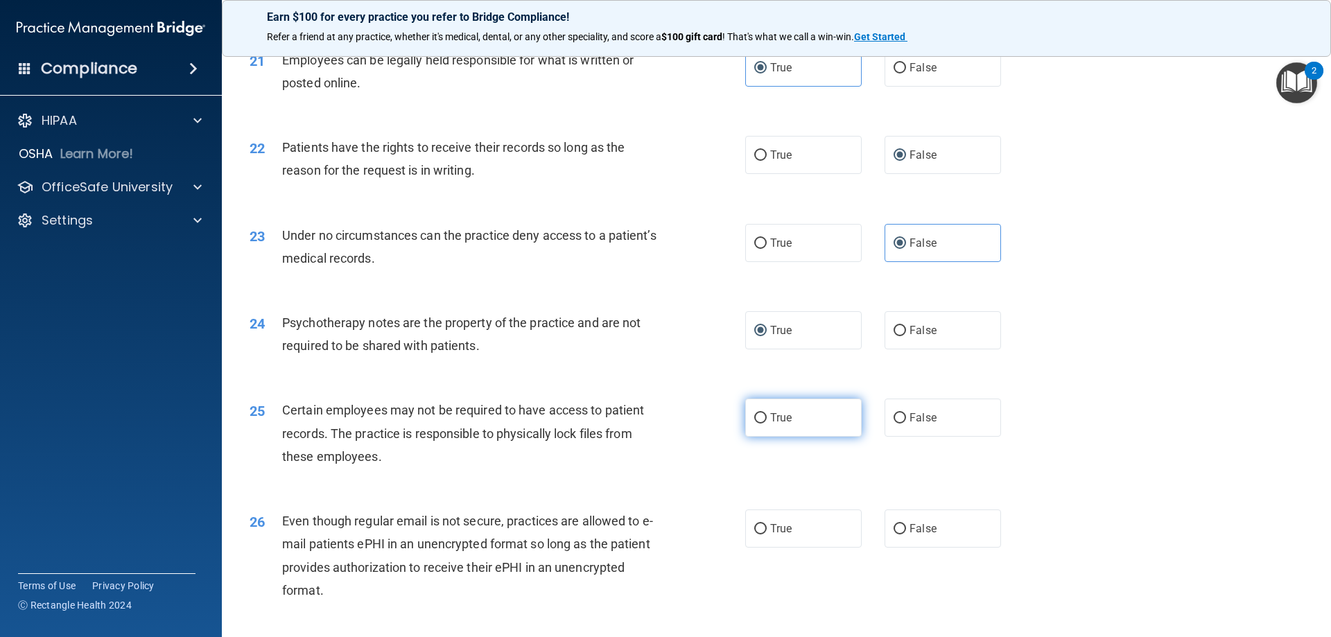
click at [754, 424] on input "True" at bounding box center [760, 418] width 12 height 10
radio input "true"
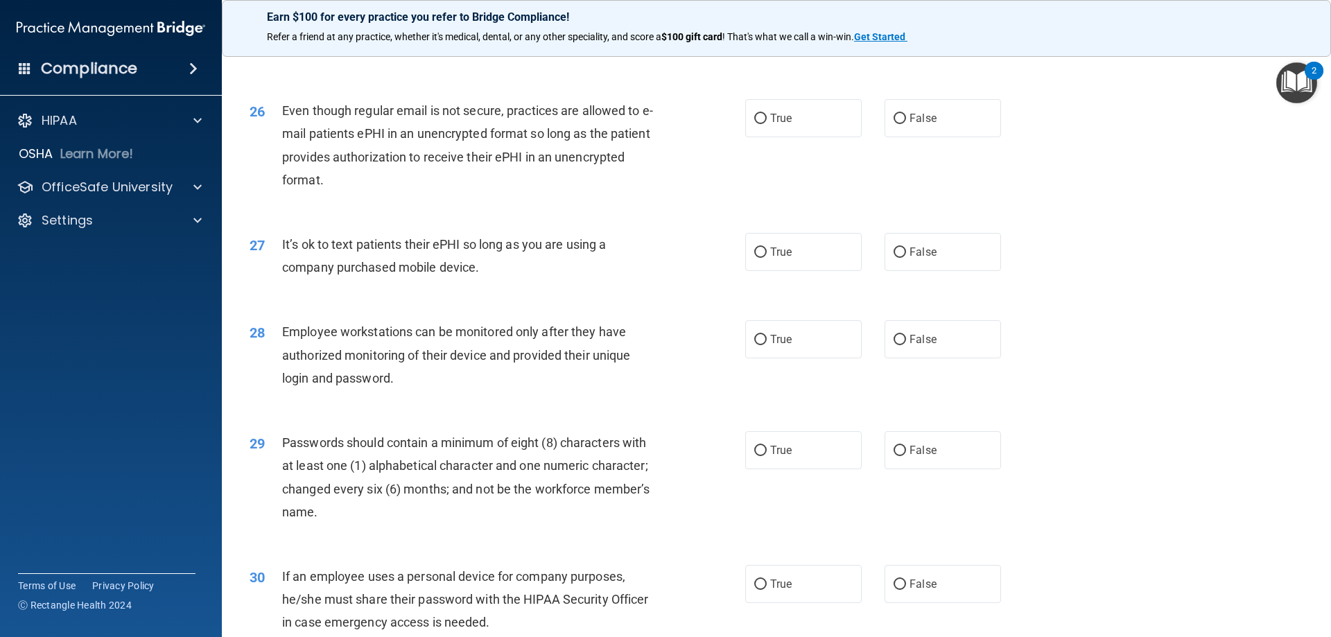
scroll to position [2687, 0]
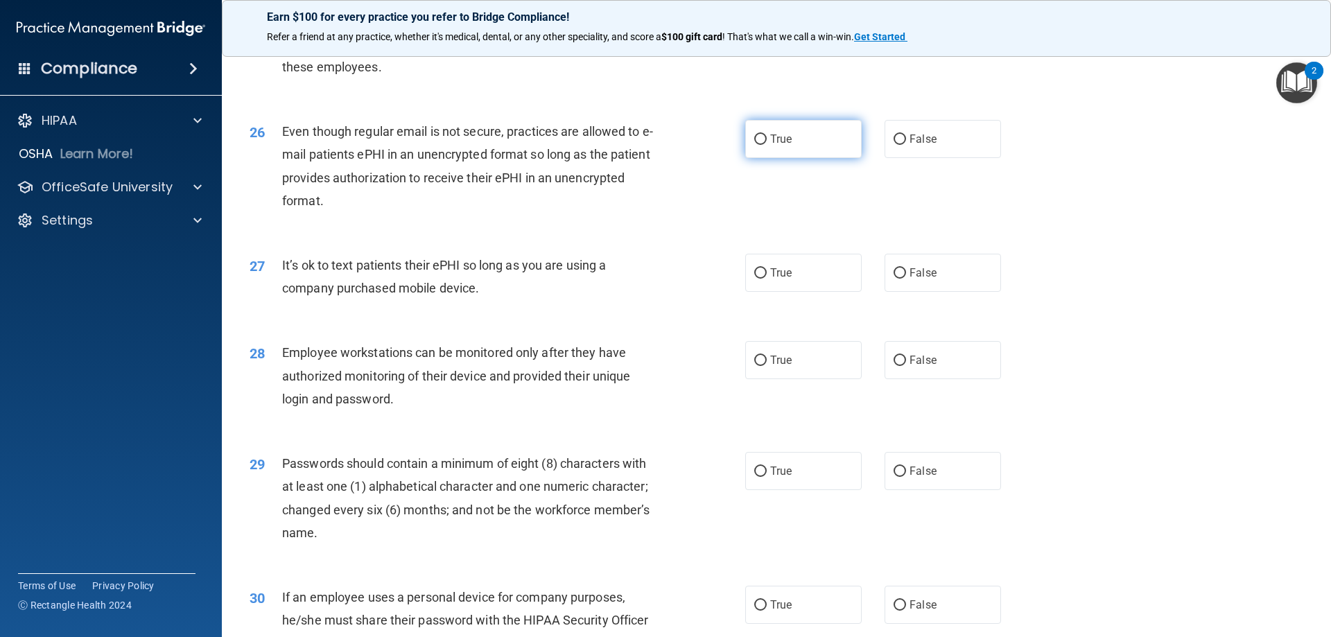
click at [757, 145] on input "True" at bounding box center [760, 139] width 12 height 10
radio input "true"
click at [893, 279] on input "False" at bounding box center [899, 273] width 12 height 10
radio input "true"
click at [907, 379] on label "False" at bounding box center [942, 360] width 116 height 38
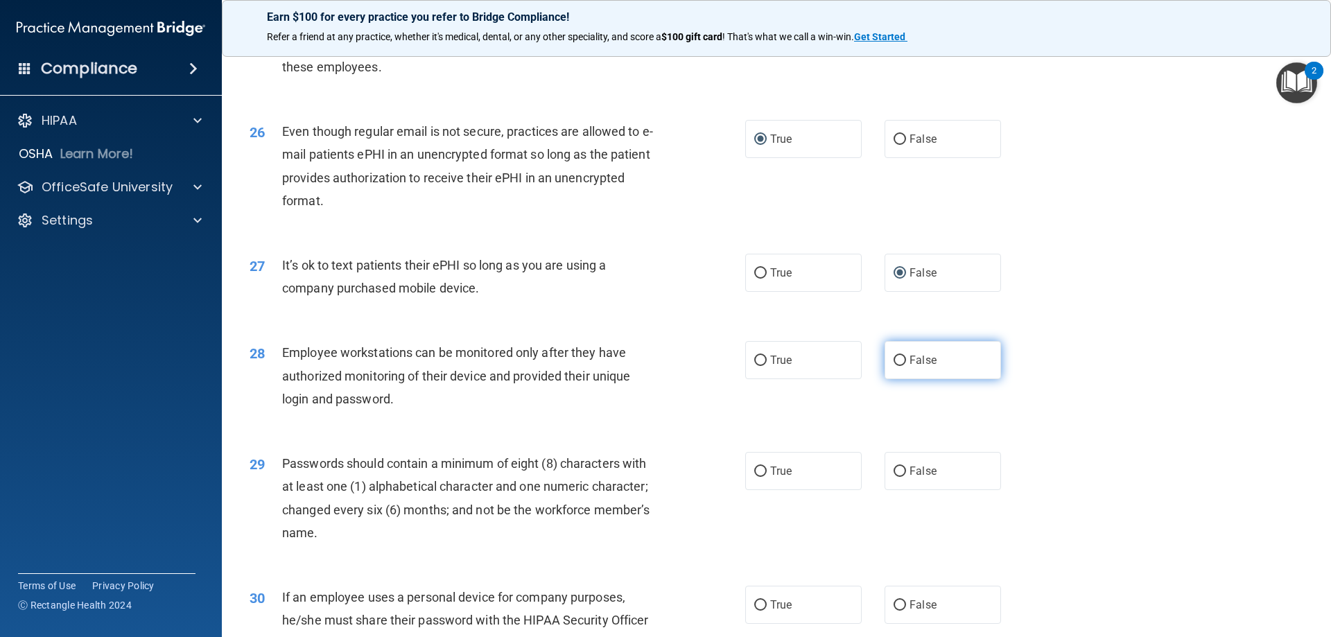
click at [906, 366] on input "False" at bounding box center [899, 361] width 12 height 10
radio input "true"
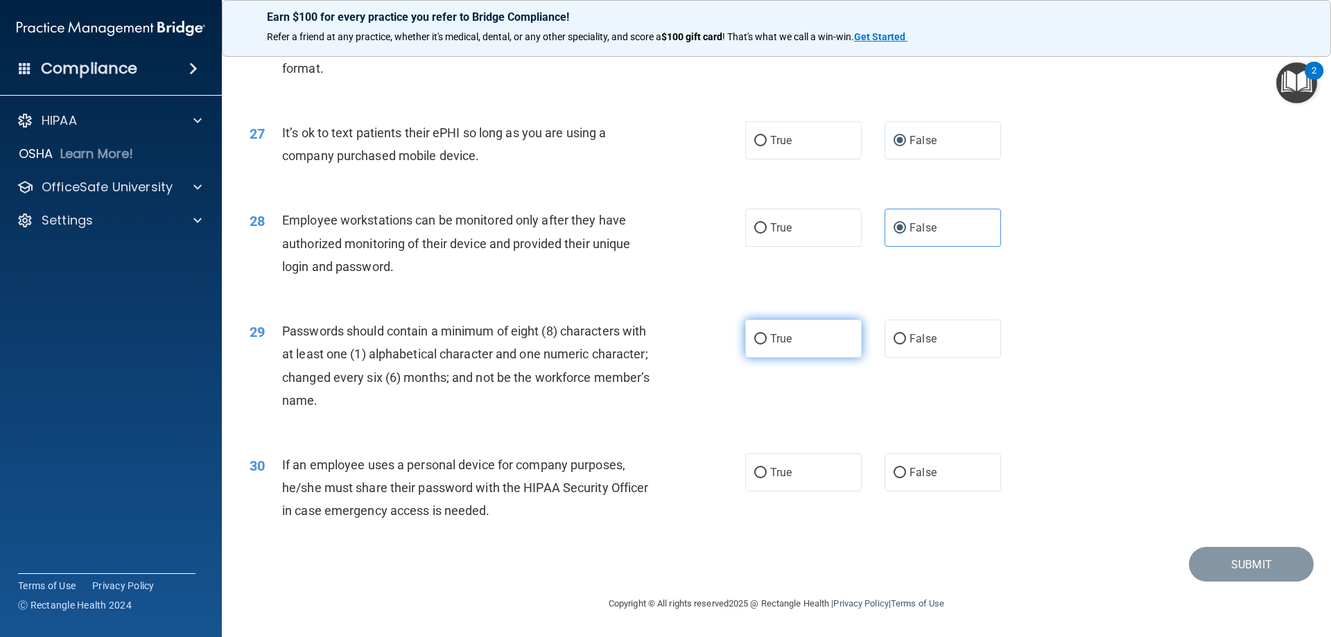
click at [790, 339] on label "True" at bounding box center [803, 339] width 116 height 38
click at [767, 339] on input "True" at bounding box center [760, 339] width 12 height 10
radio input "true"
click at [909, 472] on span "False" at bounding box center [922, 472] width 27 height 13
click at [906, 472] on input "False" at bounding box center [899, 473] width 12 height 10
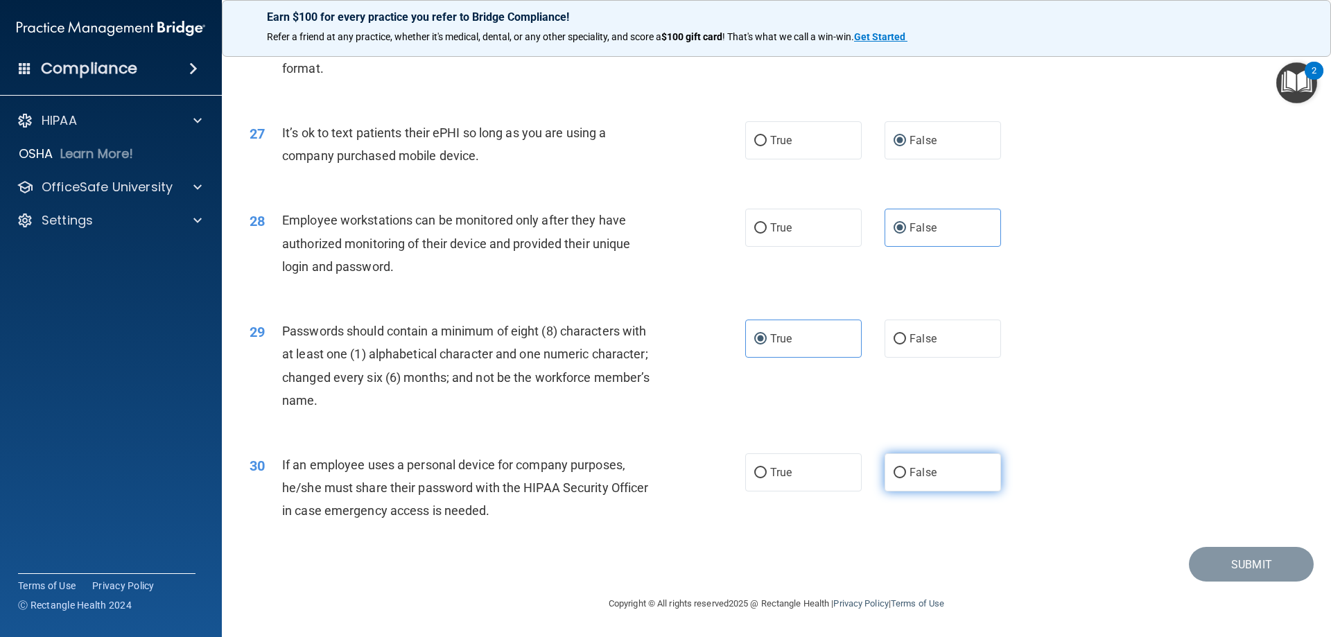
radio input "true"
click at [1239, 570] on button "Submit" at bounding box center [1251, 564] width 125 height 35
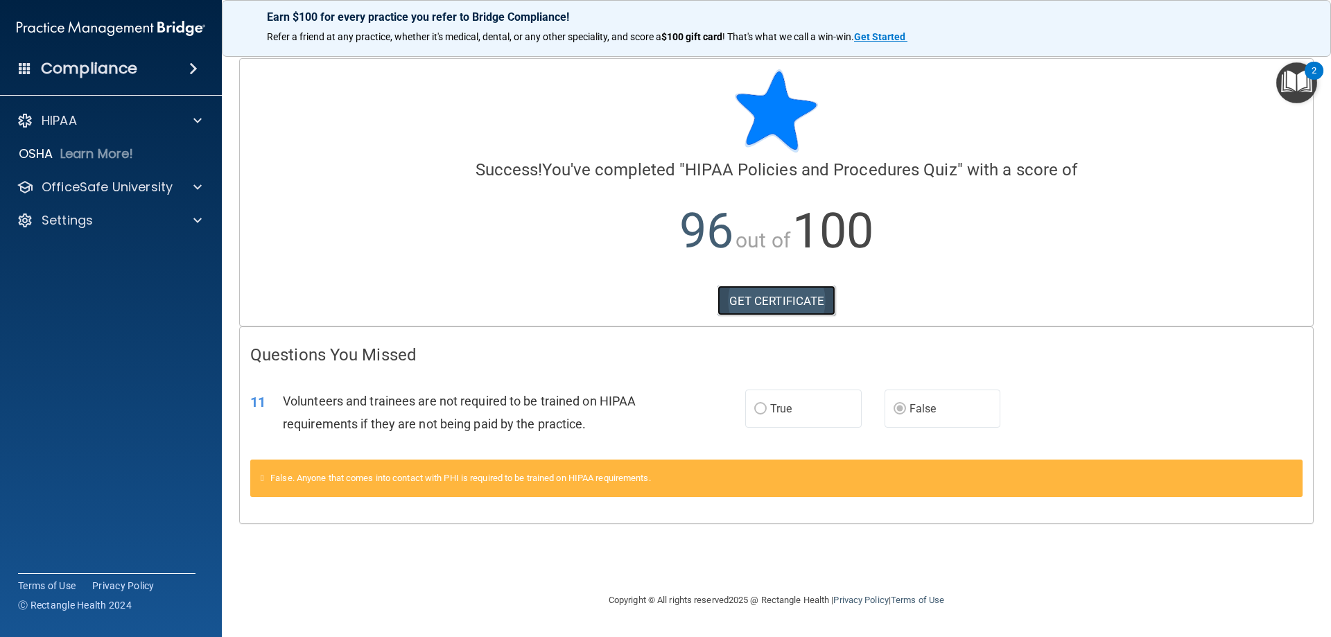
click at [799, 306] on link "GET CERTIFICATE" at bounding box center [776, 301] width 119 height 30
click at [59, 192] on p "OfficeSafe University" at bounding box center [107, 187] width 131 height 17
click at [128, 215] on div "HIPAA Training" at bounding box center [103, 220] width 189 height 14
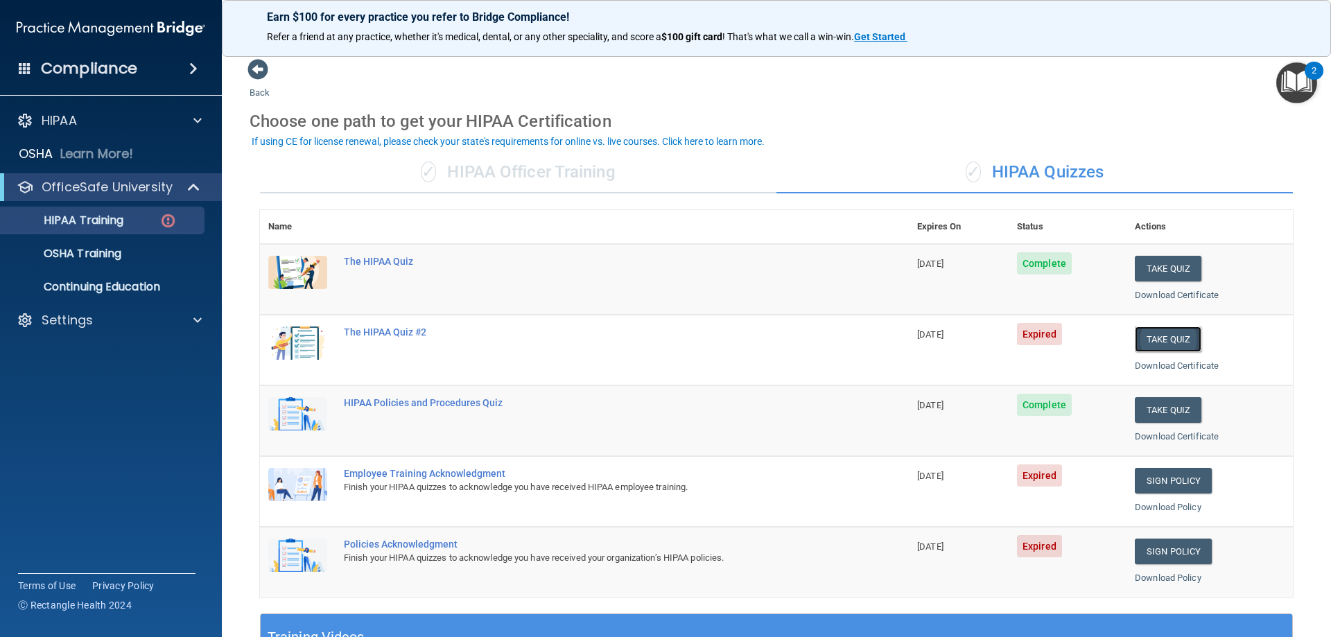
click at [1150, 338] on button "Take Quiz" at bounding box center [1168, 339] width 67 height 26
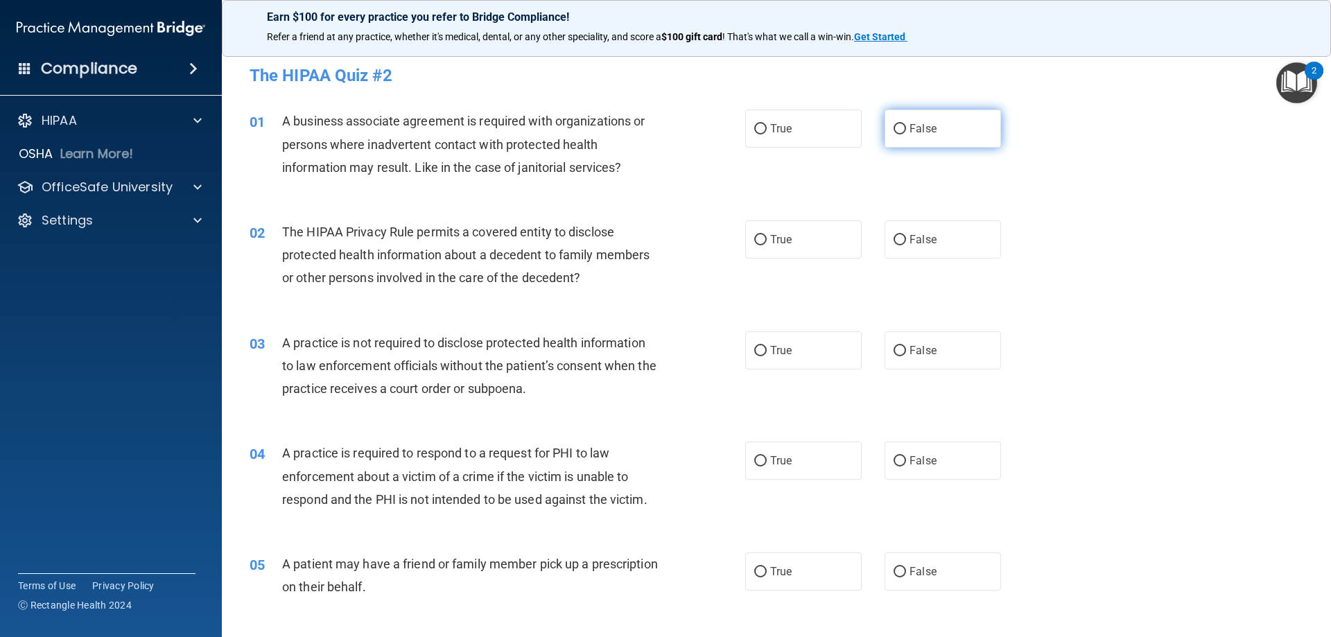
click at [941, 127] on label "False" at bounding box center [942, 129] width 116 height 38
click at [906, 127] on input "False" at bounding box center [899, 129] width 12 height 10
radio input "true"
click at [758, 124] on input "True" at bounding box center [760, 129] width 12 height 10
radio input "true"
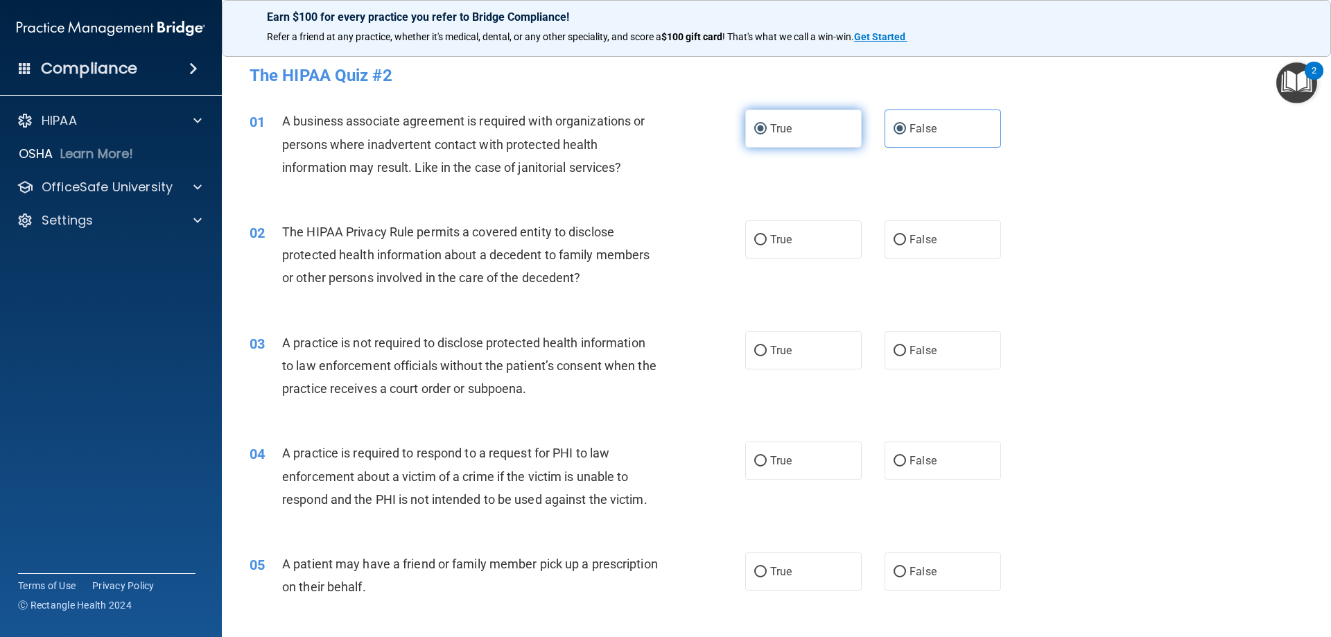
radio input "false"
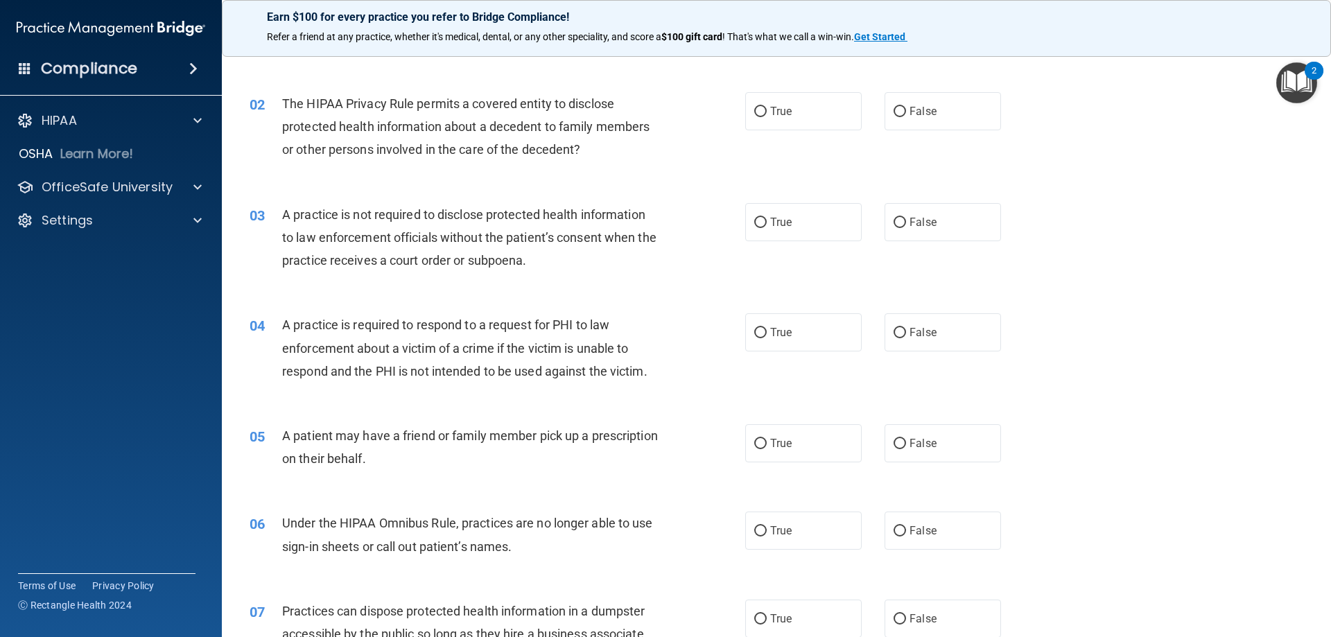
scroll to position [159, 0]
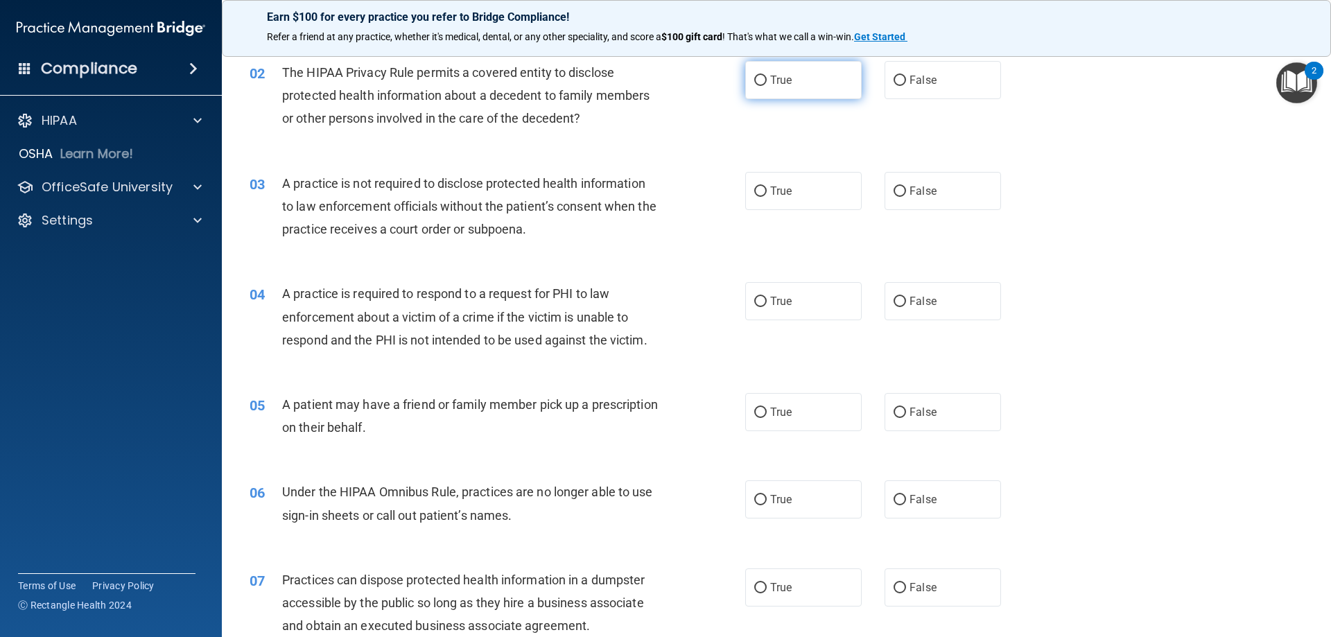
click at [783, 86] on span "True" at bounding box center [780, 79] width 21 height 13
click at [767, 86] on input "True" at bounding box center [760, 81] width 12 height 10
radio input "true"
click at [913, 199] on label "False" at bounding box center [942, 191] width 116 height 38
click at [906, 197] on input "False" at bounding box center [899, 191] width 12 height 10
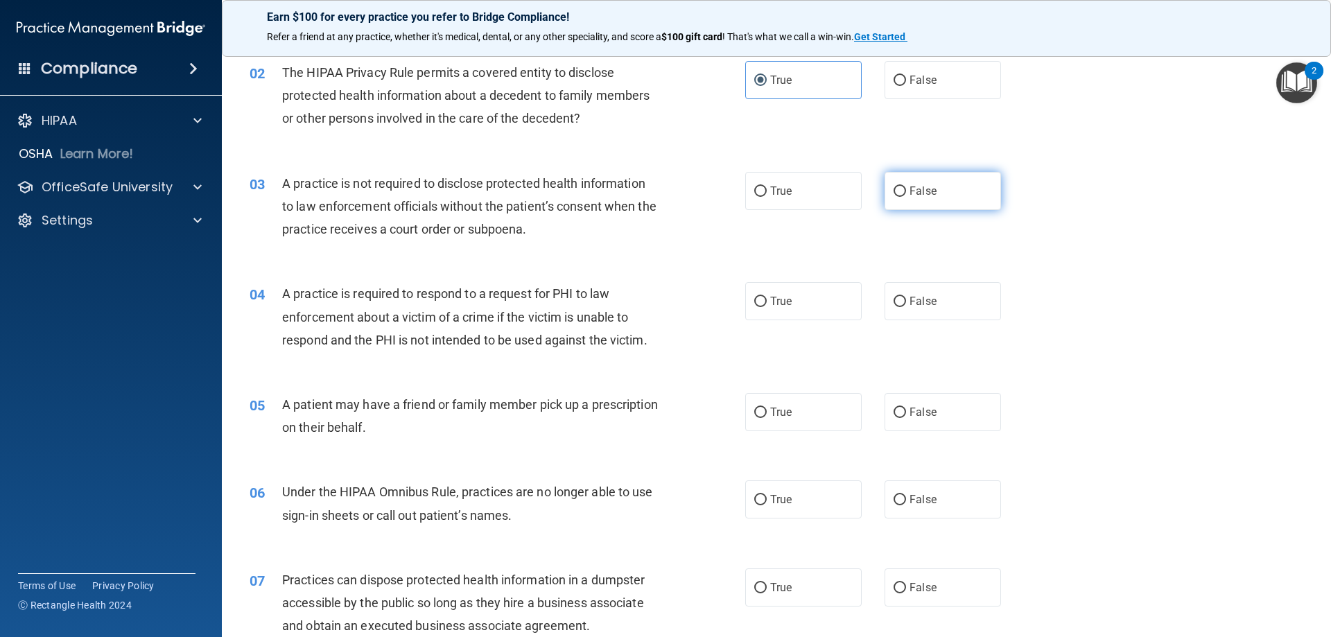
radio input "true"
click at [909, 306] on span "False" at bounding box center [922, 301] width 27 height 13
click at [905, 306] on input "False" at bounding box center [899, 302] width 12 height 10
radio input "true"
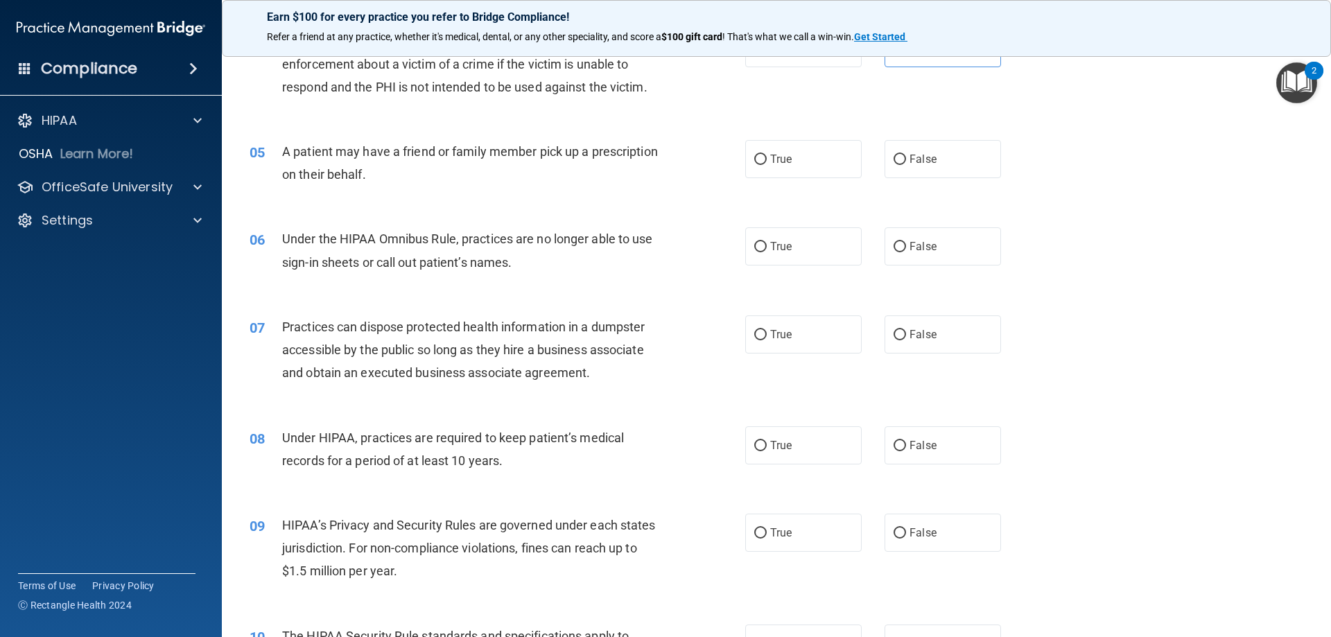
scroll to position [428, 0]
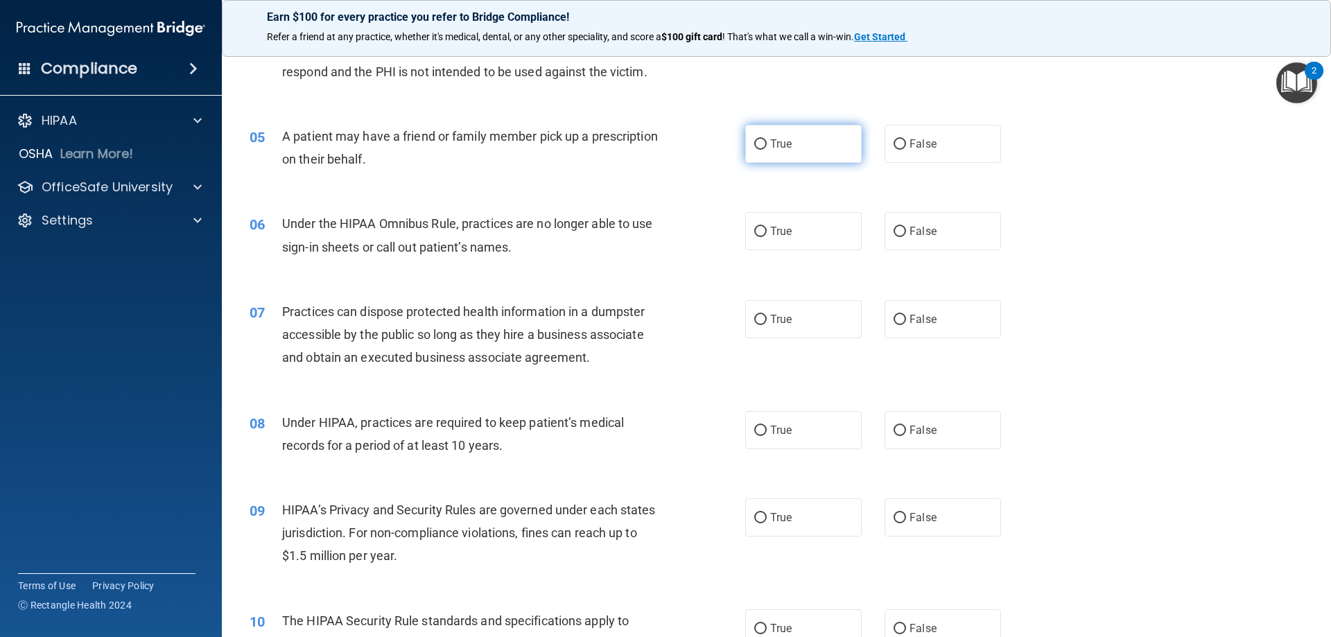
click at [754, 142] on input "True" at bounding box center [760, 144] width 12 height 10
radio input "true"
click at [781, 236] on span "True" at bounding box center [780, 231] width 21 height 13
click at [767, 236] on input "True" at bounding box center [760, 232] width 12 height 10
radio input "true"
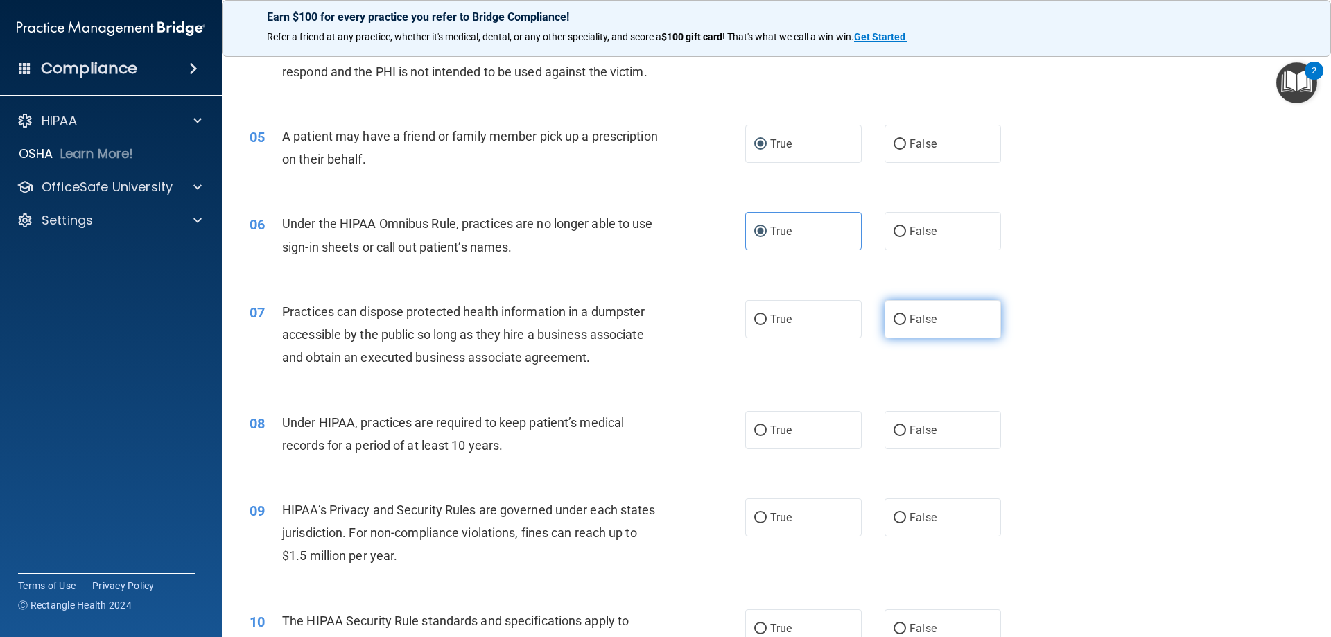
click at [913, 322] on span "False" at bounding box center [922, 319] width 27 height 13
click at [906, 322] on input "False" at bounding box center [899, 320] width 12 height 10
radio input "true"
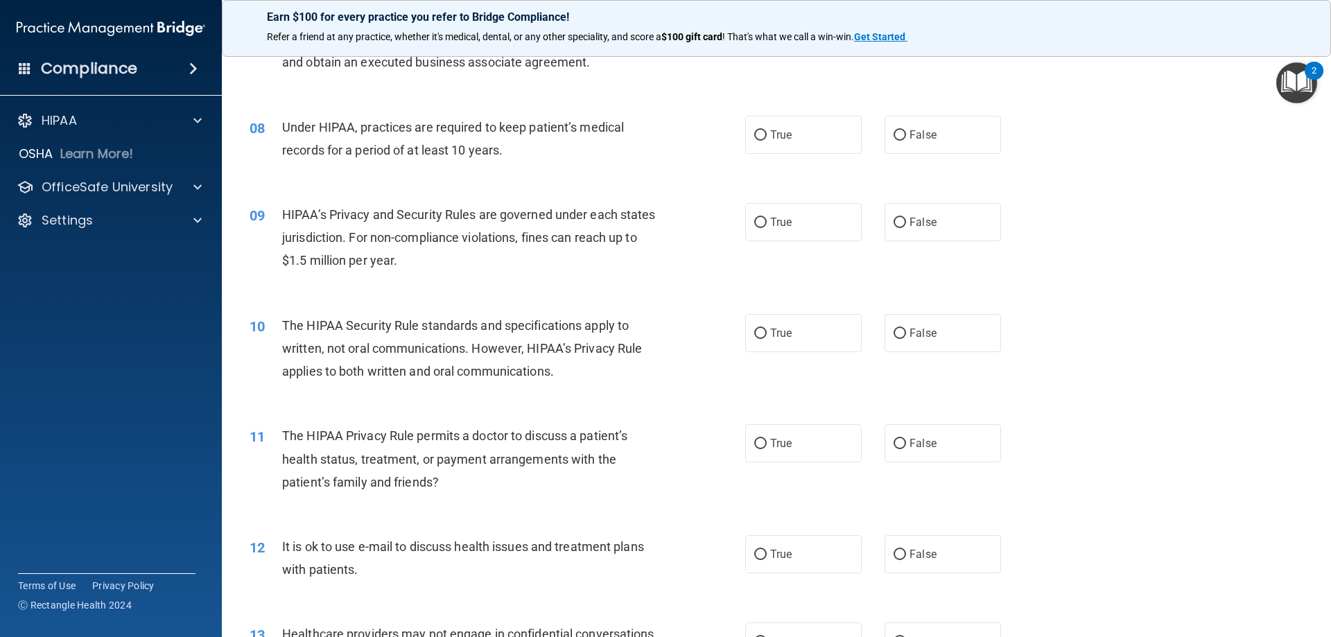
scroll to position [731, 0]
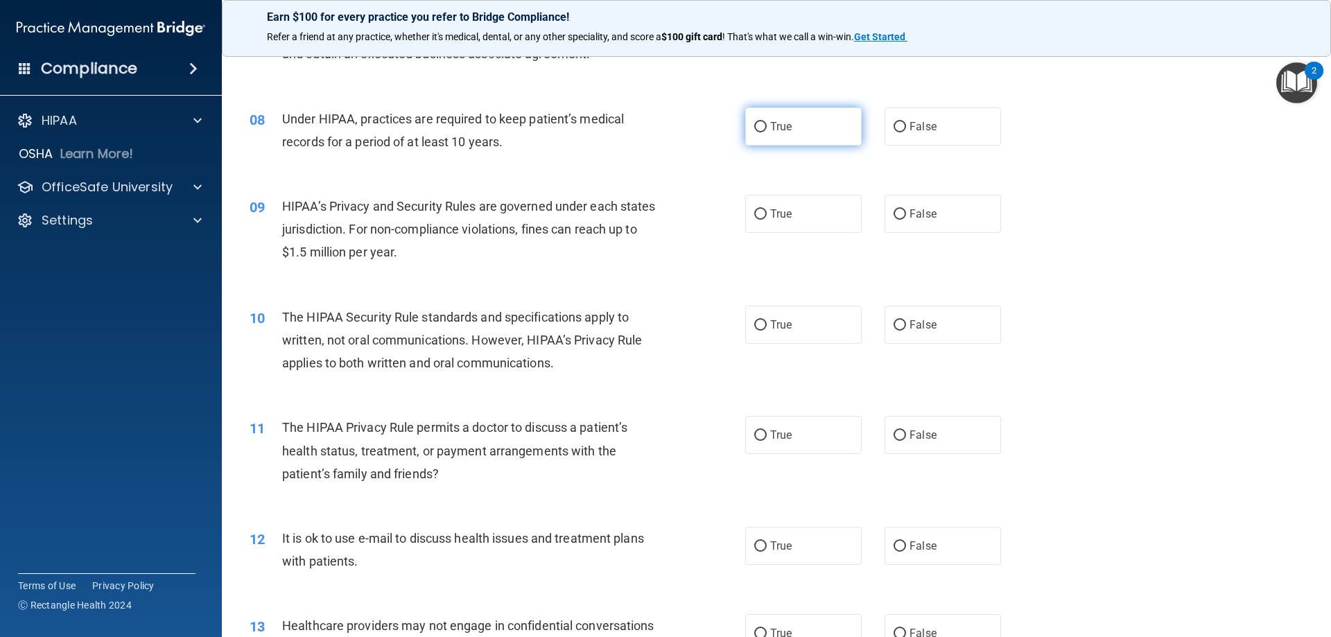
click at [778, 129] on span "True" at bounding box center [780, 126] width 21 height 13
click at [767, 129] on input "True" at bounding box center [760, 127] width 12 height 10
radio input "true"
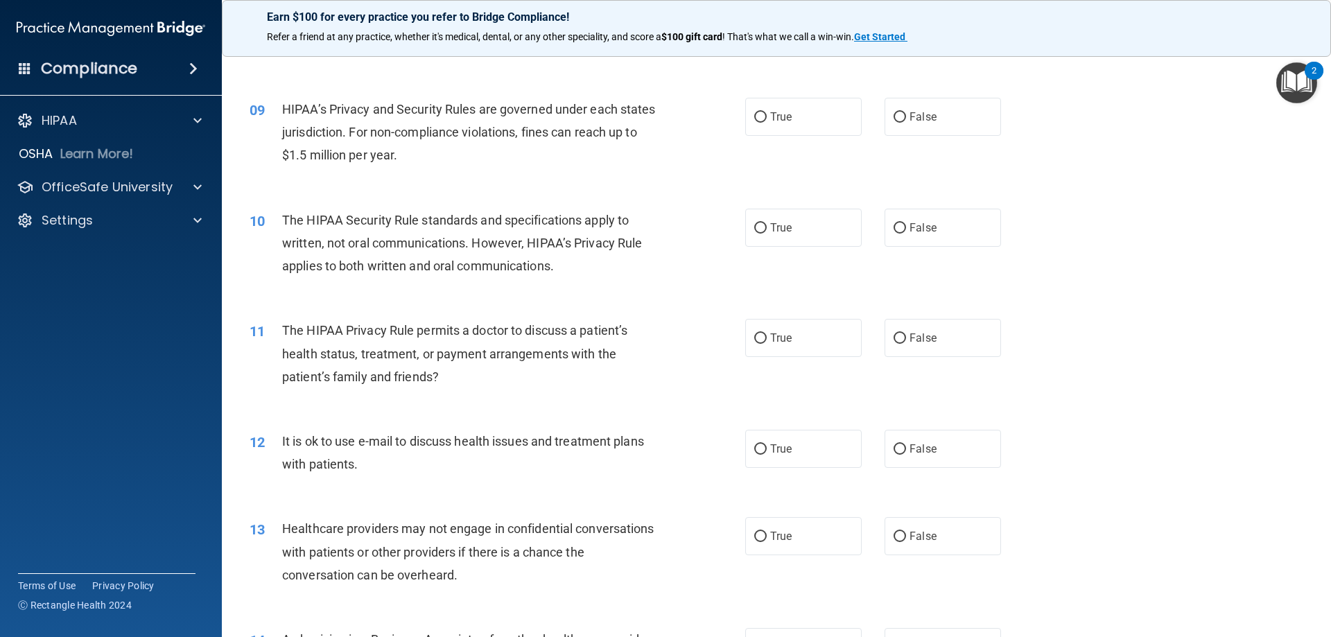
scroll to position [832, 0]
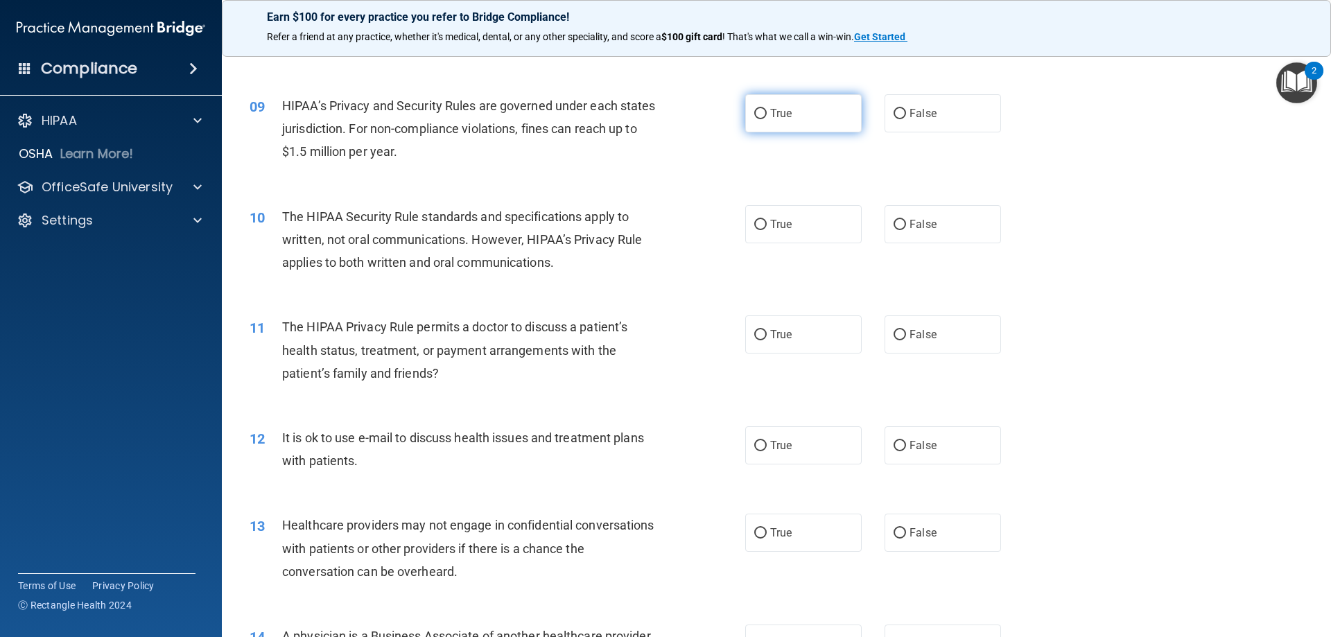
click at [778, 111] on span "True" at bounding box center [780, 113] width 21 height 13
click at [767, 111] on input "True" at bounding box center [760, 114] width 12 height 10
radio input "true"
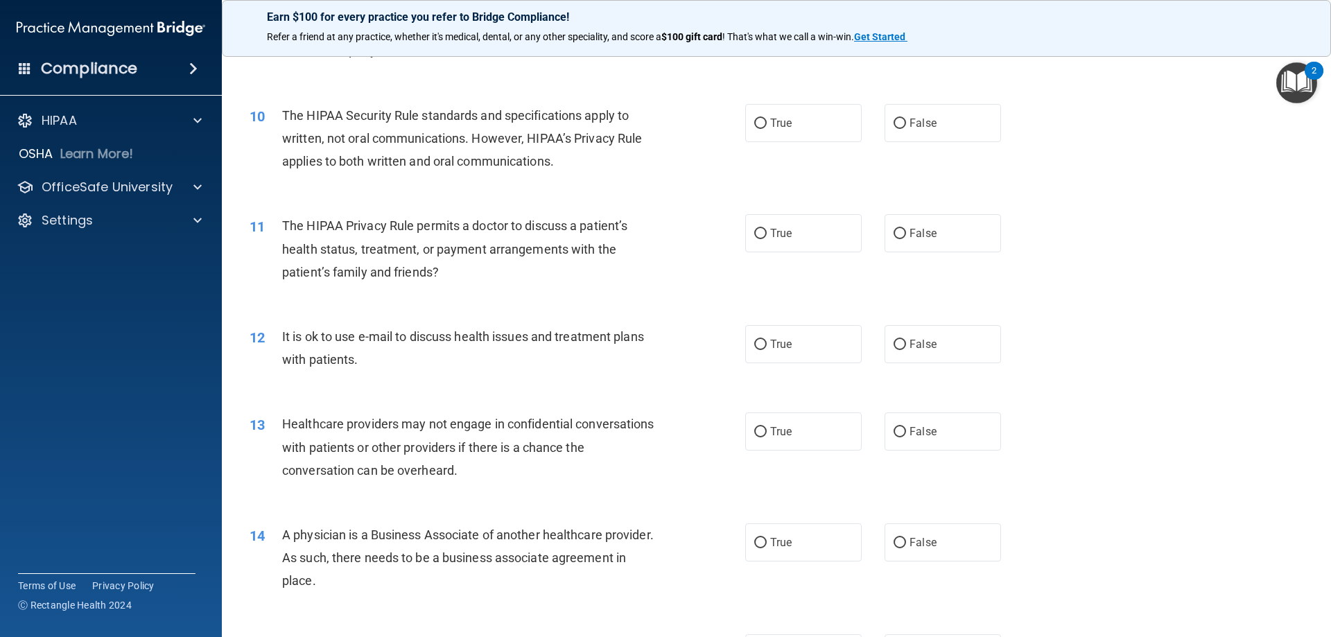
scroll to position [941, 0]
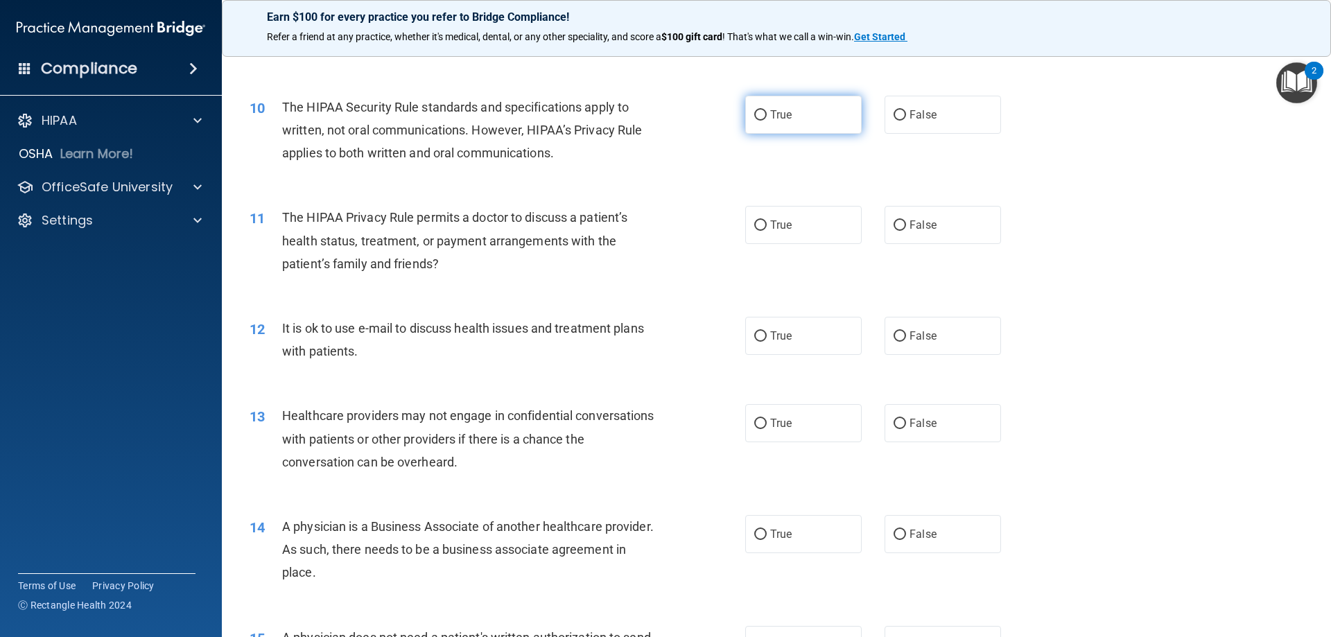
click at [802, 123] on label "True" at bounding box center [803, 115] width 116 height 38
click at [767, 121] on input "True" at bounding box center [760, 115] width 12 height 10
radio input "true"
click at [909, 223] on span "False" at bounding box center [922, 224] width 27 height 13
click at [905, 223] on input "False" at bounding box center [899, 225] width 12 height 10
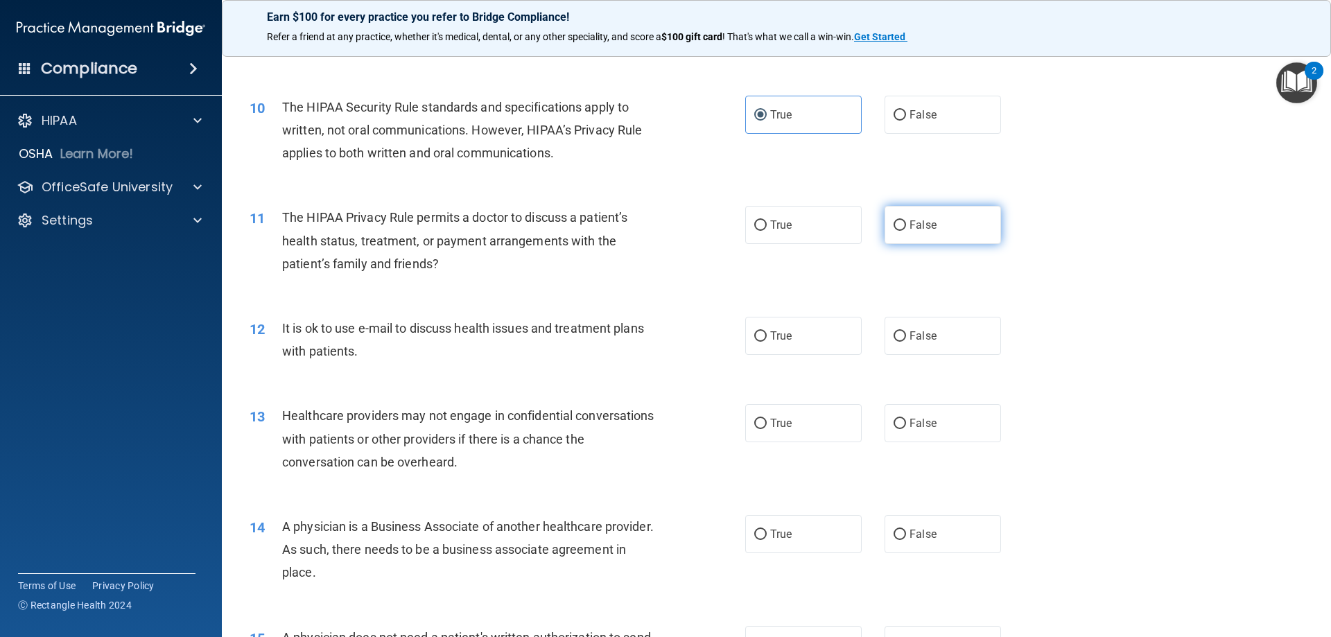
radio input "true"
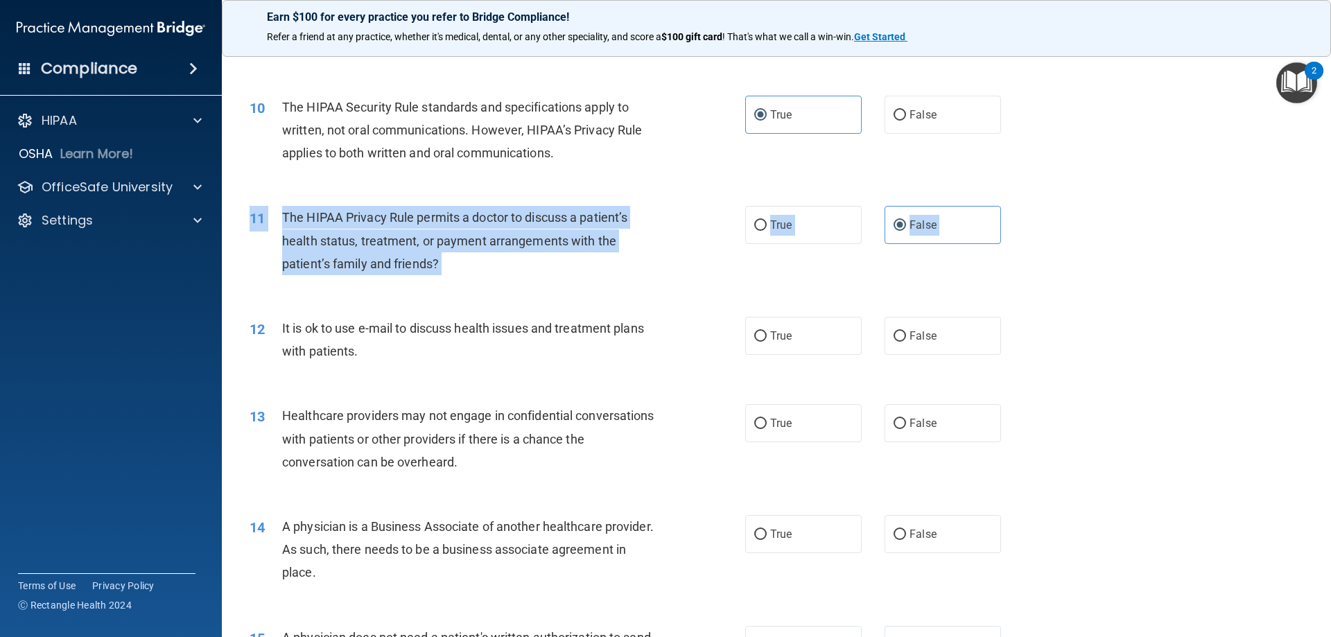
drag, startPoint x: 1318, startPoint y: 280, endPoint x: 1318, endPoint y: 313, distance: 33.3
click at [1318, 313] on main "- The HIPAA Quiz #2 This quiz doesn’t expire until [DATE]. Are you sure you wan…" at bounding box center [776, 340] width 1109 height 593
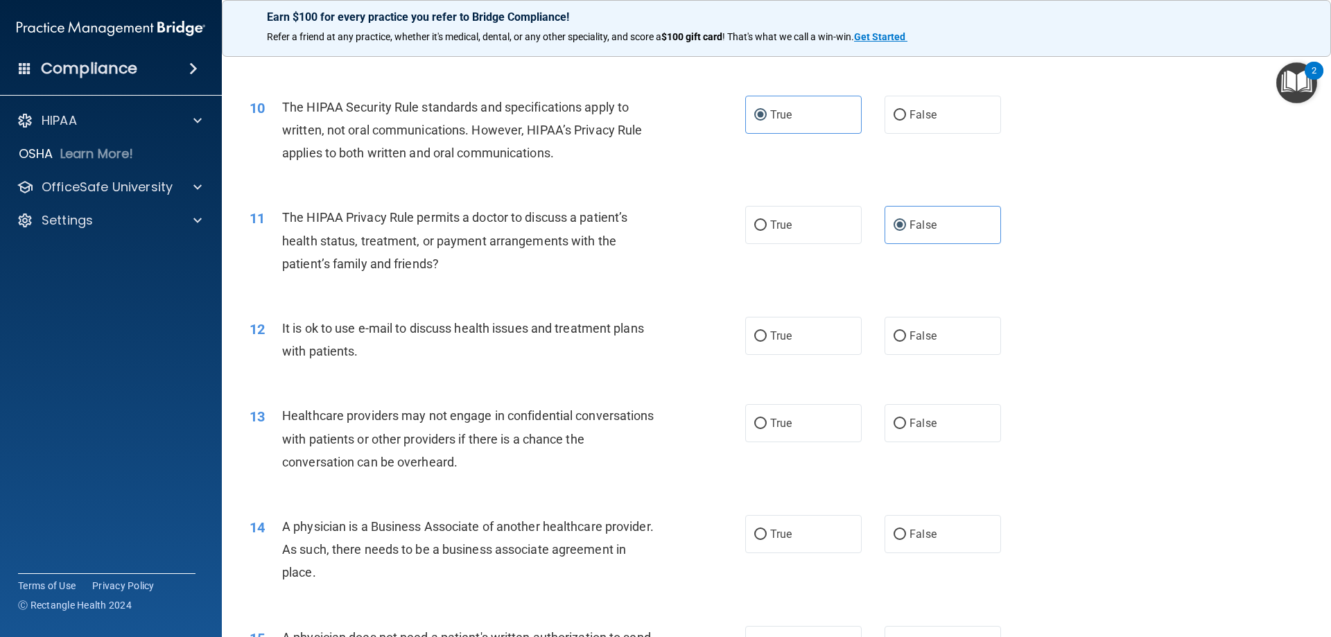
click at [1209, 294] on div "11 The HIPAA Privacy Rule permits a doctor to discuss a patient’s health status…" at bounding box center [776, 244] width 1074 height 111
click at [756, 338] on input "True" at bounding box center [760, 336] width 12 height 10
radio input "true"
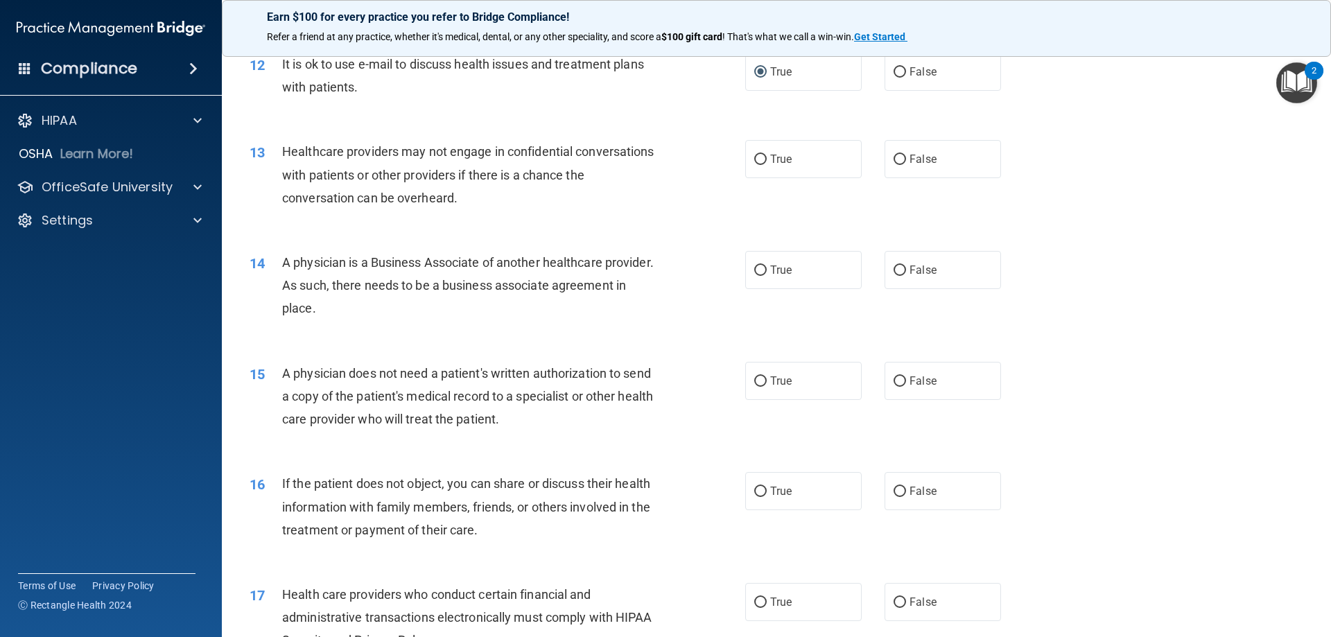
scroll to position [1256, 0]
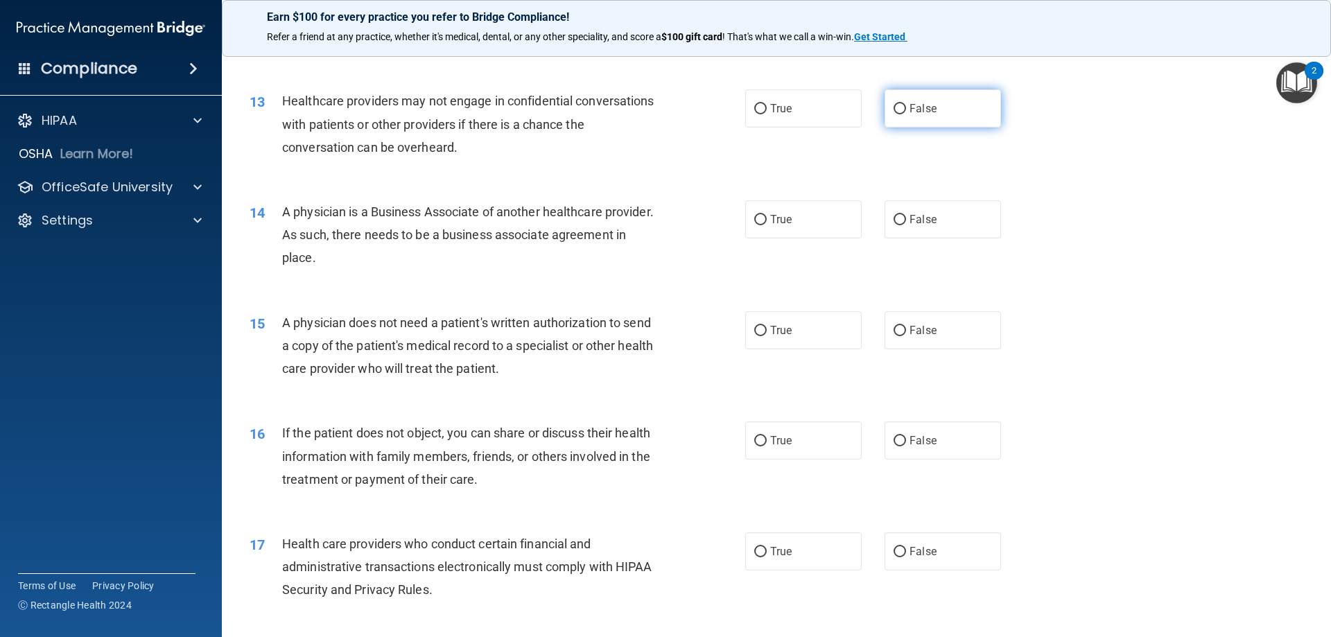
click at [896, 109] on input "False" at bounding box center [899, 109] width 12 height 10
radio input "true"
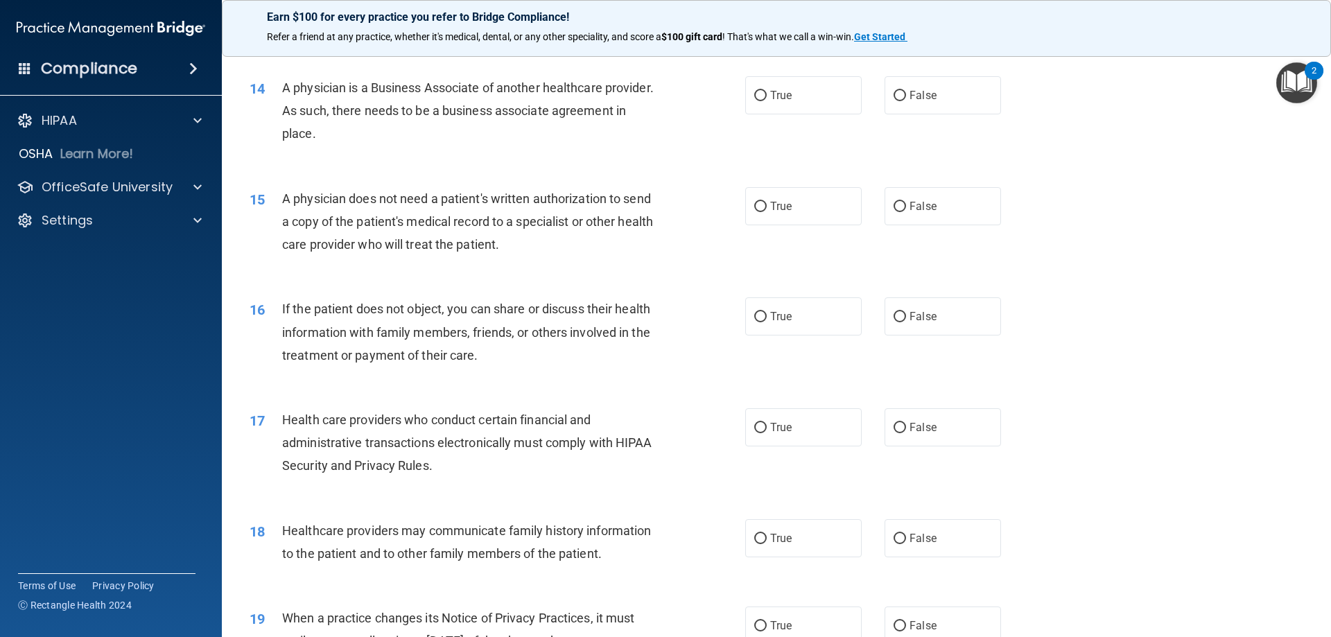
scroll to position [1388, 0]
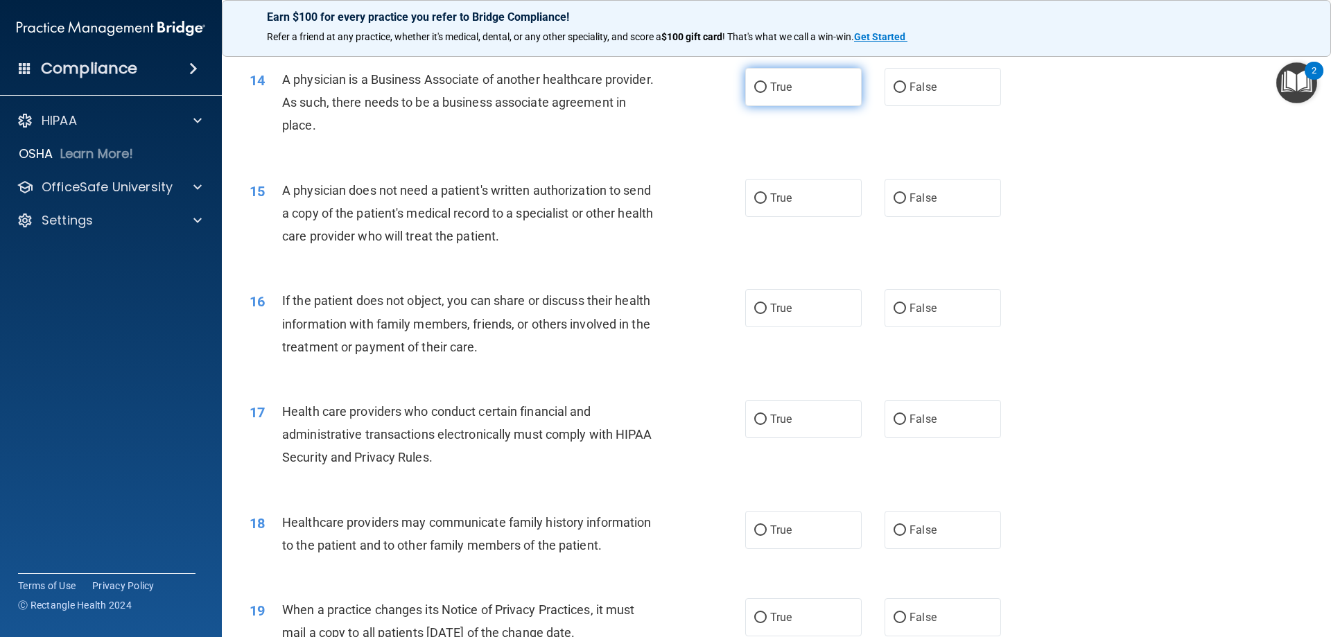
click at [760, 87] on input "True" at bounding box center [760, 87] width 12 height 10
radio input "true"
click at [789, 197] on label "True" at bounding box center [803, 198] width 116 height 38
click at [767, 197] on input "True" at bounding box center [760, 198] width 12 height 10
radio input "true"
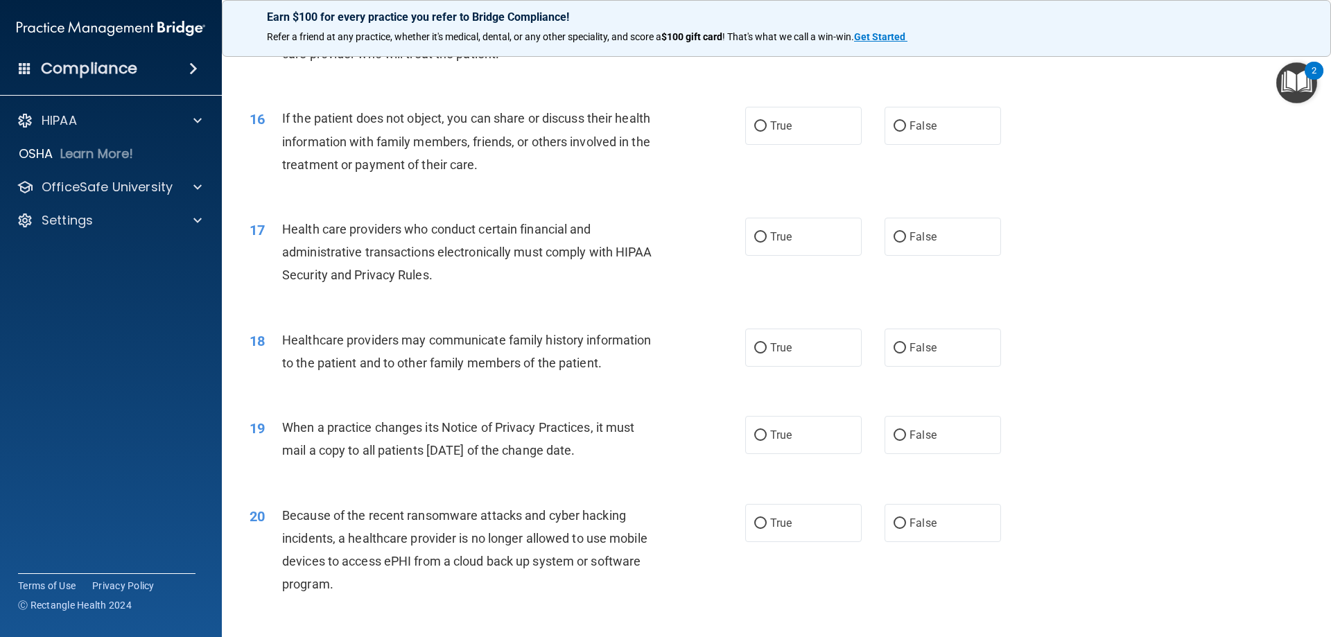
scroll to position [1590, 0]
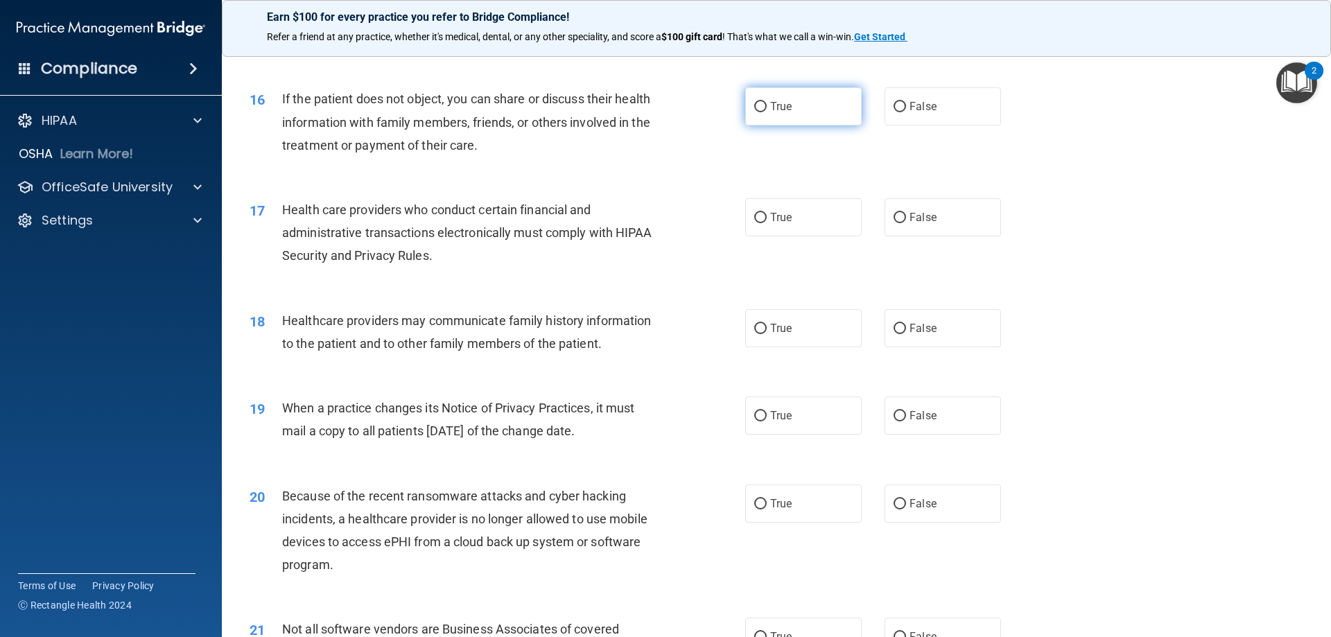
click at [755, 109] on input "True" at bounding box center [760, 107] width 12 height 10
radio input "true"
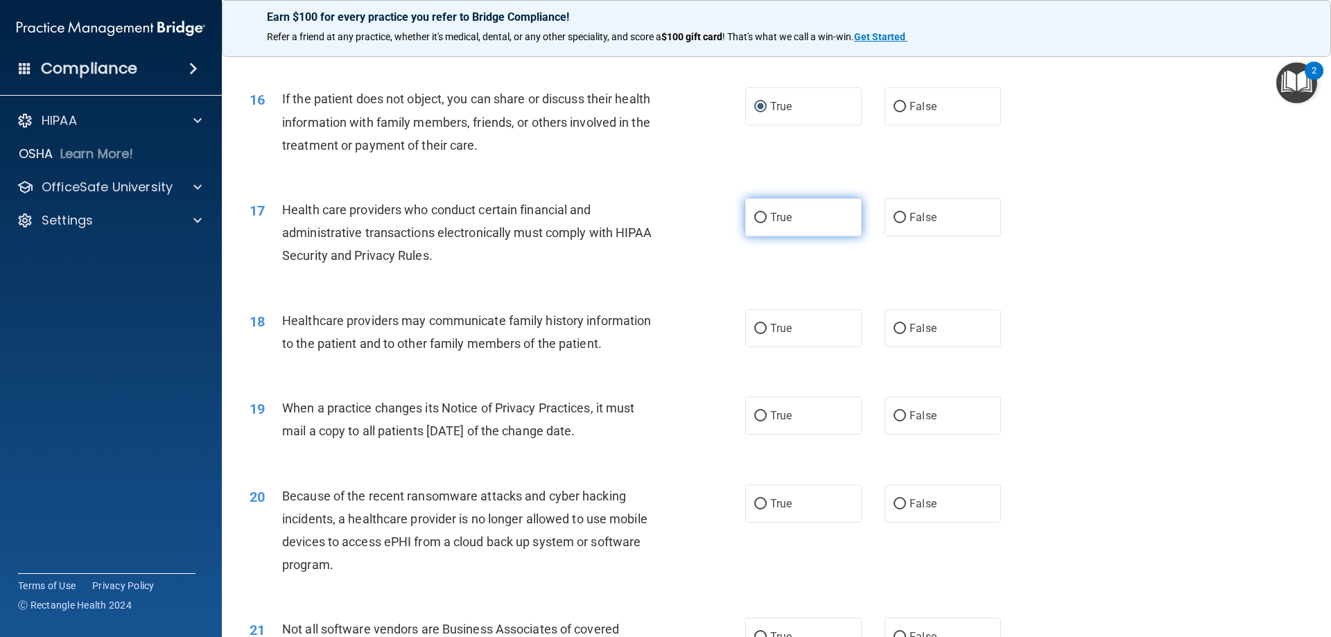
click at [758, 220] on input "True" at bounding box center [760, 218] width 12 height 10
radio input "true"
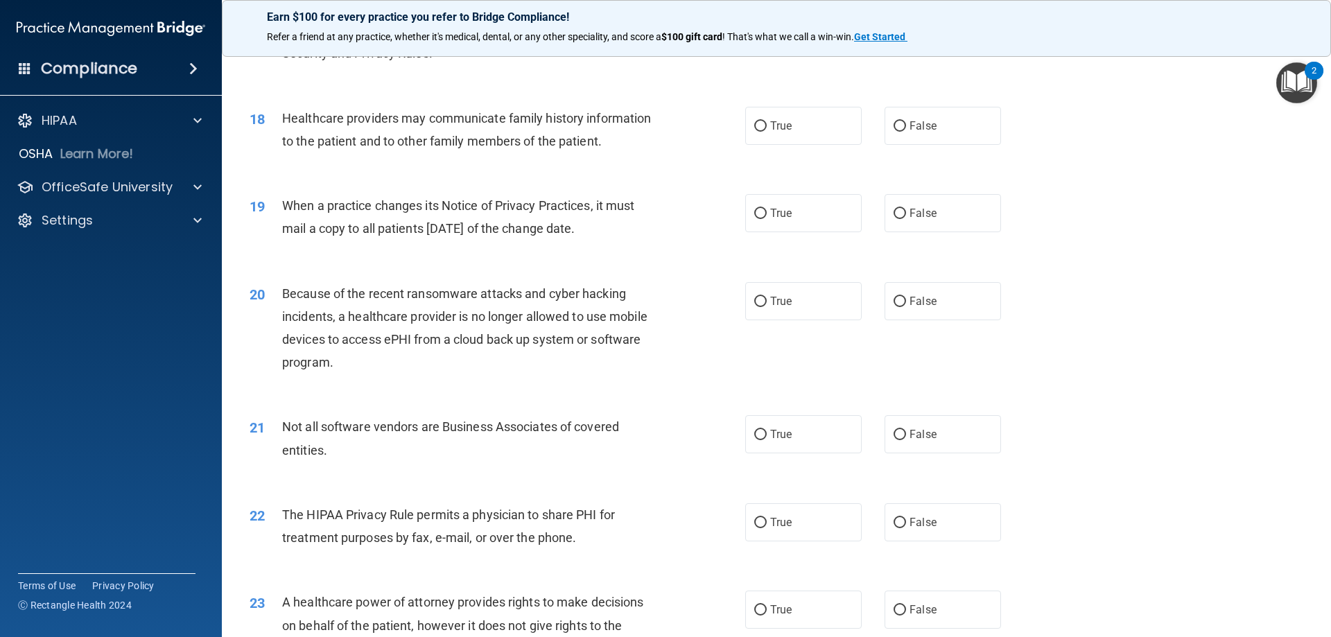
scroll to position [1797, 0]
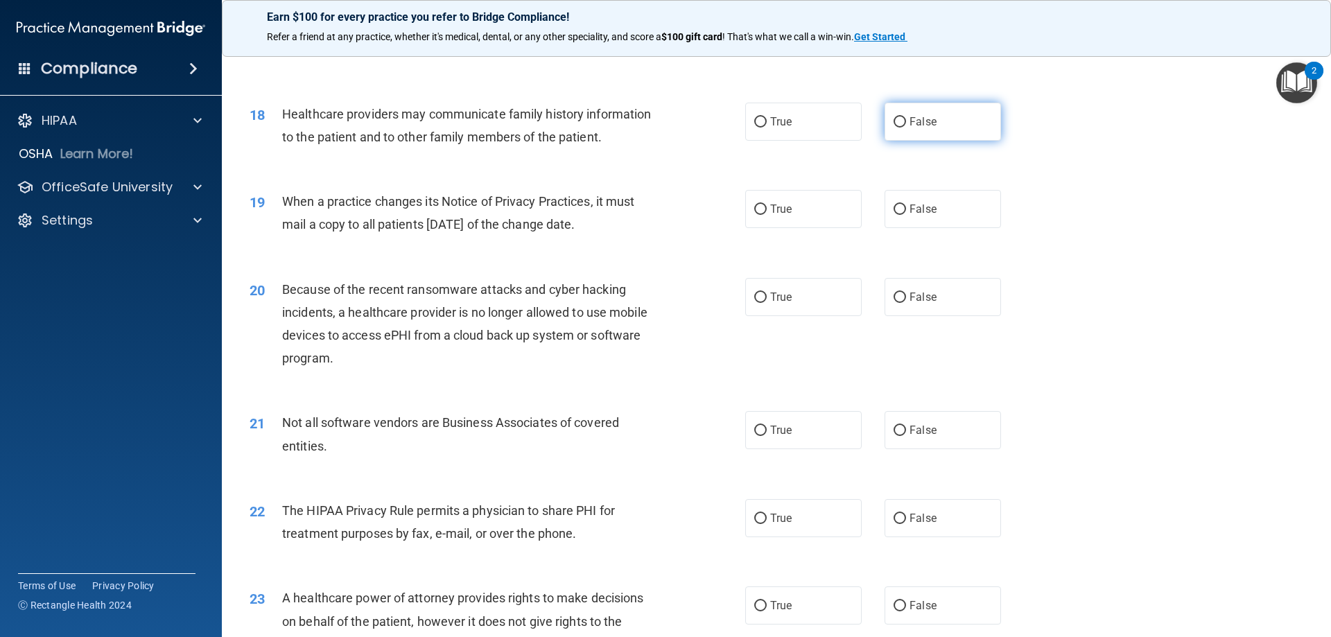
click at [888, 126] on label "False" at bounding box center [942, 122] width 116 height 38
click at [899, 123] on input "False" at bounding box center [899, 122] width 12 height 10
radio input "true"
click at [752, 218] on label "True" at bounding box center [803, 209] width 116 height 38
click at [754, 215] on input "True" at bounding box center [760, 209] width 12 height 10
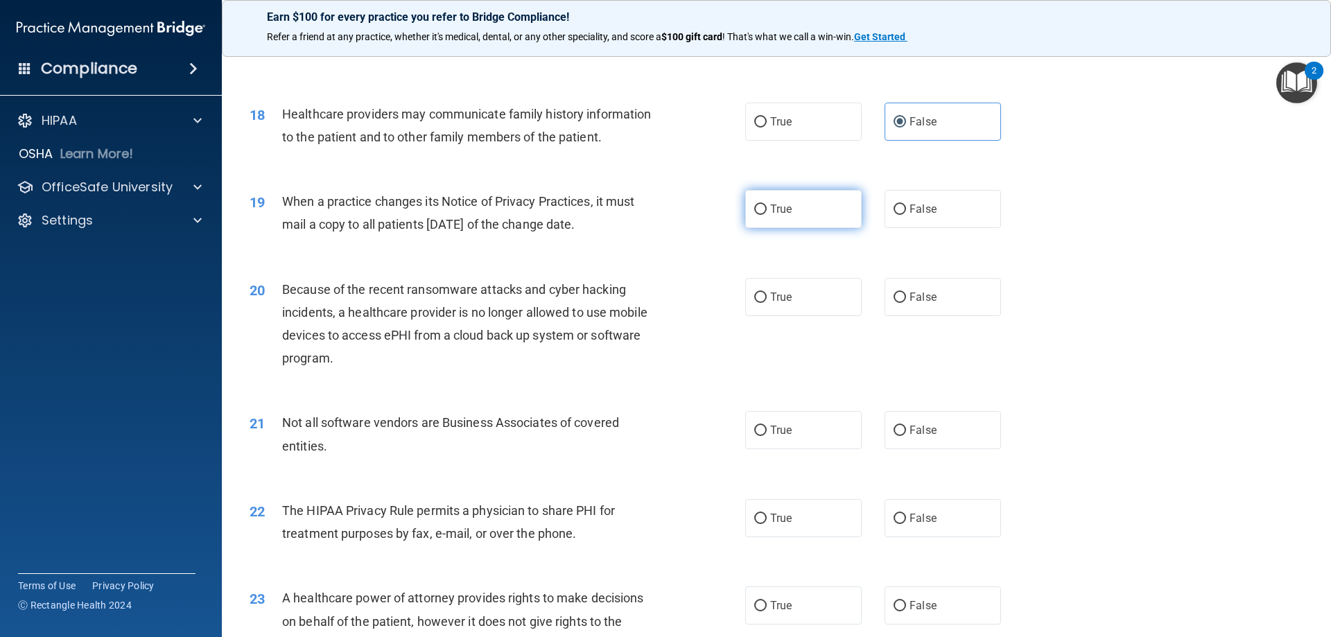
radio input "true"
click at [786, 302] on span "True" at bounding box center [780, 296] width 21 height 13
click at [767, 302] on input "True" at bounding box center [760, 298] width 12 height 10
radio input "true"
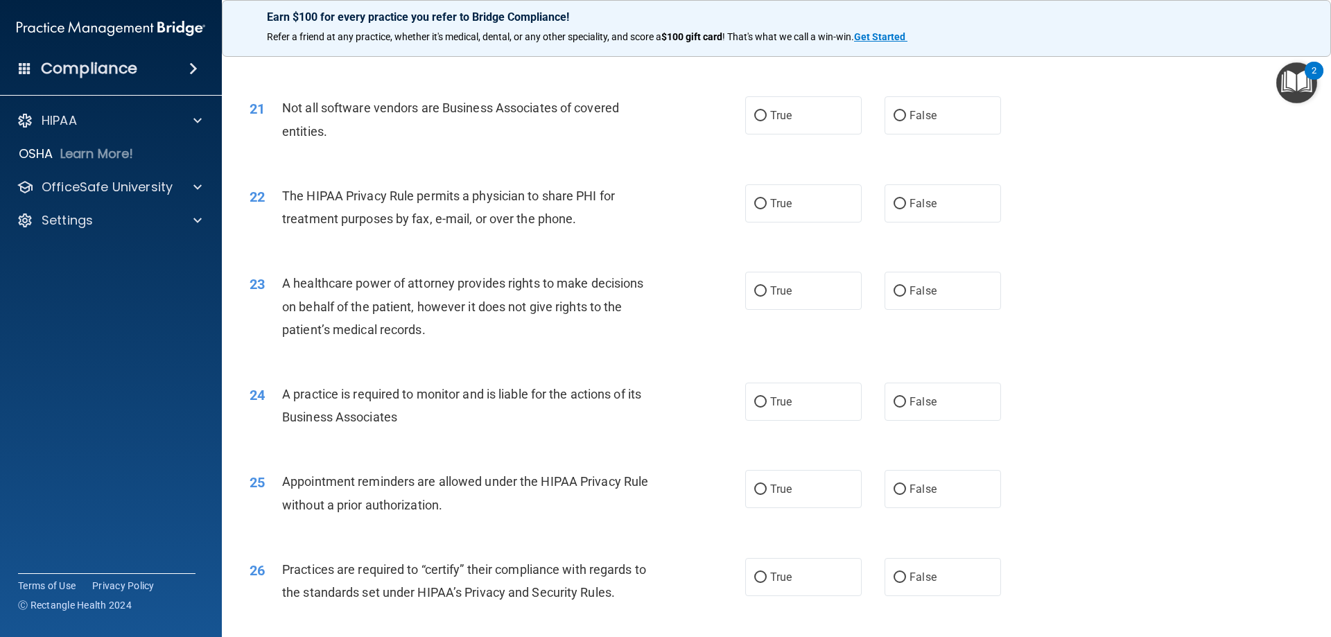
scroll to position [2115, 0]
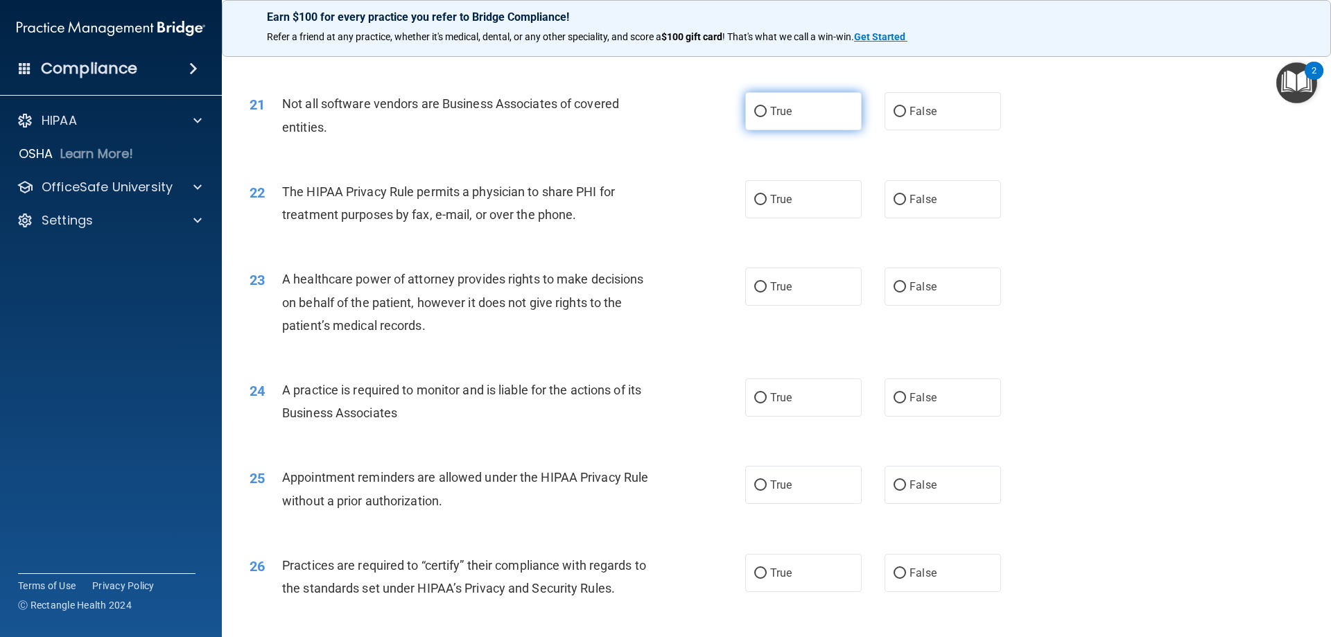
click at [770, 111] on span "True" at bounding box center [780, 111] width 21 height 13
click at [767, 111] on input "True" at bounding box center [760, 112] width 12 height 10
radio input "true"
click at [782, 204] on span "True" at bounding box center [780, 199] width 21 height 13
click at [767, 204] on input "True" at bounding box center [760, 200] width 12 height 10
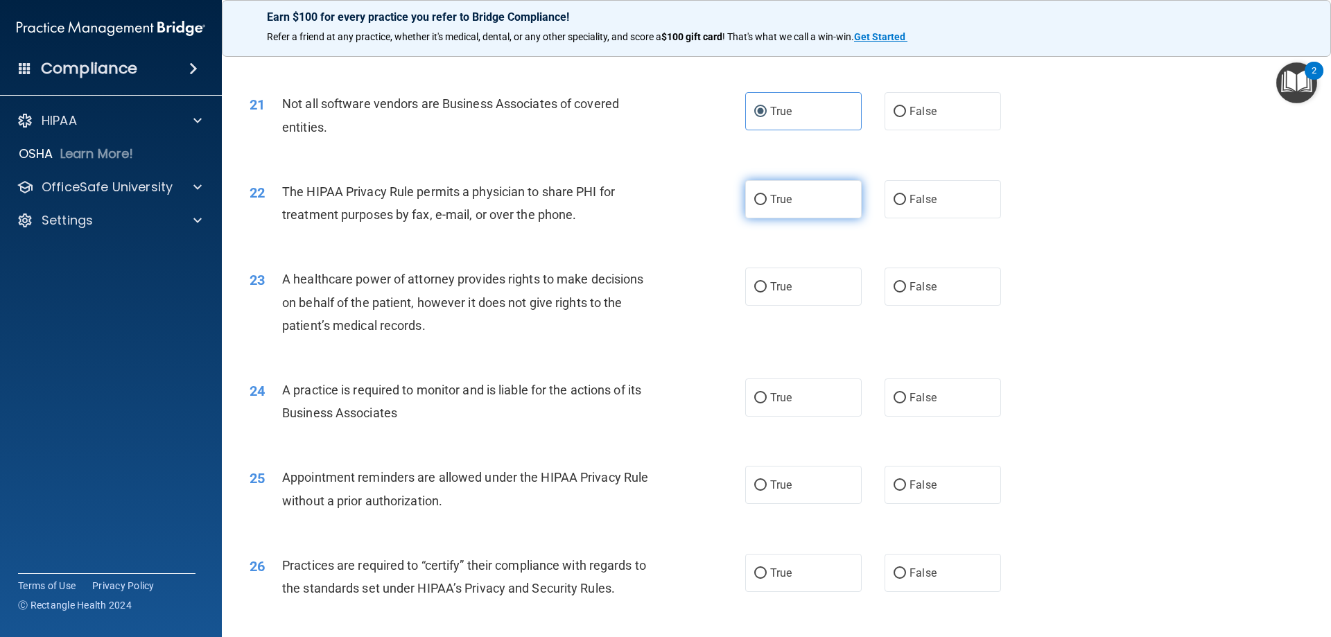
radio input "true"
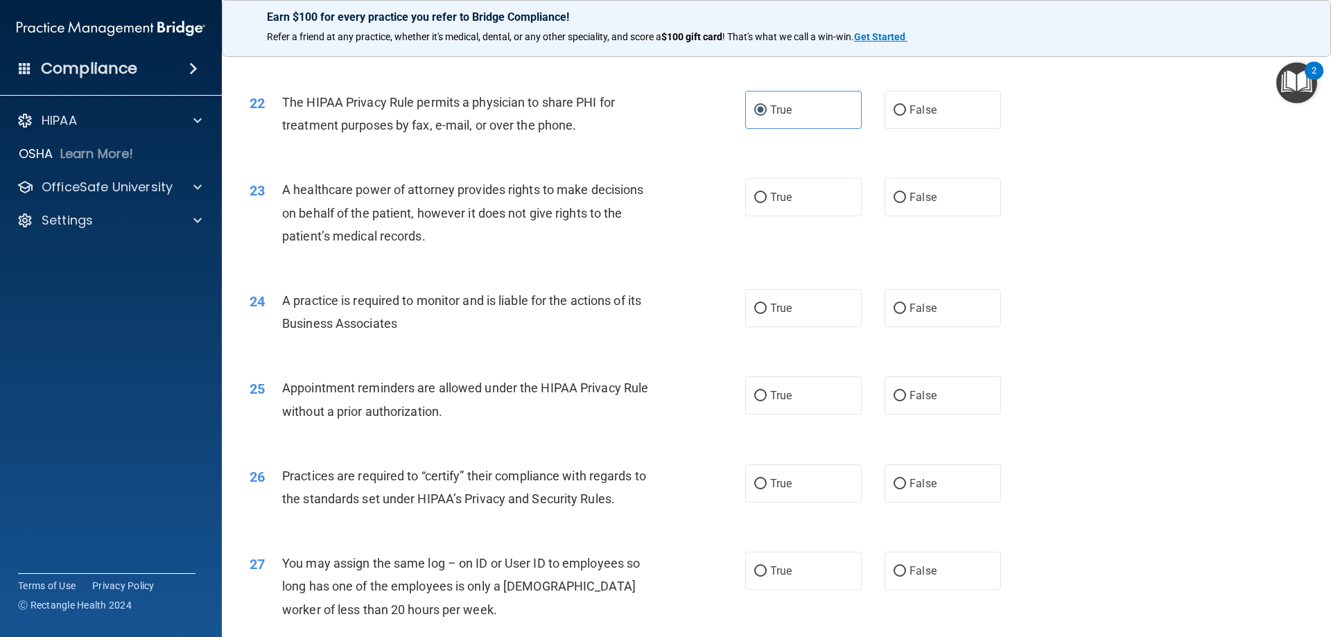
scroll to position [2201, 0]
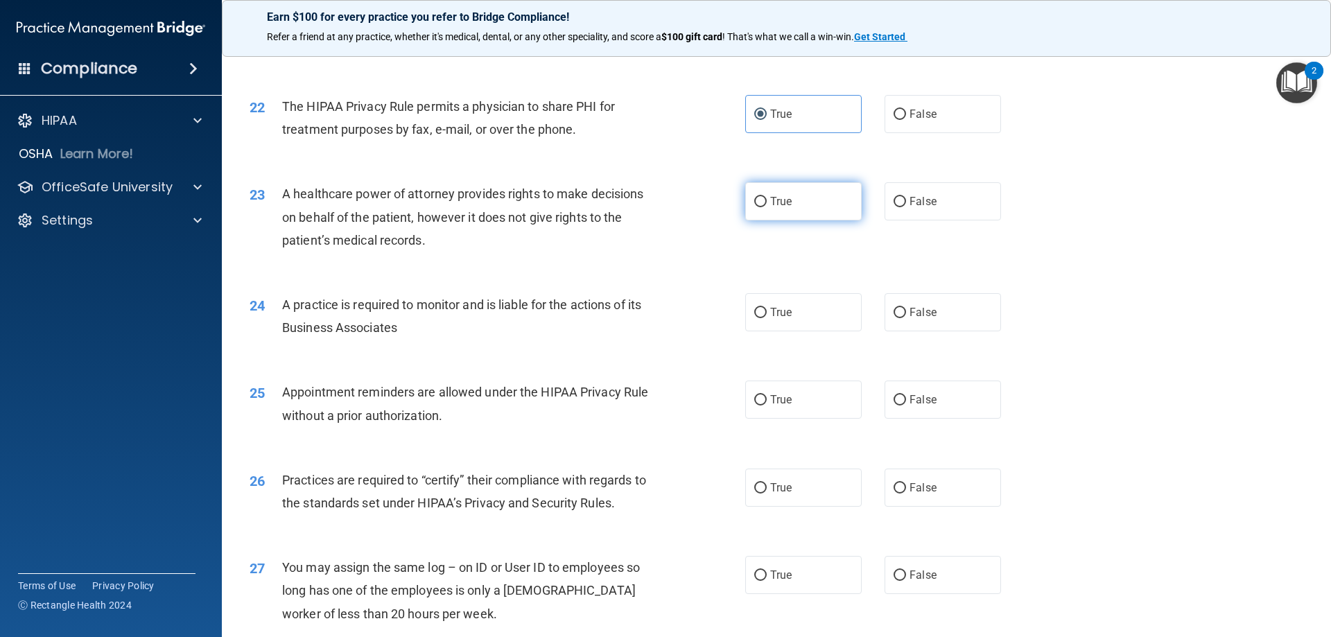
click at [792, 200] on label "True" at bounding box center [803, 201] width 116 height 38
click at [767, 200] on input "True" at bounding box center [760, 202] width 12 height 10
radio input "true"
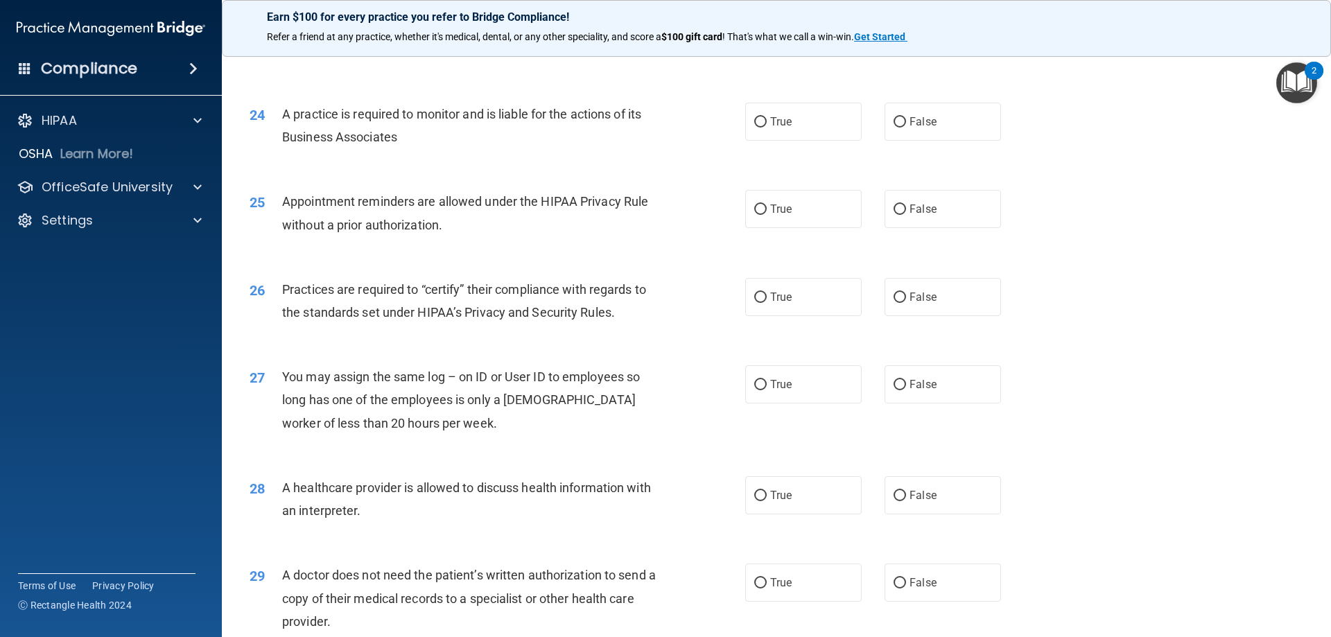
scroll to position [2396, 0]
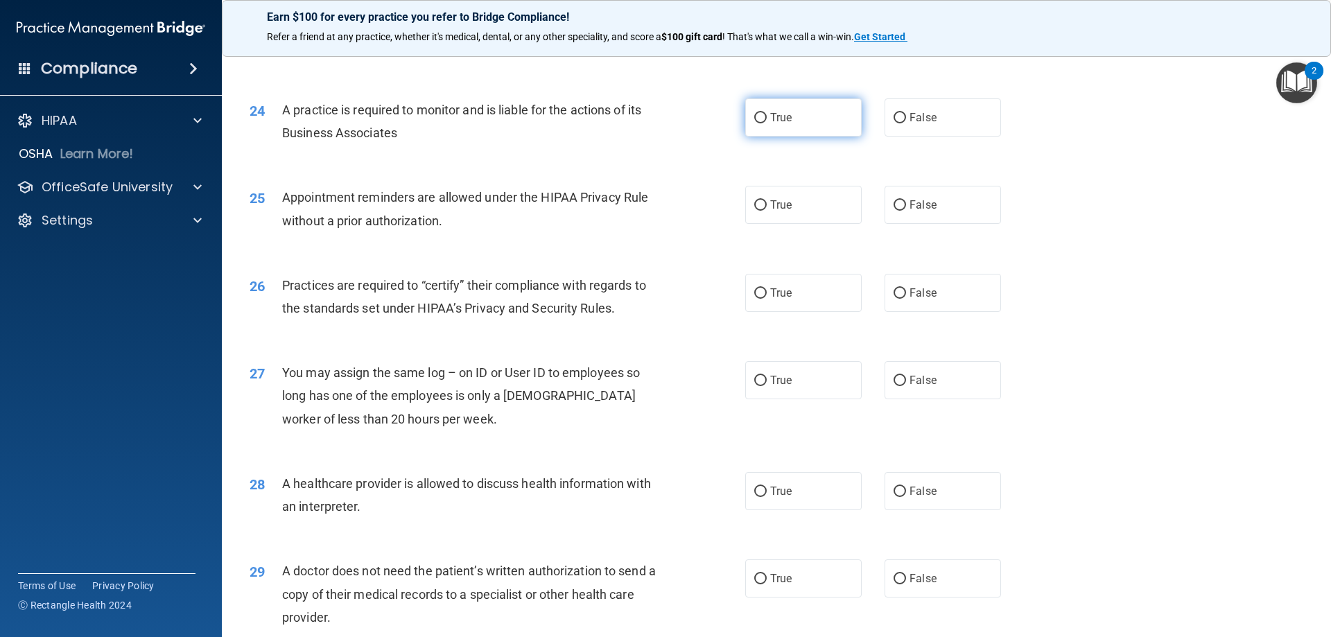
click at [770, 121] on span "True" at bounding box center [780, 117] width 21 height 13
click at [767, 121] on input "True" at bounding box center [760, 118] width 12 height 10
radio input "true"
click at [770, 122] on span "True" at bounding box center [780, 117] width 21 height 13
click at [767, 122] on input "True" at bounding box center [760, 118] width 12 height 10
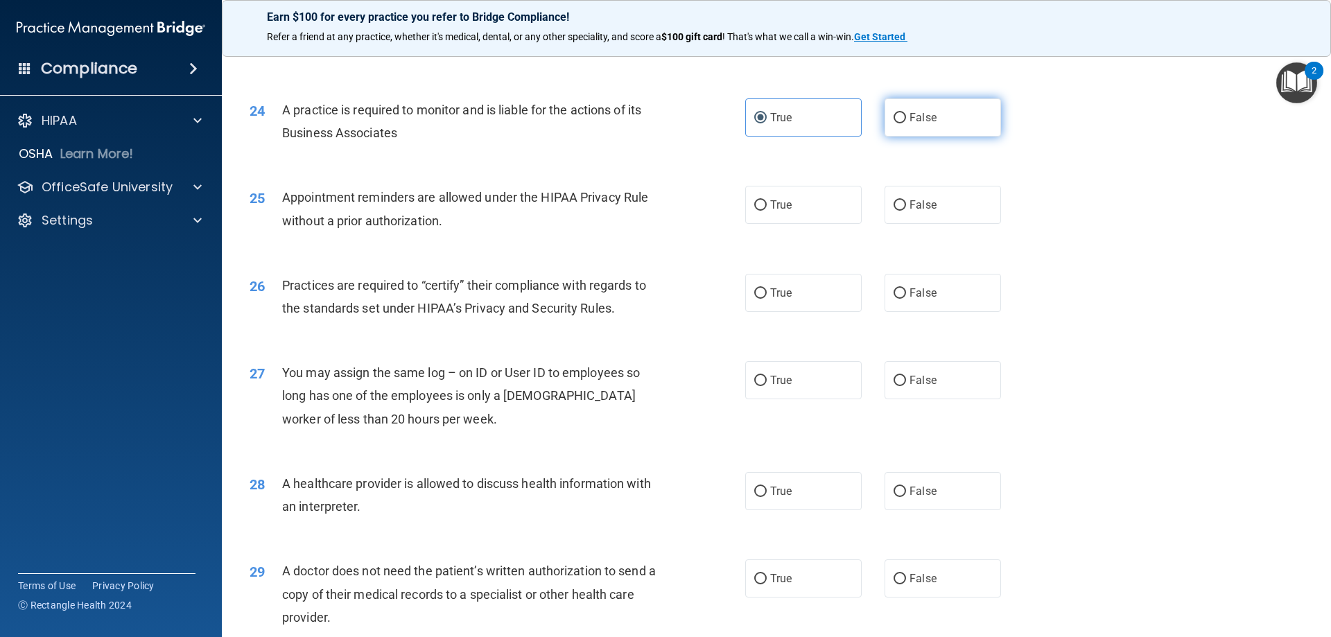
click at [930, 115] on label "False" at bounding box center [942, 117] width 116 height 38
click at [906, 115] on input "False" at bounding box center [899, 118] width 12 height 10
radio input "true"
radio input "false"
click at [787, 214] on label "True" at bounding box center [803, 205] width 116 height 38
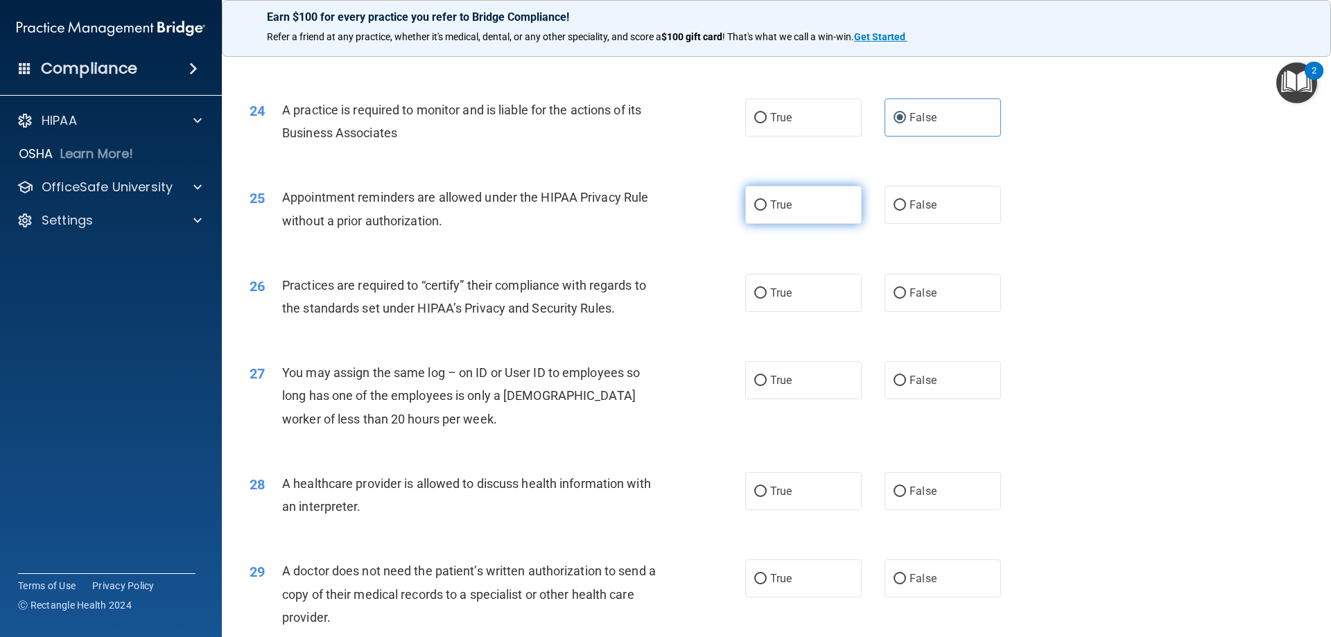
click at [767, 211] on input "True" at bounding box center [760, 205] width 12 height 10
radio input "true"
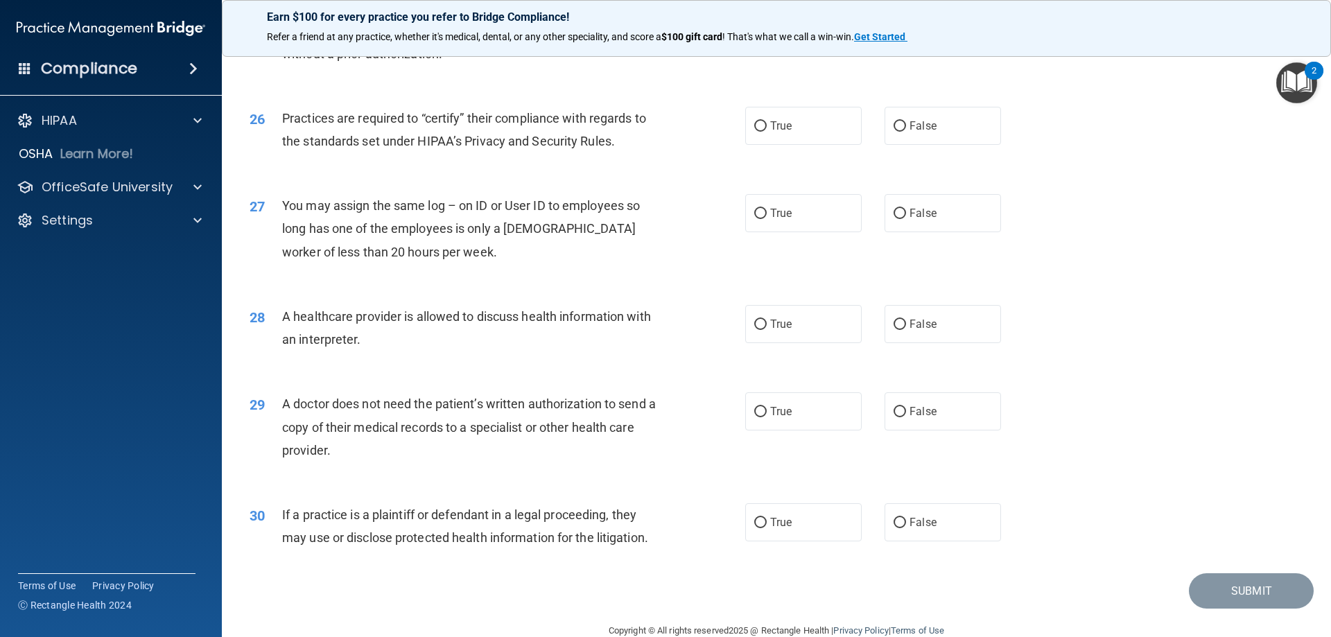
scroll to position [2558, 0]
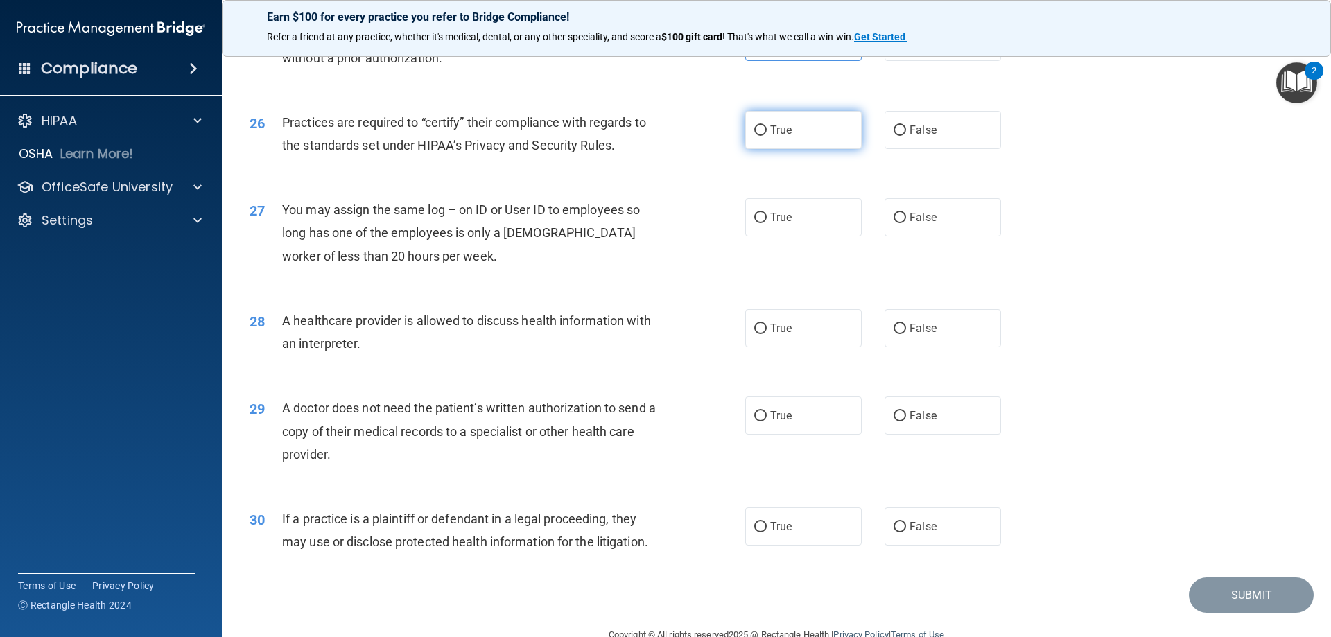
click at [803, 123] on label "True" at bounding box center [803, 130] width 116 height 38
click at [767, 125] on input "True" at bounding box center [760, 130] width 12 height 10
radio input "true"
click at [909, 223] on span "False" at bounding box center [922, 217] width 27 height 13
click at [905, 223] on input "False" at bounding box center [899, 218] width 12 height 10
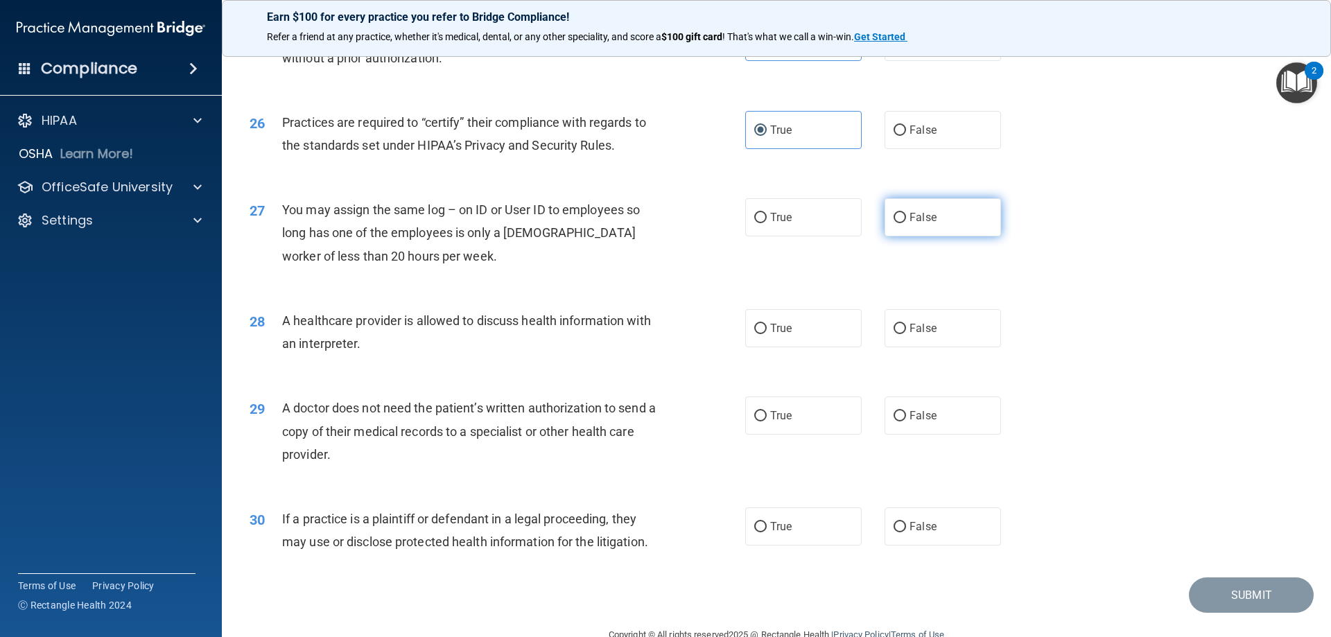
radio input "true"
click at [800, 333] on label "True" at bounding box center [803, 328] width 116 height 38
click at [767, 333] on input "True" at bounding box center [760, 329] width 12 height 10
radio input "true"
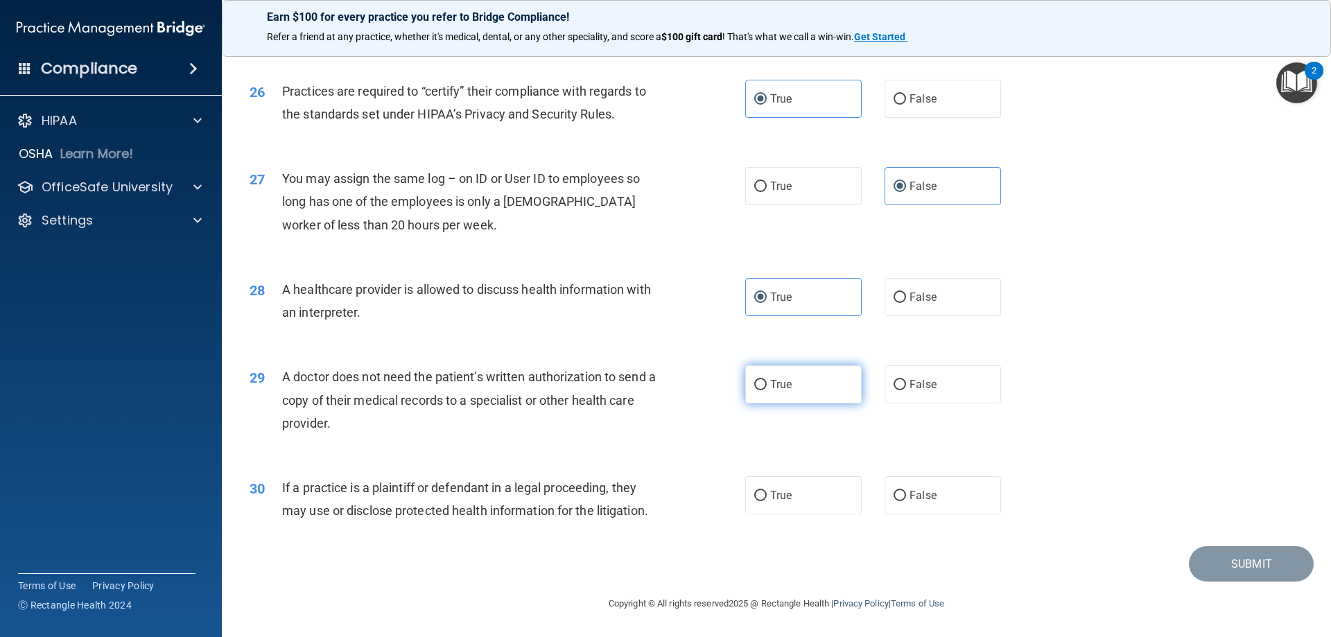
click at [776, 396] on label "True" at bounding box center [803, 384] width 116 height 38
click at [767, 390] on input "True" at bounding box center [760, 385] width 12 height 10
radio input "true"
click at [907, 505] on label "False" at bounding box center [942, 495] width 116 height 38
click at [906, 501] on input "False" at bounding box center [899, 496] width 12 height 10
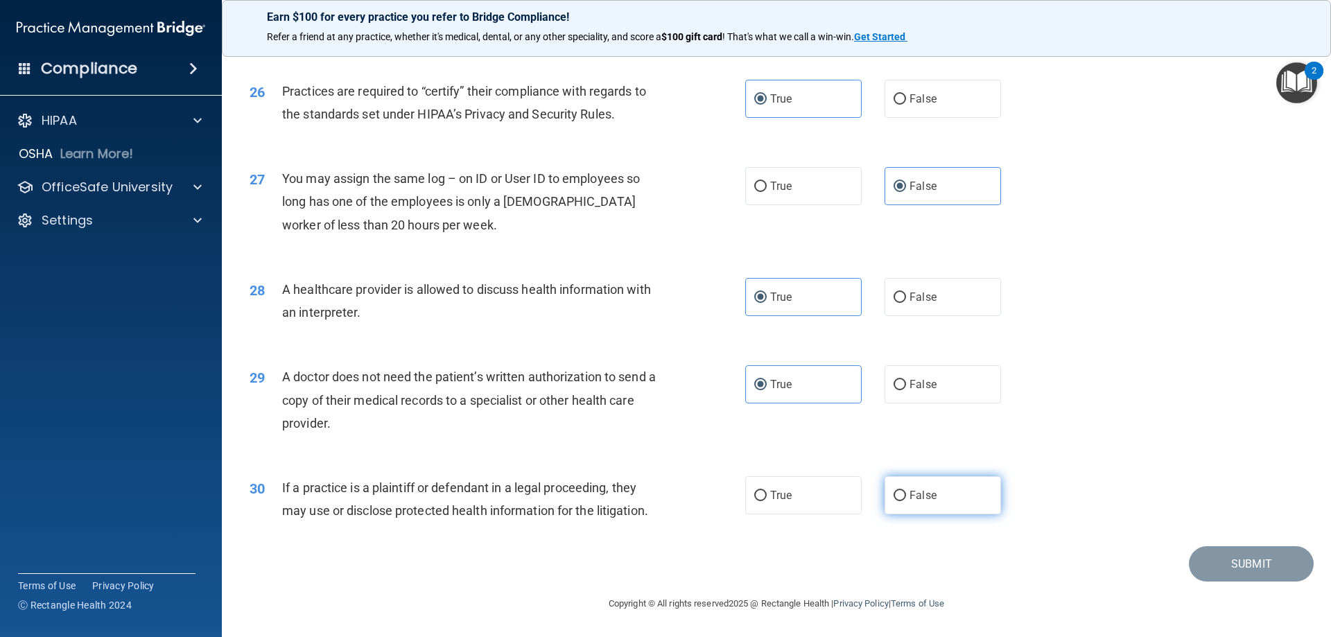
radio input "true"
click at [1217, 560] on button "Submit" at bounding box center [1251, 563] width 125 height 35
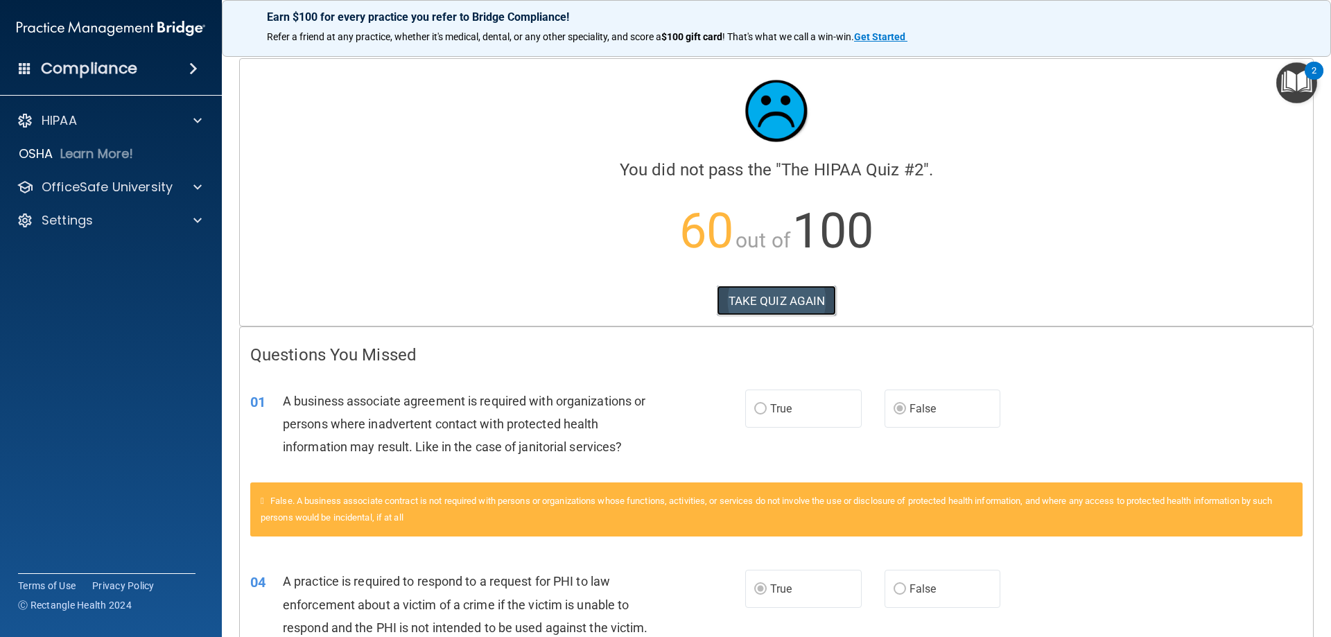
click at [817, 301] on button "TAKE QUIZ AGAIN" at bounding box center [777, 301] width 120 height 30
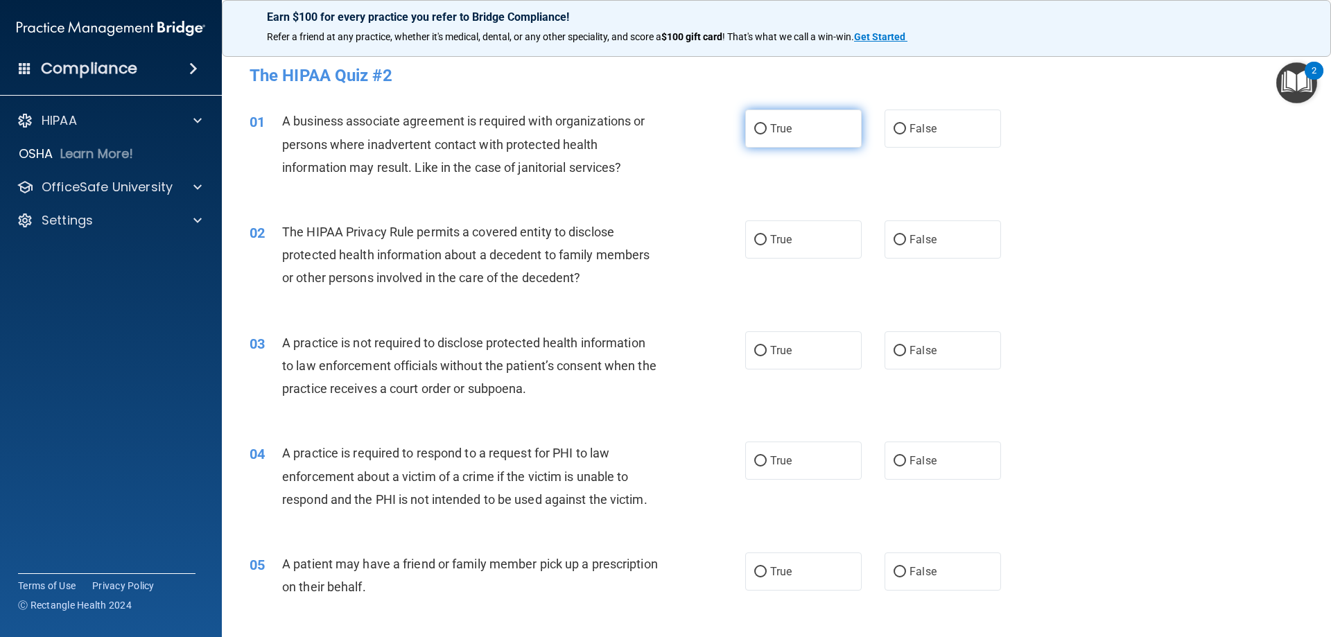
click at [821, 143] on label "True" at bounding box center [803, 129] width 116 height 38
click at [767, 134] on input "True" at bounding box center [760, 129] width 12 height 10
radio input "true"
click at [909, 130] on span "False" at bounding box center [922, 128] width 27 height 13
click at [906, 130] on input "False" at bounding box center [899, 129] width 12 height 10
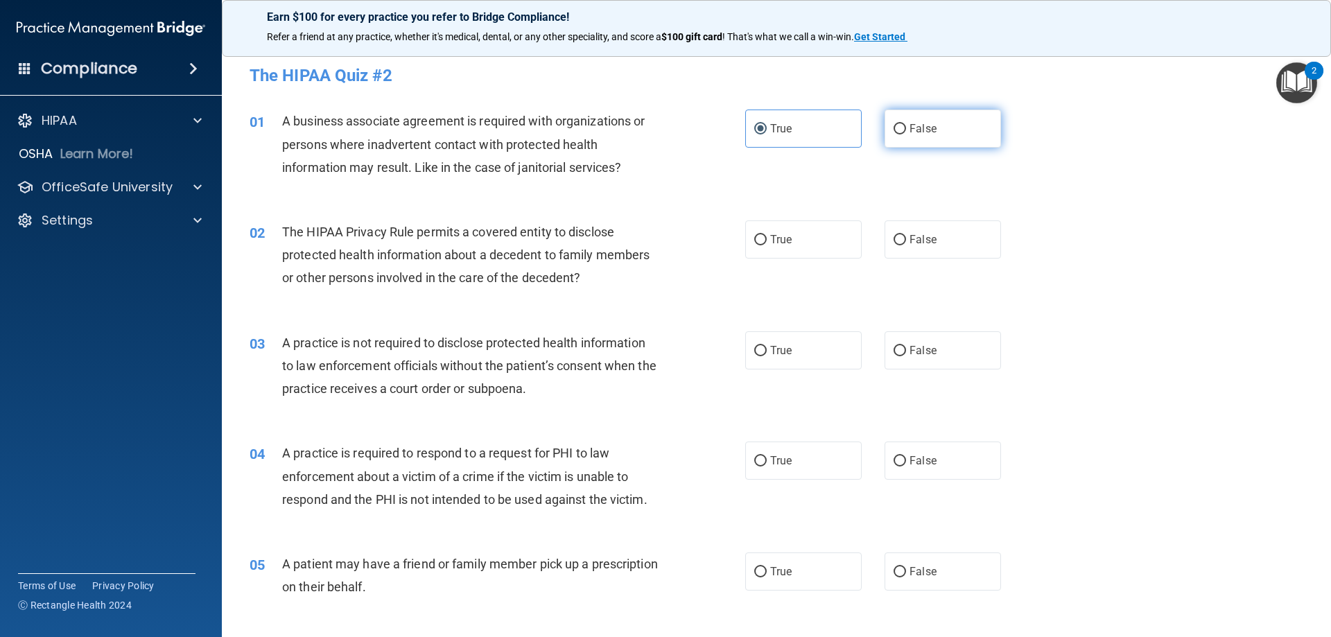
radio input "true"
radio input "false"
click at [770, 243] on span "True" at bounding box center [780, 239] width 21 height 13
click at [765, 243] on input "True" at bounding box center [760, 240] width 12 height 10
radio input "true"
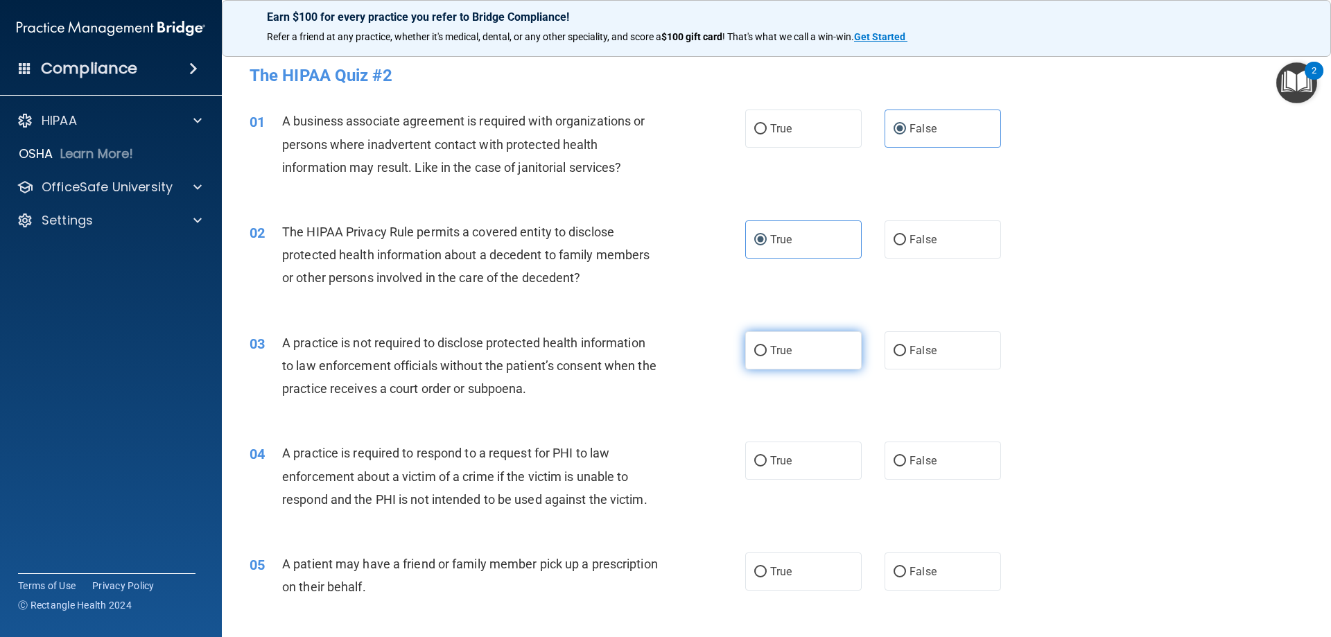
click at [747, 348] on label "True" at bounding box center [803, 350] width 116 height 38
click at [754, 348] on input "True" at bounding box center [760, 351] width 12 height 10
radio input "true"
drag, startPoint x: 941, startPoint y: 354, endPoint x: 981, endPoint y: 363, distance: 40.5
click at [941, 353] on label "False" at bounding box center [942, 350] width 116 height 38
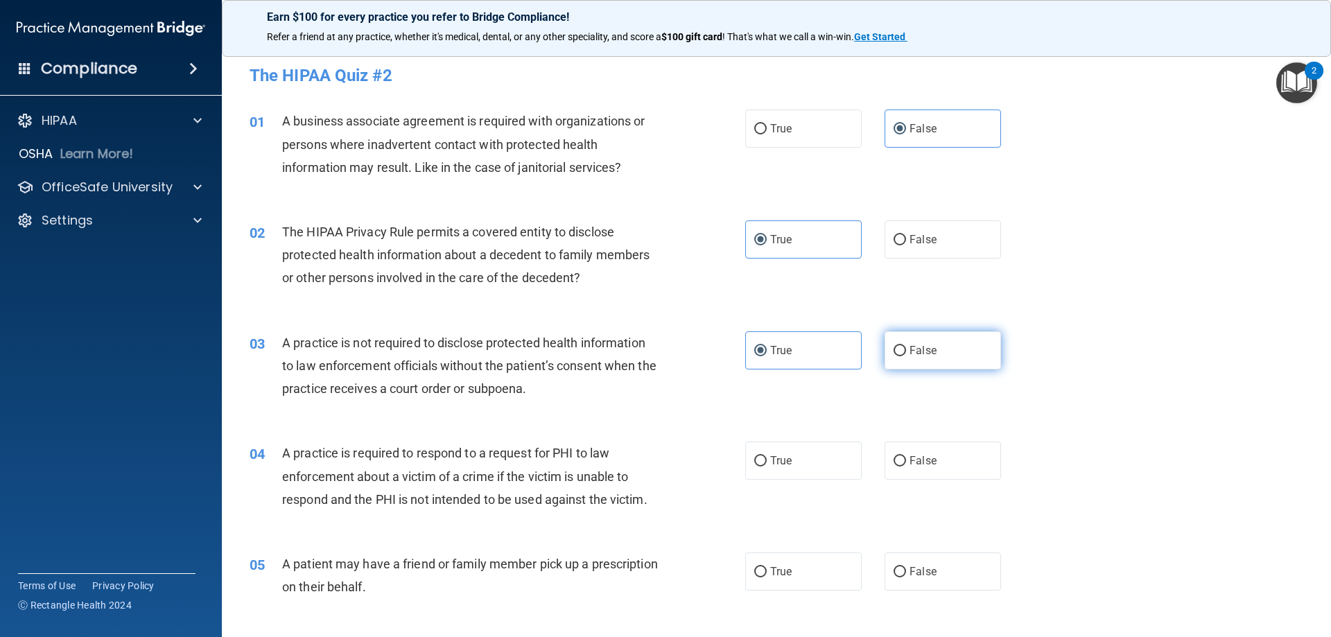
click at [906, 353] on input "False" at bounding box center [899, 351] width 12 height 10
radio input "true"
radio input "false"
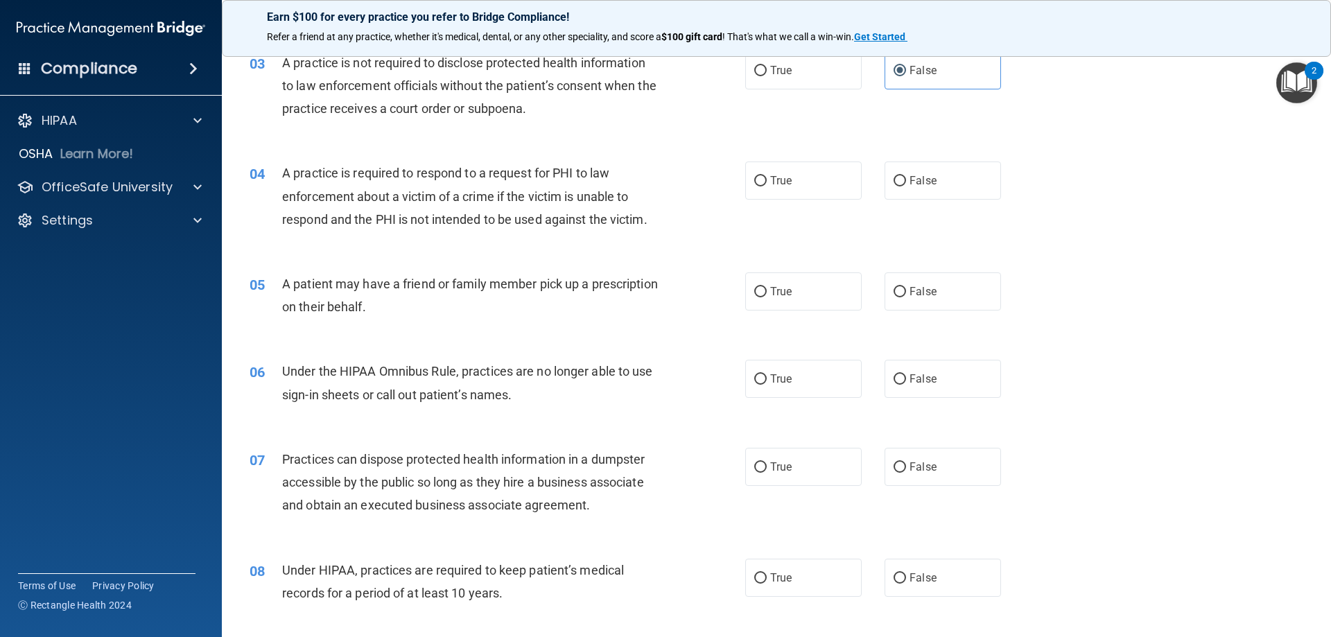
scroll to position [284, 0]
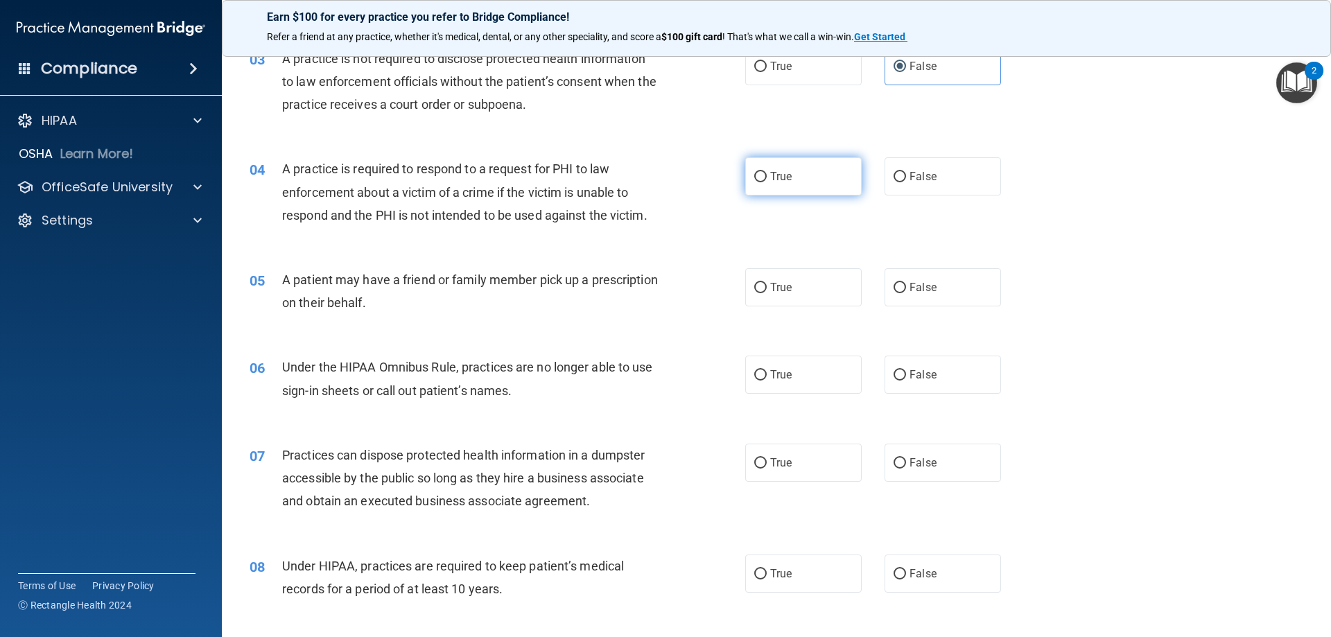
click at [754, 178] on input "True" at bounding box center [760, 177] width 12 height 10
radio input "true"
click at [758, 293] on input "True" at bounding box center [760, 288] width 12 height 10
radio input "true"
click at [898, 370] on input "False" at bounding box center [899, 375] width 12 height 10
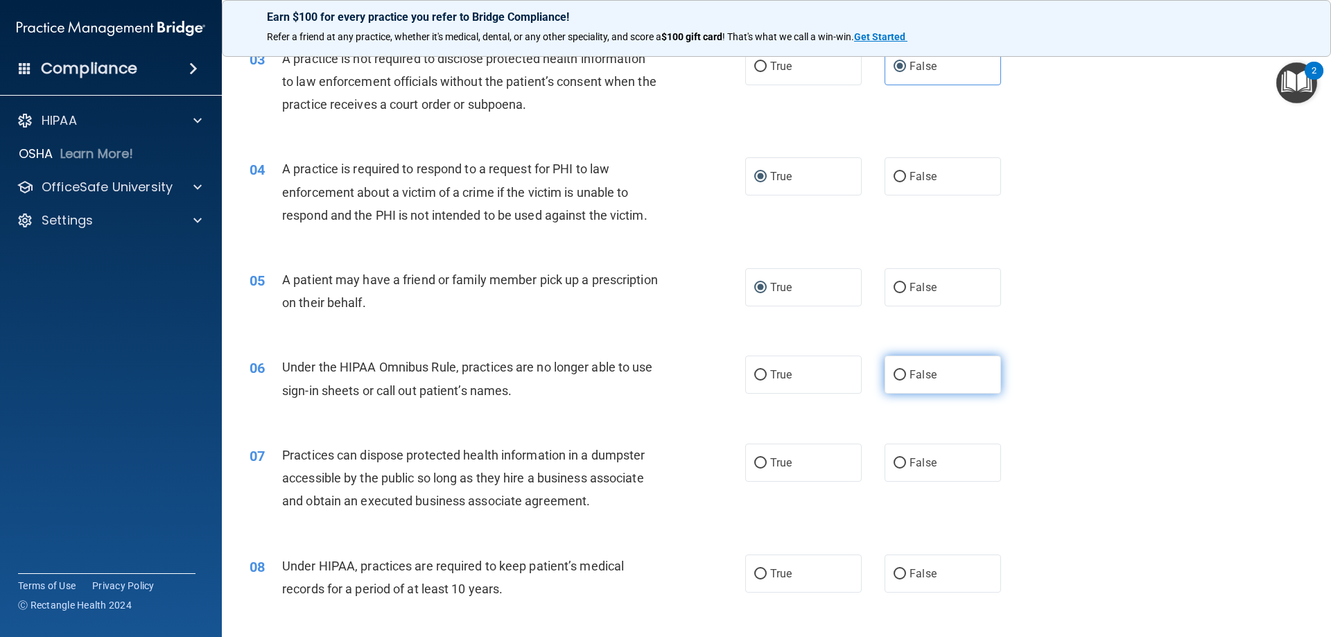
radio input "true"
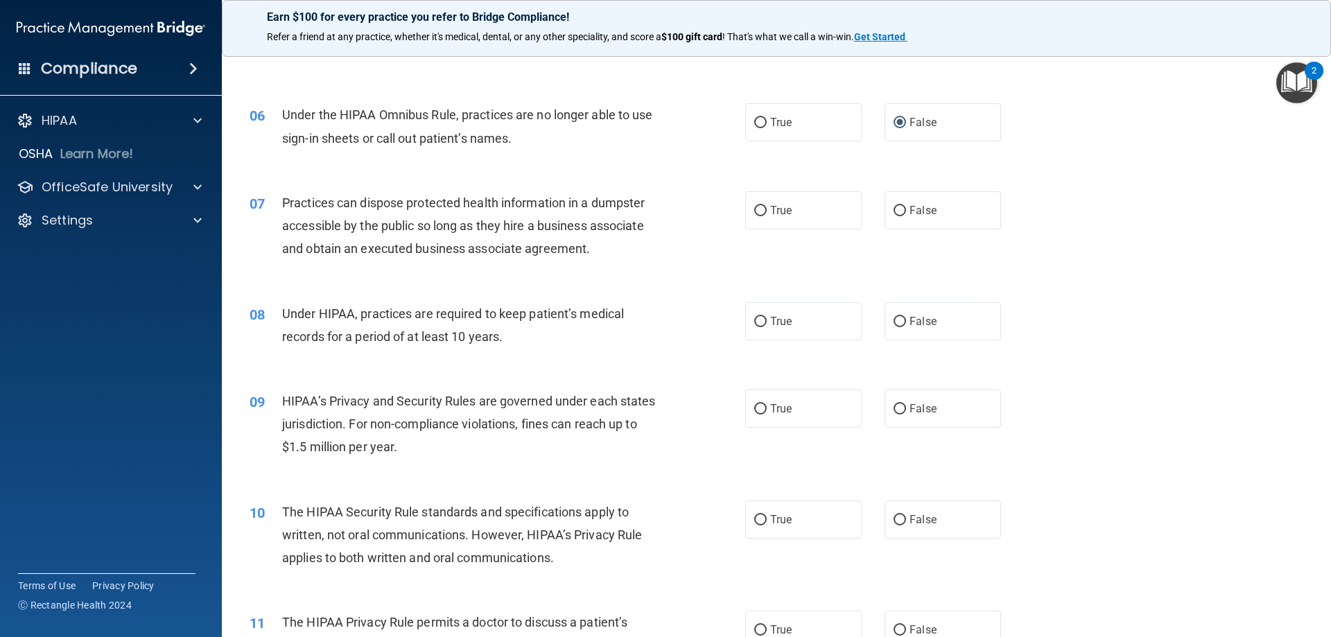
scroll to position [552, 0]
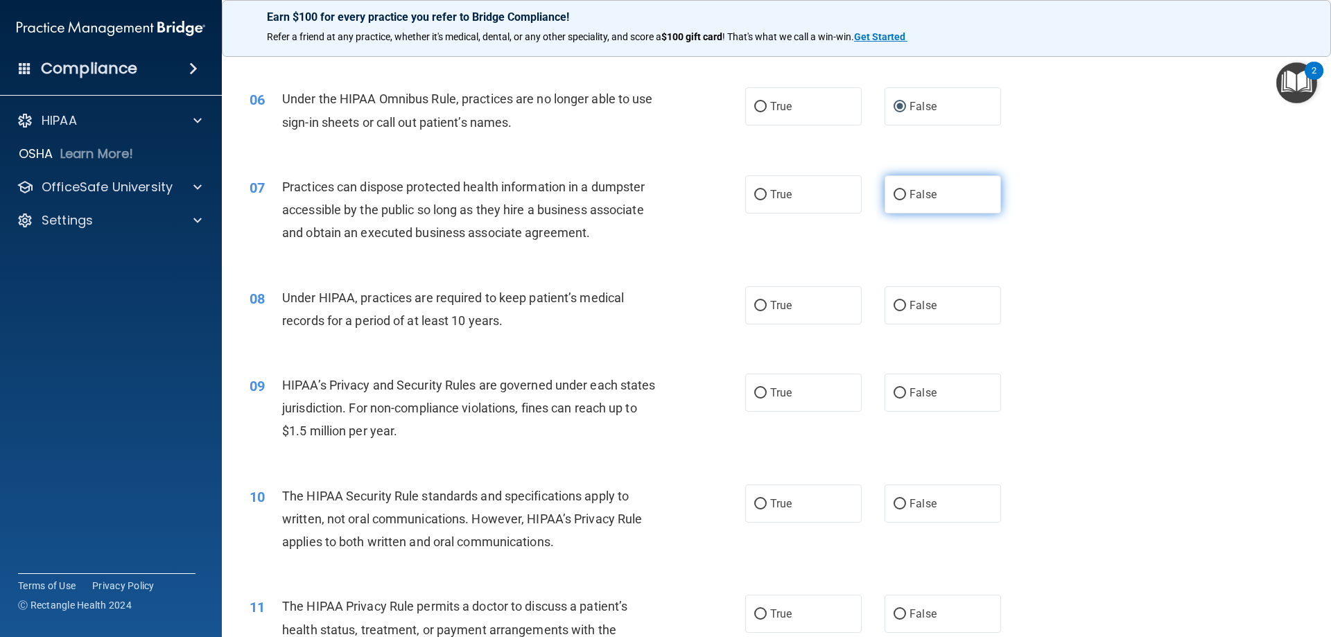
click at [897, 194] on input "False" at bounding box center [899, 195] width 12 height 10
radio input "true"
click at [893, 302] on input "False" at bounding box center [899, 306] width 12 height 10
radio input "true"
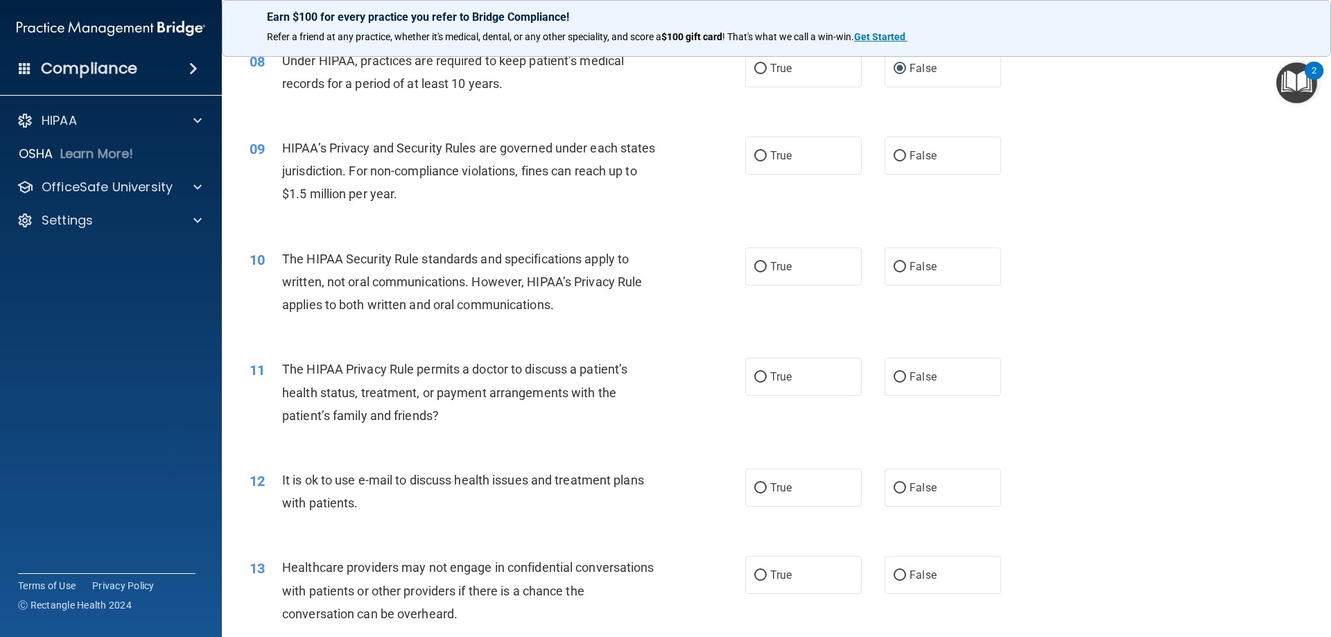
scroll to position [797, 0]
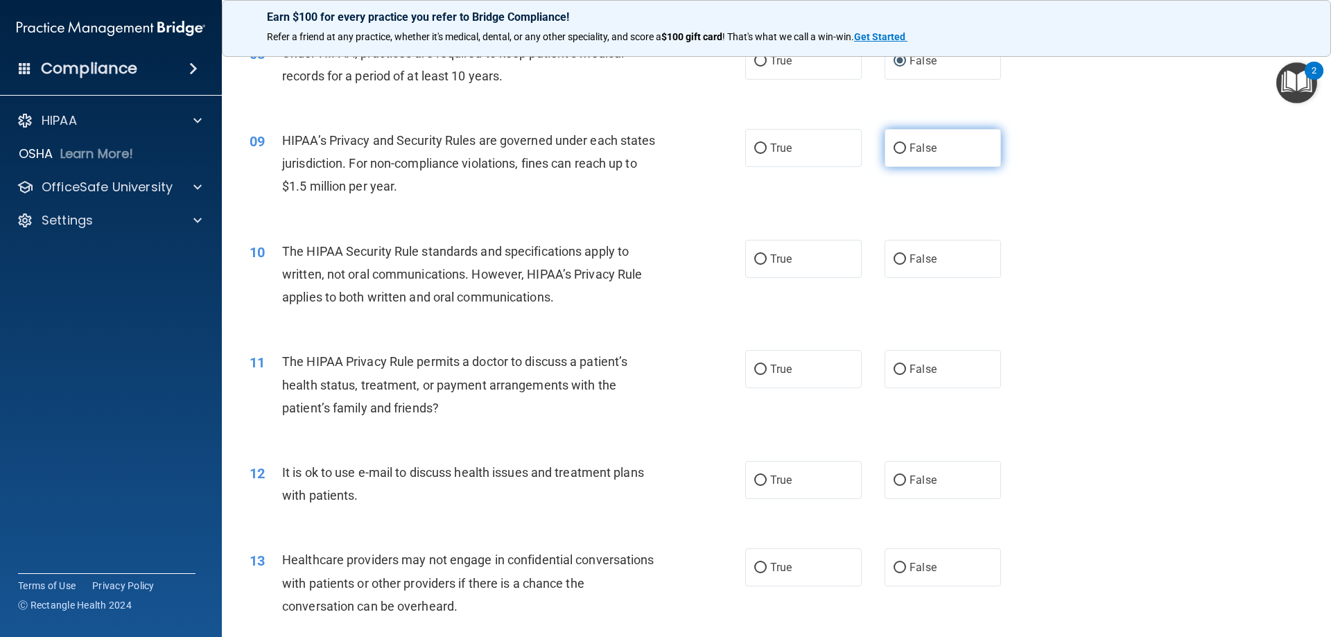
click at [895, 144] on input "False" at bounding box center [899, 148] width 12 height 10
radio input "true"
click at [754, 261] on input "True" at bounding box center [760, 259] width 12 height 10
radio input "true"
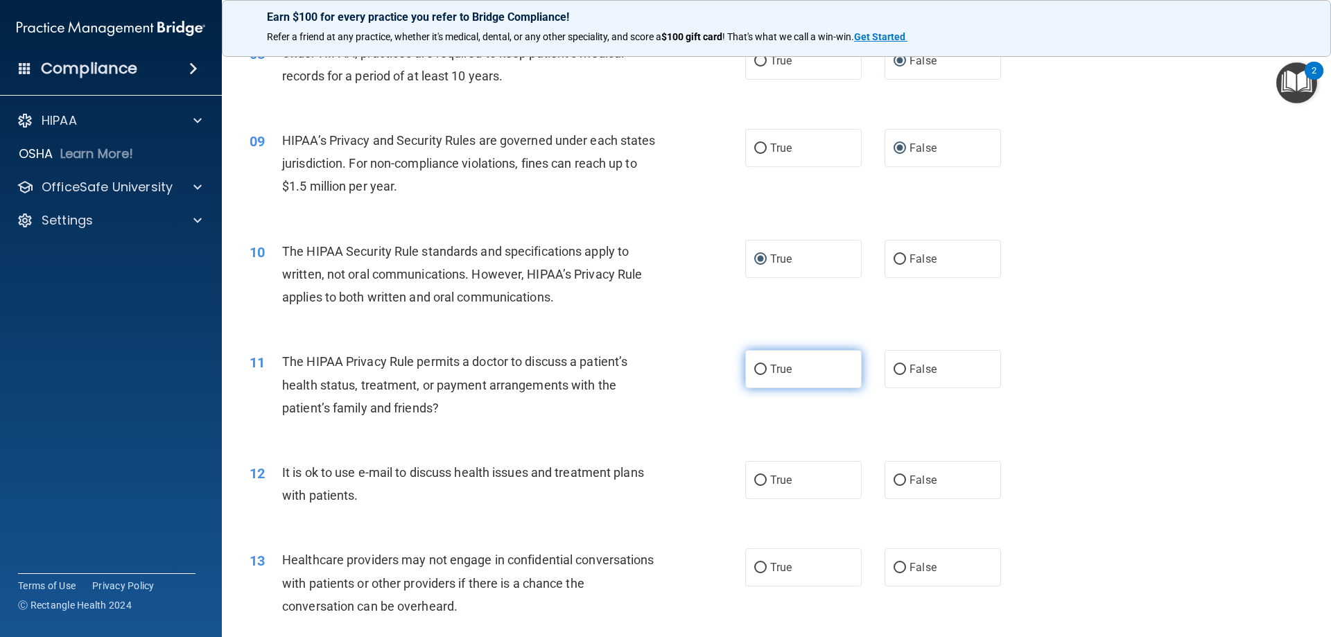
click at [754, 372] on input "True" at bounding box center [760, 370] width 12 height 10
radio input "true"
click at [754, 483] on input "True" at bounding box center [760, 481] width 12 height 10
radio input "true"
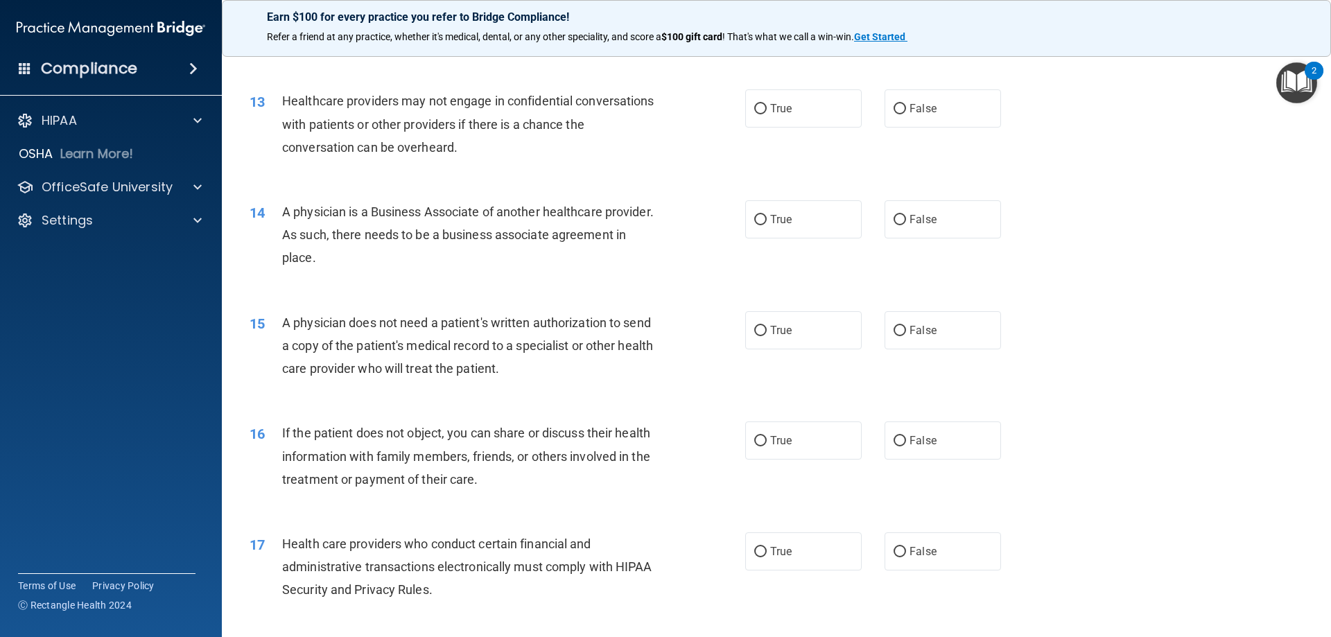
scroll to position [1271, 0]
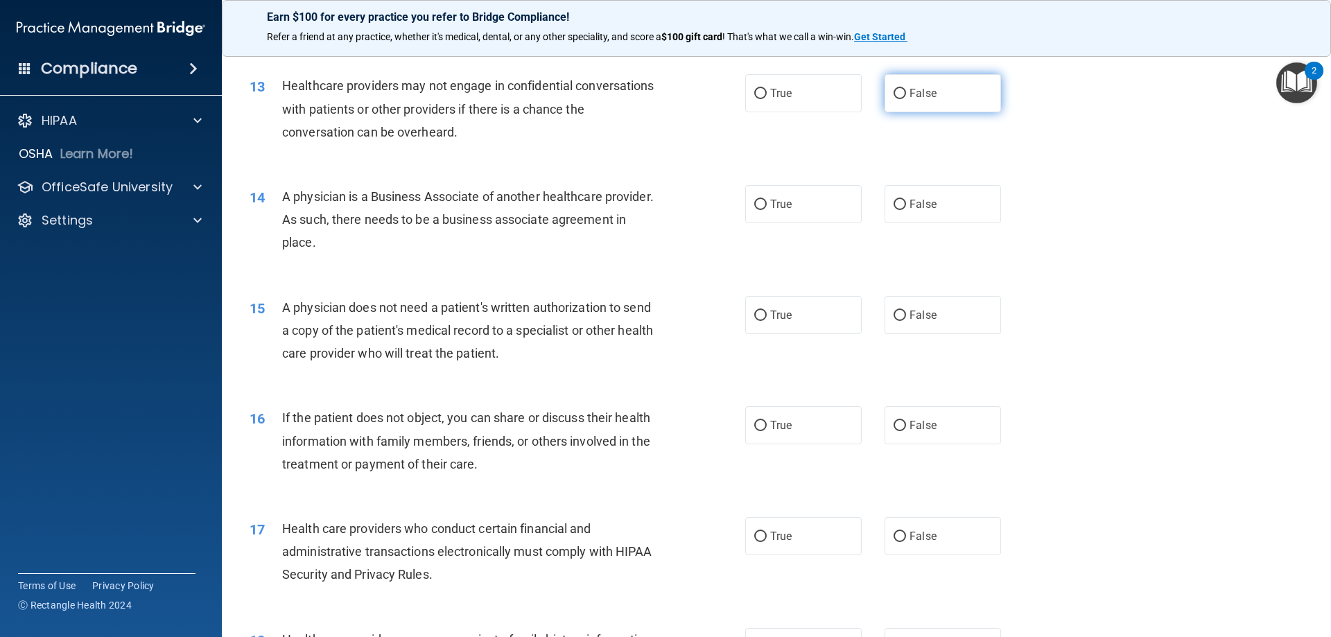
click at [896, 93] on input "False" at bounding box center [899, 94] width 12 height 10
radio input "true"
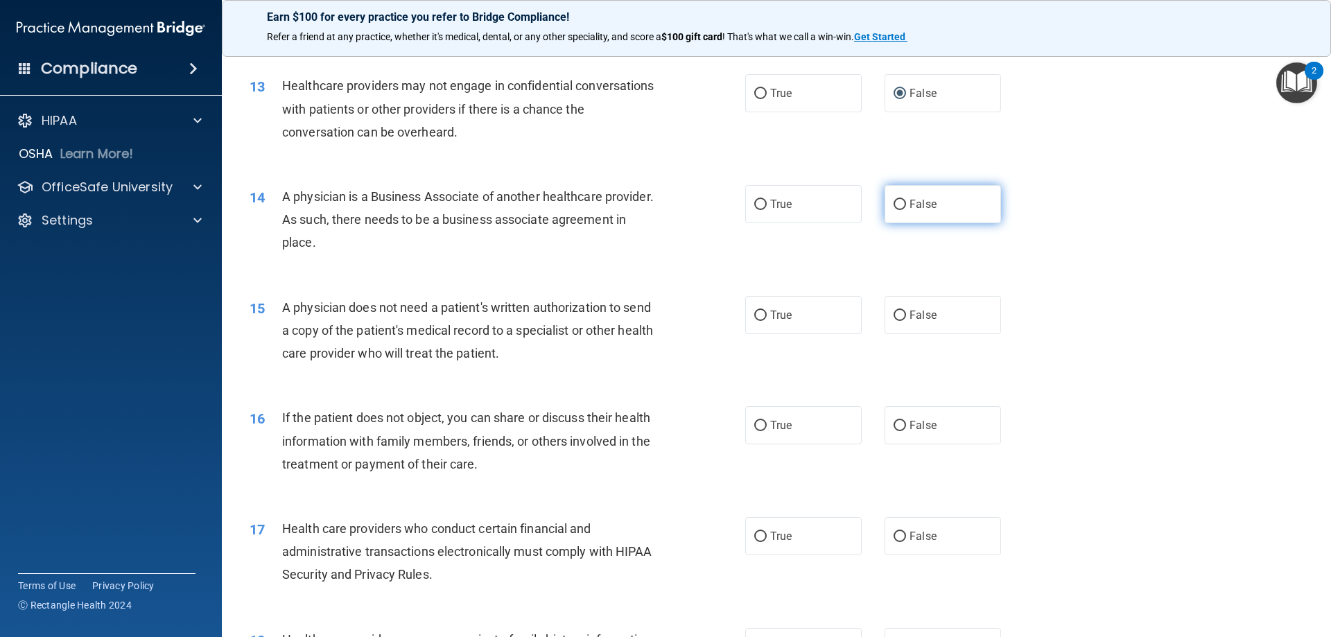
click at [895, 202] on input "False" at bounding box center [899, 205] width 12 height 10
radio input "true"
click at [754, 314] on input "True" at bounding box center [760, 316] width 12 height 10
radio input "true"
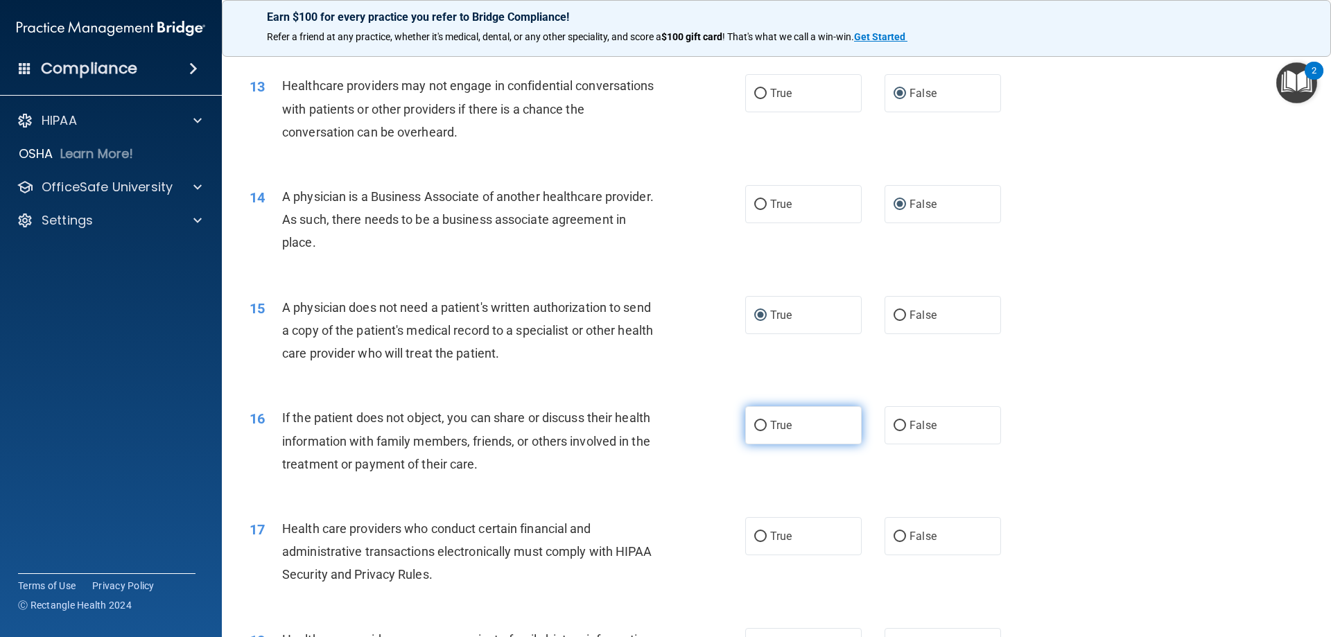
click at [763, 432] on label "True" at bounding box center [803, 425] width 116 height 38
click at [763, 431] on input "True" at bounding box center [760, 426] width 12 height 10
radio input "true"
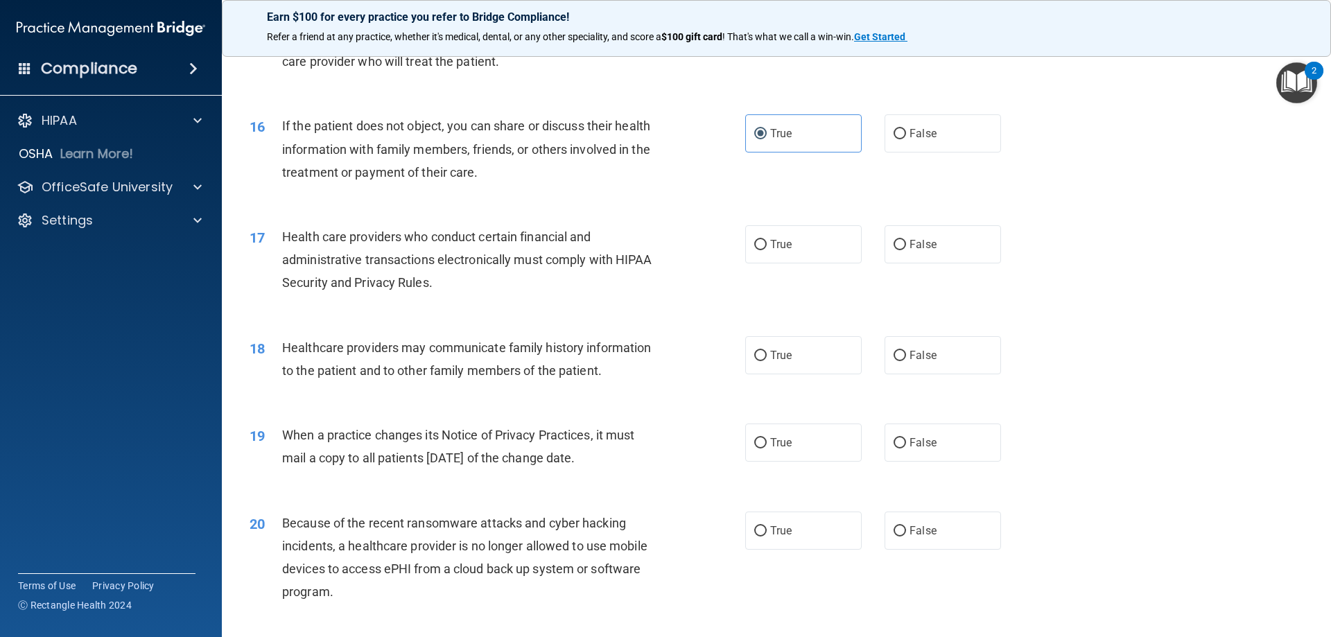
scroll to position [1594, 0]
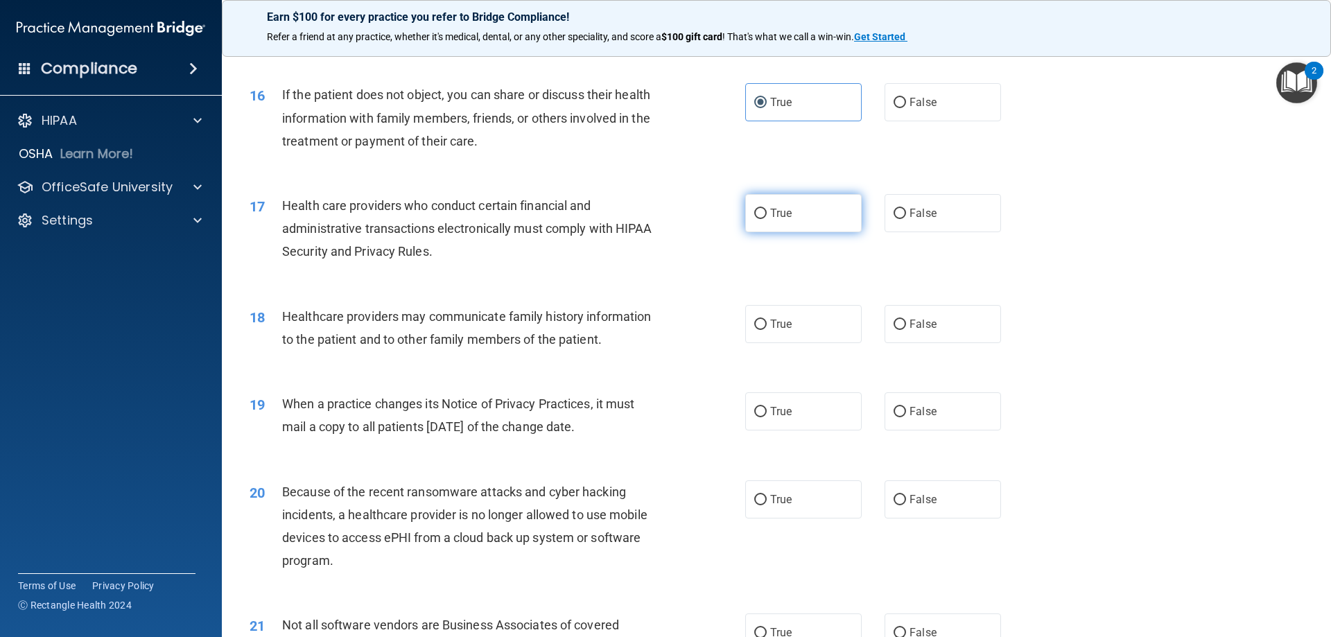
click at [782, 221] on label "True" at bounding box center [803, 213] width 116 height 38
click at [767, 219] on input "True" at bounding box center [760, 214] width 12 height 10
radio input "true"
click at [893, 320] on input "False" at bounding box center [899, 325] width 12 height 10
radio input "true"
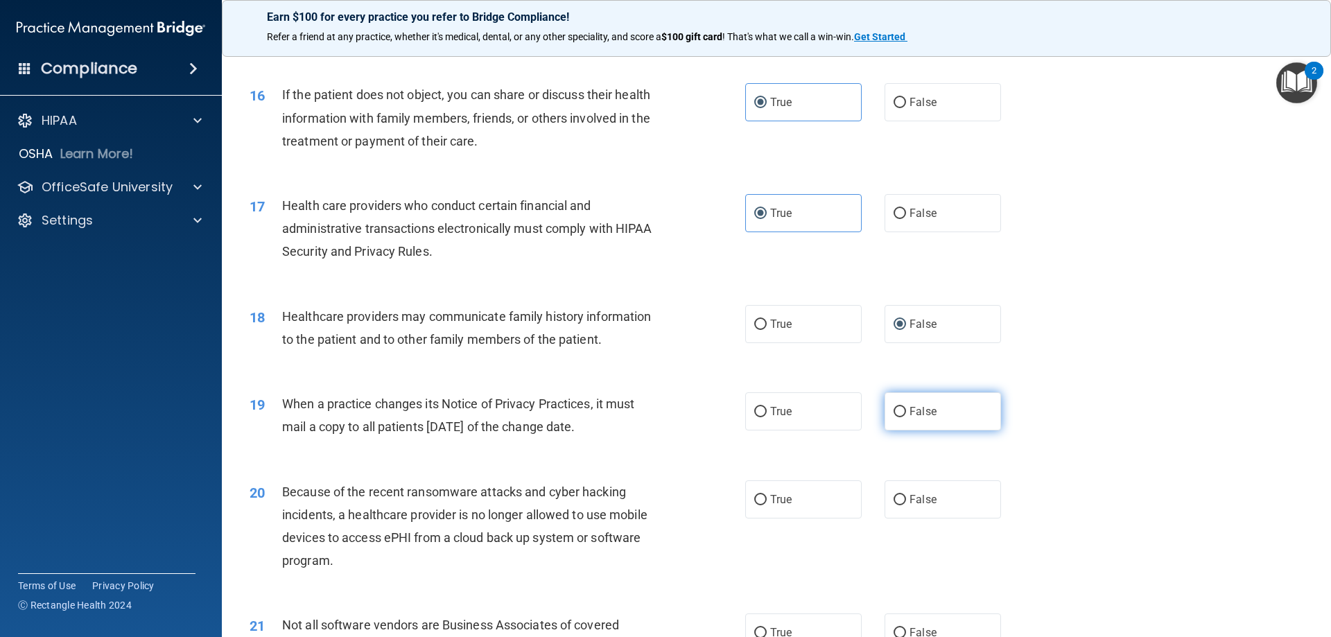
click at [901, 411] on label "False" at bounding box center [942, 411] width 116 height 38
click at [901, 411] on input "False" at bounding box center [899, 412] width 12 height 10
radio input "true"
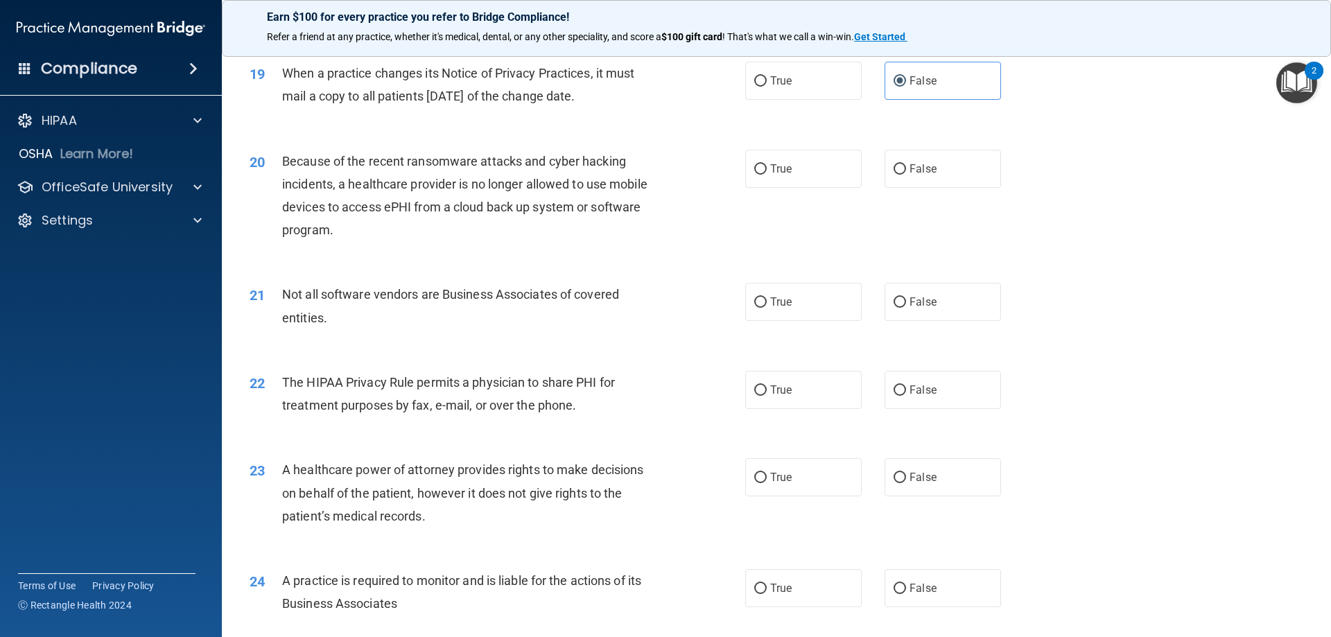
scroll to position [1928, 0]
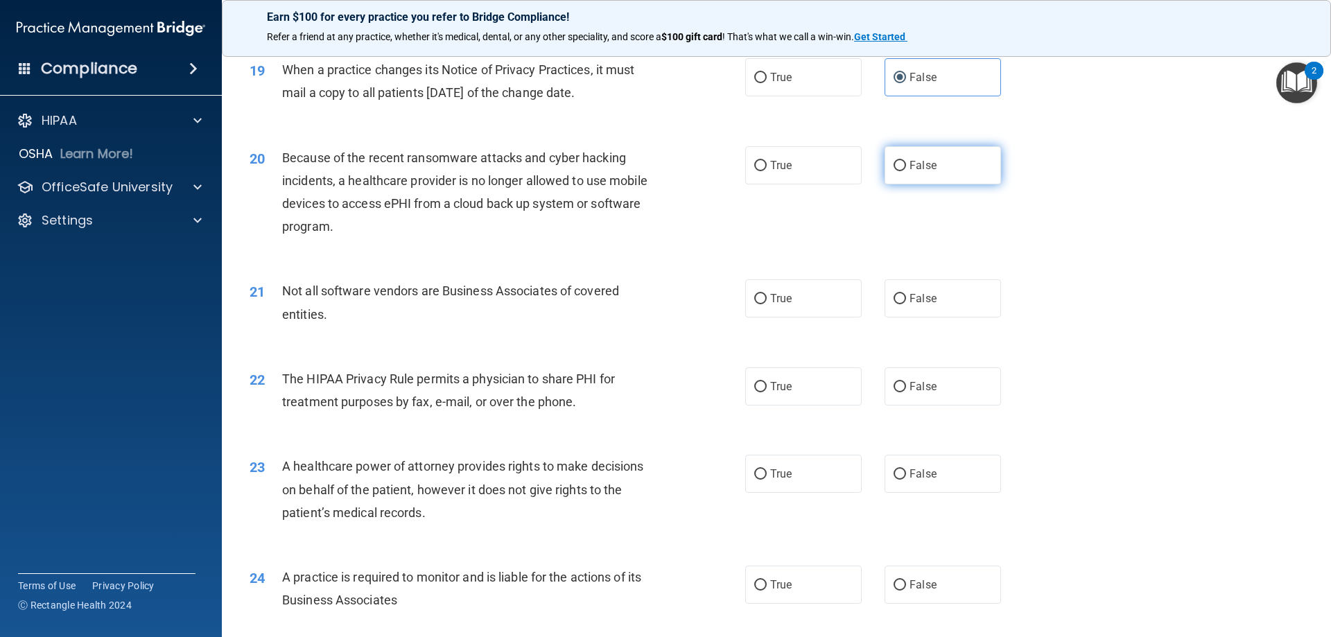
click at [894, 164] on input "False" at bounding box center [899, 166] width 12 height 10
radio input "true"
click at [754, 297] on input "True" at bounding box center [760, 299] width 12 height 10
radio input "true"
click at [781, 383] on span "True" at bounding box center [780, 386] width 21 height 13
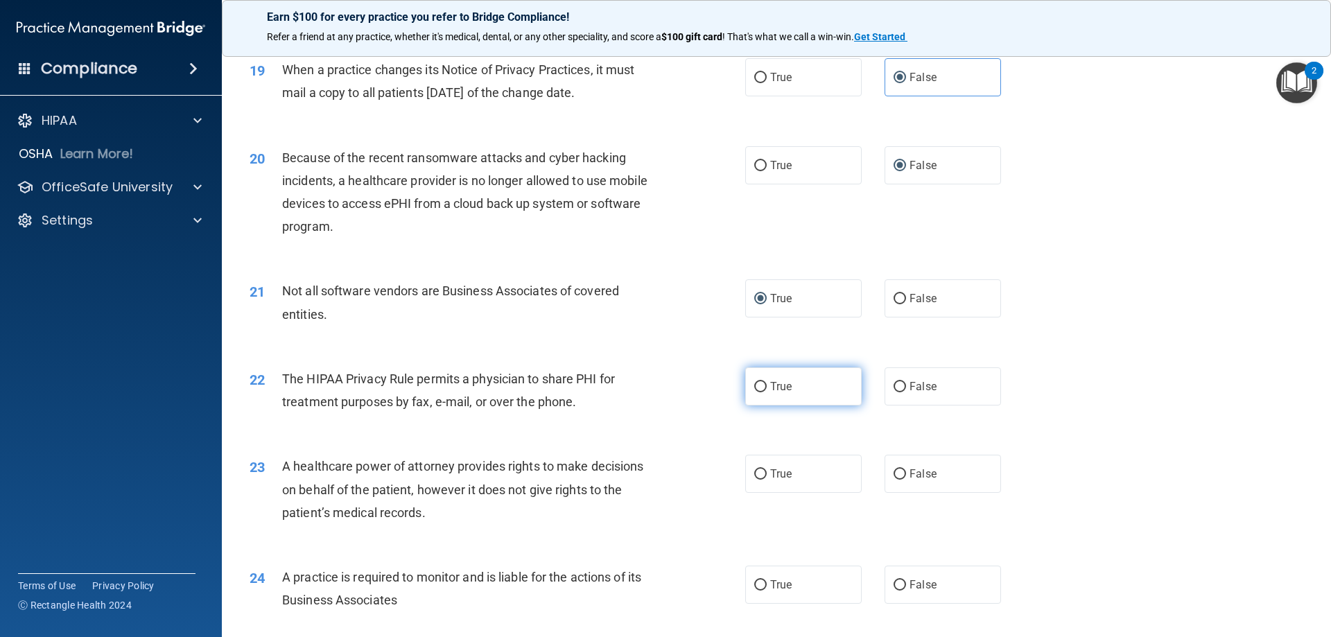
click at [767, 383] on input "True" at bounding box center [760, 387] width 12 height 10
radio input "true"
click at [900, 478] on label "False" at bounding box center [942, 474] width 116 height 38
click at [900, 478] on input "False" at bounding box center [899, 474] width 12 height 10
radio input "true"
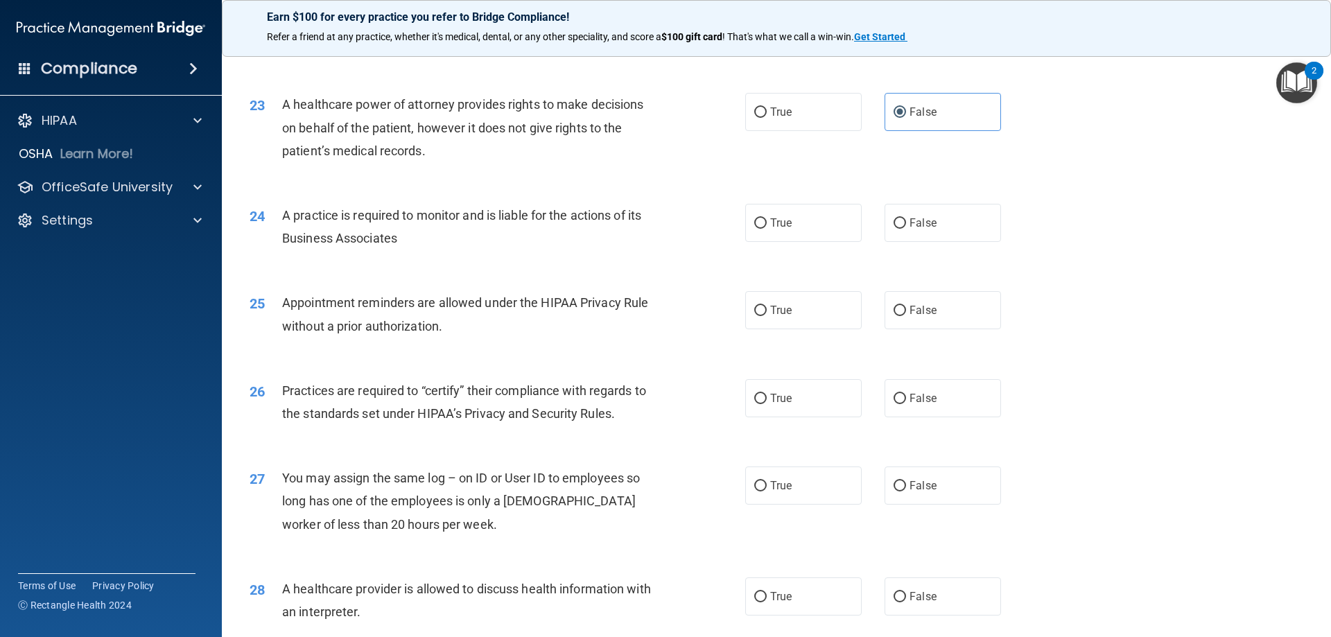
scroll to position [2326, 0]
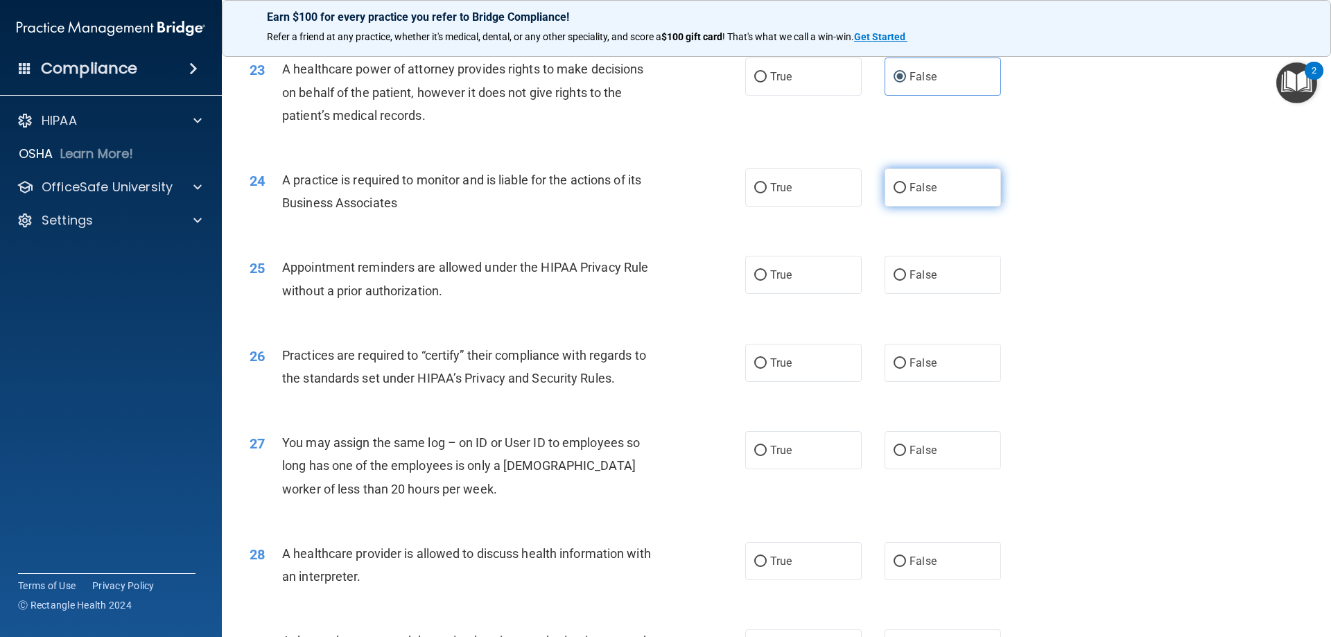
click at [902, 180] on label "False" at bounding box center [942, 187] width 116 height 38
click at [902, 183] on input "False" at bounding box center [899, 188] width 12 height 10
radio input "true"
click at [760, 277] on input "True" at bounding box center [760, 275] width 12 height 10
radio input "true"
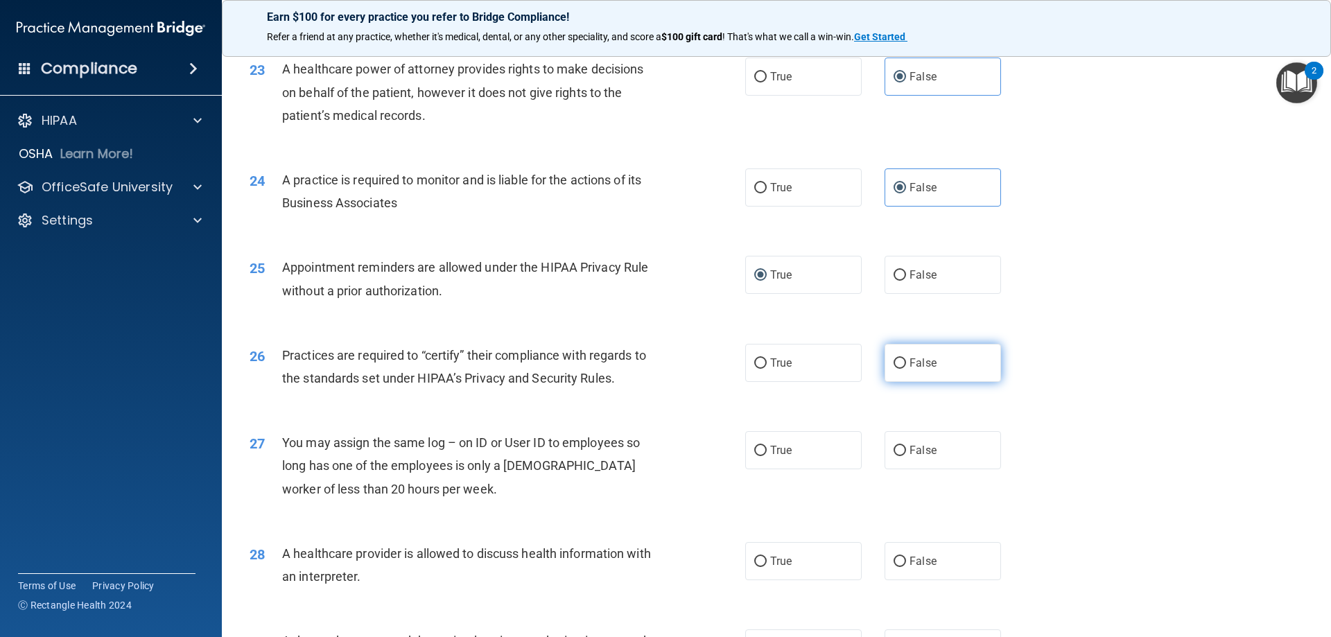
click at [896, 365] on input "False" at bounding box center [899, 363] width 12 height 10
click at [902, 453] on label "False" at bounding box center [942, 450] width 116 height 38
click at [902, 453] on input "False" at bounding box center [899, 451] width 12 height 10
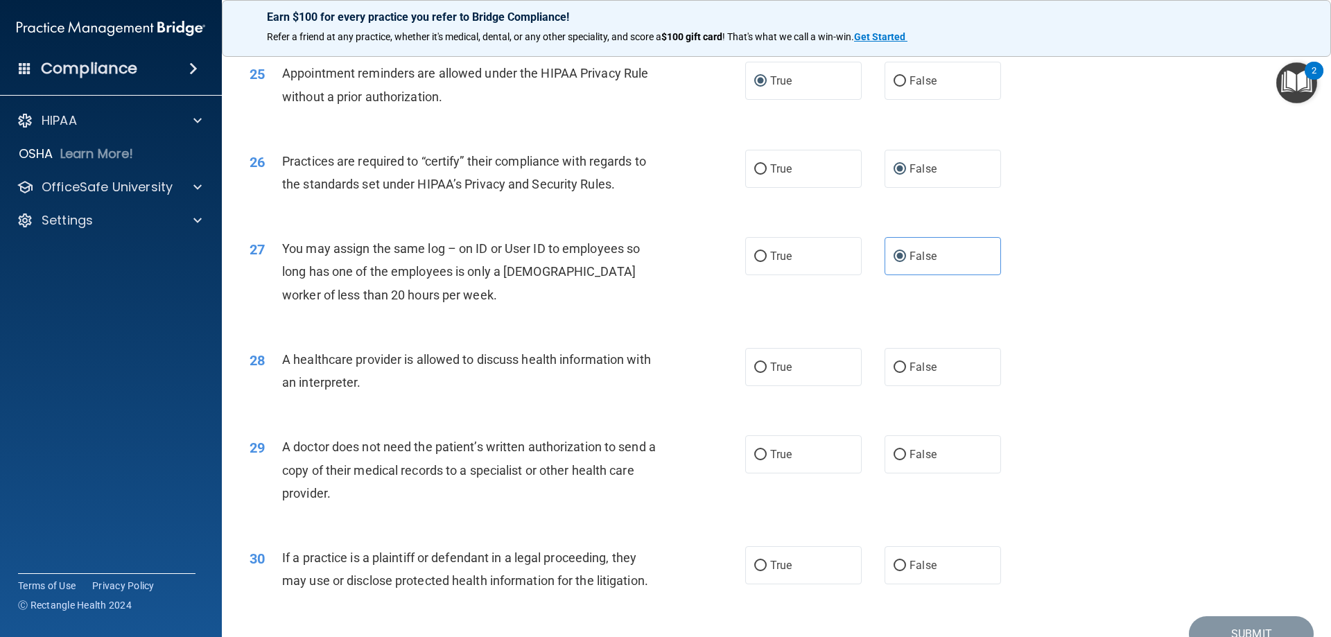
scroll to position [2590, 0]
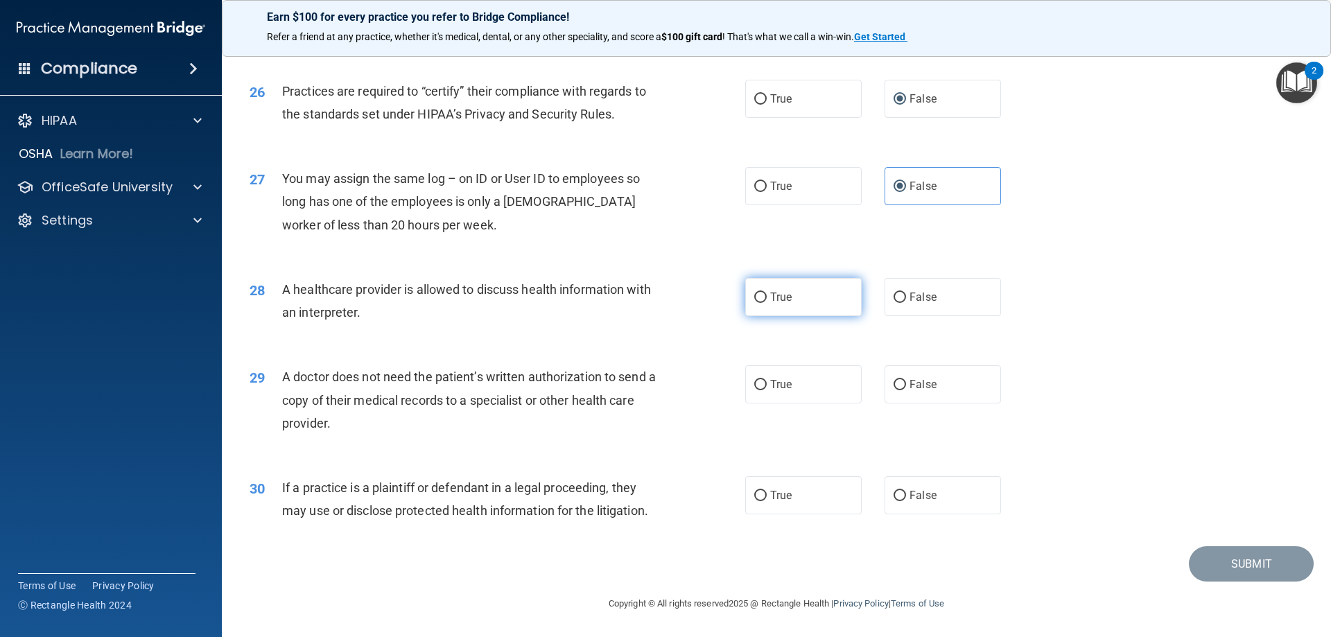
click at [770, 298] on span "True" at bounding box center [780, 296] width 21 height 13
click at [767, 298] on input "True" at bounding box center [760, 298] width 12 height 10
click at [761, 383] on input "True" at bounding box center [760, 385] width 12 height 10
drag, startPoint x: 758, startPoint y: 494, endPoint x: 811, endPoint y: 505, distance: 54.5
click at [758, 494] on input "True" at bounding box center [760, 496] width 12 height 10
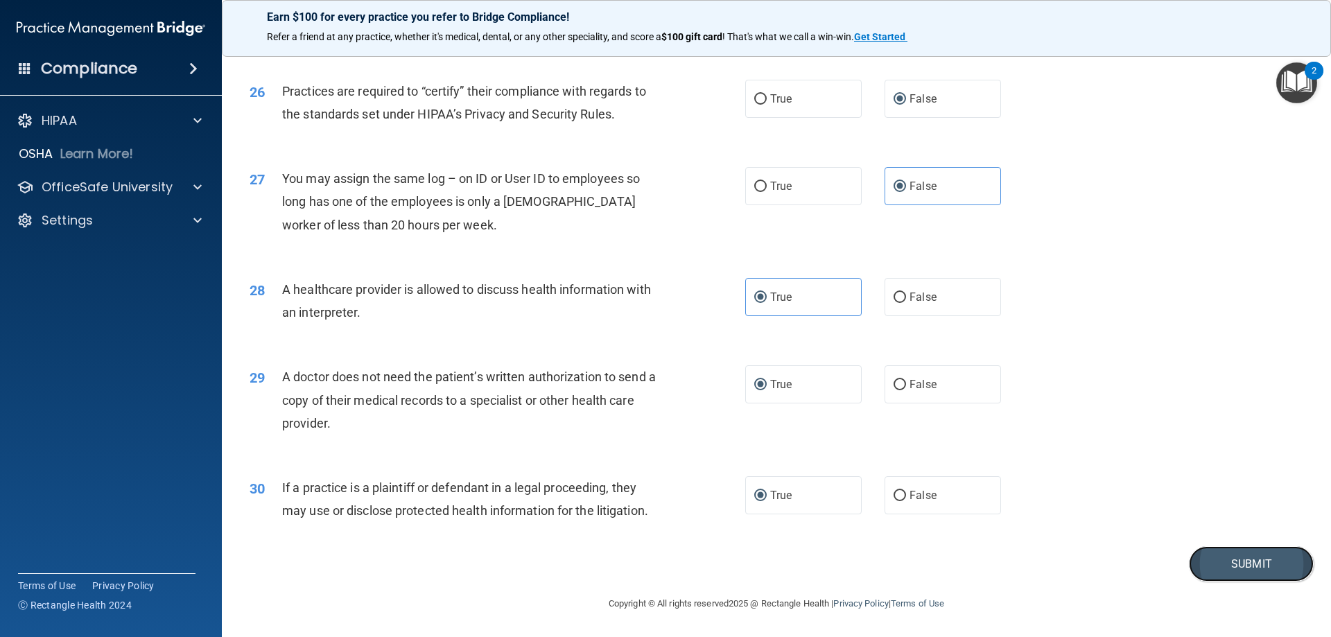
click at [1220, 566] on button "Submit" at bounding box center [1251, 563] width 125 height 35
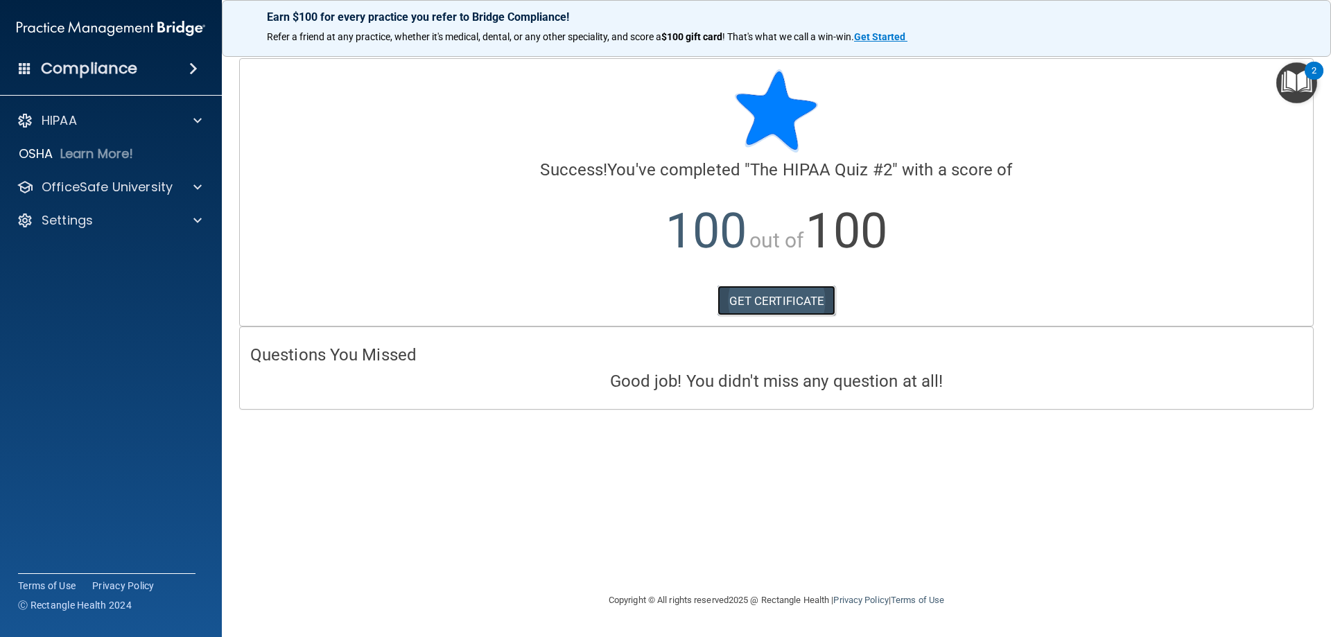
click at [784, 301] on link "GET CERTIFICATE" at bounding box center [776, 301] width 119 height 30
click at [71, 183] on p "OfficeSafe University" at bounding box center [107, 187] width 131 height 17
click at [116, 213] on p "HIPAA Training" at bounding box center [66, 220] width 114 height 14
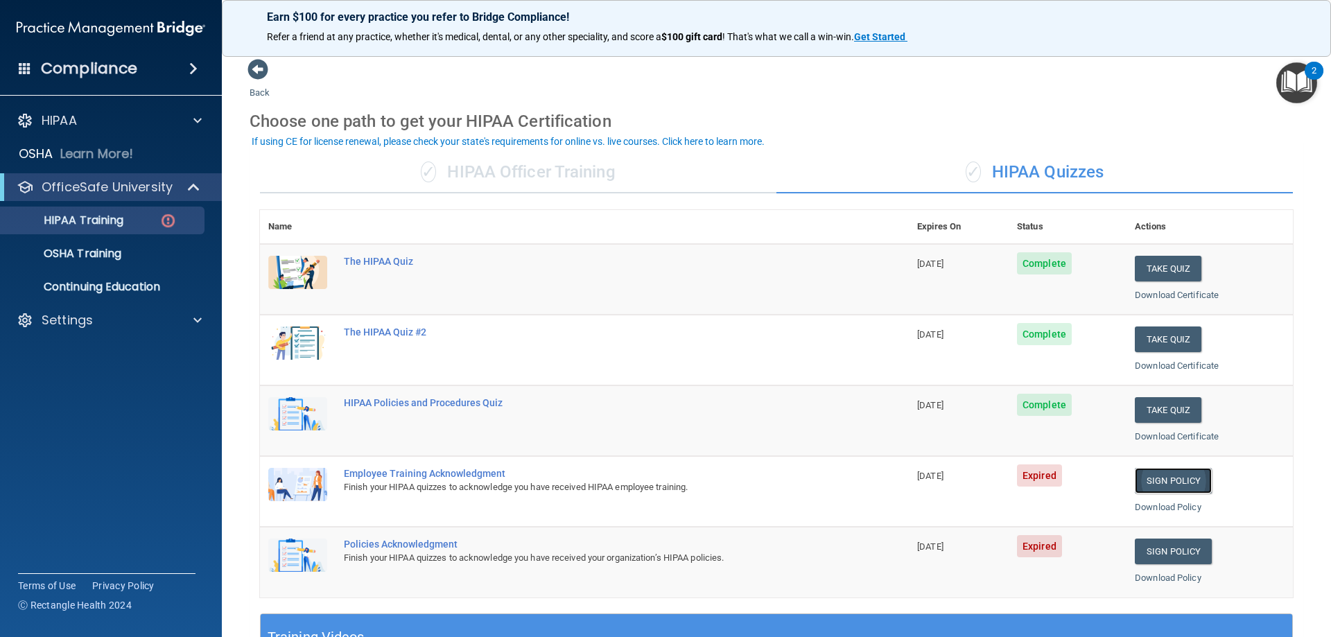
click at [1160, 480] on link "Sign Policy" at bounding box center [1173, 481] width 77 height 26
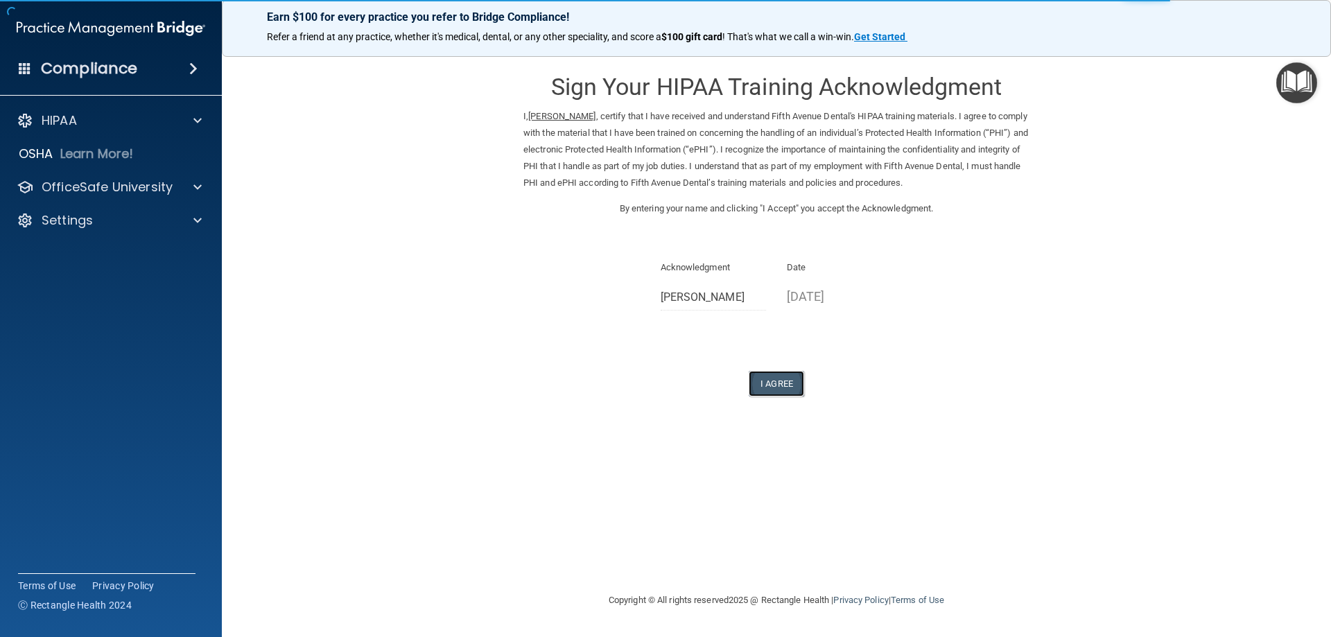
click at [760, 387] on button "I Agree" at bounding box center [776, 384] width 55 height 26
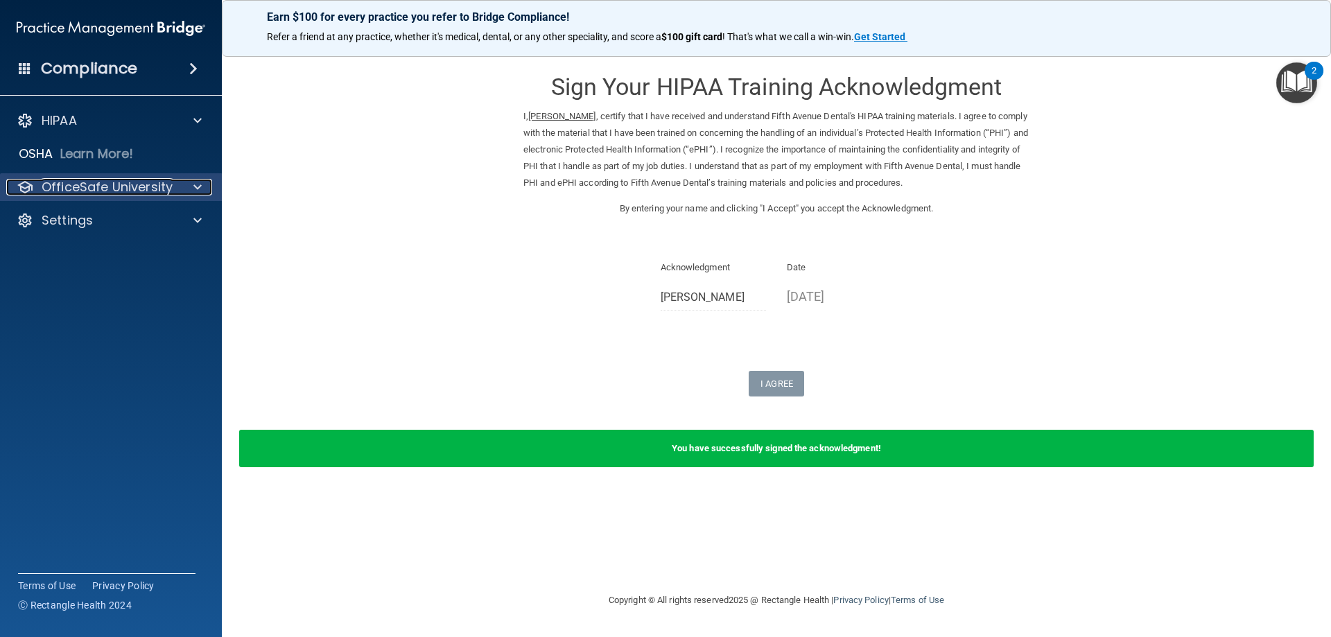
click at [95, 183] on p "OfficeSafe University" at bounding box center [107, 187] width 131 height 17
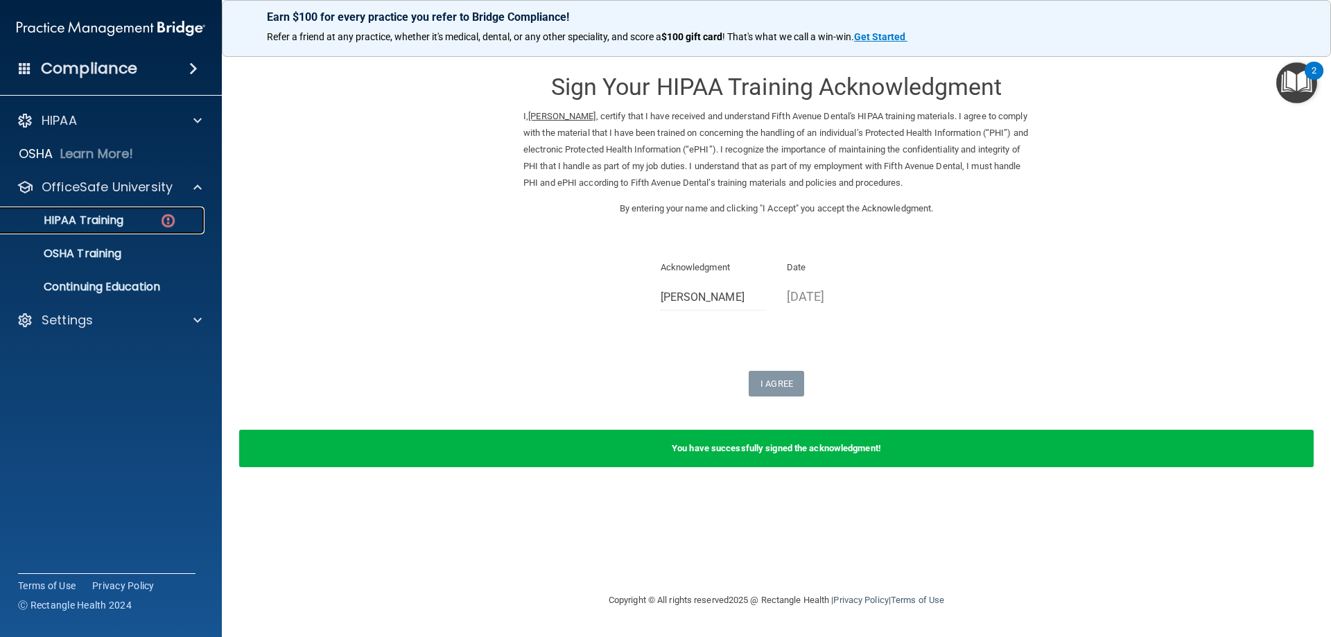
click at [107, 222] on p "HIPAA Training" at bounding box center [66, 220] width 114 height 14
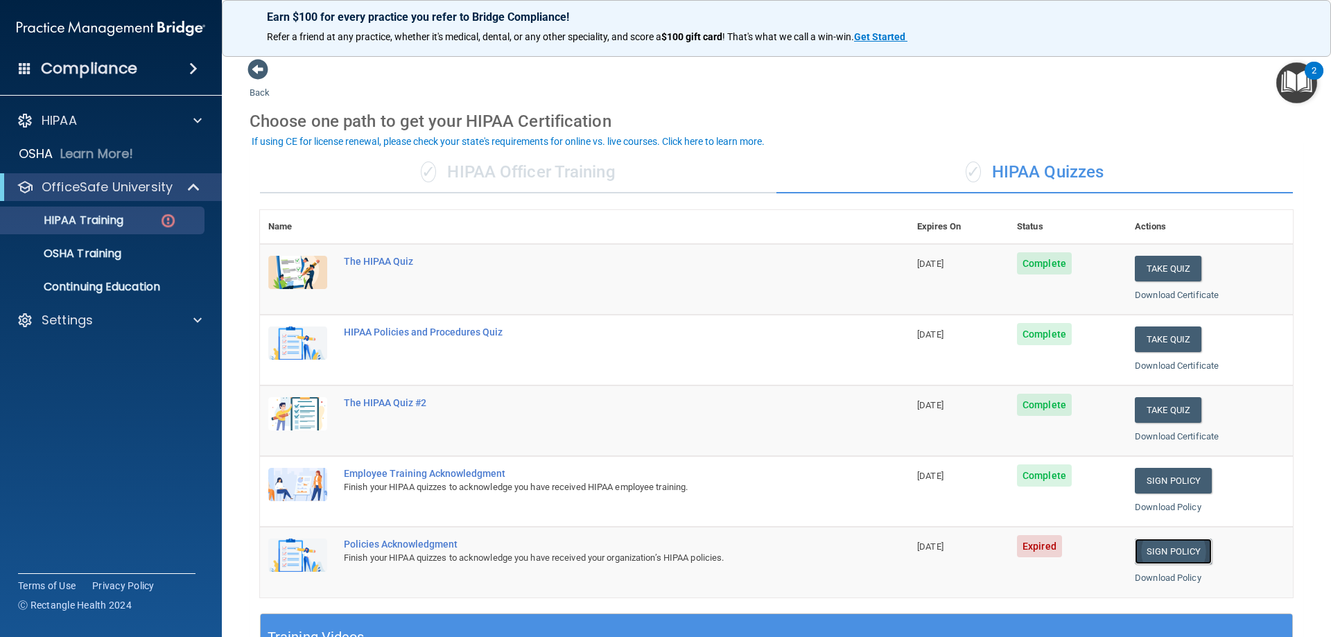
click at [1168, 548] on link "Sign Policy" at bounding box center [1173, 552] width 77 height 26
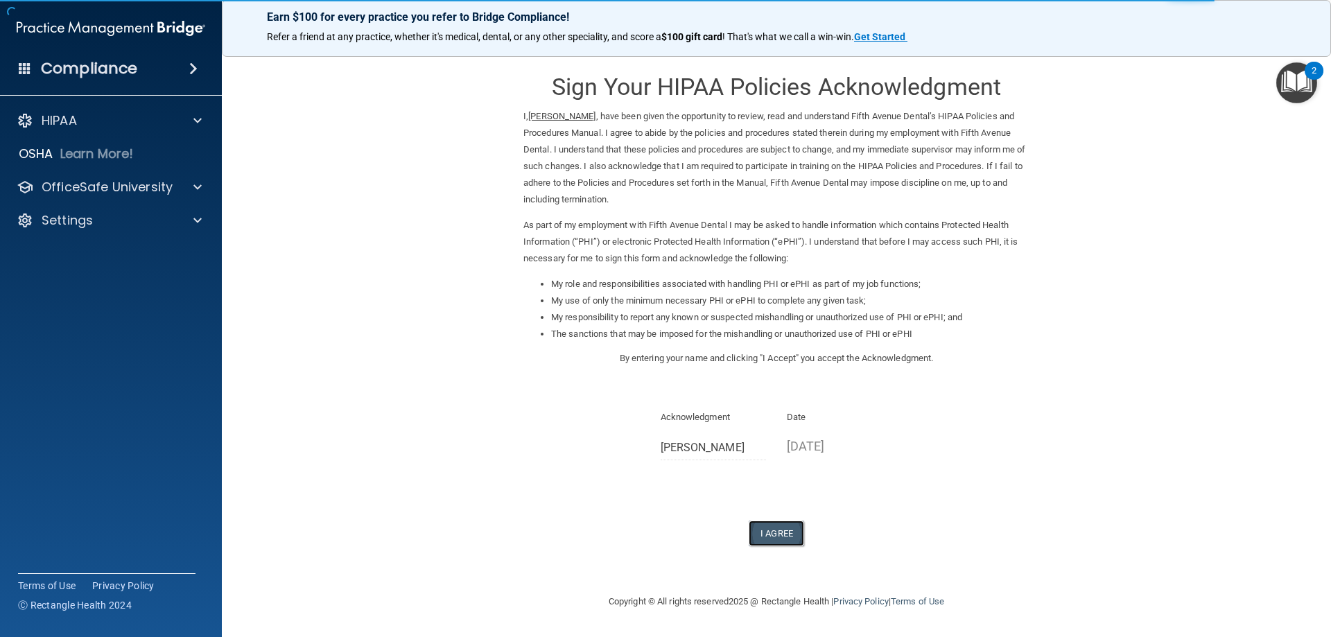
click at [771, 532] on button "I Agree" at bounding box center [776, 534] width 55 height 26
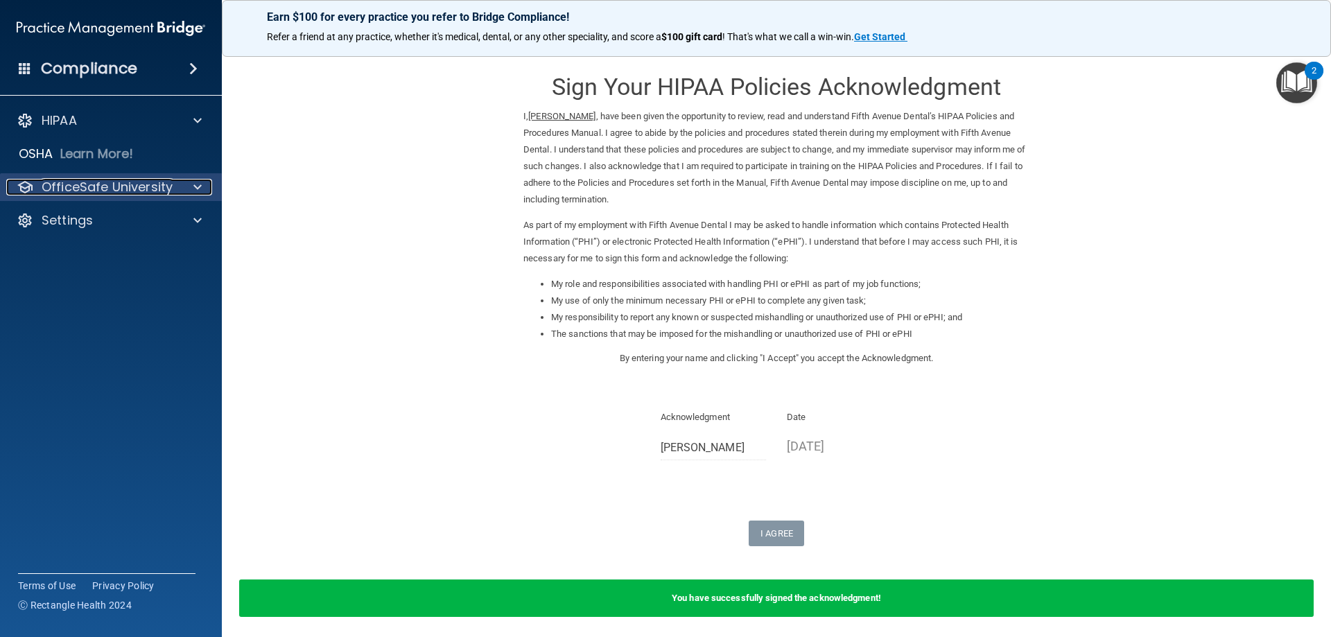
click at [83, 189] on p "OfficeSafe University" at bounding box center [107, 187] width 131 height 17
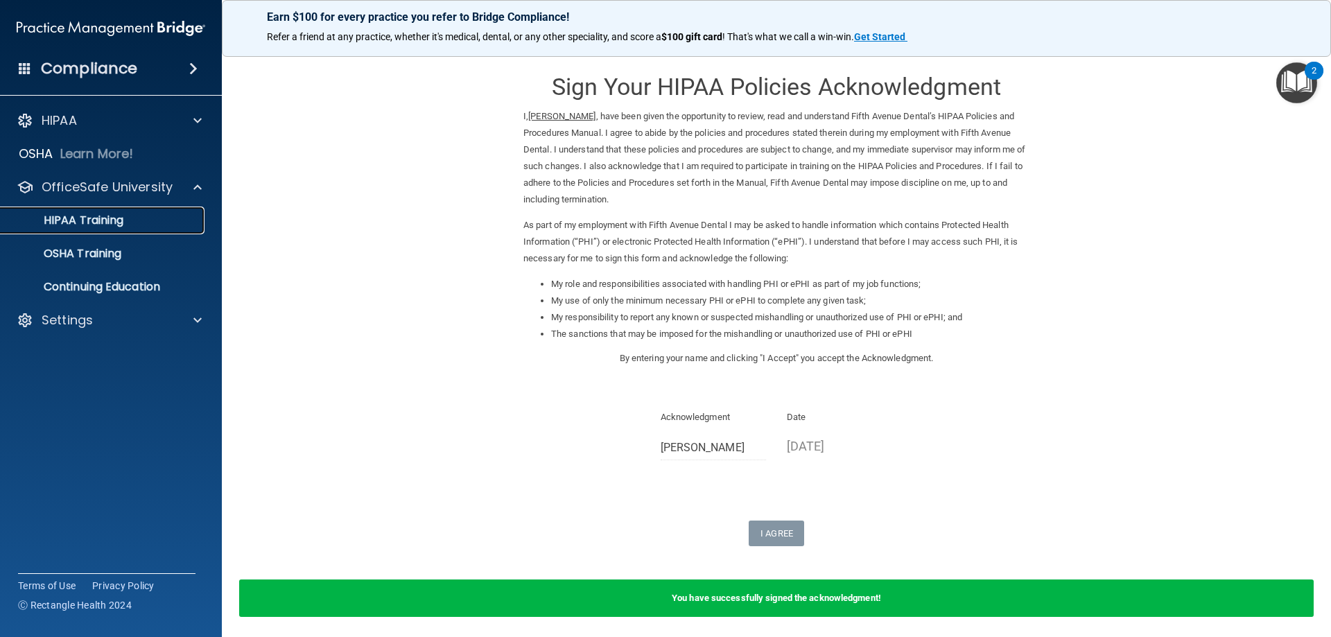
click at [89, 222] on p "HIPAA Training" at bounding box center [66, 220] width 114 height 14
